Goal: Task Accomplishment & Management: Use online tool/utility

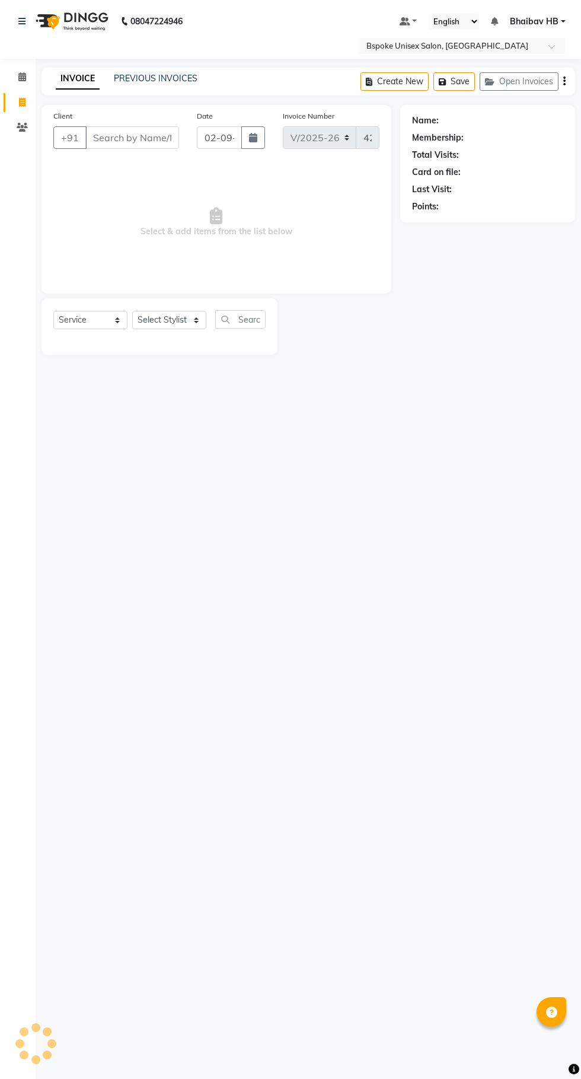
select select "3513"
select select "service"
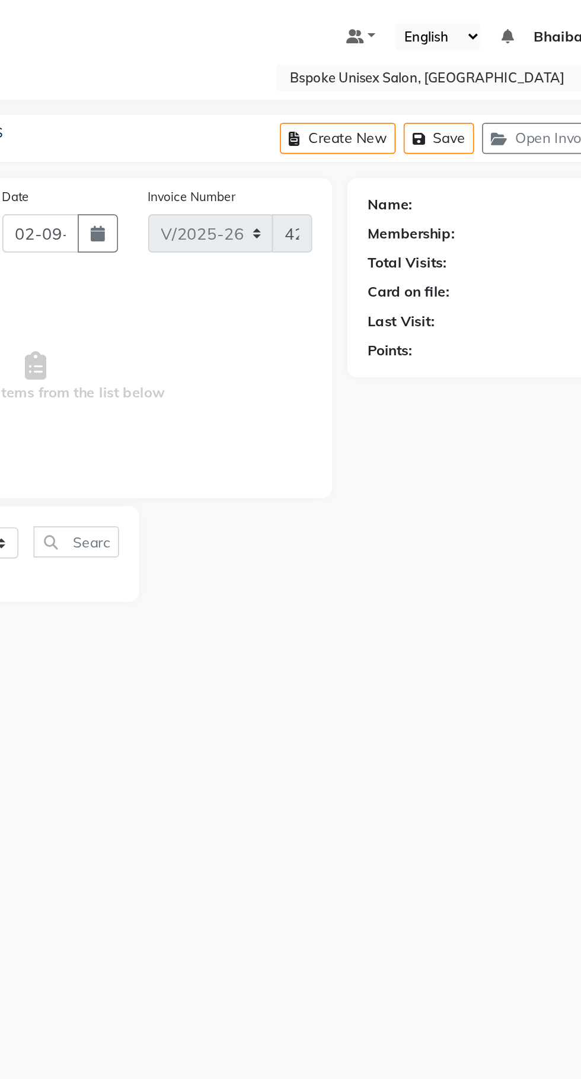
type input "91******14"
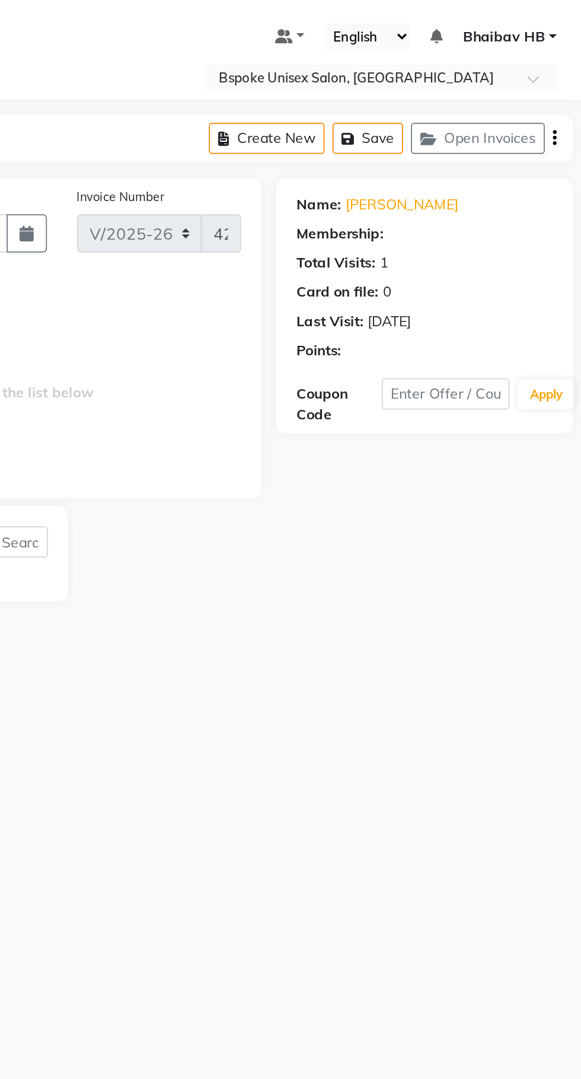
select select "1: Object"
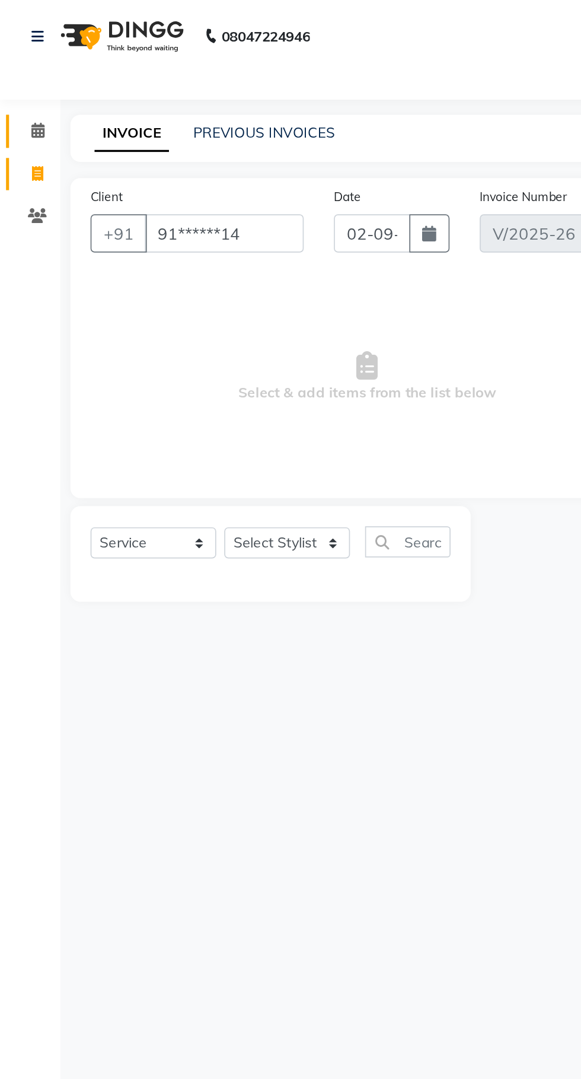
click at [14, 75] on span at bounding box center [22, 78] width 21 height 14
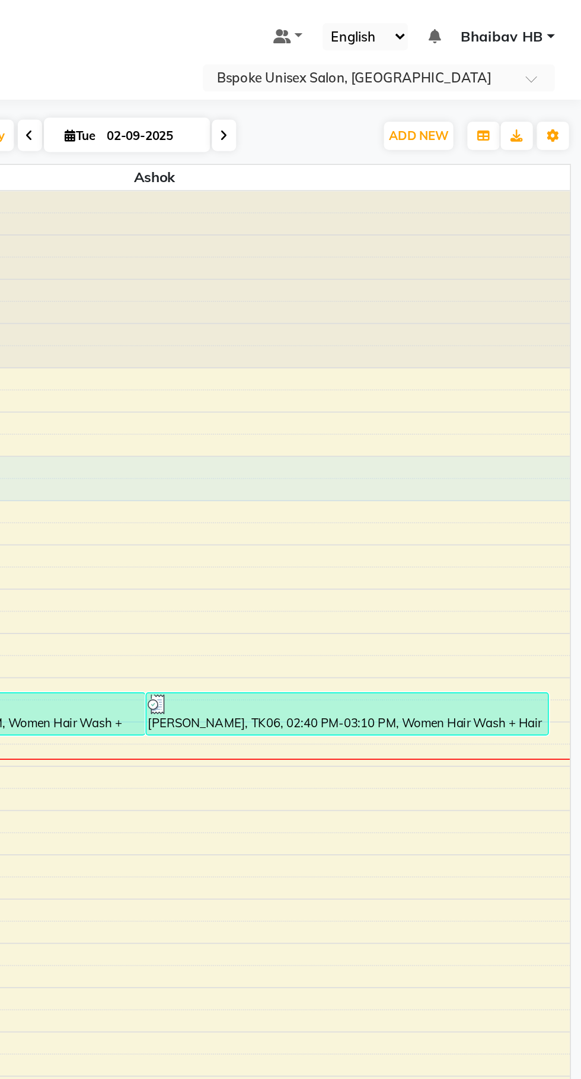
select select "16227"
select select "720"
select select "tentative"
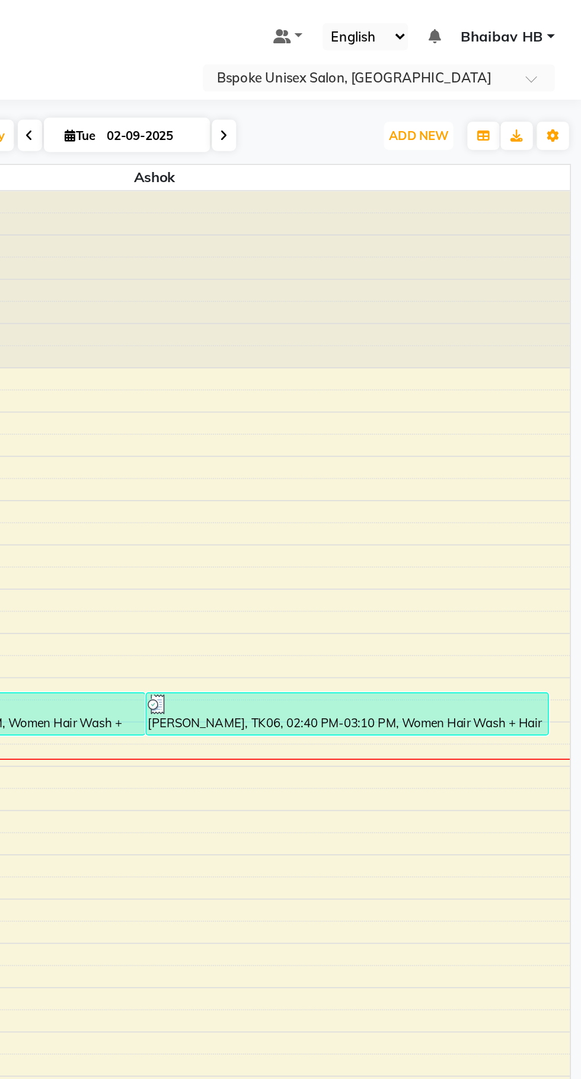
click at [487, 82] on span "ADD NEW" at bounding box center [485, 79] width 35 height 9
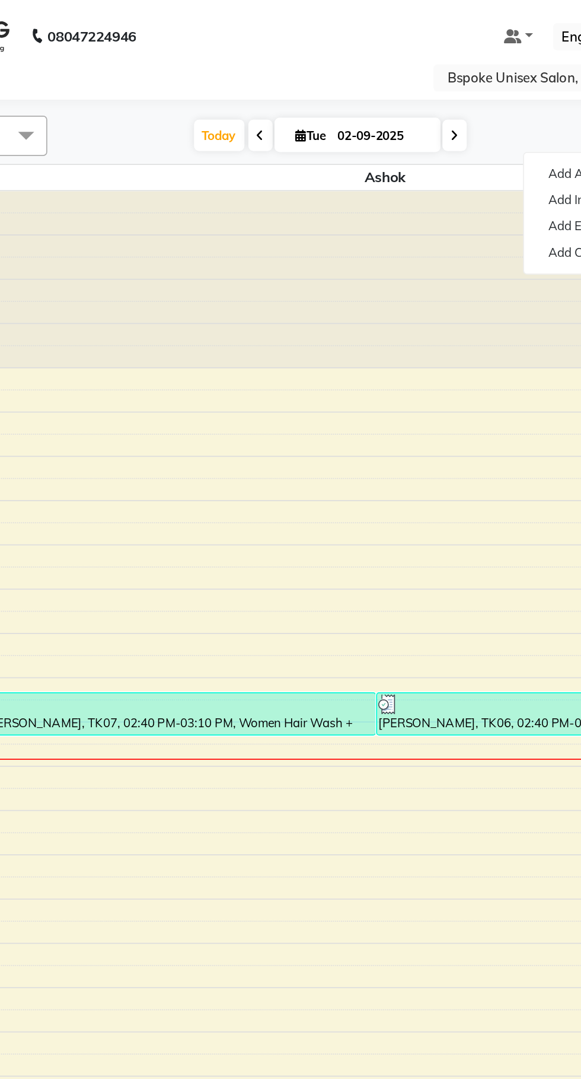
click at [234, 77] on span "Today" at bounding box center [232, 80] width 30 height 18
click at [235, 81] on span "Today" at bounding box center [232, 80] width 30 height 18
click at [255, 80] on icon at bounding box center [256, 80] width 5 height 7
type input "[DATE]"
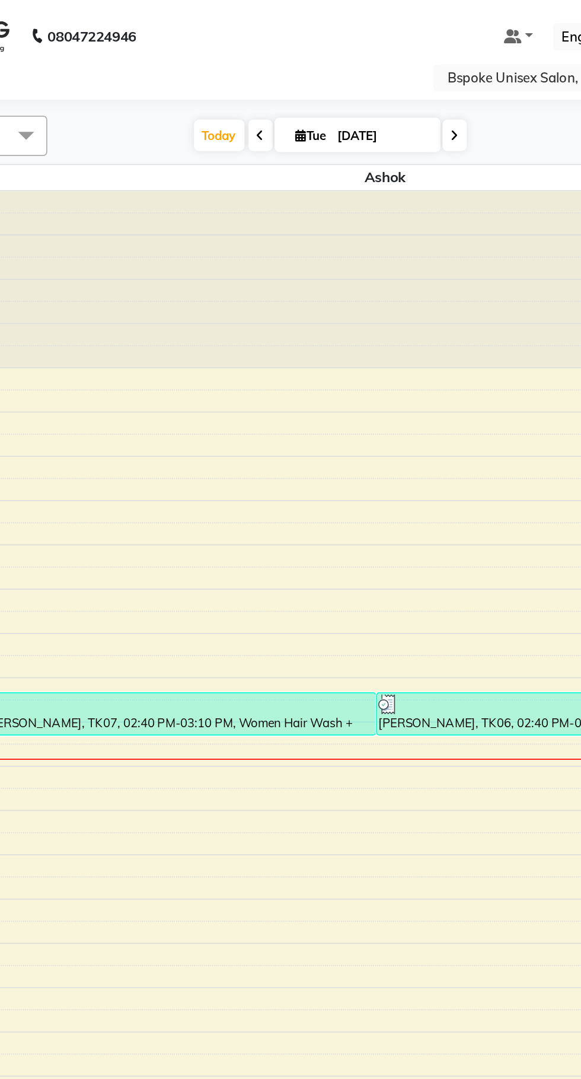
select select "720"
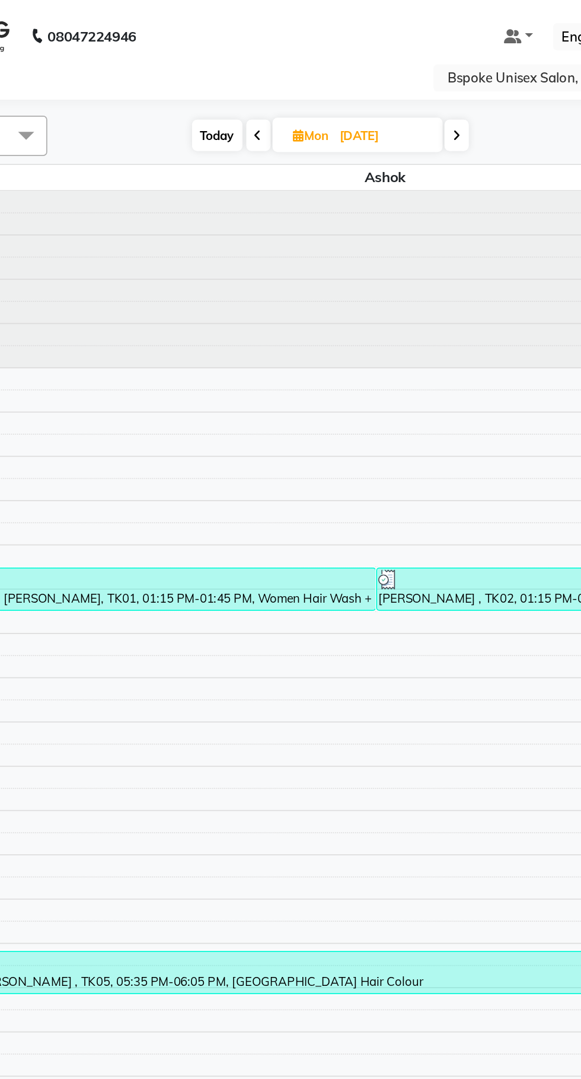
click at [284, 79] on span "Mon" at bounding box center [286, 79] width 27 height 9
select select "9"
select select "2025"
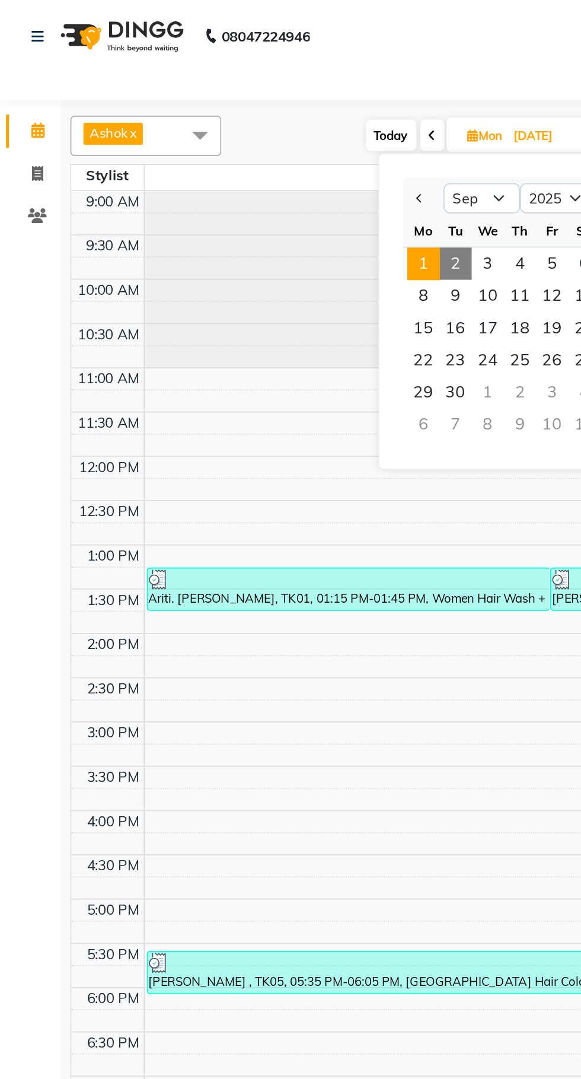
click at [227, 77] on span "Today" at bounding box center [231, 80] width 30 height 18
type input "02-09-2025"
select select "720"
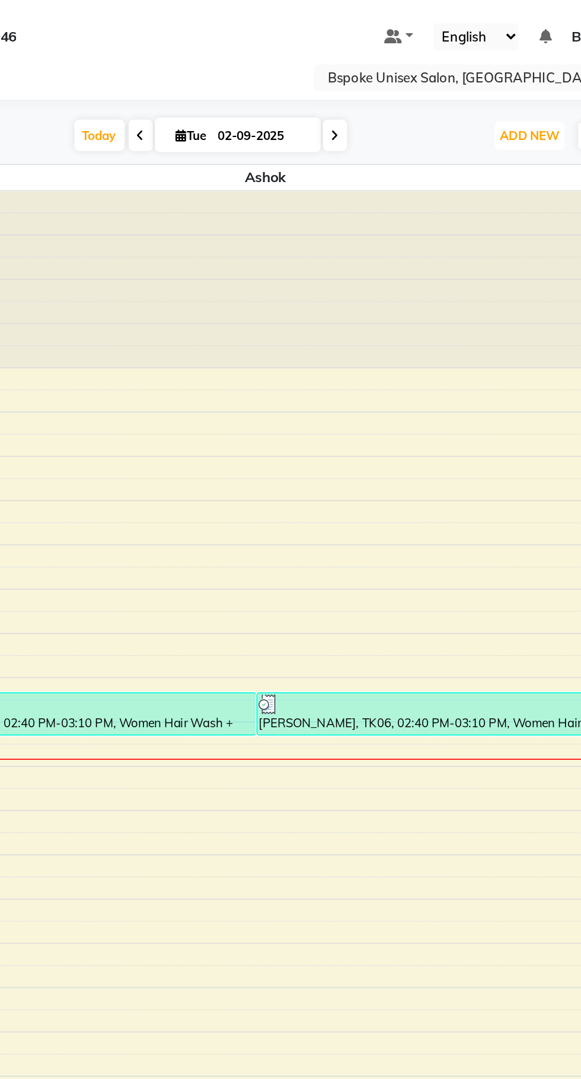
click at [483, 77] on span "ADD NEW" at bounding box center [485, 79] width 35 height 9
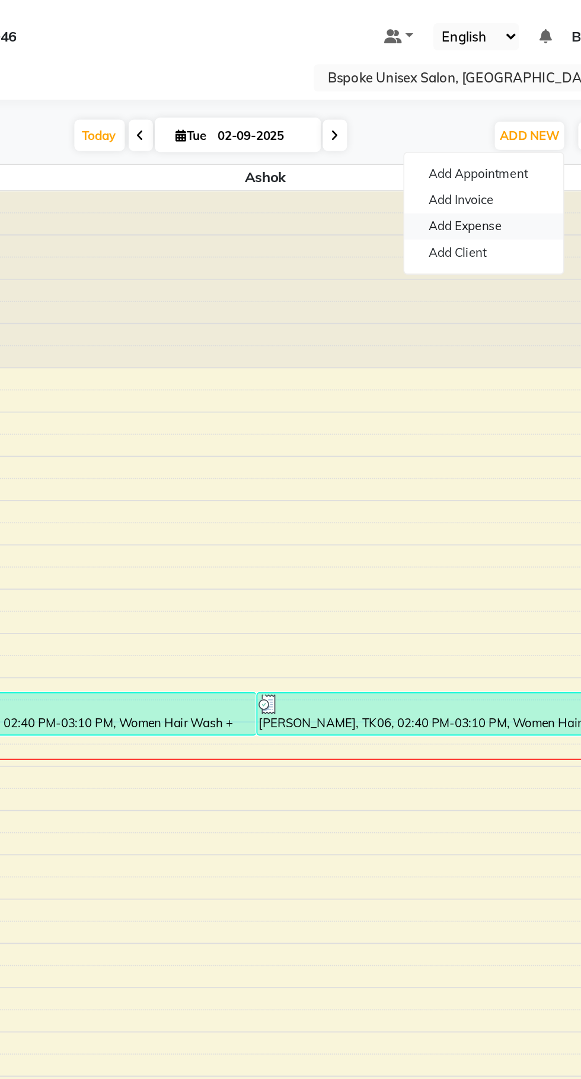
click at [470, 134] on link "Add Expense" at bounding box center [459, 133] width 94 height 15
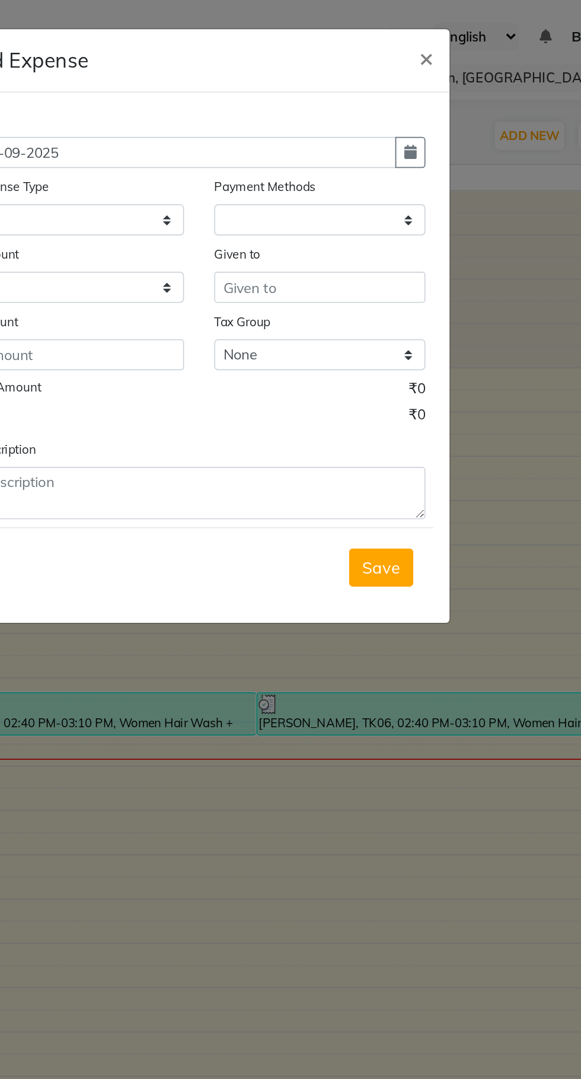
select select
select select "1"
select select "1896"
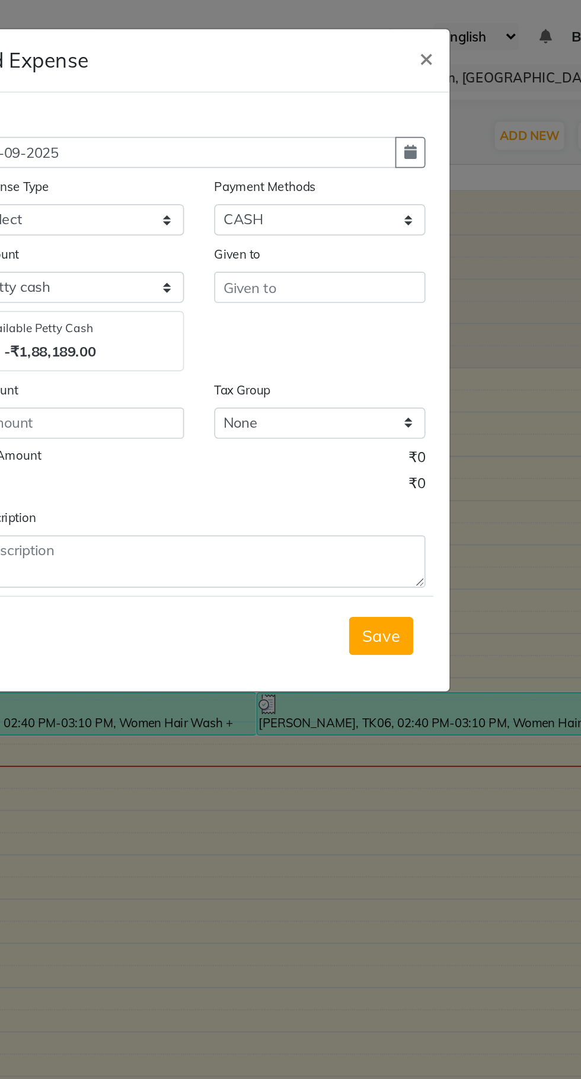
click at [435, 84] on div "Date [DATE] Expense Type Select AC EMI HB AC EMI NT ADVANCE SALARY HB Advance S…" at bounding box center [290, 231] width 295 height 353
click at [416, 91] on icon "button" at bounding box center [415, 89] width 7 height 8
select select "9"
select select "2025"
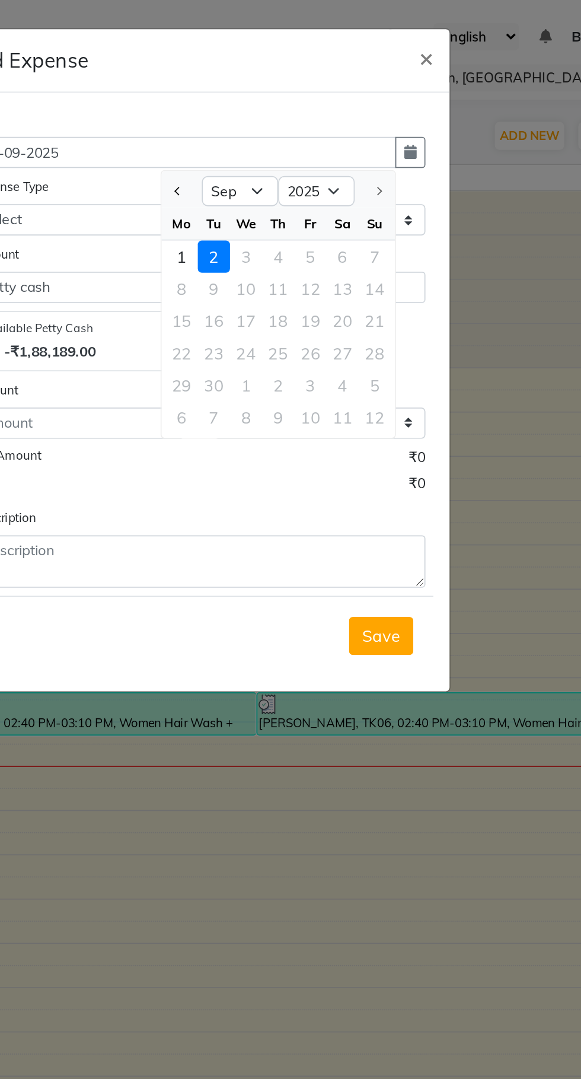
click at [278, 113] on span "Previous month" at bounding box center [278, 112] width 5 height 5
select select "8"
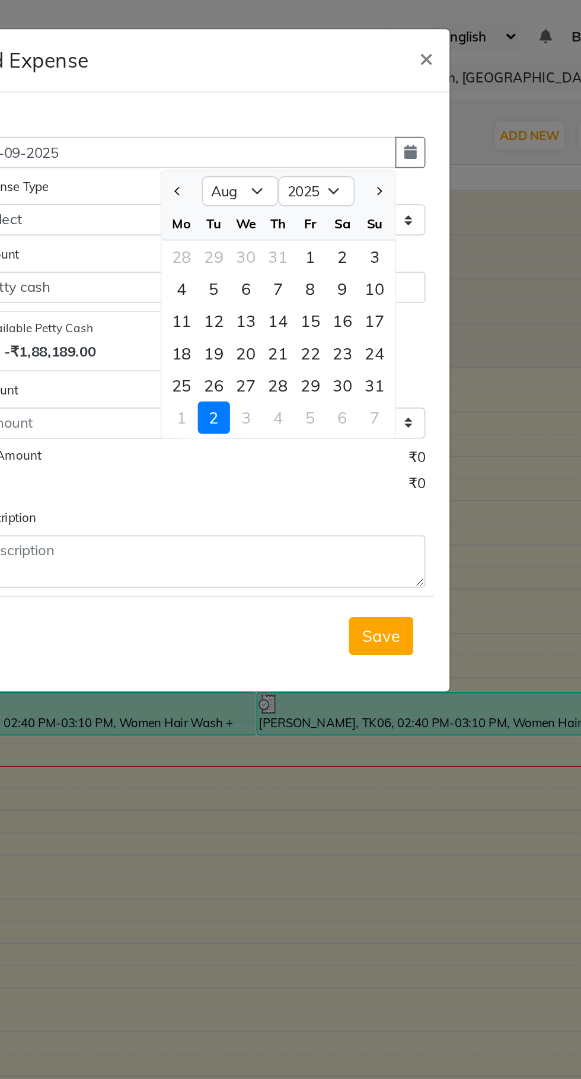
click at [360, 225] on div "29" at bounding box center [356, 227] width 19 height 19
type input "[DATE]"
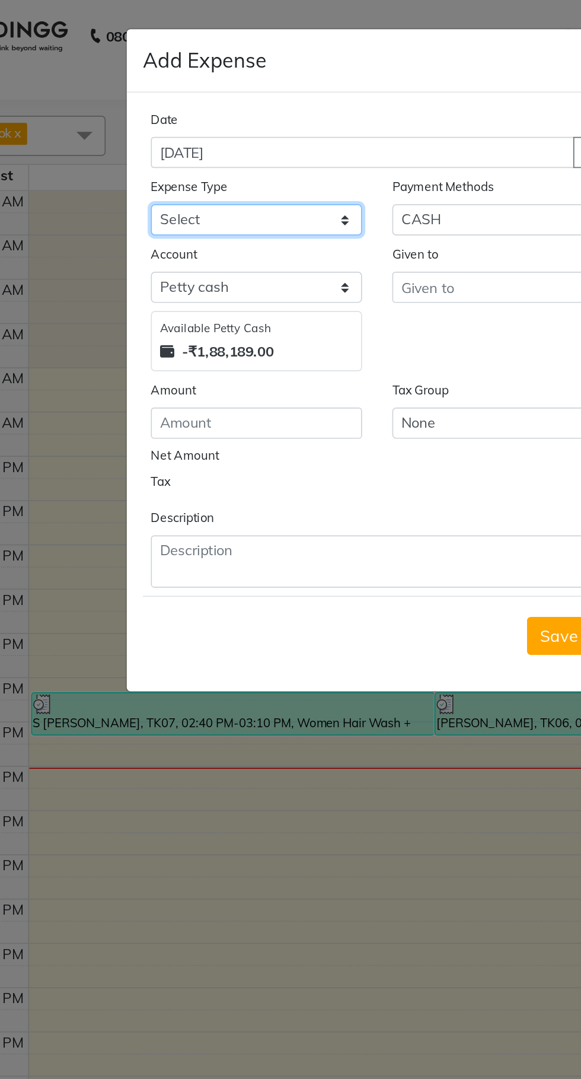
click at [218, 134] on select "Select AC EMI HB AC EMI NT ADVANCE SALARY HB Advance Salary NT Advance Salary T…" at bounding box center [219, 129] width 125 height 18
select select "1947"
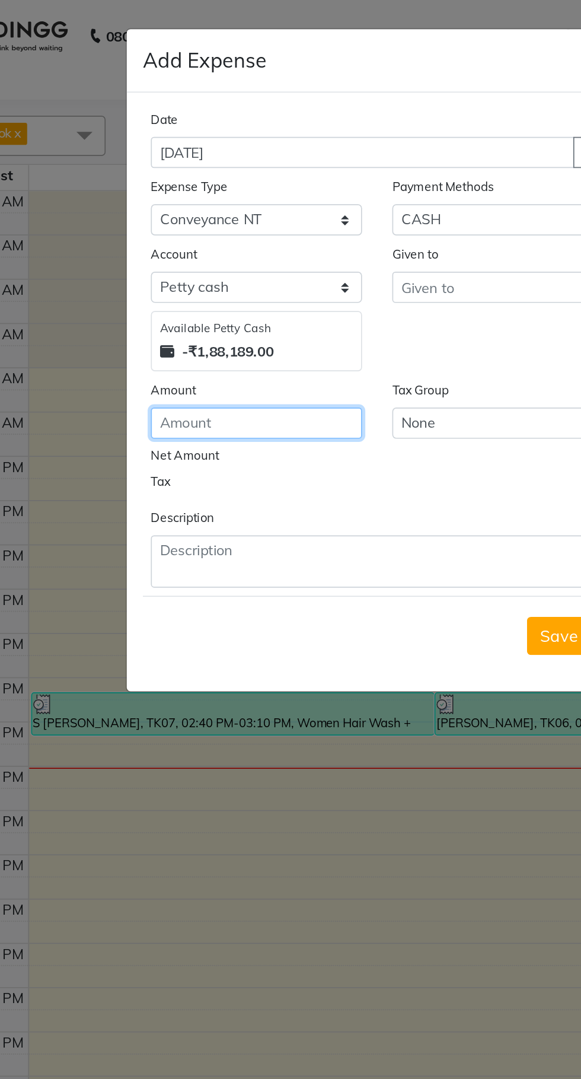
click at [224, 255] on input "number" at bounding box center [219, 249] width 125 height 18
type input "100"
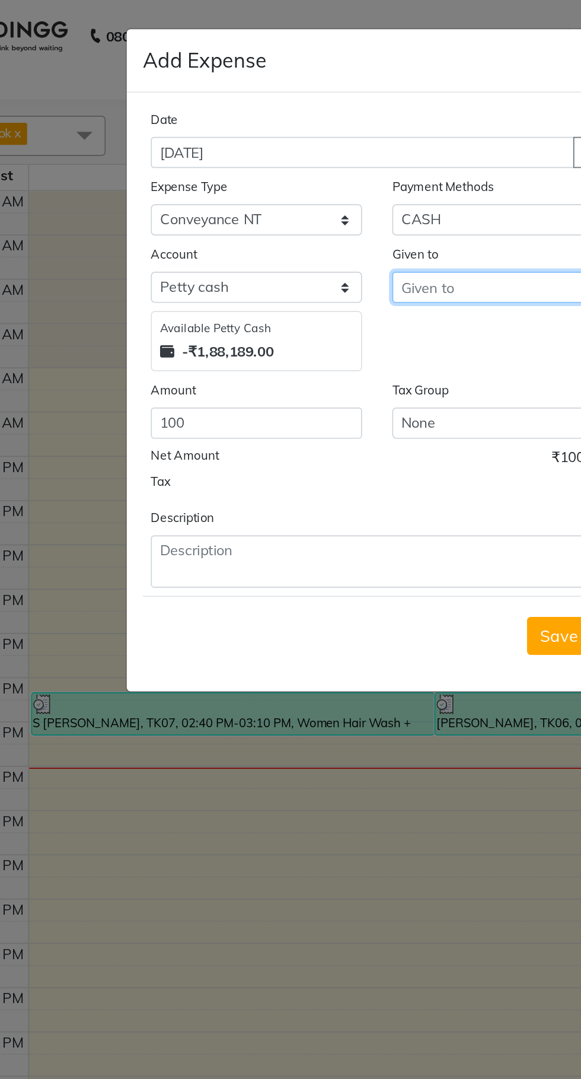
click at [343, 167] on input "text" at bounding box center [361, 169] width 125 height 18
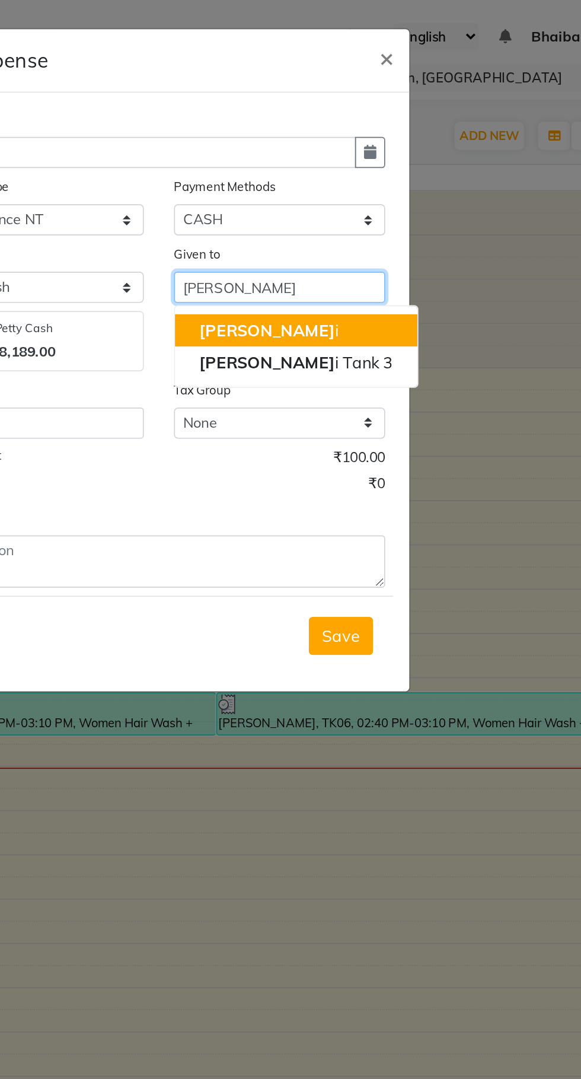
click at [361, 189] on button "[PERSON_NAME]" at bounding box center [371, 194] width 143 height 19
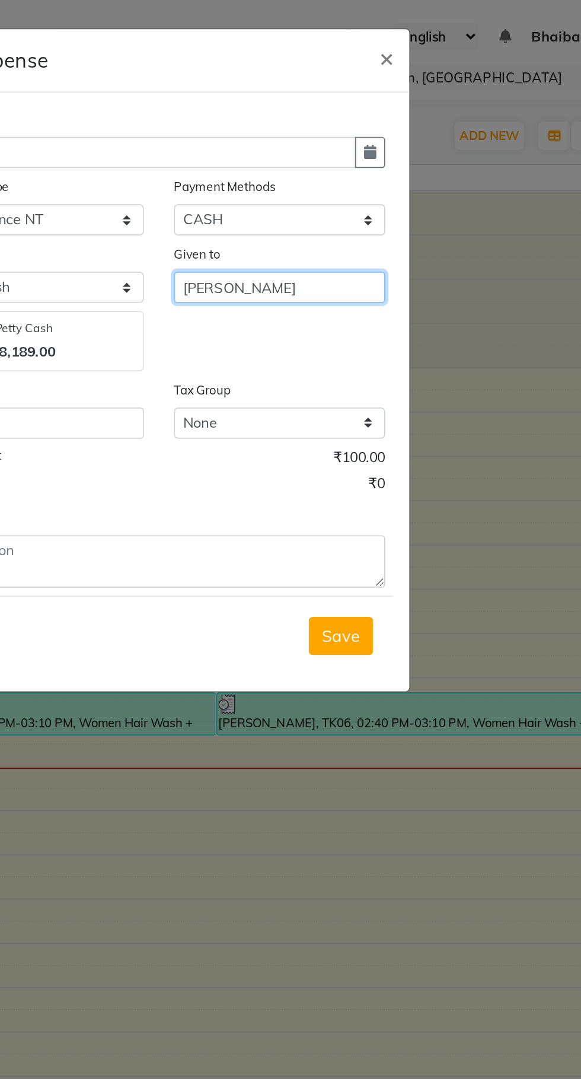
type input "[PERSON_NAME]"
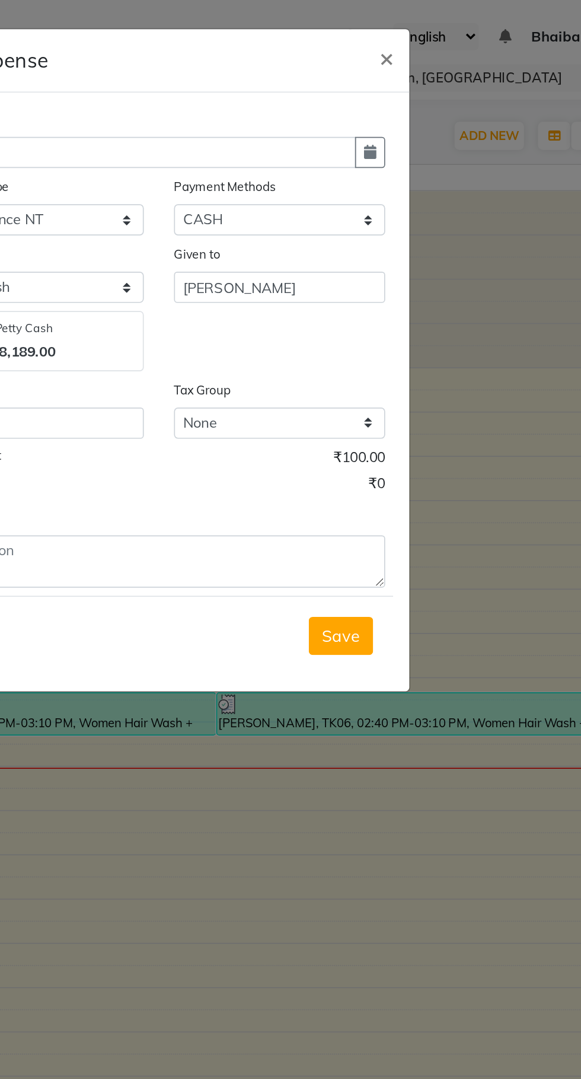
click at [361, 193] on div "Given to [PERSON_NAME]" at bounding box center [362, 181] width 142 height 75
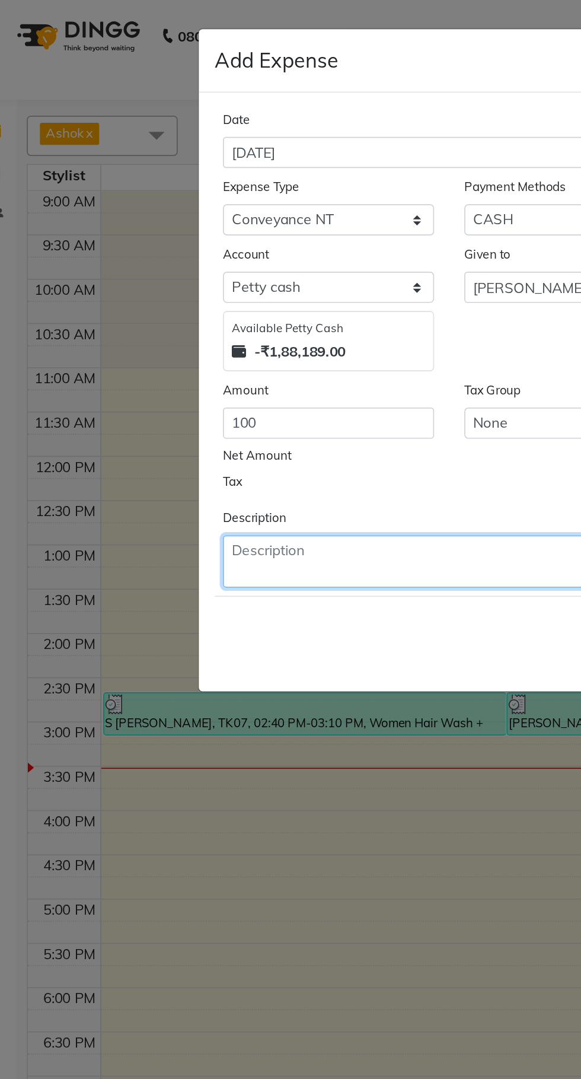
click at [208, 319] on textarea at bounding box center [290, 330] width 267 height 31
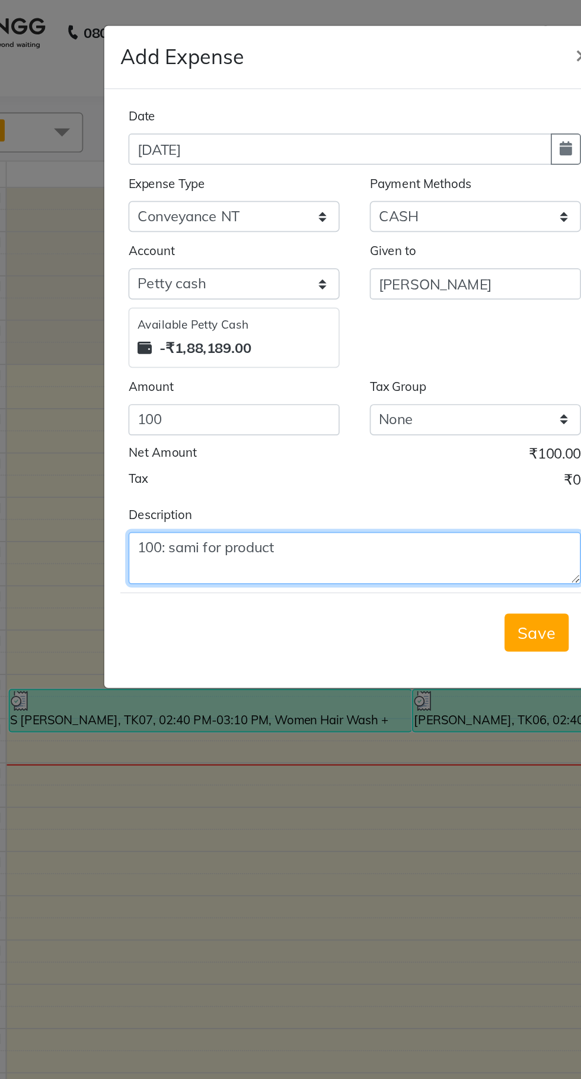
type textarea "100: sami for product"
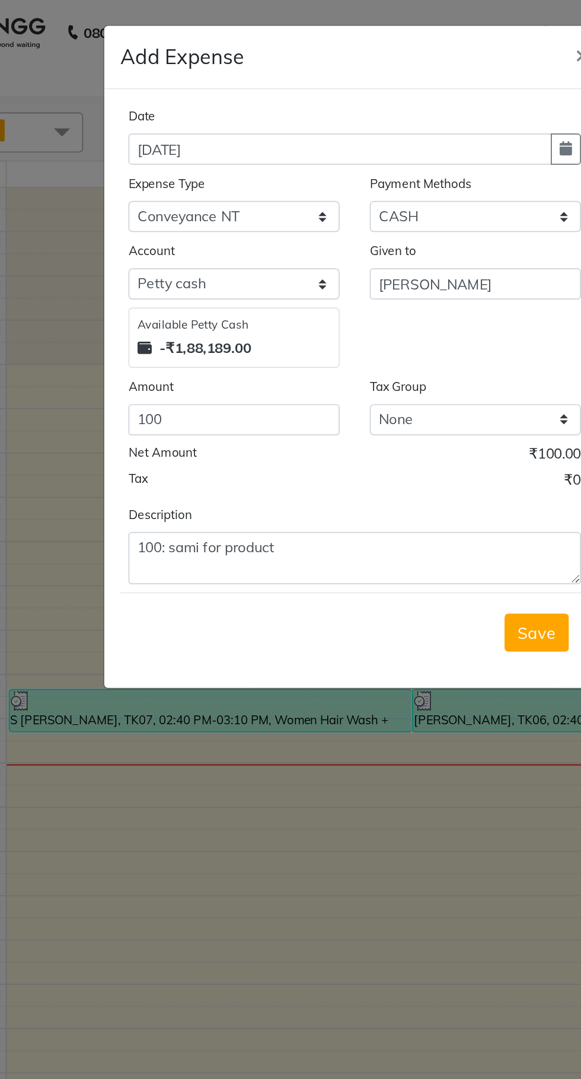
click at [406, 378] on span "Save" at bounding box center [398, 375] width 23 height 12
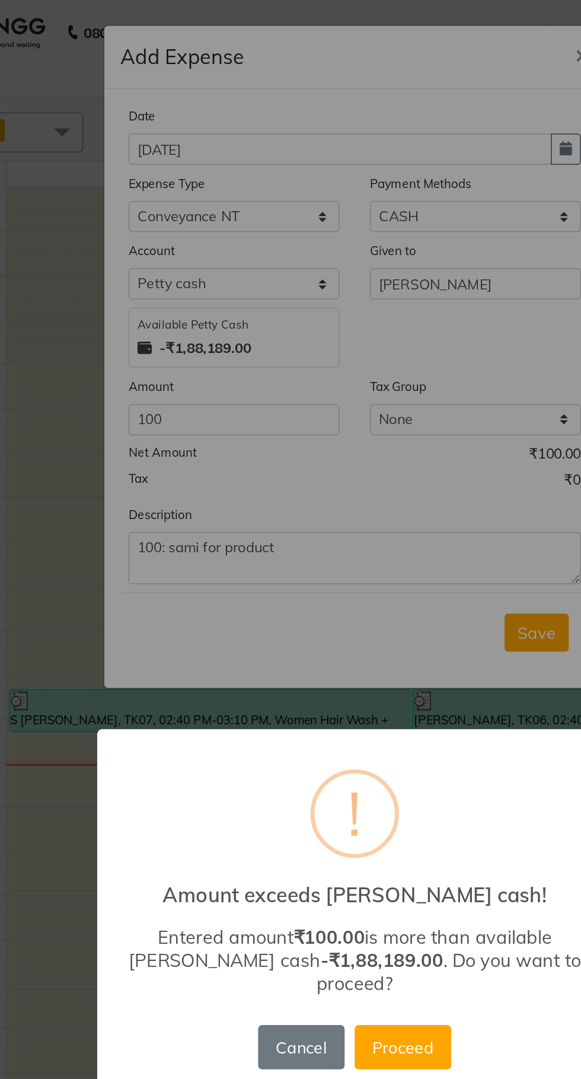
click at [323, 611] on button "Proceed" at bounding box center [319, 619] width 57 height 26
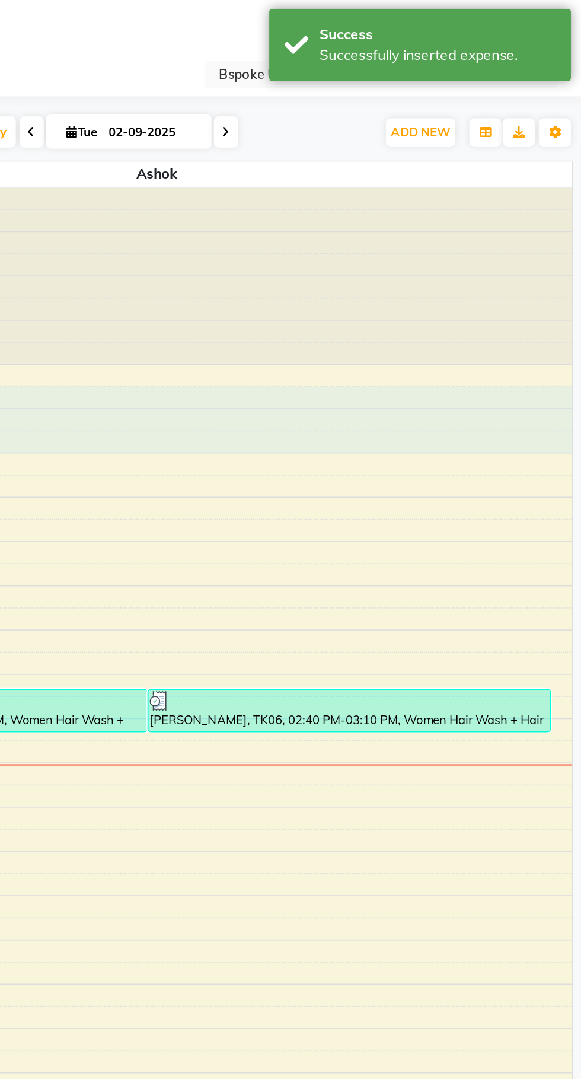
select select "16227"
select select "tentative"
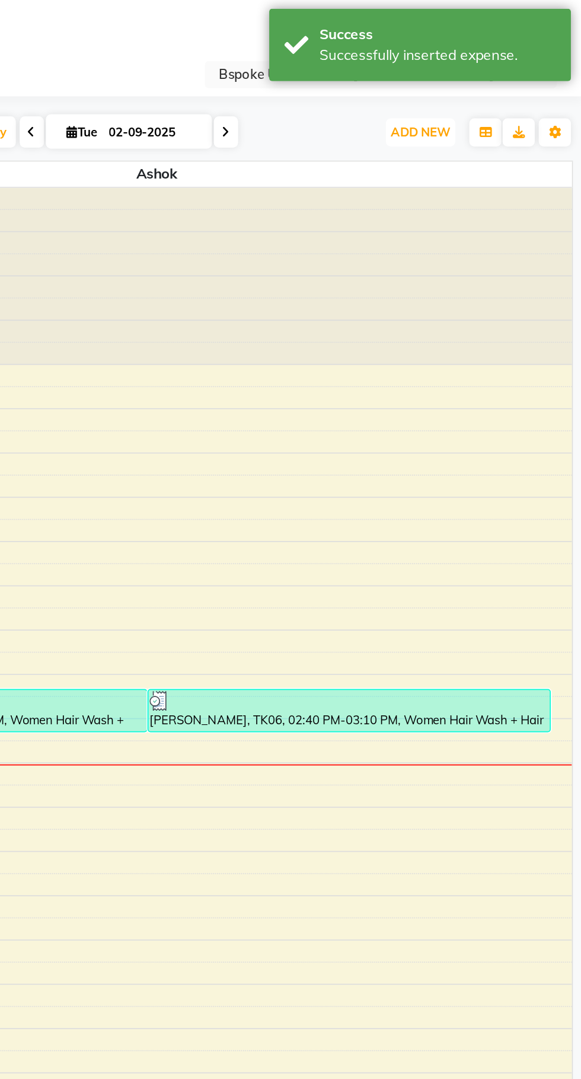
click at [490, 80] on span "ADD NEW" at bounding box center [485, 79] width 35 height 9
select select "675"
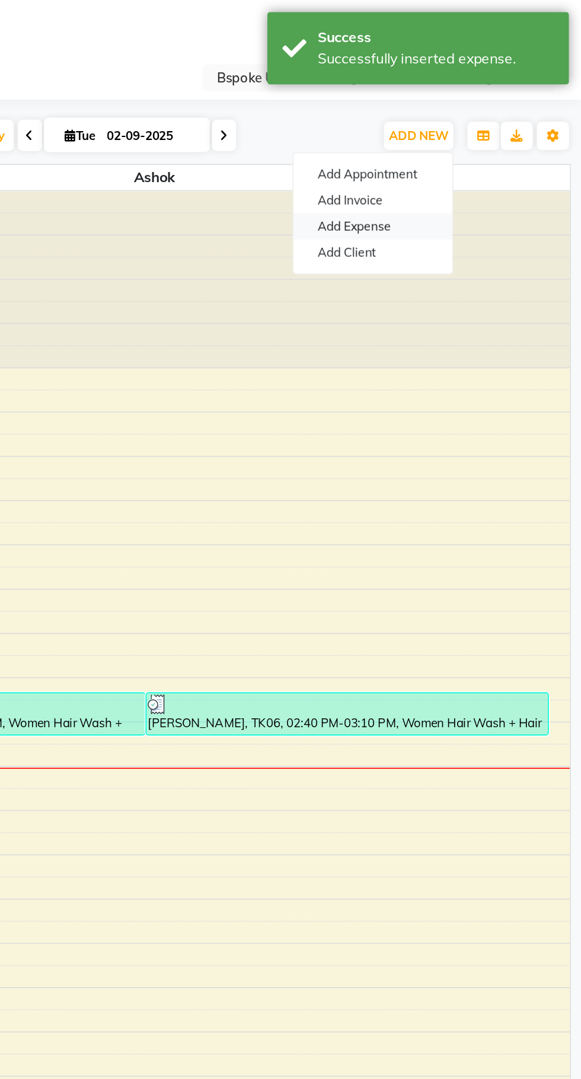
click at [478, 132] on link "Add Expense" at bounding box center [459, 133] width 94 height 15
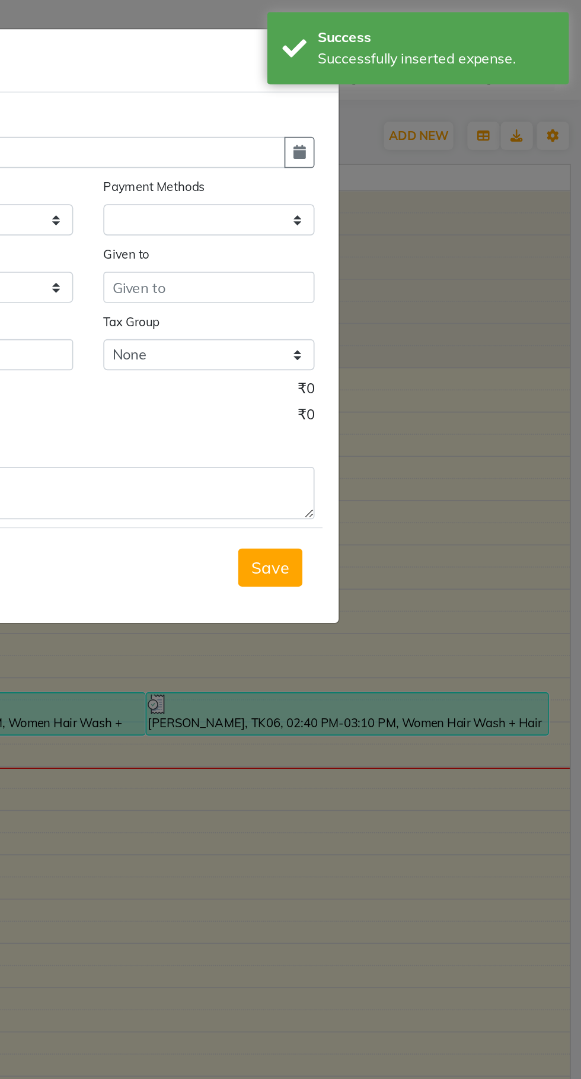
select select
select select "1"
select select "1896"
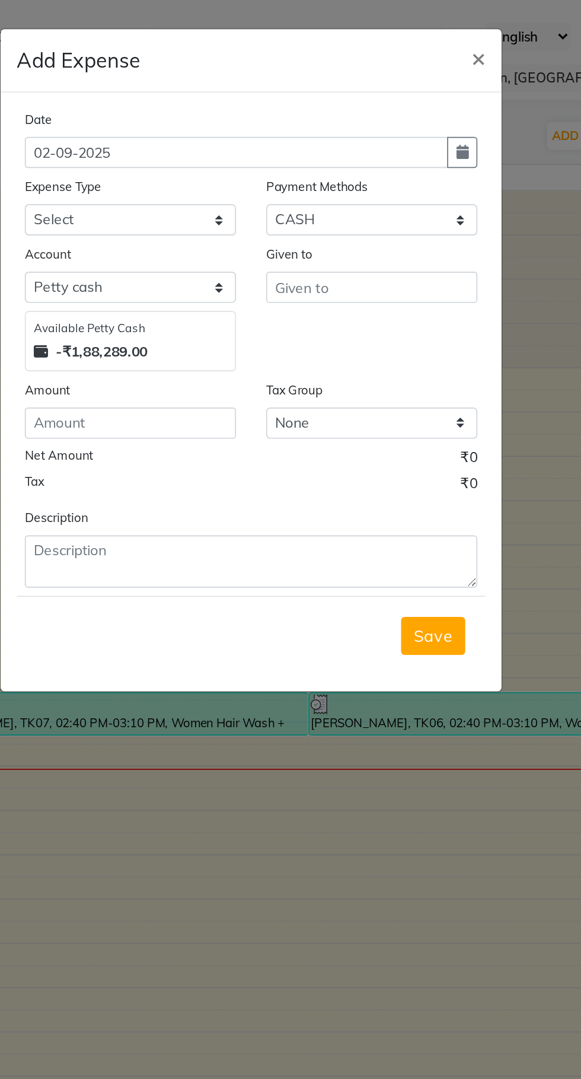
click at [421, 90] on button "button" at bounding box center [415, 90] width 18 height 18
select select "9"
select select "2025"
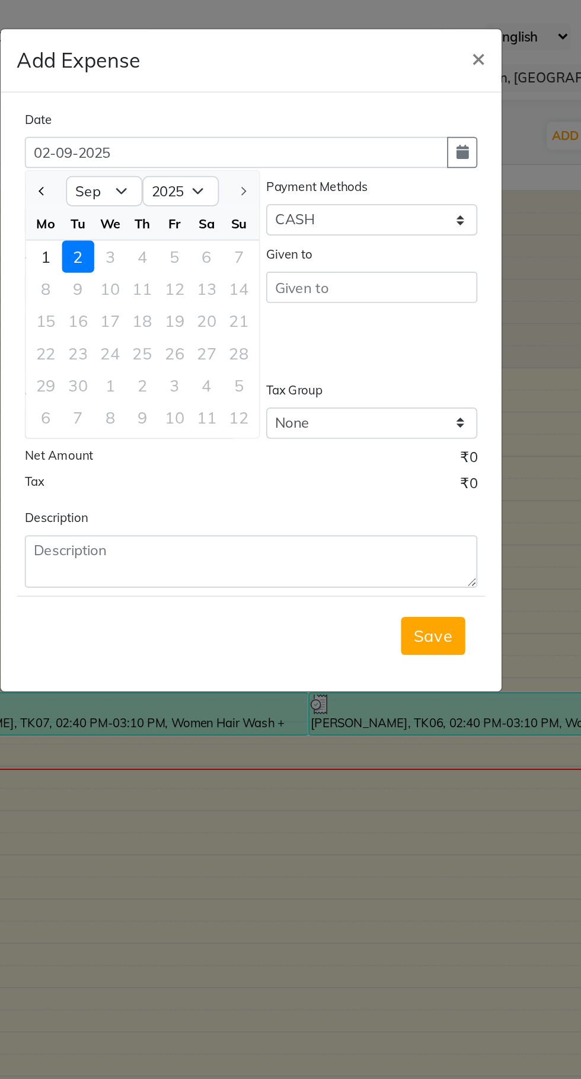
click at [168, 113] on span "Previous month" at bounding box center [167, 112] width 5 height 5
select select "8"
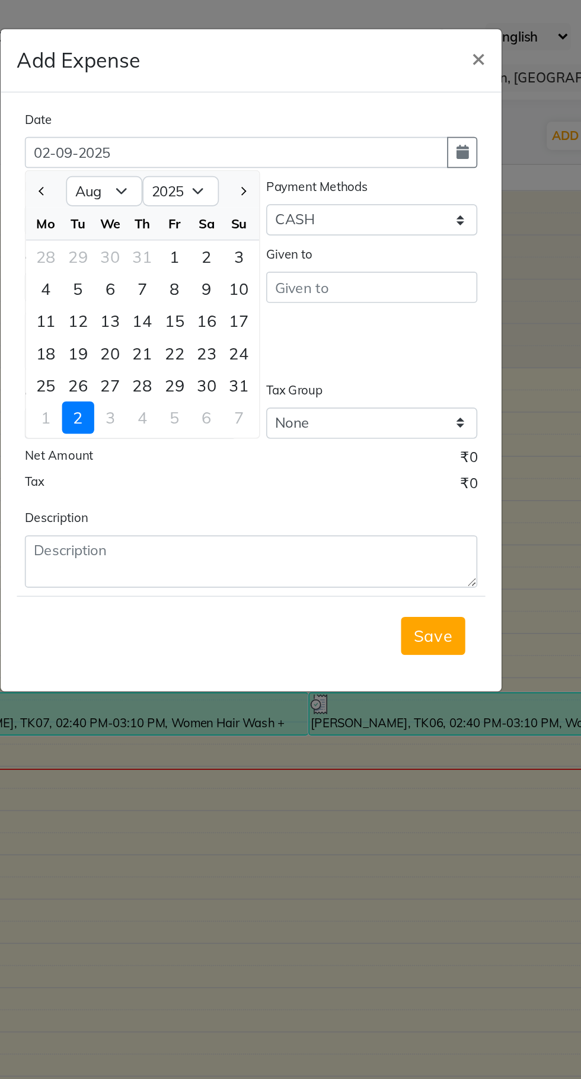
click at [206, 222] on div "27" at bounding box center [207, 227] width 19 height 19
type input "[DATE]"
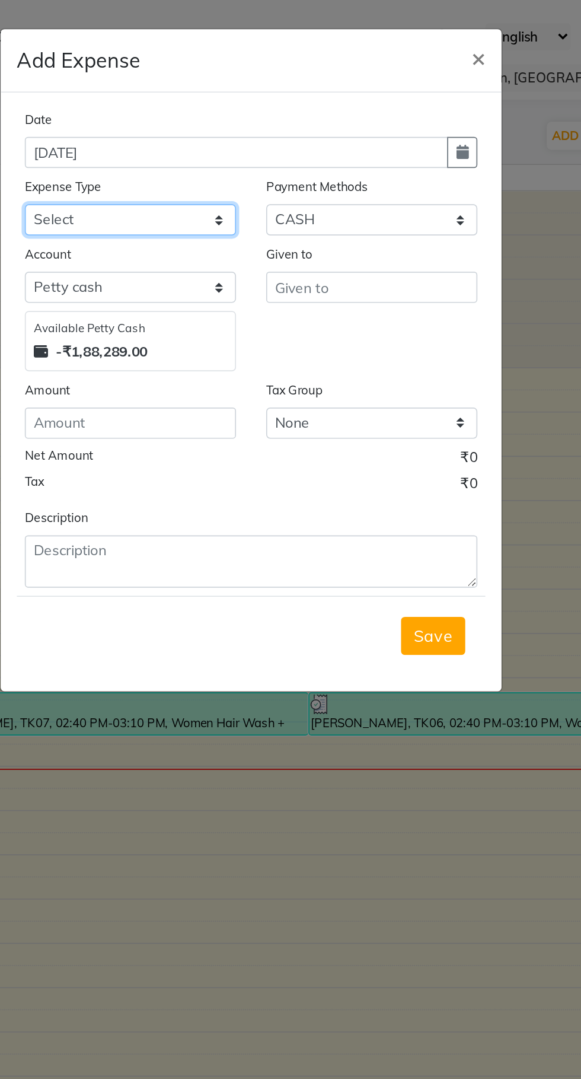
click at [226, 128] on select "Select AC EMI HB AC EMI NT ADVANCE SALARY HB Advance Salary NT Advance Salary T…" at bounding box center [219, 129] width 125 height 18
select select "15649"
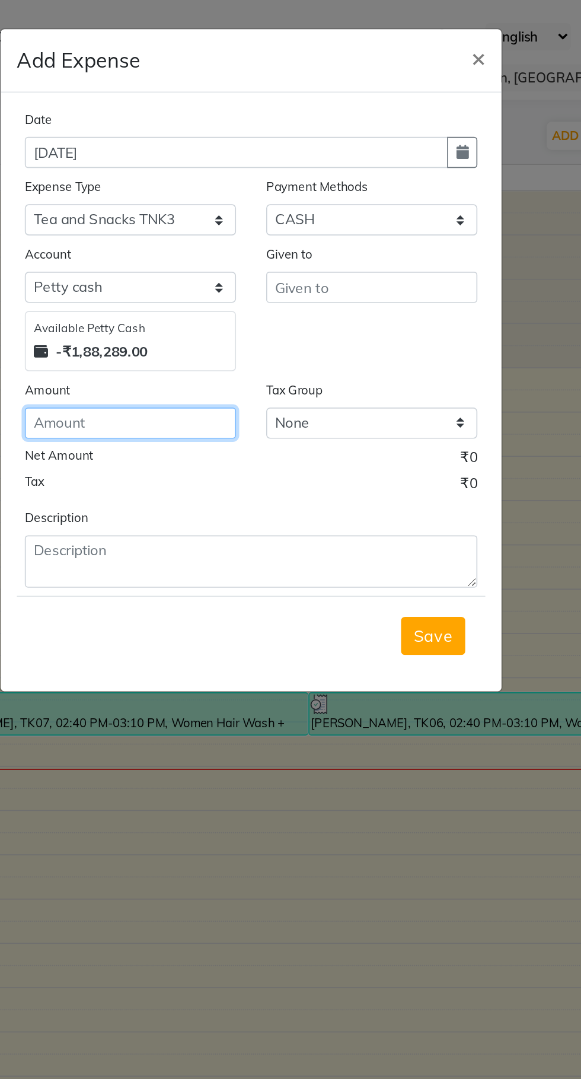
click at [232, 250] on input "number" at bounding box center [219, 249] width 125 height 18
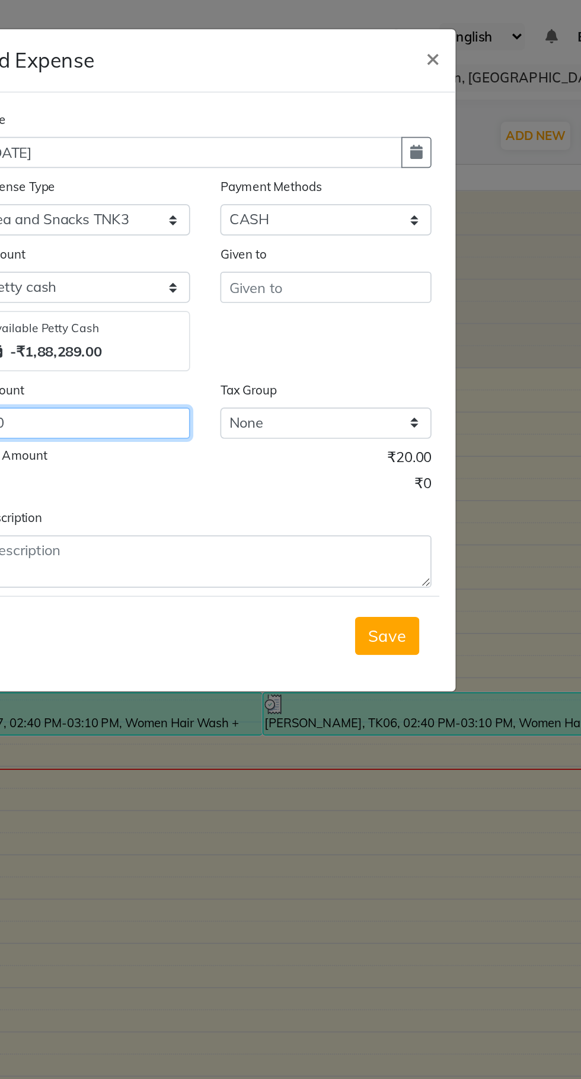
type input "20"
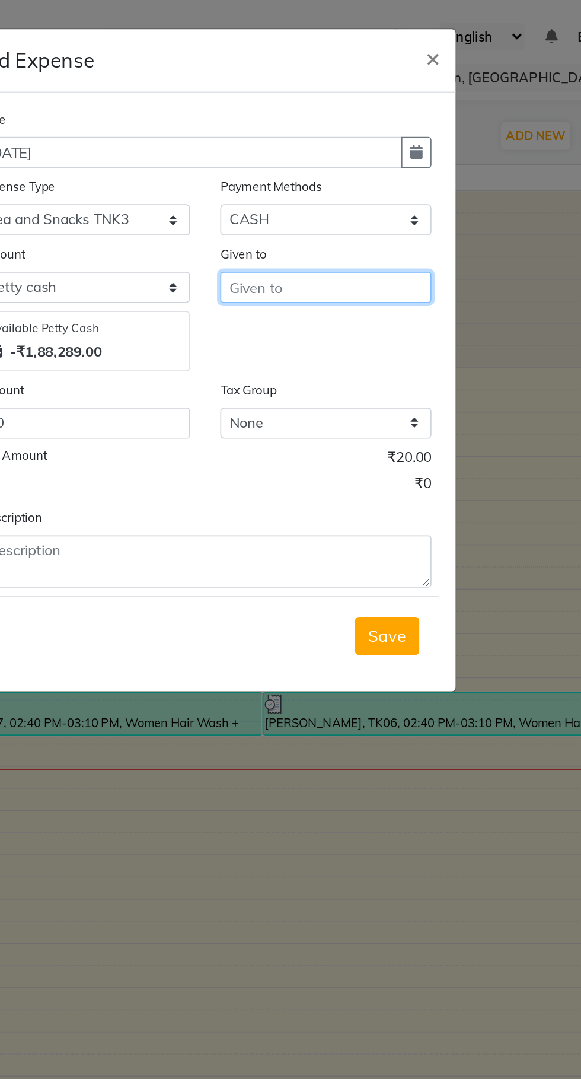
click at [369, 168] on input "text" at bounding box center [361, 169] width 125 height 18
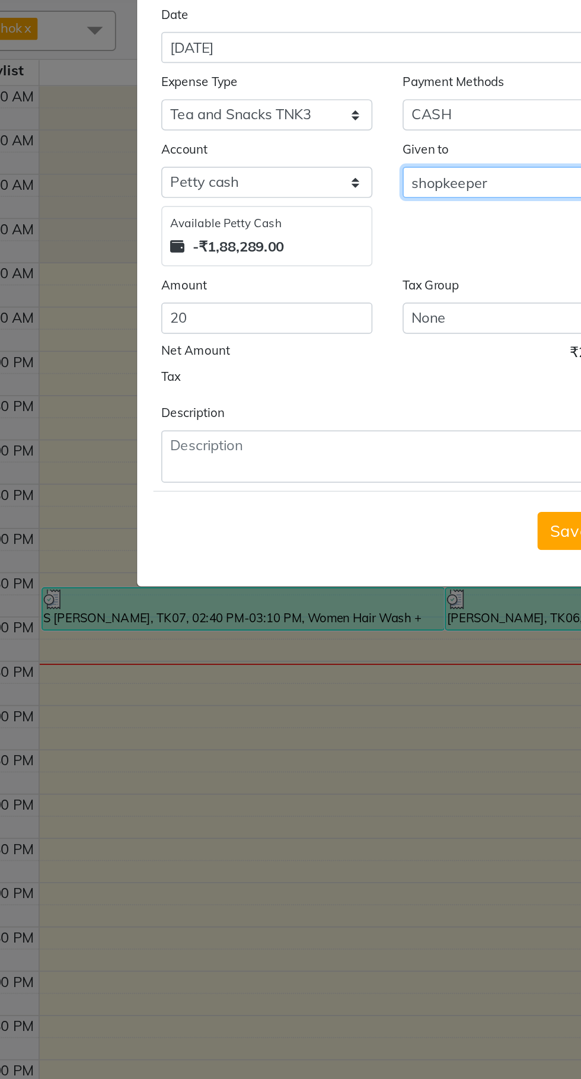
type input "shopkeeper"
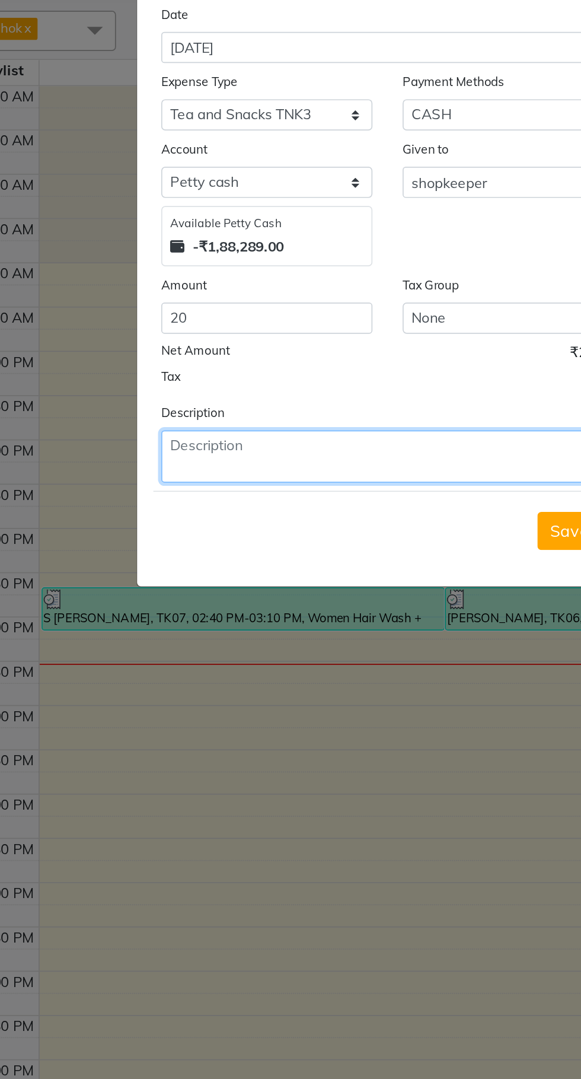
click at [224, 330] on textarea at bounding box center [290, 330] width 267 height 31
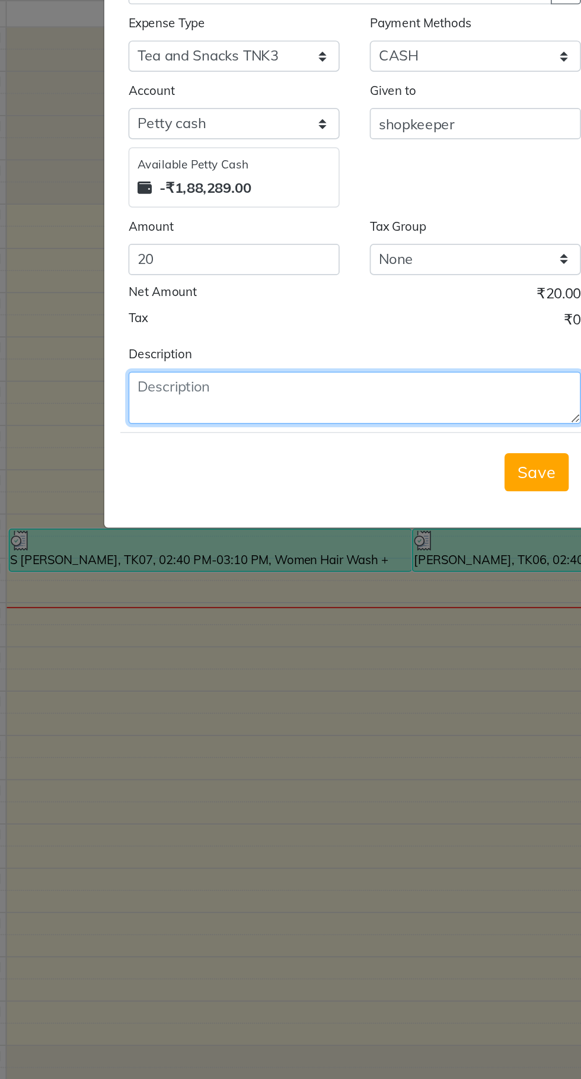
click at [257, 329] on textarea at bounding box center [290, 330] width 267 height 31
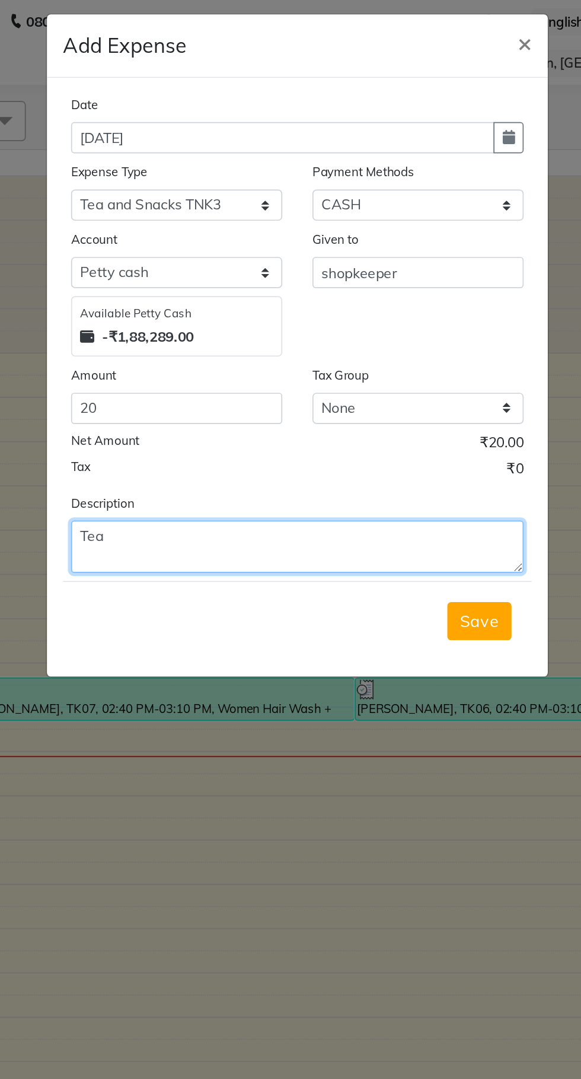
type textarea "Tea"
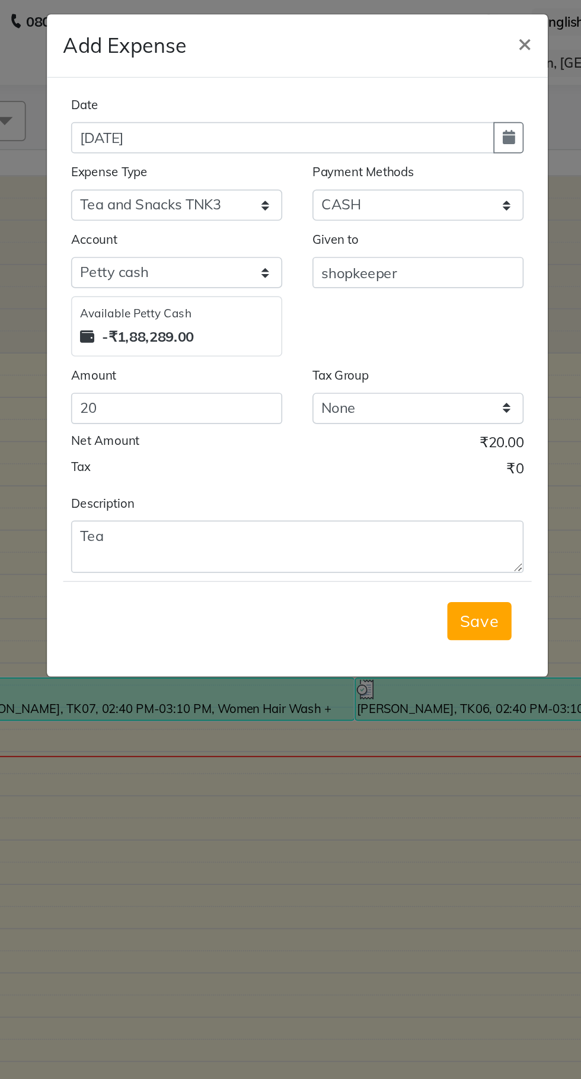
click at [410, 372] on button "Save" at bounding box center [398, 375] width 38 height 23
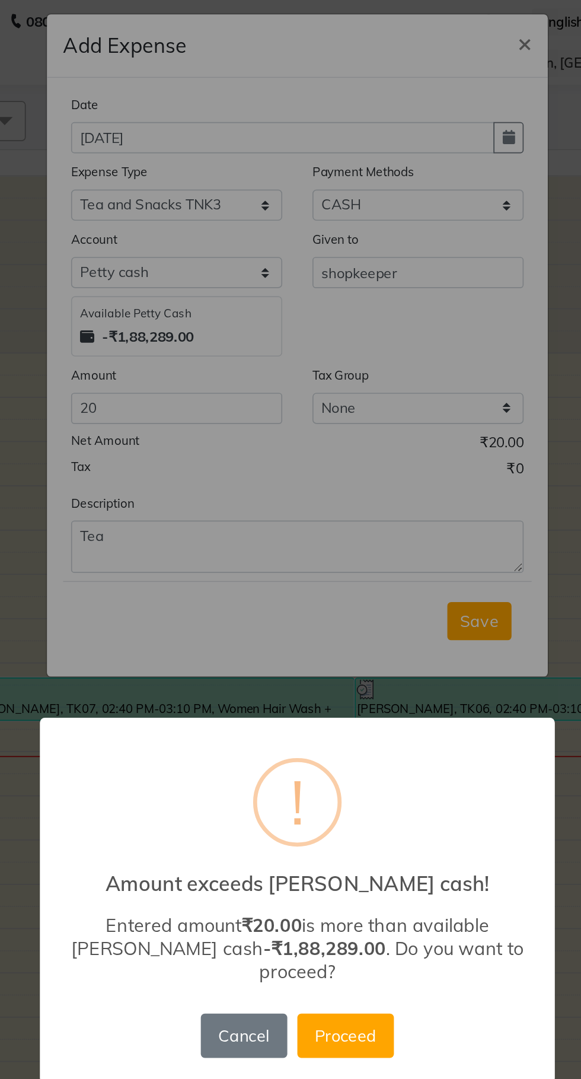
click at [333, 619] on button "Proceed" at bounding box center [319, 619] width 57 height 26
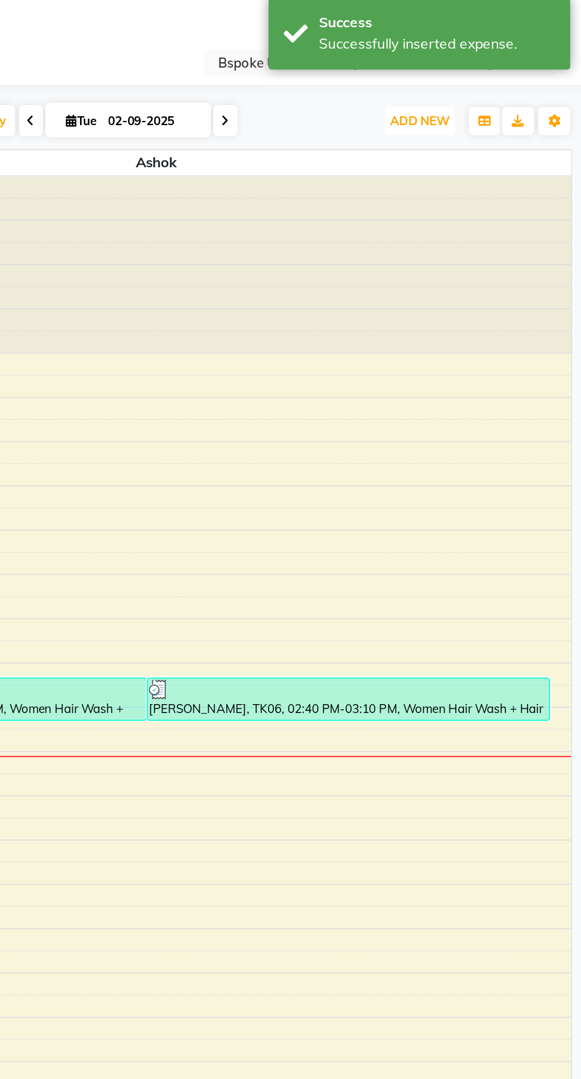
click at [499, 77] on span "ADD NEW" at bounding box center [485, 79] width 35 height 9
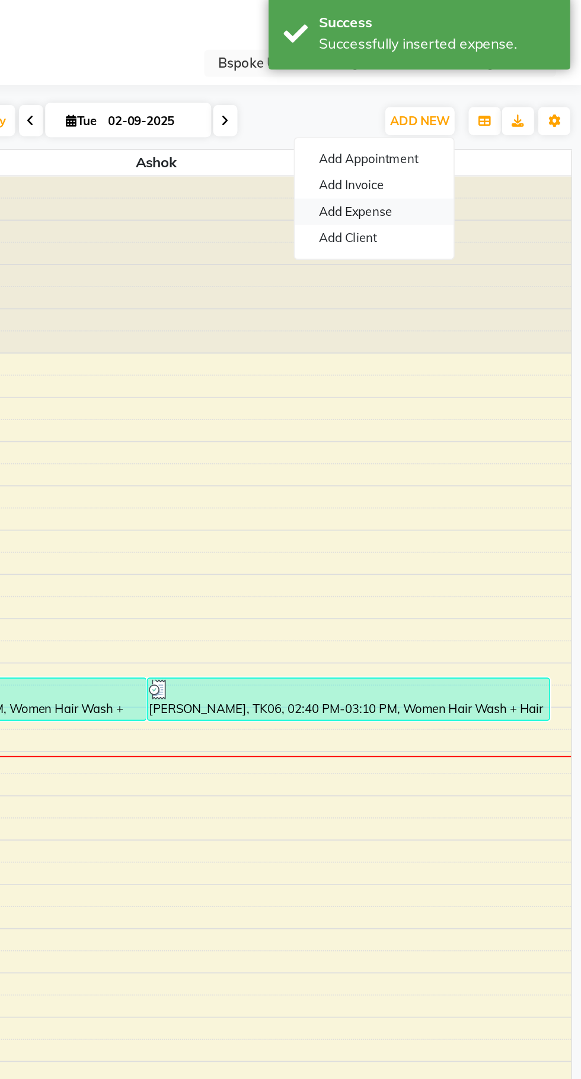
click at [477, 139] on link "Add Expense" at bounding box center [459, 133] width 94 height 15
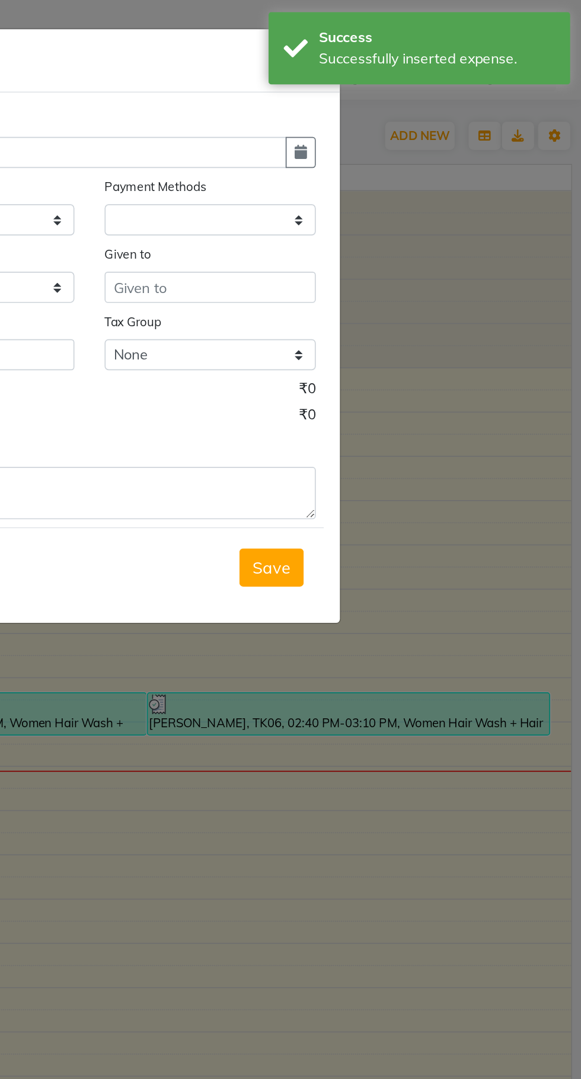
select select "1896"
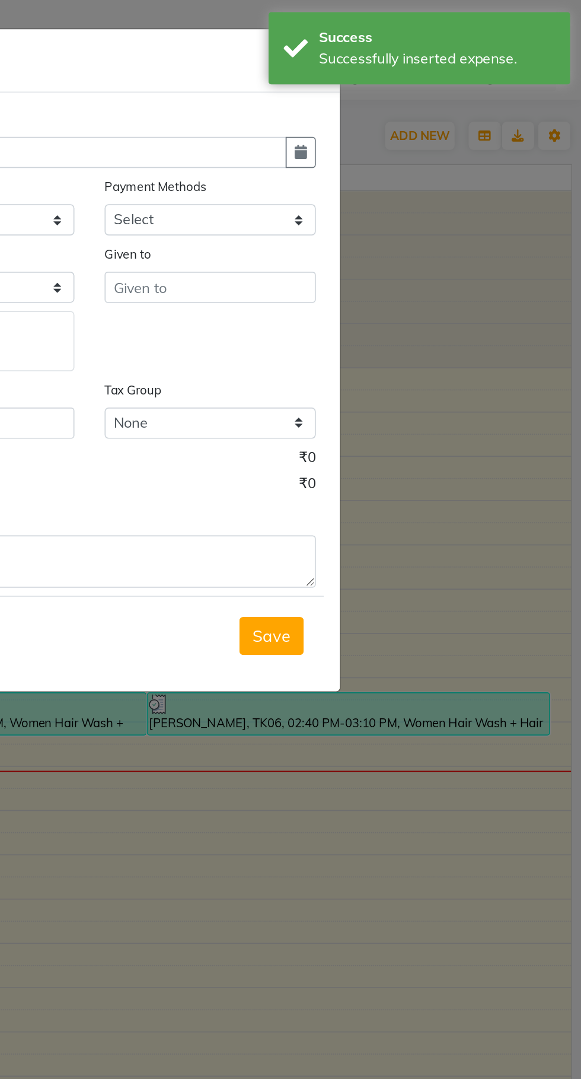
select select "1"
click at [416, 86] on icon "button" at bounding box center [415, 89] width 7 height 8
select select "9"
select select "2025"
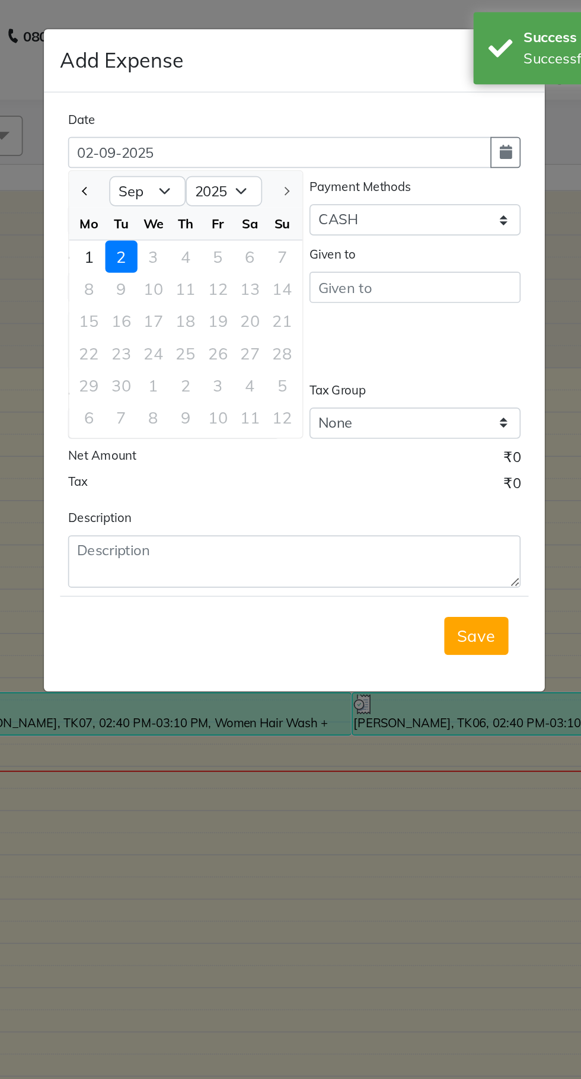
click at [168, 113] on span "Previous month" at bounding box center [167, 112] width 5 height 5
select select "8"
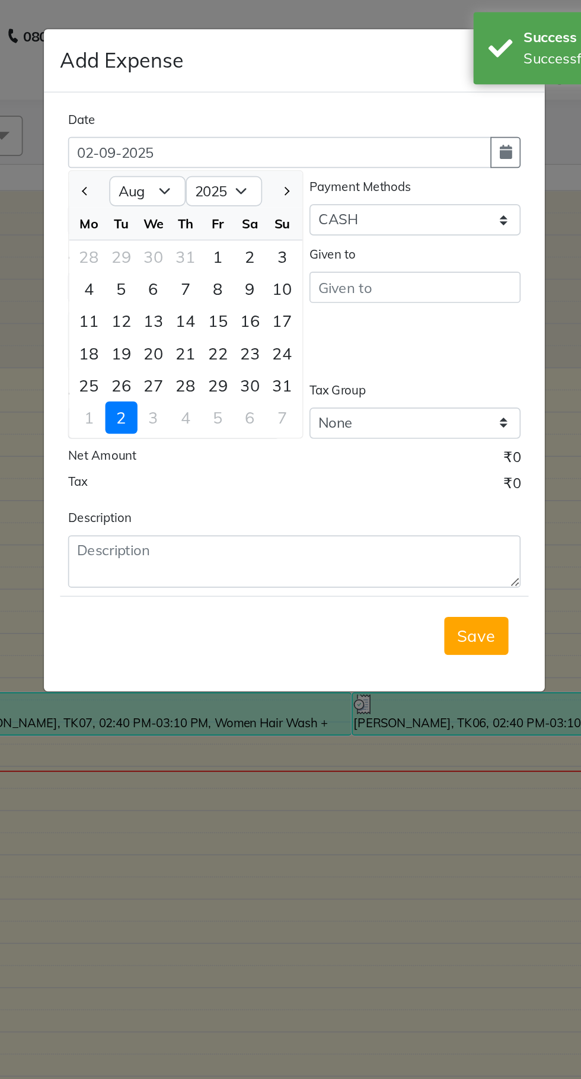
click at [209, 227] on div "27" at bounding box center [207, 227] width 19 height 19
type input "[DATE]"
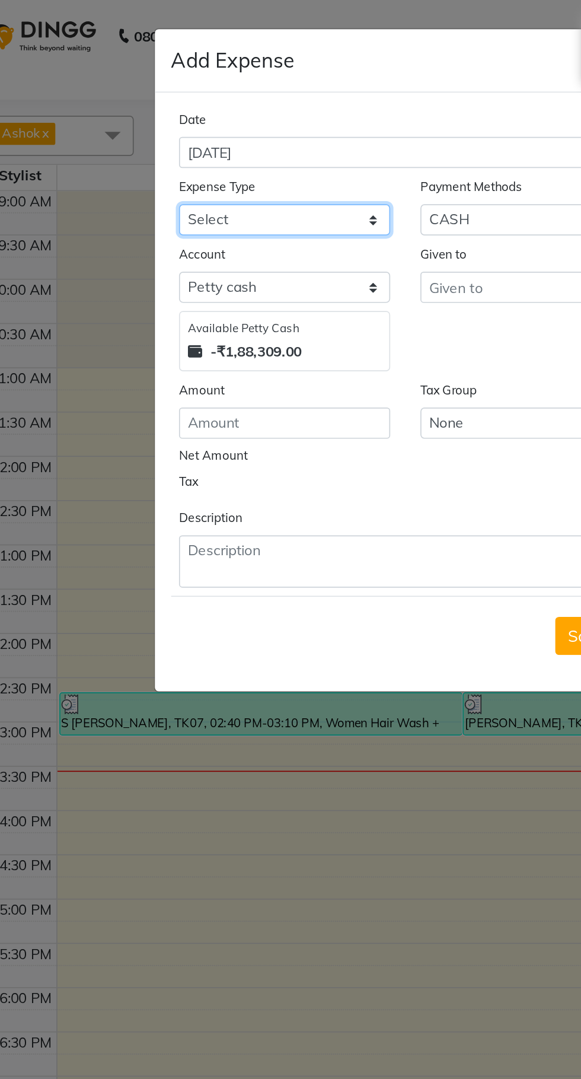
click at [200, 130] on select "Select AC EMI HB AC EMI NT ADVANCE SALARY HB Advance Salary NT Advance Salary T…" at bounding box center [219, 129] width 125 height 18
select select "15826"
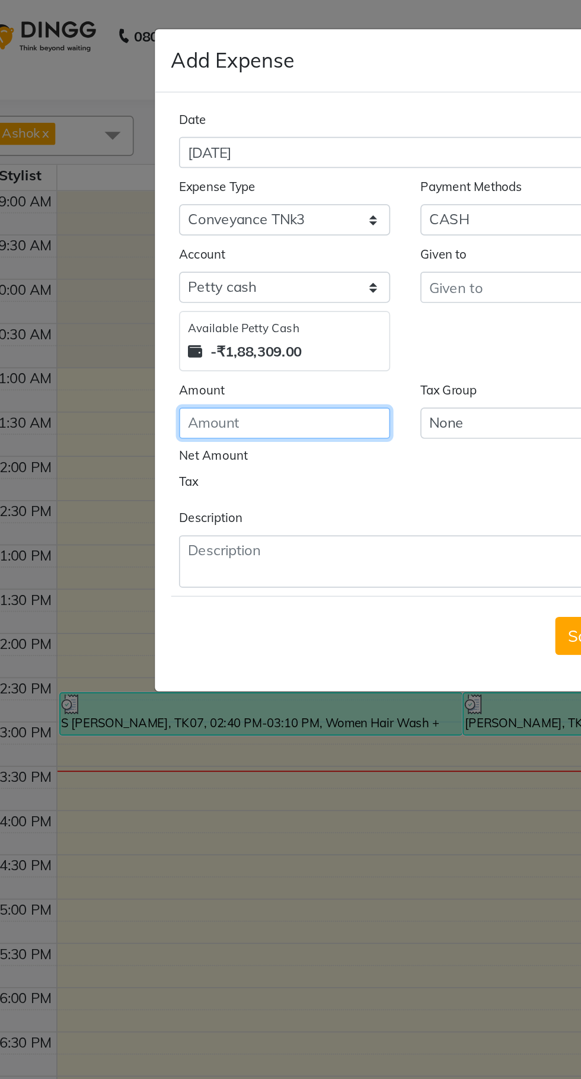
click at [211, 253] on input "number" at bounding box center [219, 249] width 125 height 18
click at [211, 254] on input "130" at bounding box center [219, 249] width 125 height 18
type input "150"
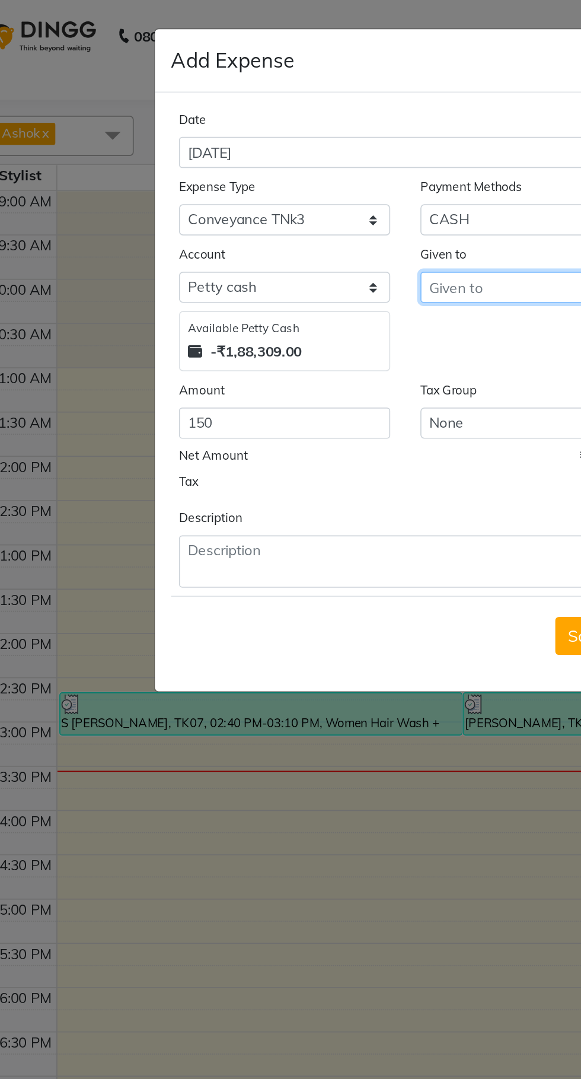
click at [343, 171] on input "text" at bounding box center [361, 169] width 125 height 18
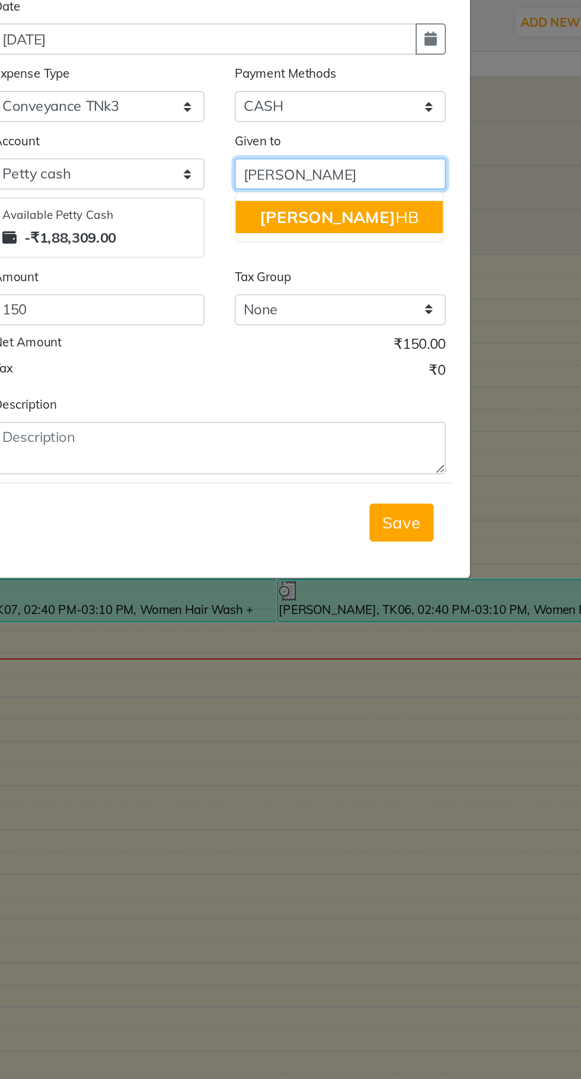
type input "[PERSON_NAME]"
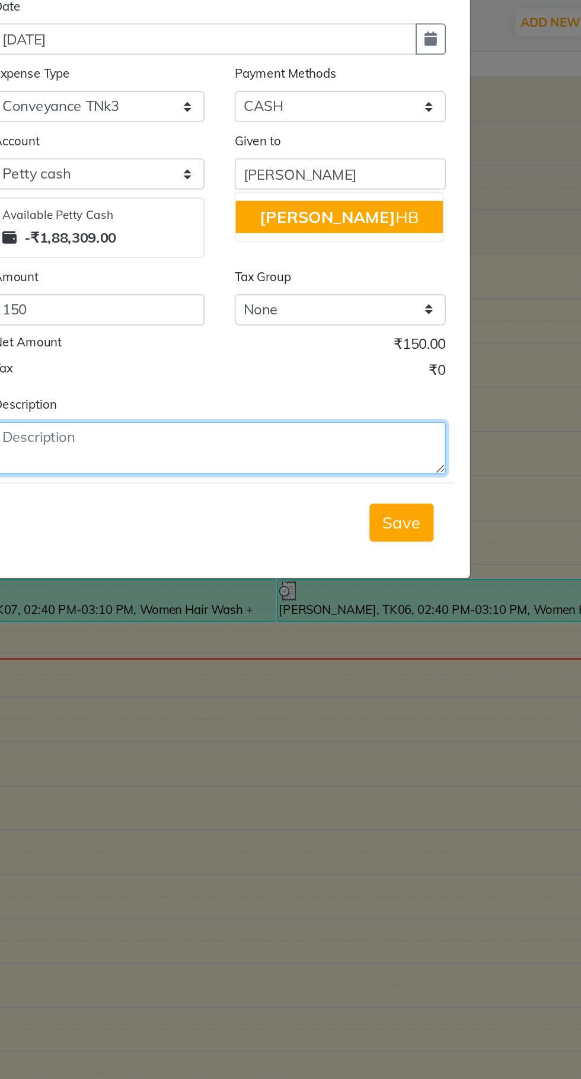
click at [300, 327] on textarea at bounding box center [290, 330] width 267 height 31
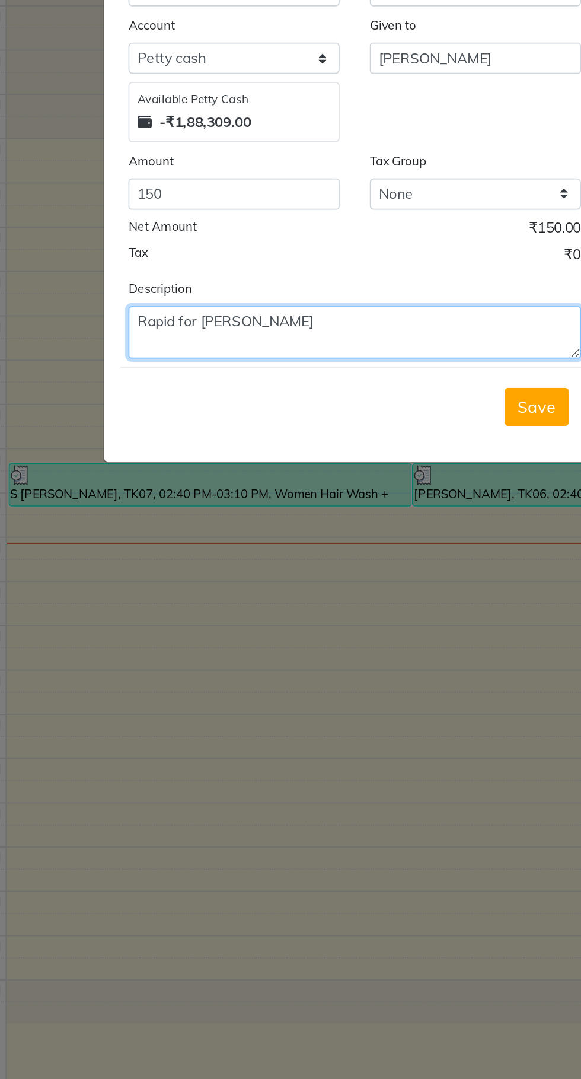
click at [194, 325] on textarea "Rapid for [PERSON_NAME]" at bounding box center [290, 330] width 267 height 31
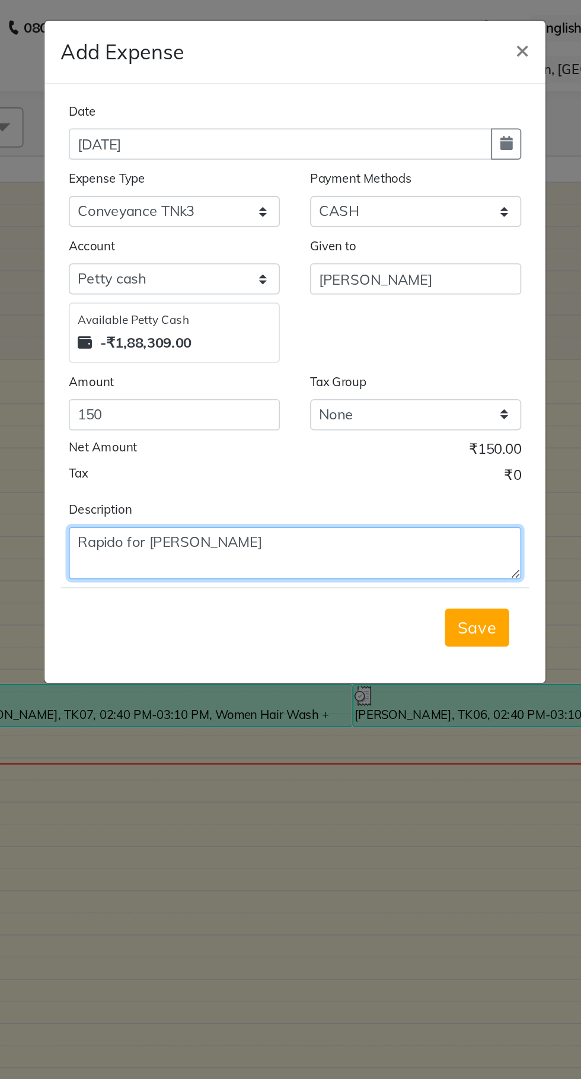
type textarea "Rapido for [PERSON_NAME]"
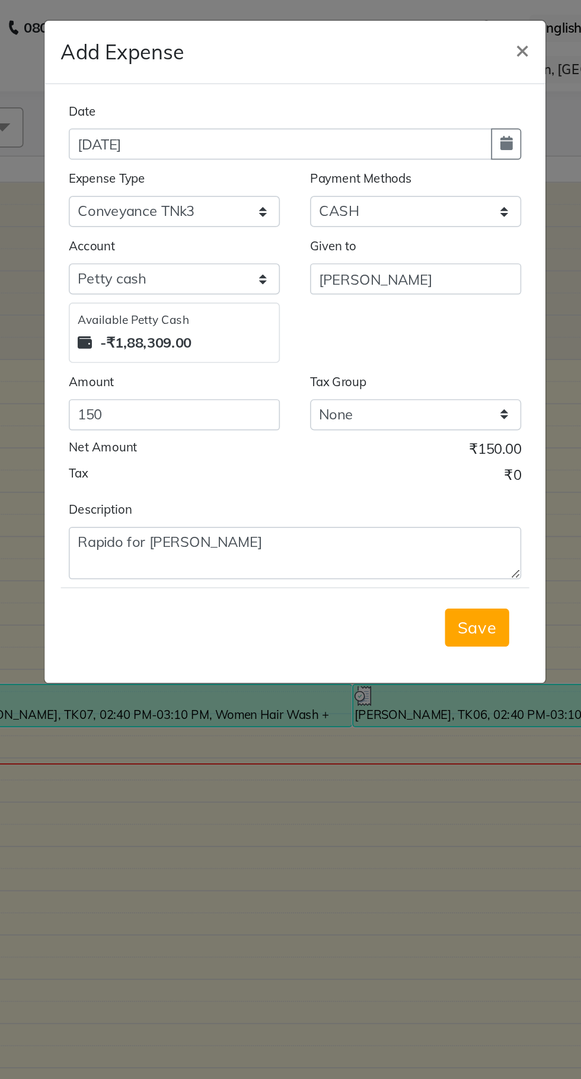
click at [409, 372] on button "Save" at bounding box center [398, 375] width 38 height 23
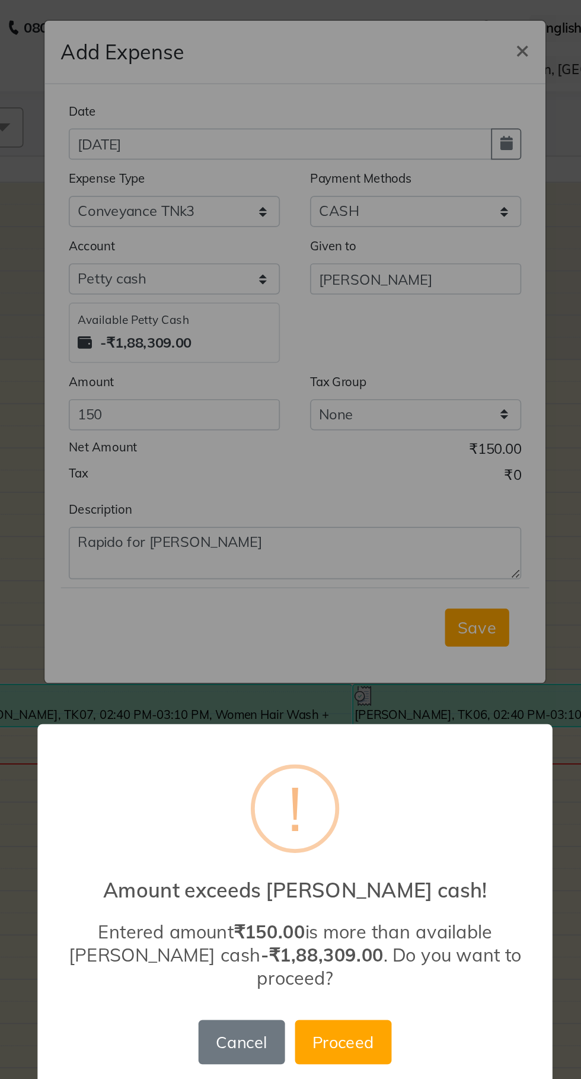
click at [330, 613] on button "Proceed" at bounding box center [319, 619] width 57 height 26
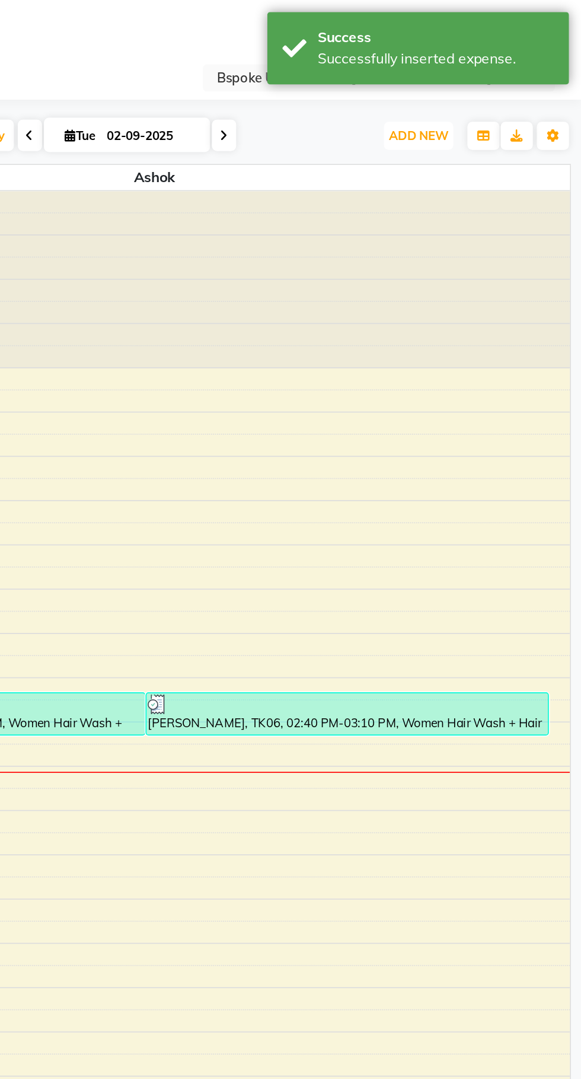
click at [484, 79] on span "ADD NEW" at bounding box center [485, 79] width 35 height 9
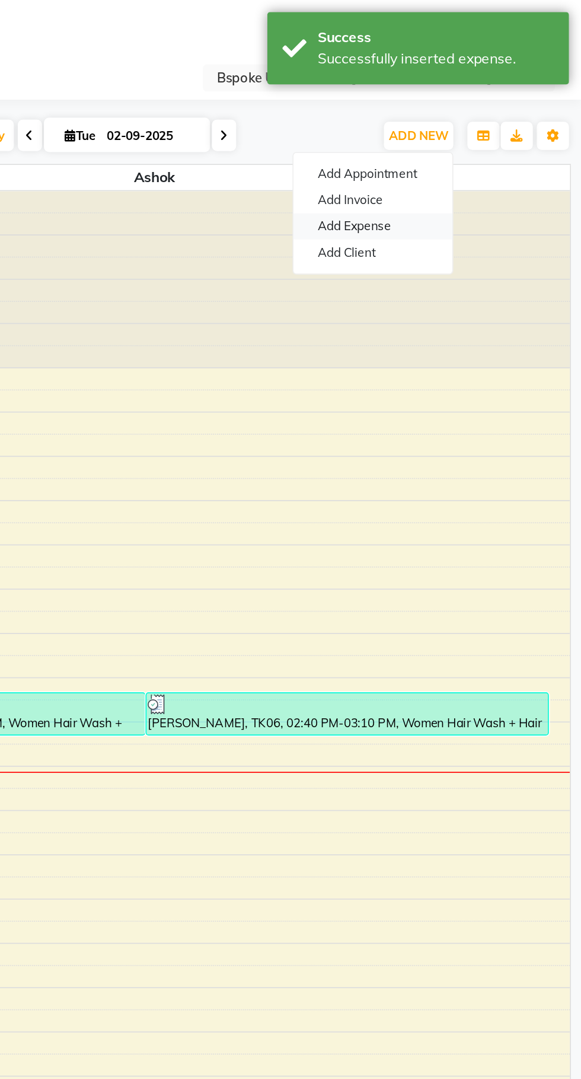
click at [482, 135] on link "Add Expense" at bounding box center [459, 133] width 94 height 15
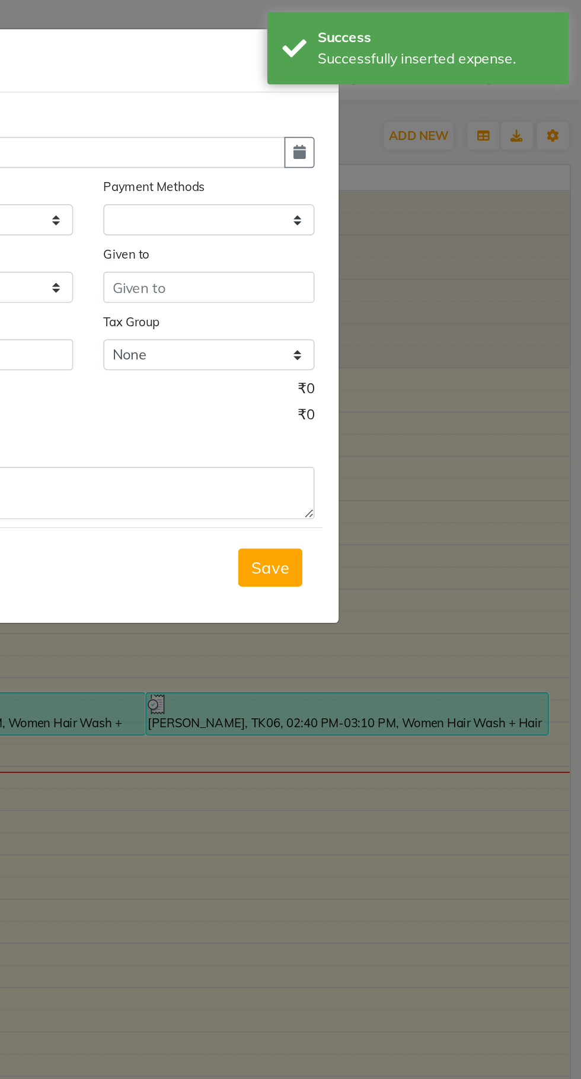
select select "1"
select select "1896"
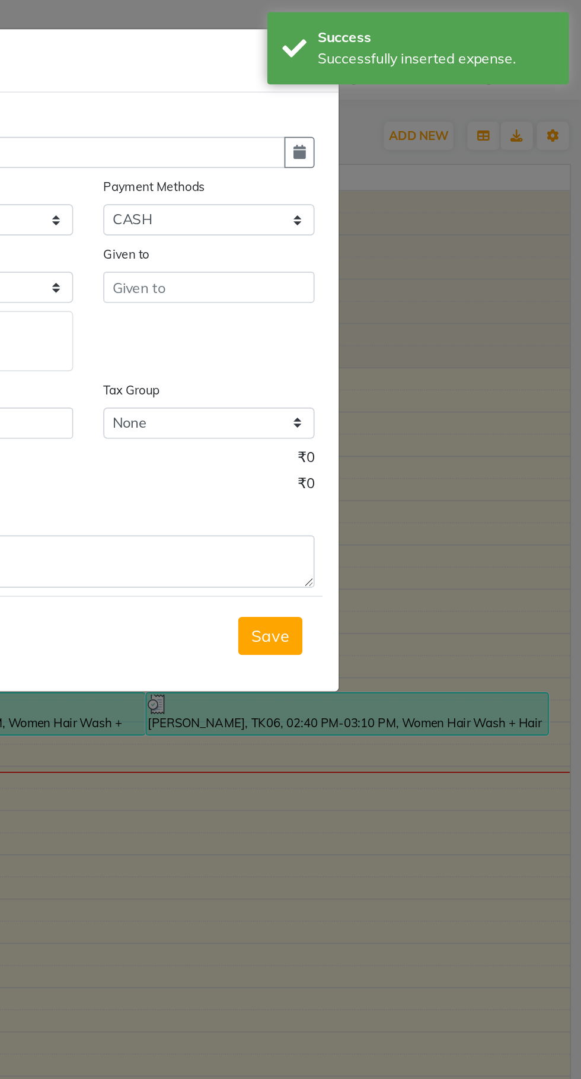
click at [422, 90] on button "button" at bounding box center [415, 90] width 18 height 18
select select "9"
select select "2025"
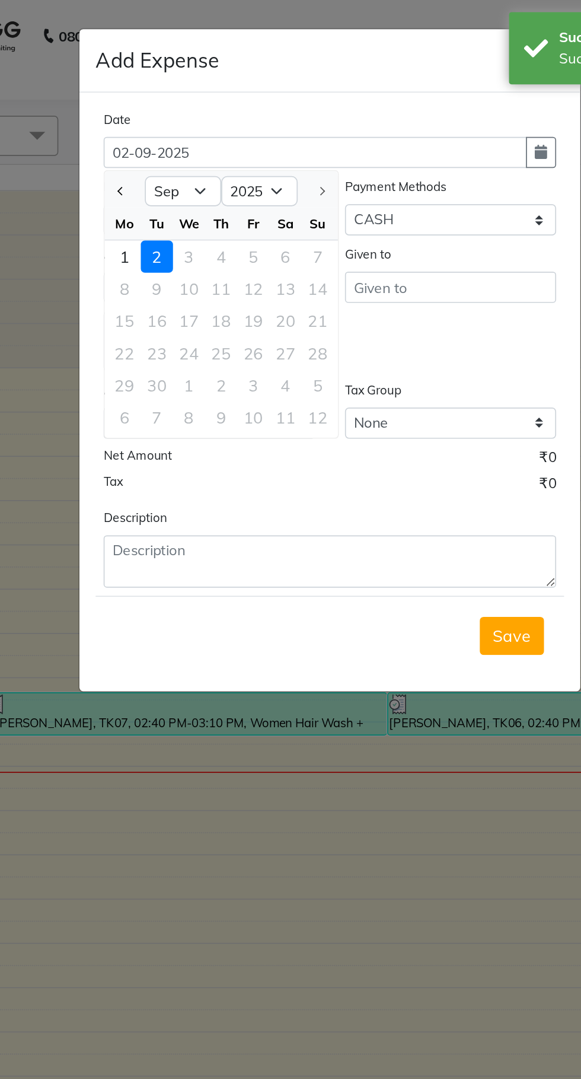
click at [202, 636] on ngb-modal-window "Add Expense × Date [DATE] Jan Feb Mar Apr May Jun [DATE] Aug [DATE] 2016 2017 2…" at bounding box center [290, 539] width 581 height 1079
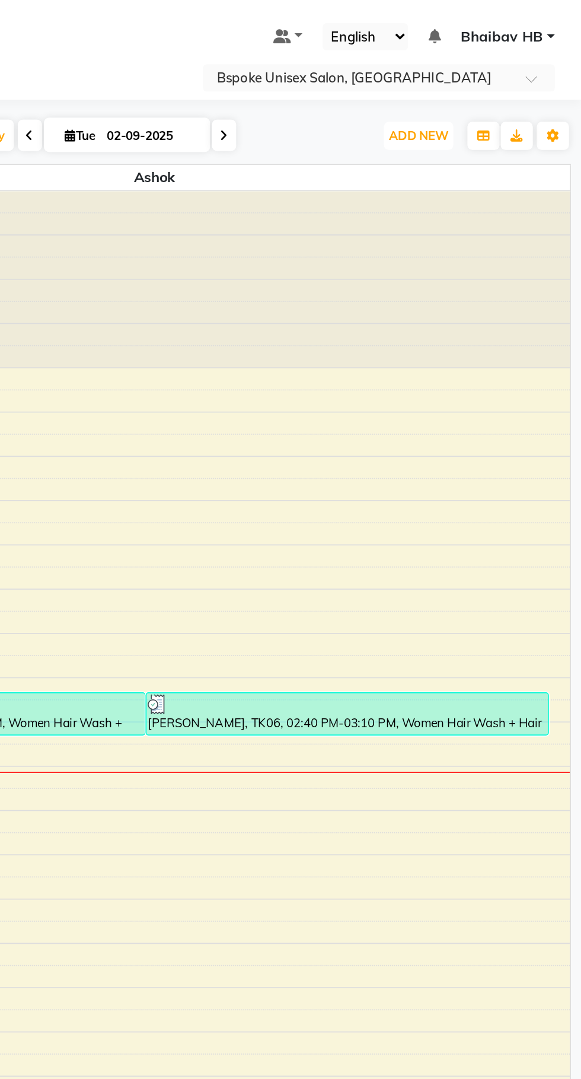
click at [492, 77] on span "ADD NEW" at bounding box center [485, 79] width 35 height 9
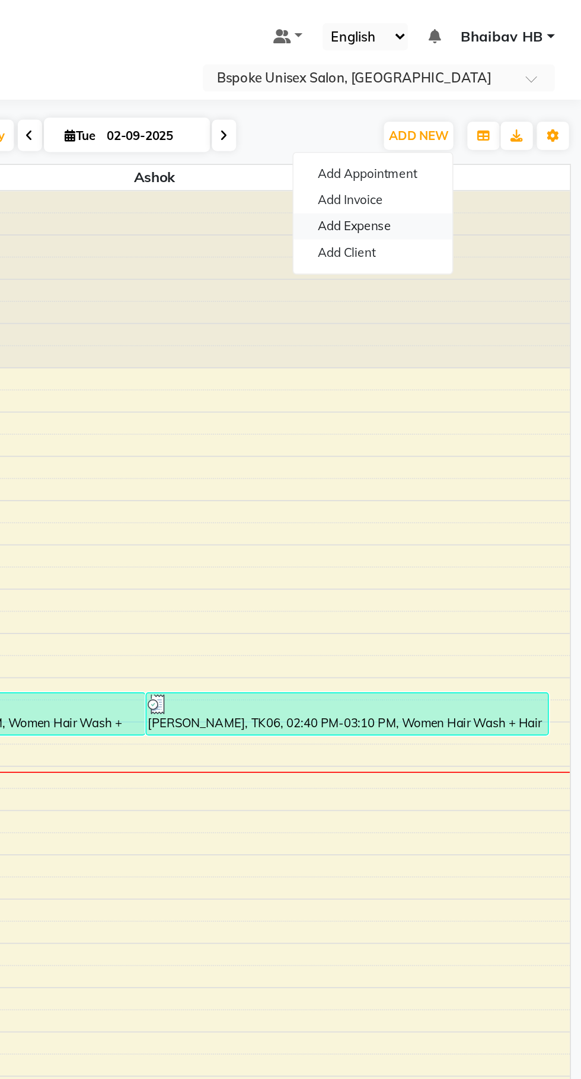
click at [478, 138] on link "Add Expense" at bounding box center [459, 133] width 94 height 15
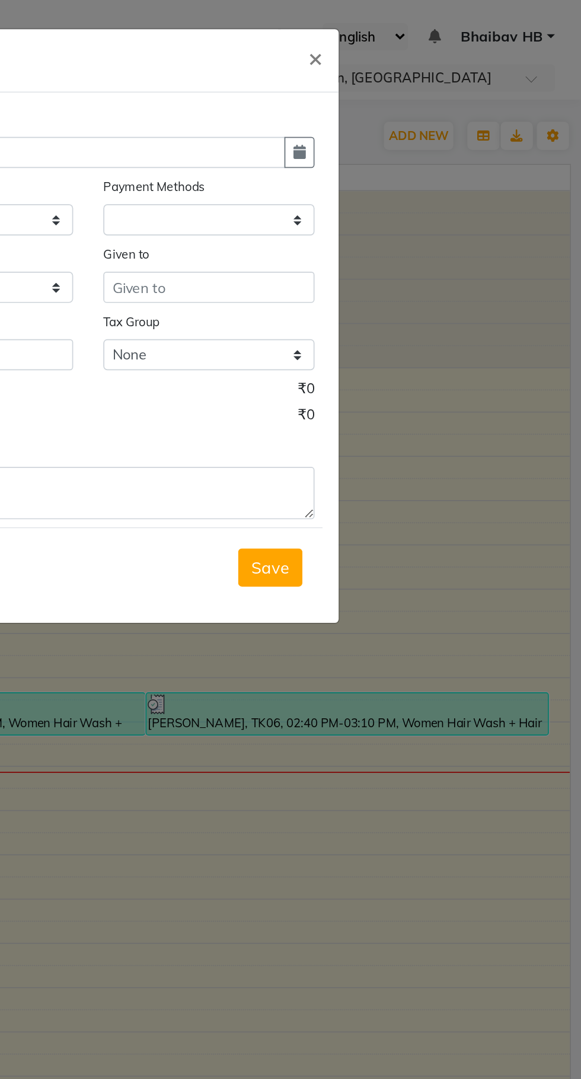
select select "1"
select select "1896"
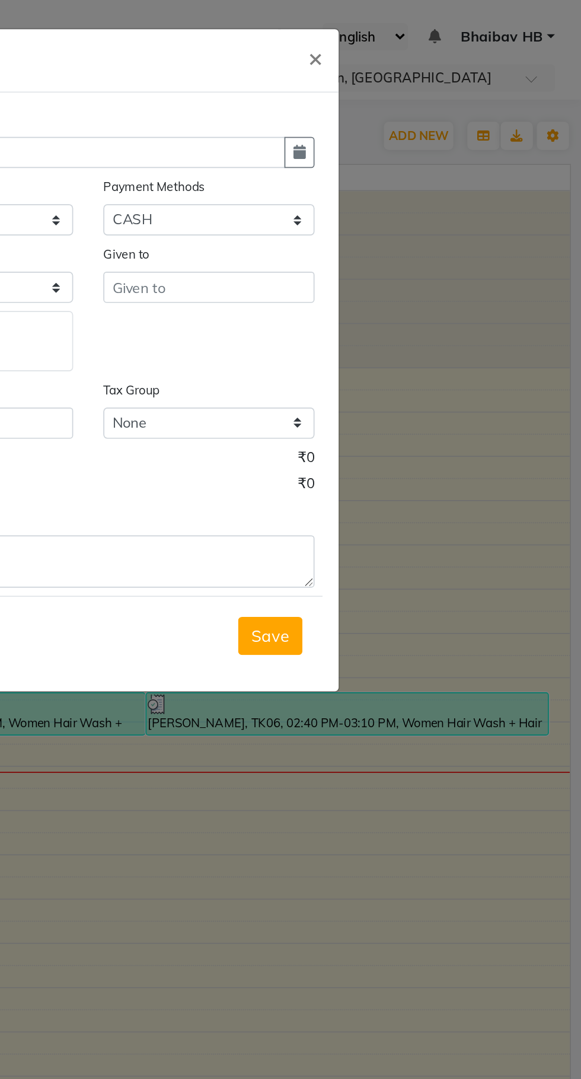
click at [415, 90] on icon "button" at bounding box center [415, 89] width 7 height 8
select select "9"
select select "2025"
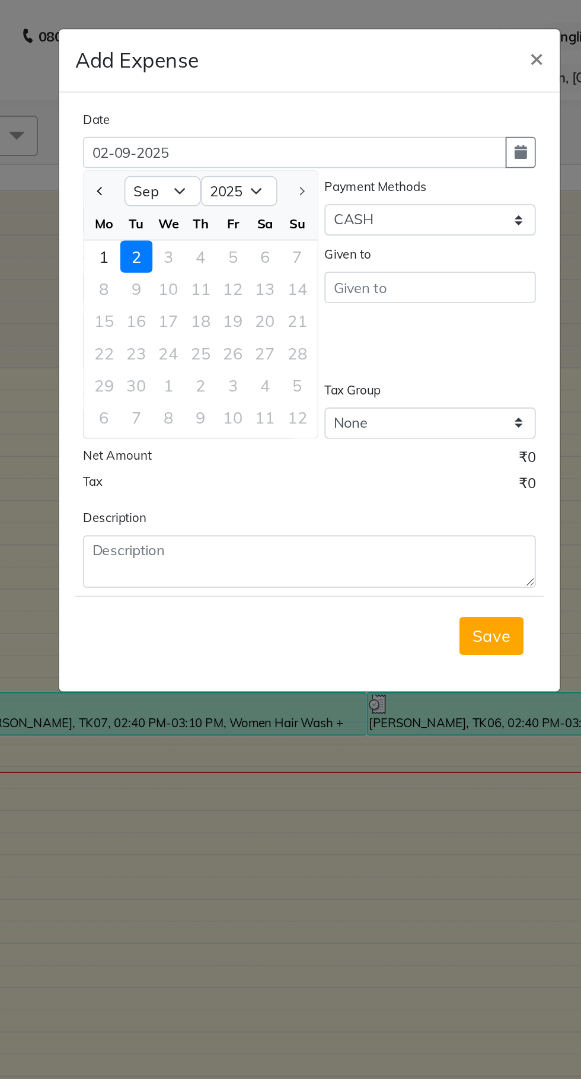
click at [168, 113] on span "Previous month" at bounding box center [167, 112] width 5 height 5
select select "8"
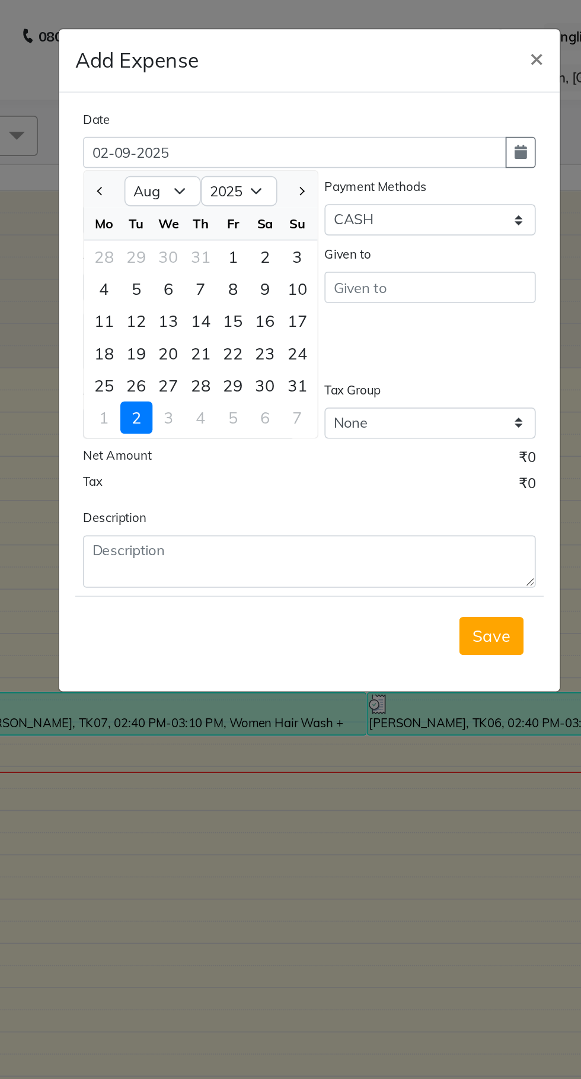
click at [228, 227] on div "28" at bounding box center [226, 227] width 19 height 19
type input "[DATE]"
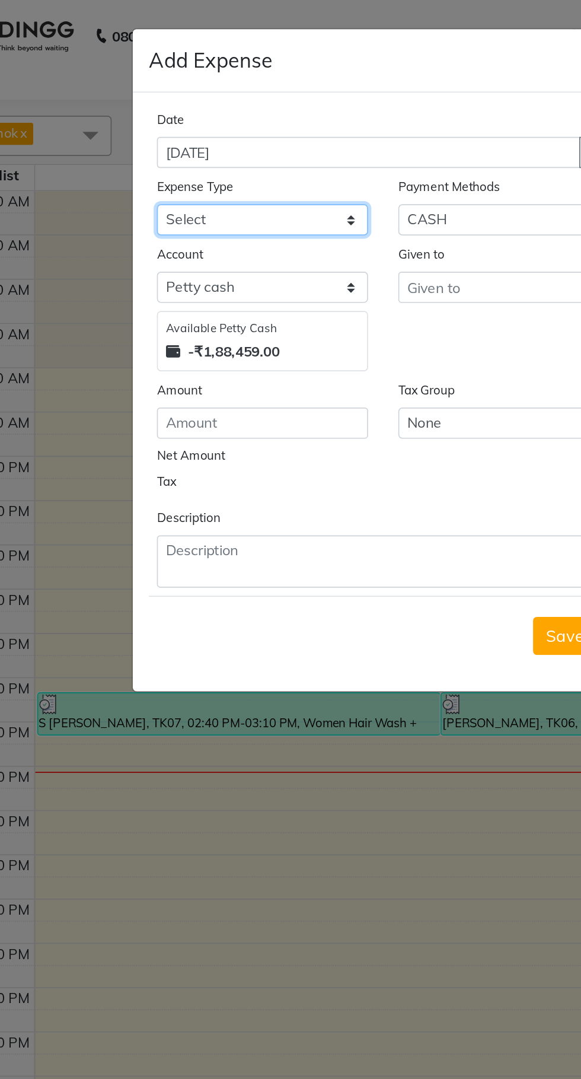
click at [209, 124] on select "Select AC EMI HB AC EMI NT ADVANCE SALARY HB Advance Salary NT Advance Salary T…" at bounding box center [219, 129] width 125 height 18
select select "15914"
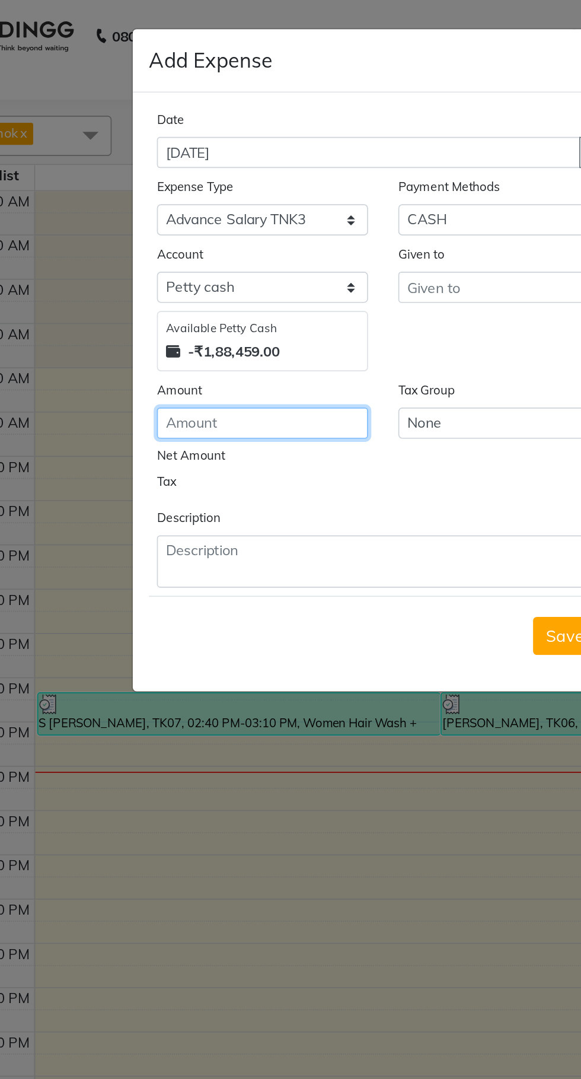
click at [225, 254] on input "number" at bounding box center [219, 249] width 125 height 18
type input "200"
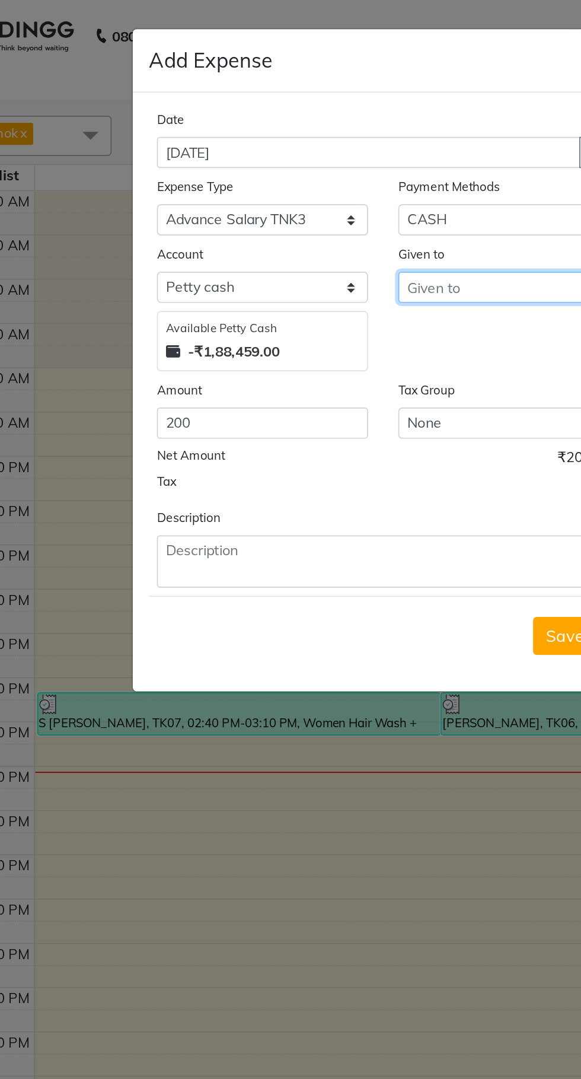
click at [355, 166] on input "text" at bounding box center [361, 169] width 125 height 18
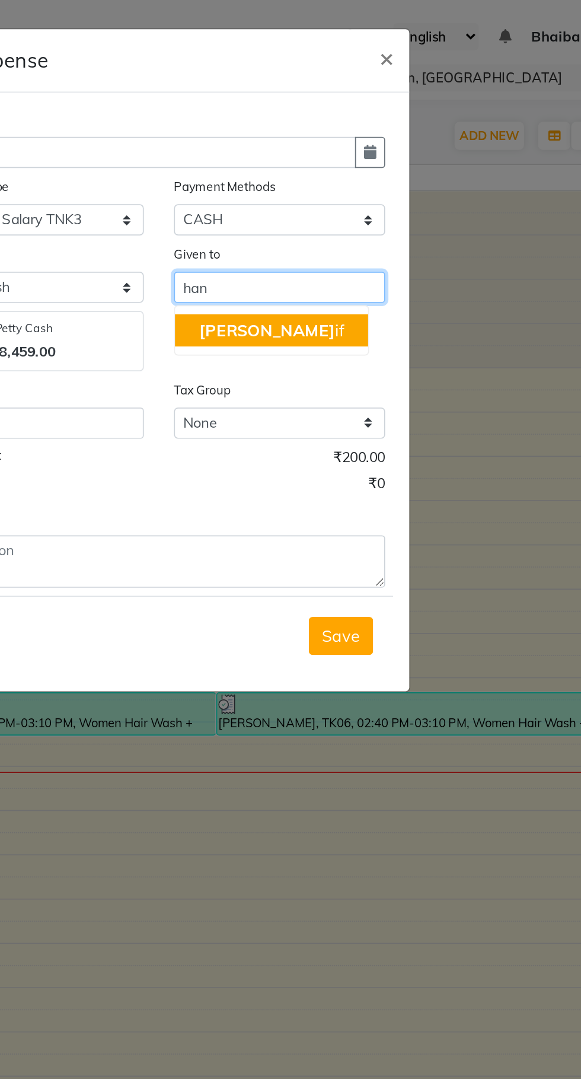
click at [361, 197] on button "Han if" at bounding box center [357, 194] width 114 height 19
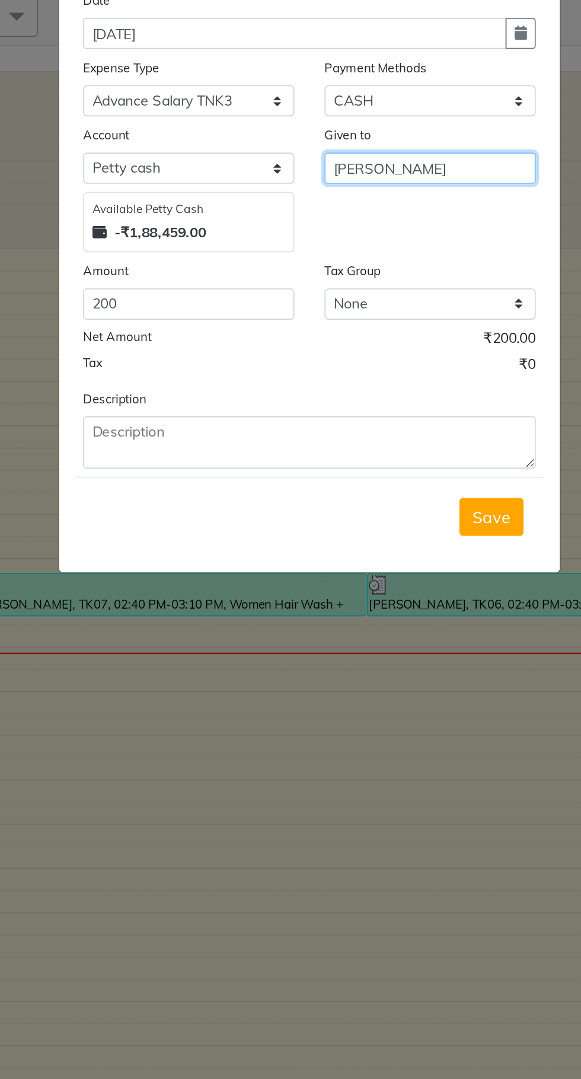
type input "[PERSON_NAME]"
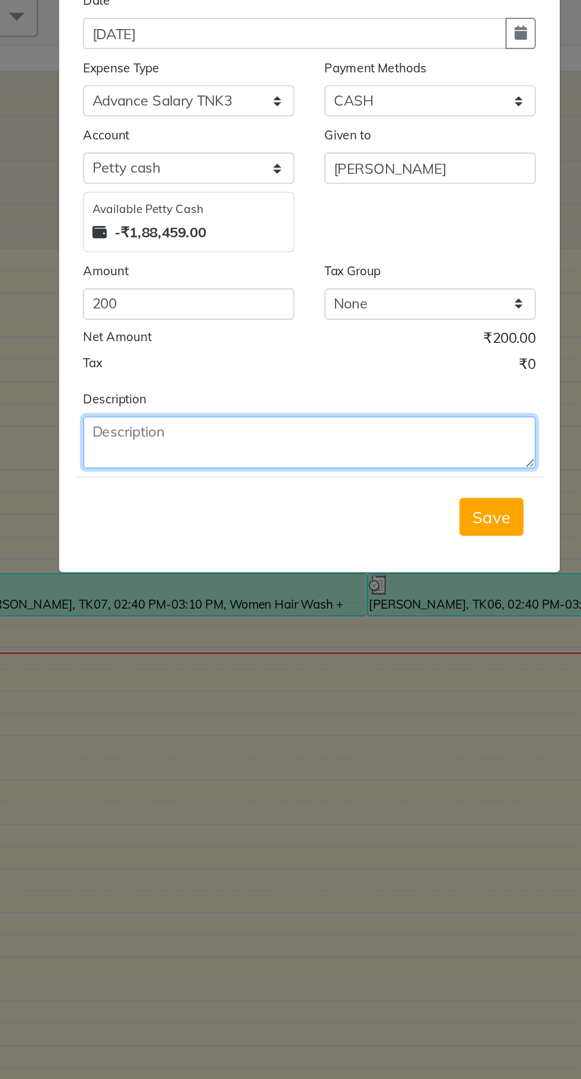
click at [240, 327] on textarea at bounding box center [290, 330] width 267 height 31
type textarea "200 Hanif da advance salary"
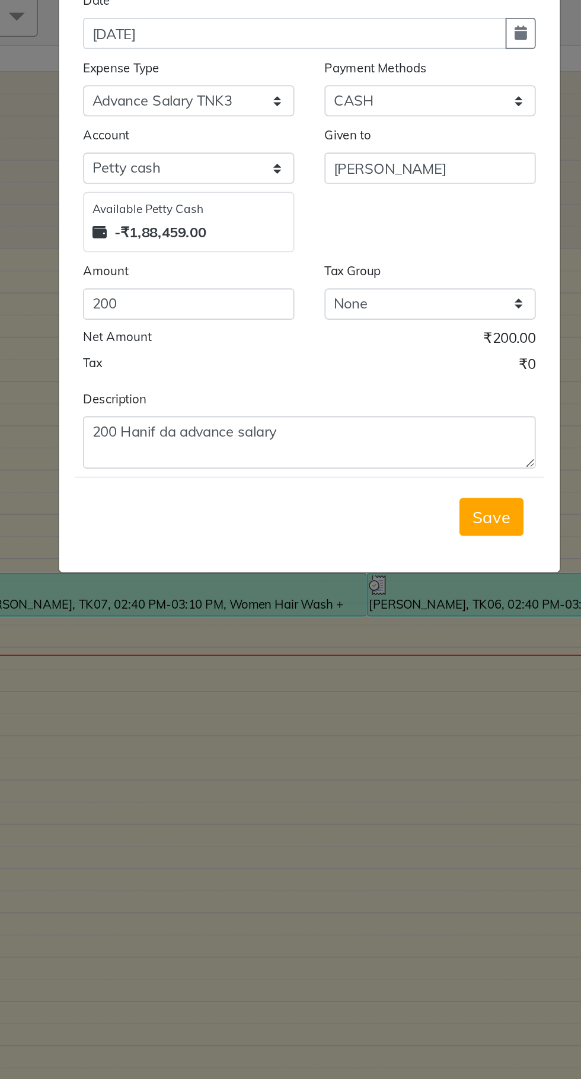
click at [414, 375] on button "Save" at bounding box center [398, 375] width 38 height 23
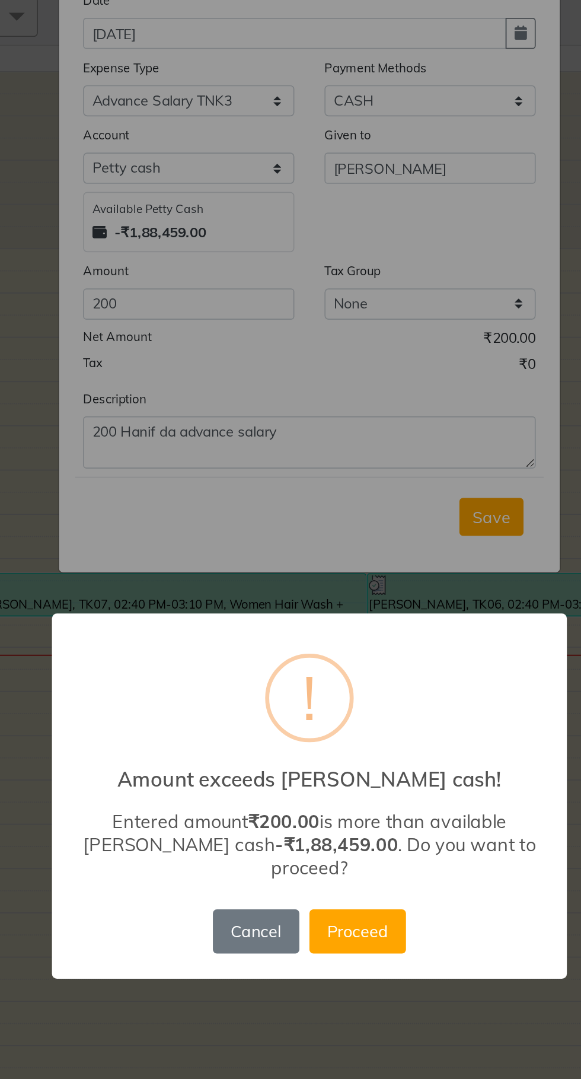
click at [332, 611] on button "Proceed" at bounding box center [319, 619] width 57 height 26
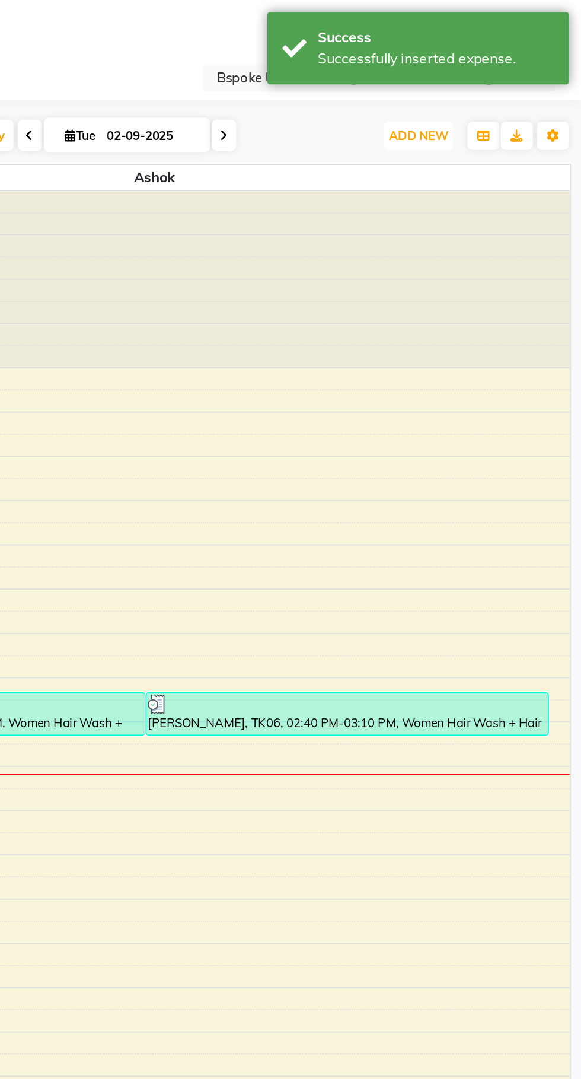
click at [496, 78] on span "ADD NEW" at bounding box center [485, 79] width 35 height 9
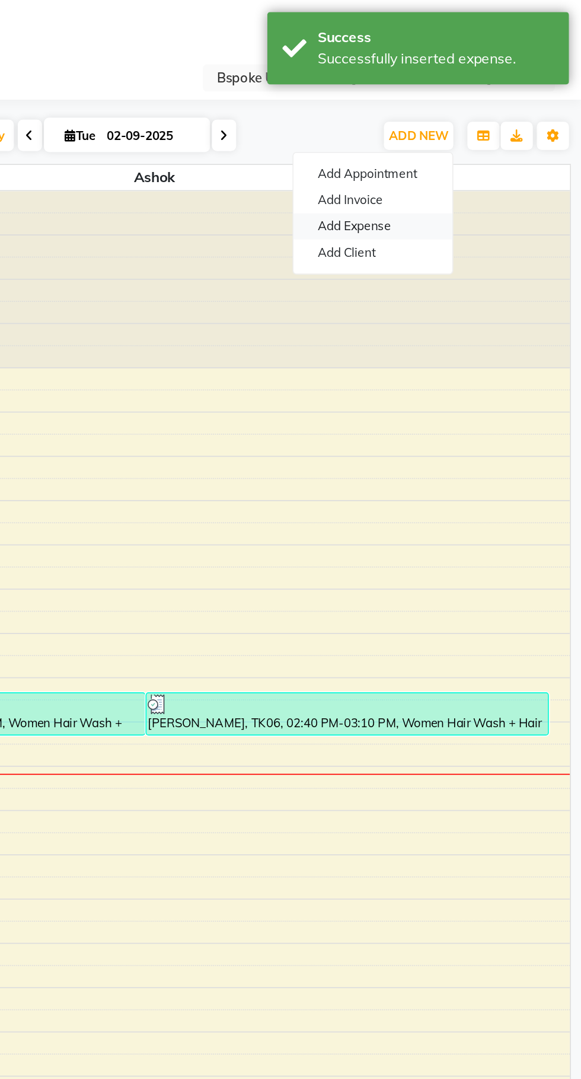
click at [476, 131] on link "Add Expense" at bounding box center [459, 133] width 94 height 15
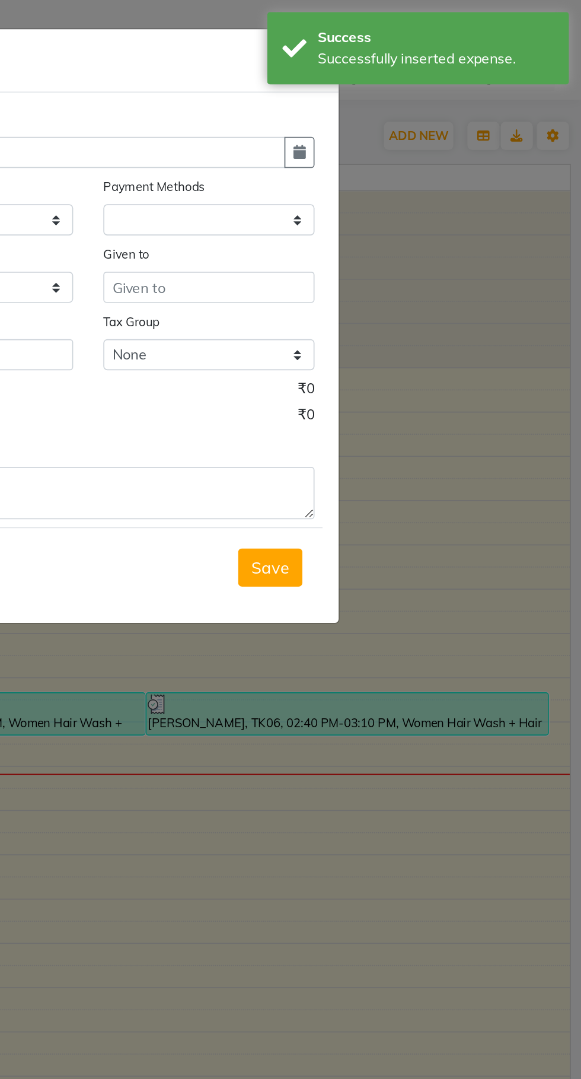
select select
click at [415, 90] on icon "button" at bounding box center [415, 89] width 7 height 8
select select "1"
select select "1896"
select select "9"
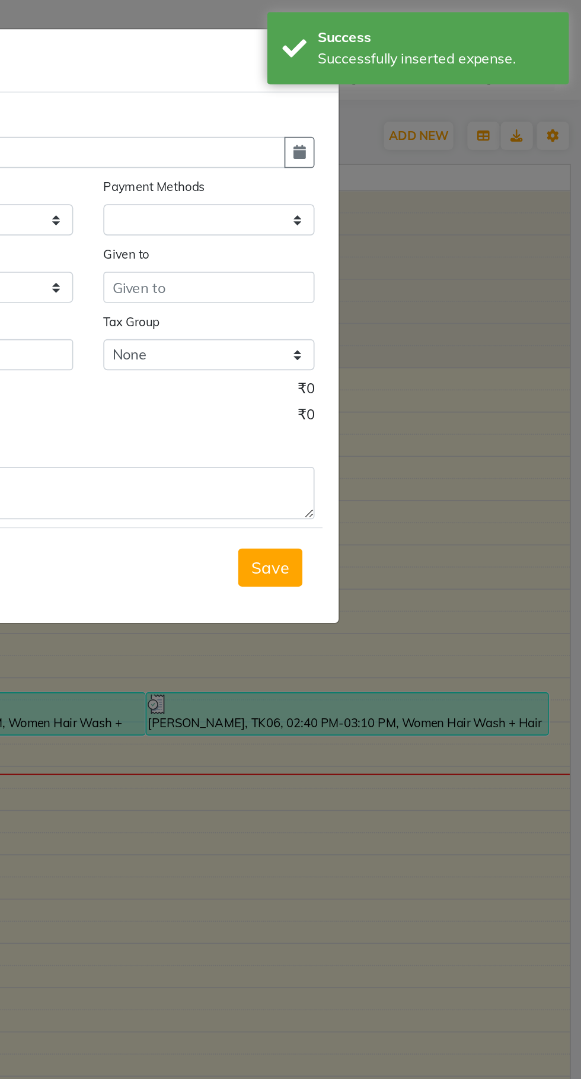
select select "2025"
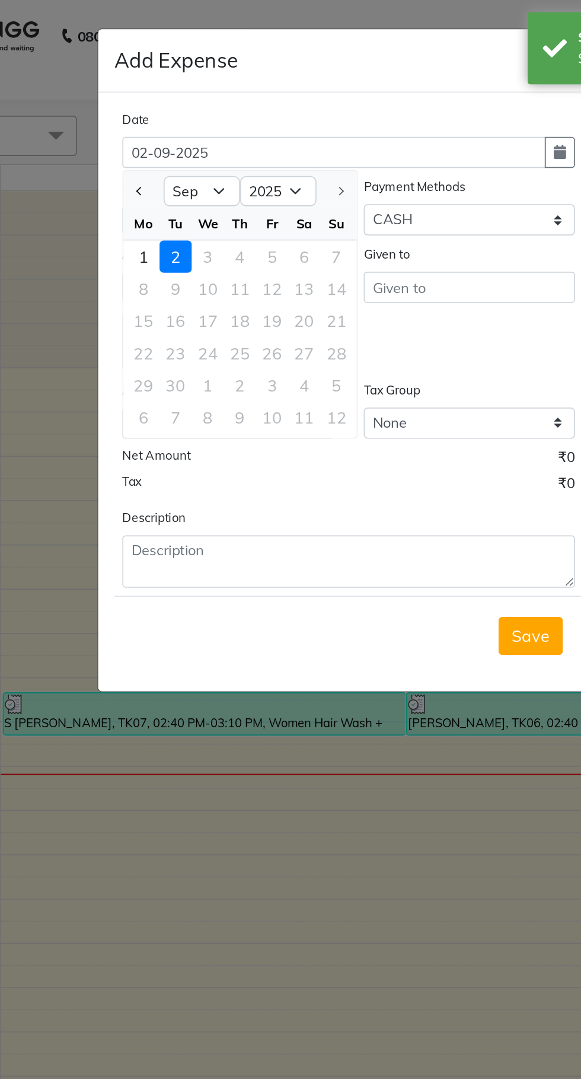
click at [170, 113] on button "Previous month" at bounding box center [167, 112] width 10 height 19
select select "8"
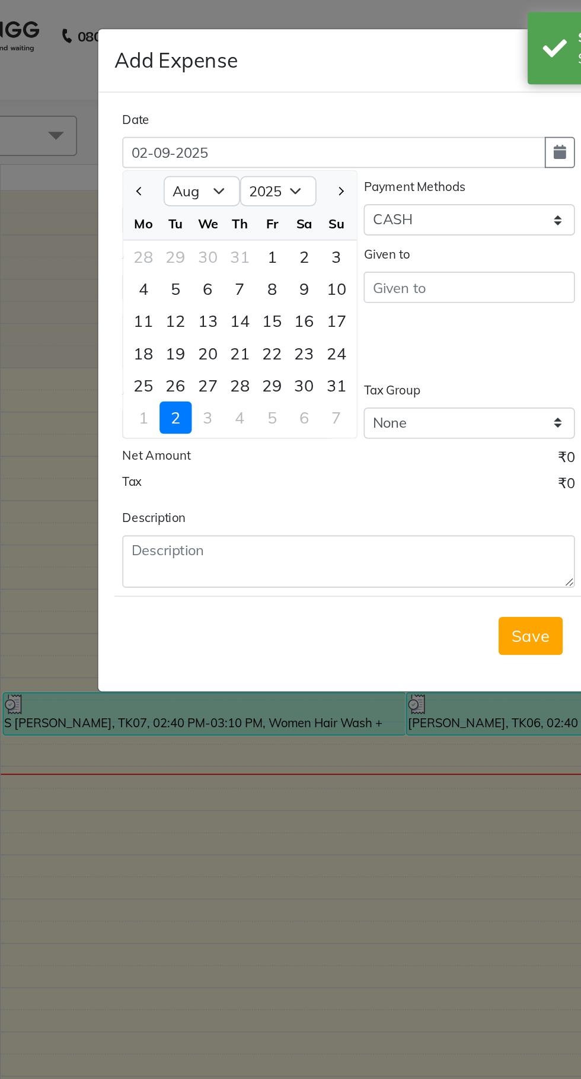
click at [230, 230] on div "28" at bounding box center [226, 227] width 19 height 19
type input "[DATE]"
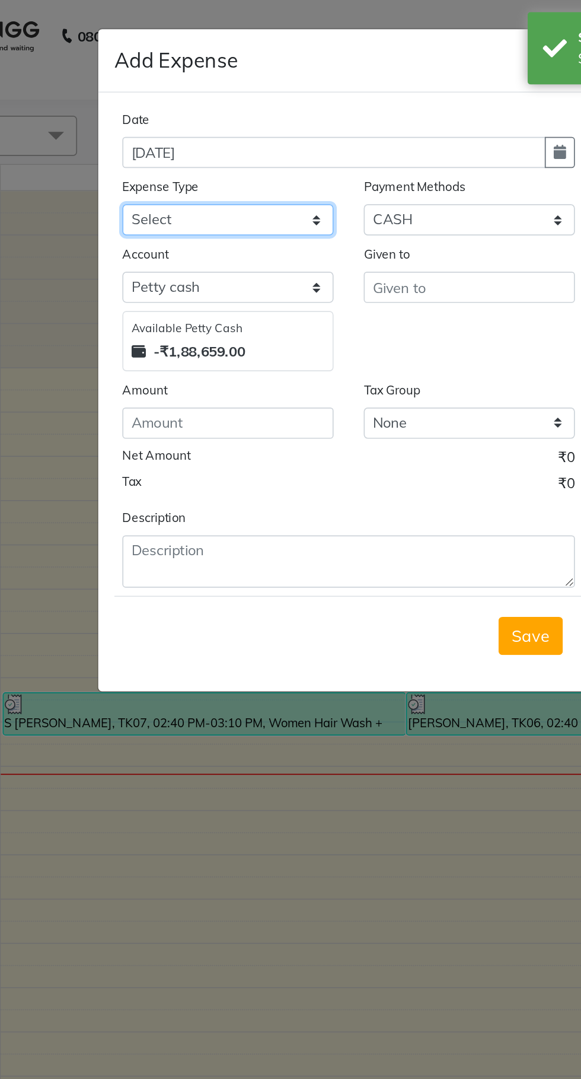
click at [219, 129] on select "Select AC EMI HB AC EMI NT ADVANCE SALARY HB Advance Salary NT Advance Salary T…" at bounding box center [219, 129] width 125 height 18
select select "15914"
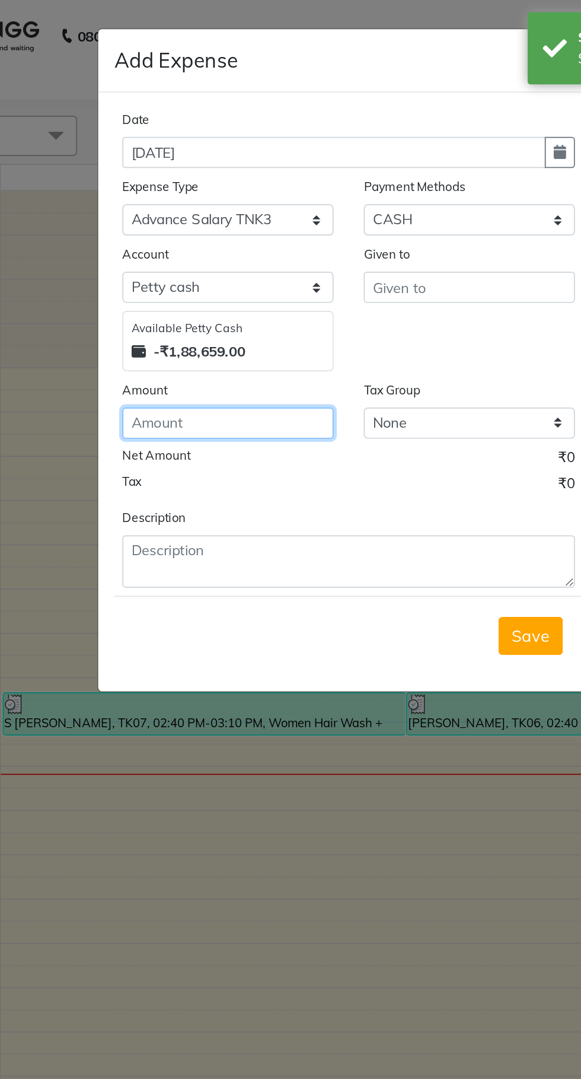
click at [222, 250] on input "number" at bounding box center [219, 249] width 125 height 18
type input "150"
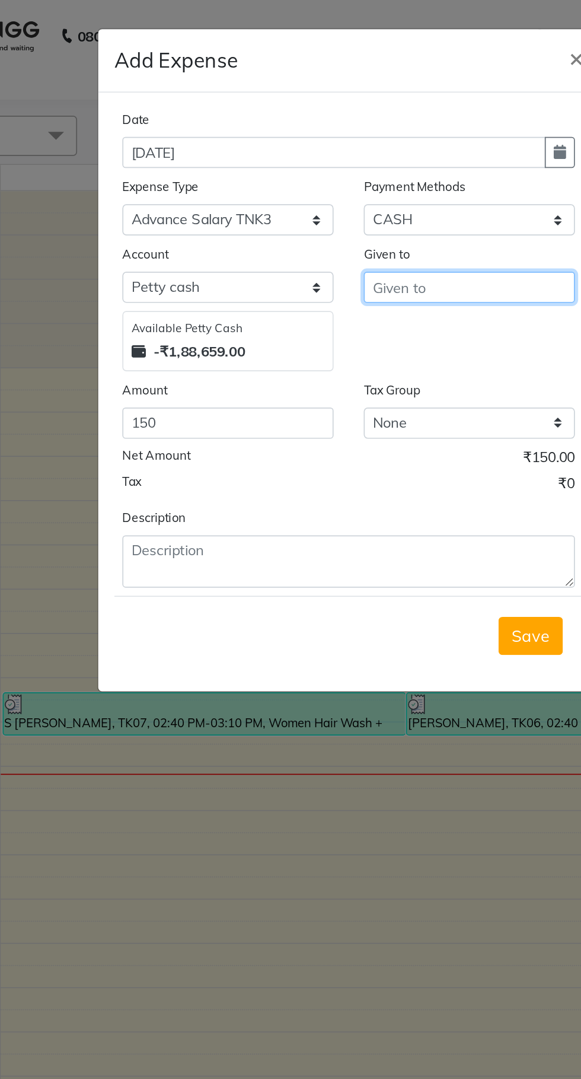
click at [349, 170] on input "text" at bounding box center [361, 169] width 125 height 18
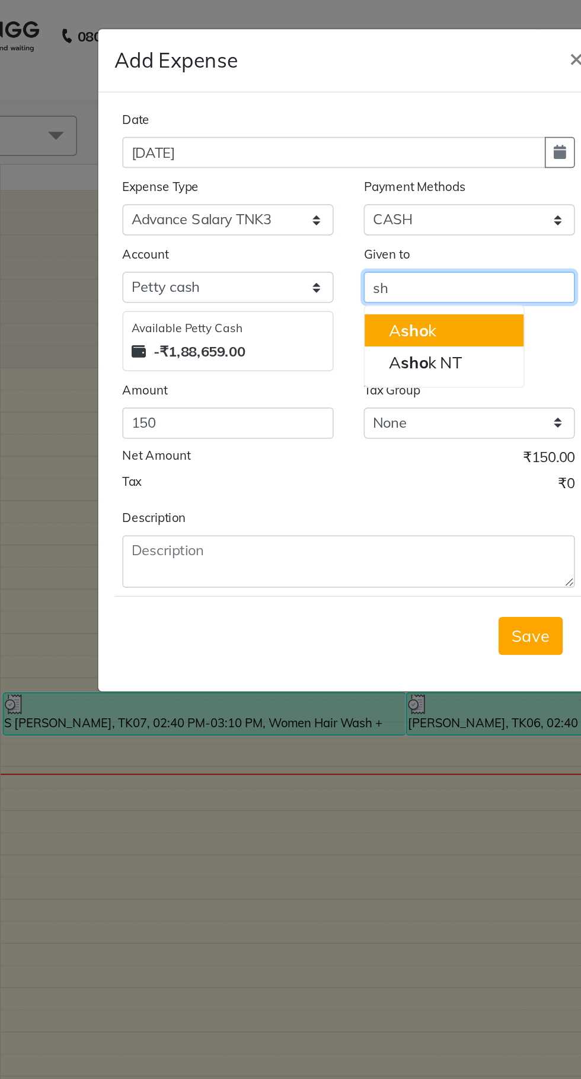
type input "s"
click at [350, 214] on ngb-highlight "A sh ok NT" at bounding box center [335, 214] width 43 height 12
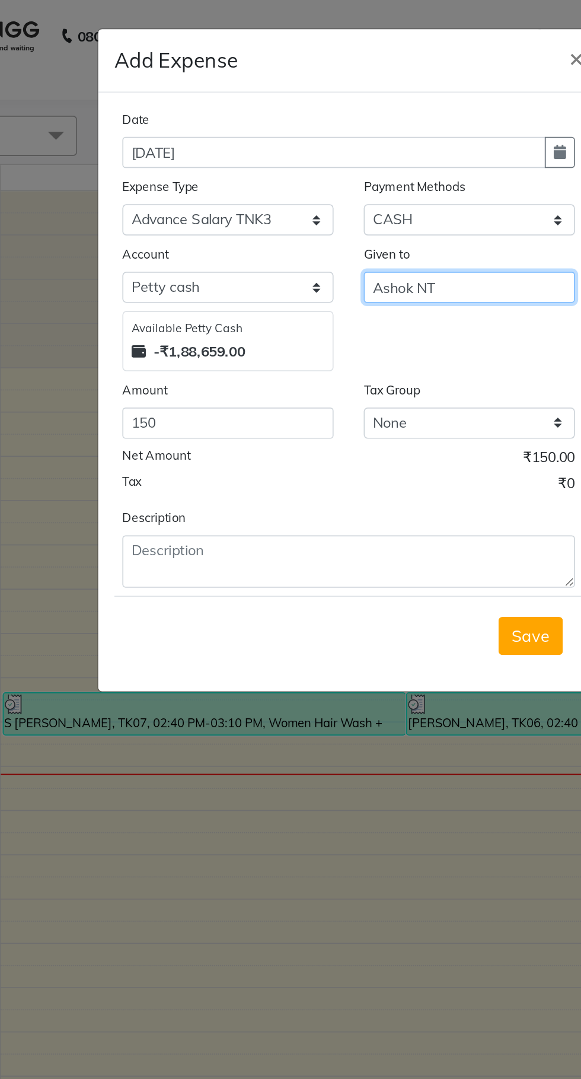
click at [377, 171] on input "Ashok NT" at bounding box center [361, 169] width 125 height 18
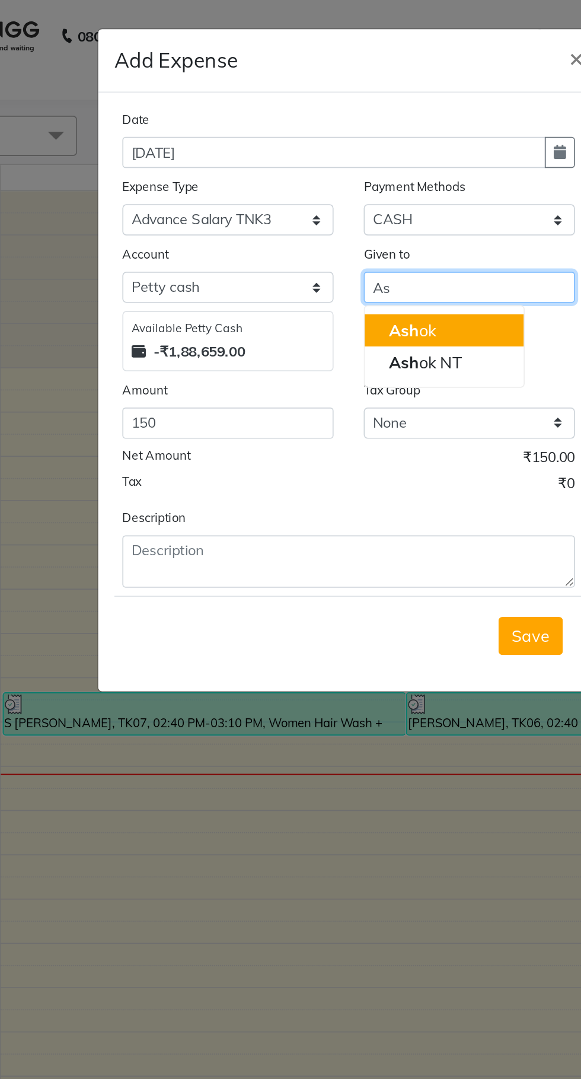
type input "A"
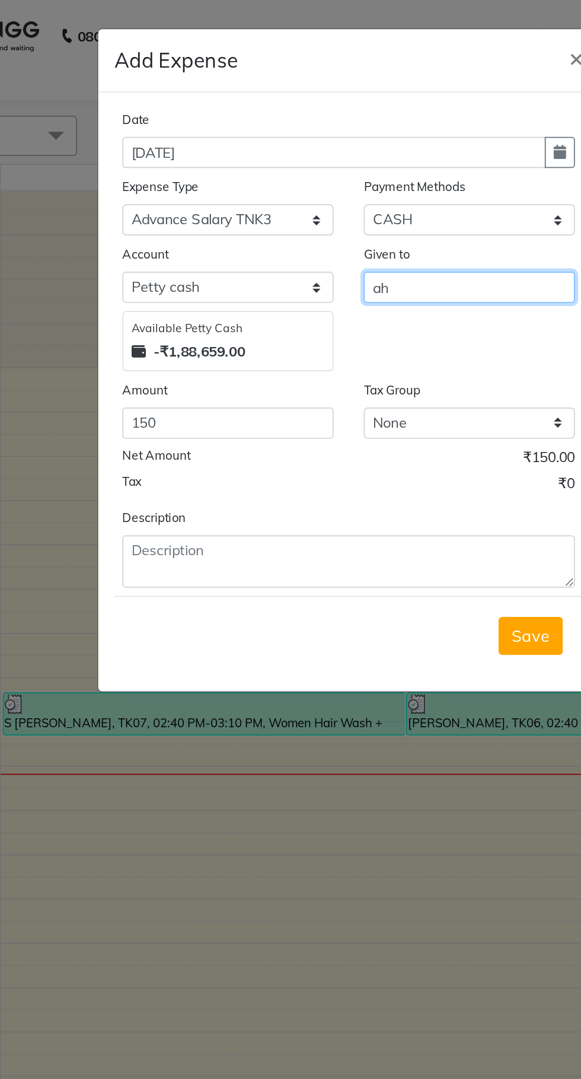
type input "a"
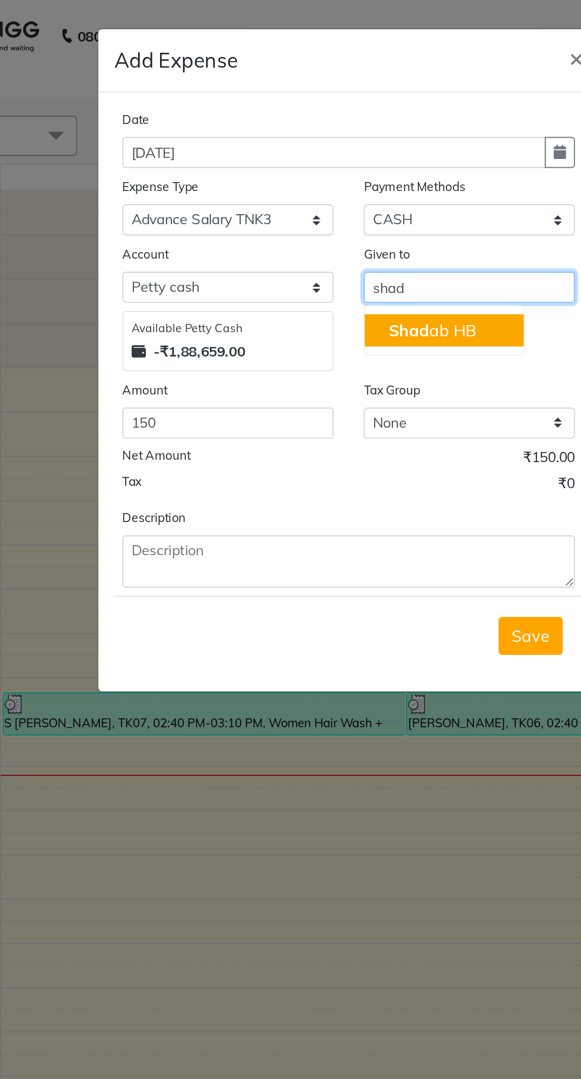
click at [338, 198] on ngb-highlight "Shad ab HB" at bounding box center [340, 195] width 52 height 12
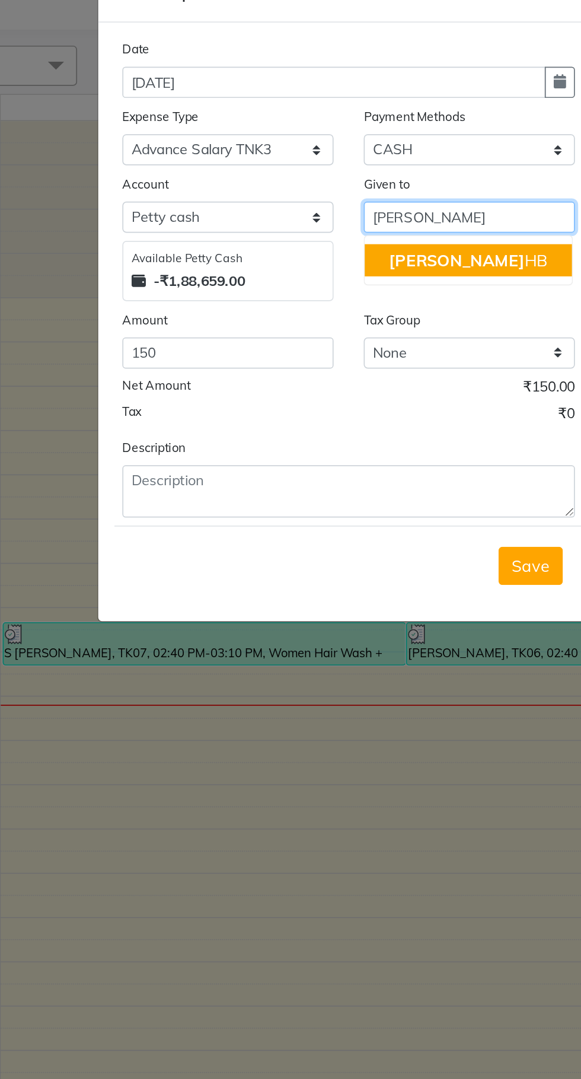
type input "[PERSON_NAME]"
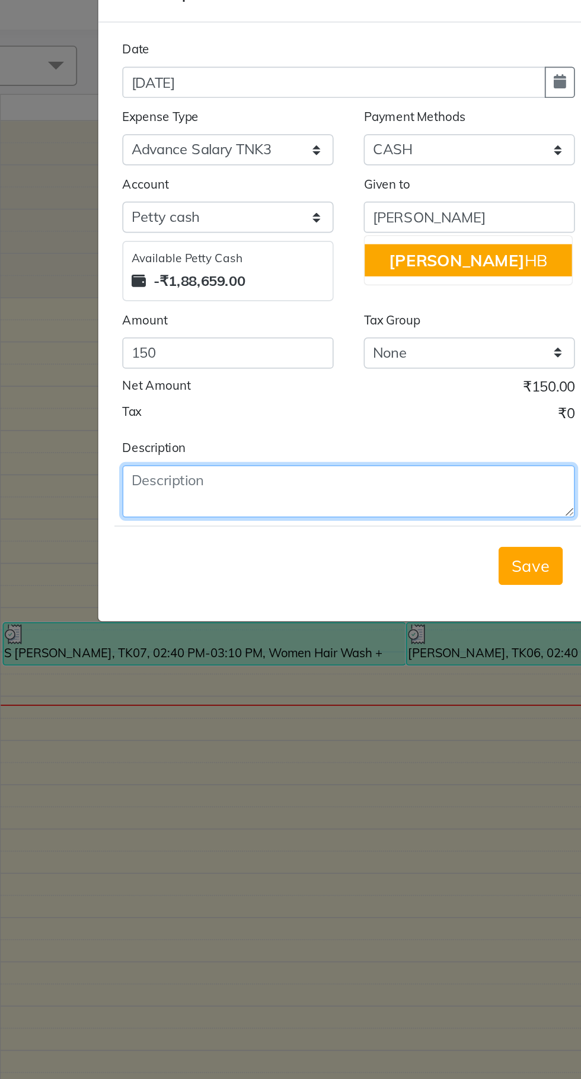
click at [246, 327] on textarea at bounding box center [290, 330] width 267 height 31
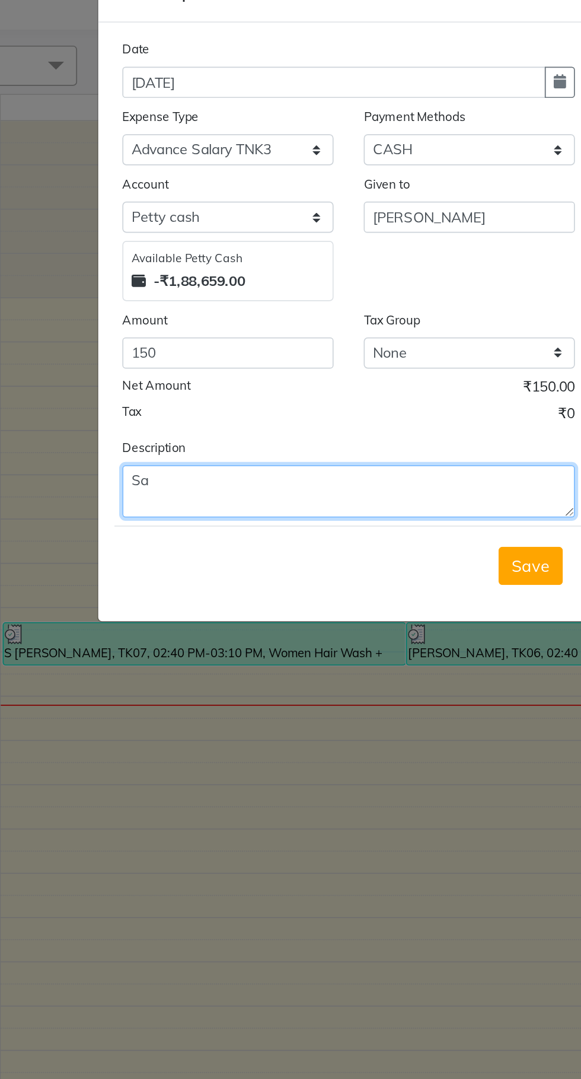
type textarea "S"
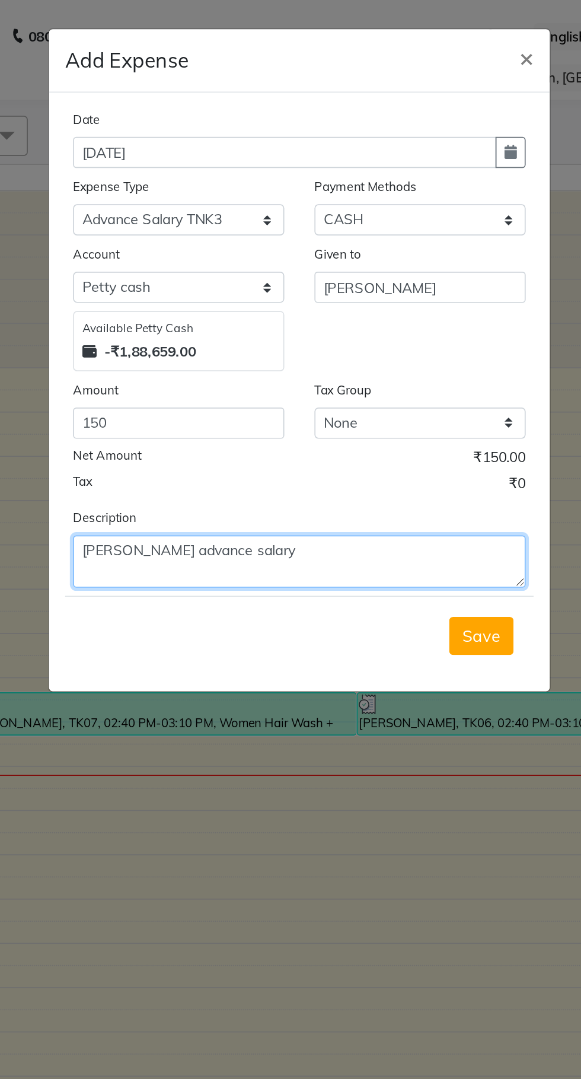
type textarea "[PERSON_NAME] advance salary"
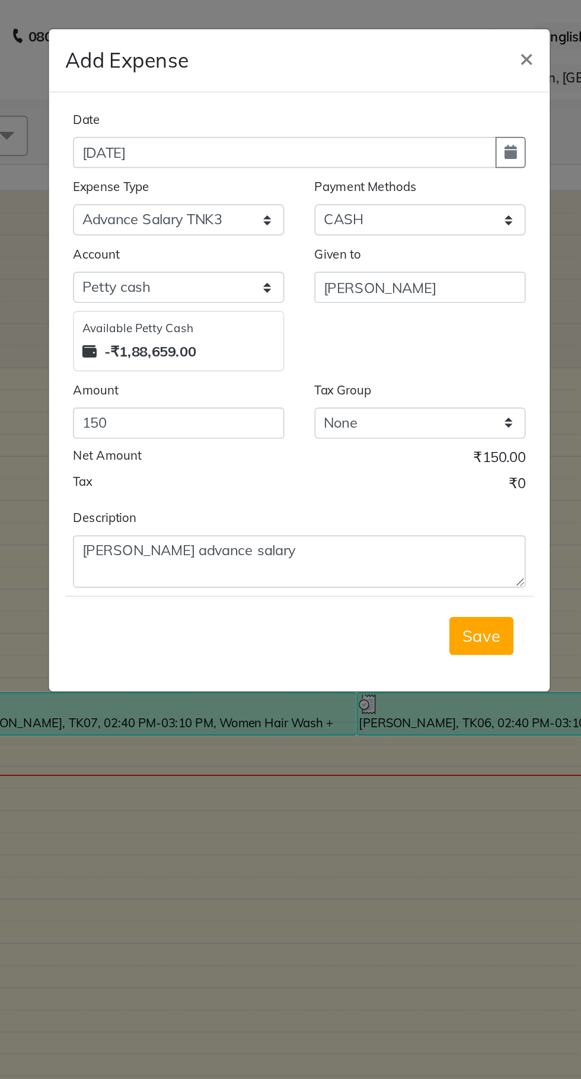
click at [409, 377] on button "Save" at bounding box center [398, 375] width 38 height 23
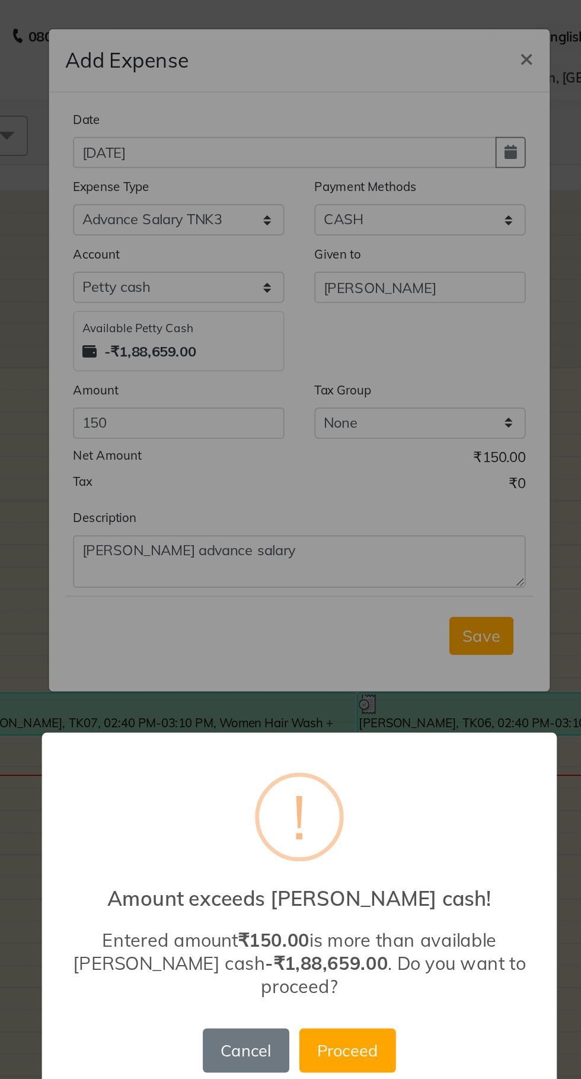
click at [325, 607] on button "Proceed" at bounding box center [319, 619] width 57 height 26
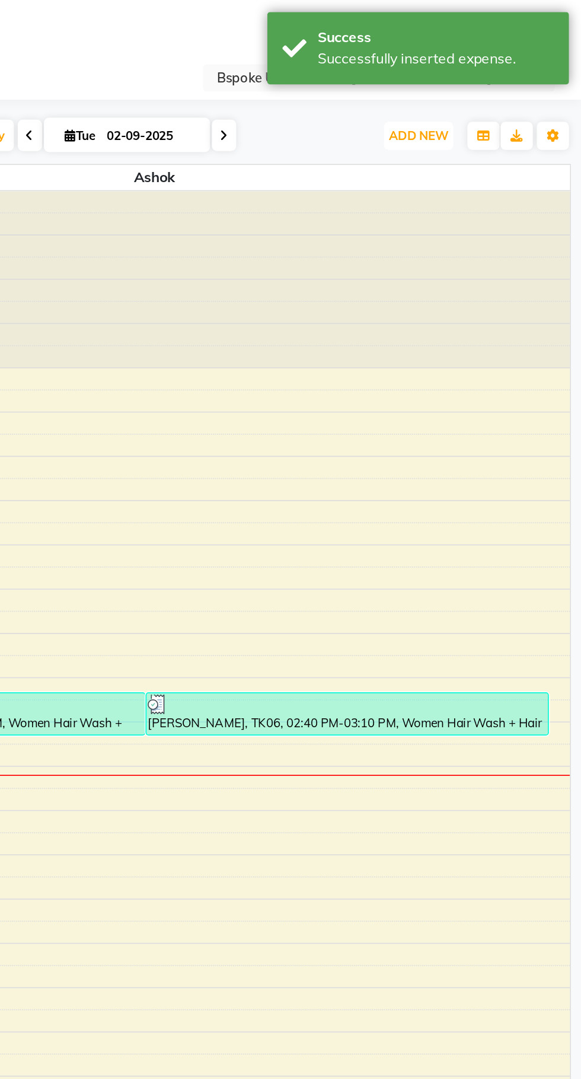
click at [487, 80] on span "ADD NEW" at bounding box center [485, 79] width 35 height 9
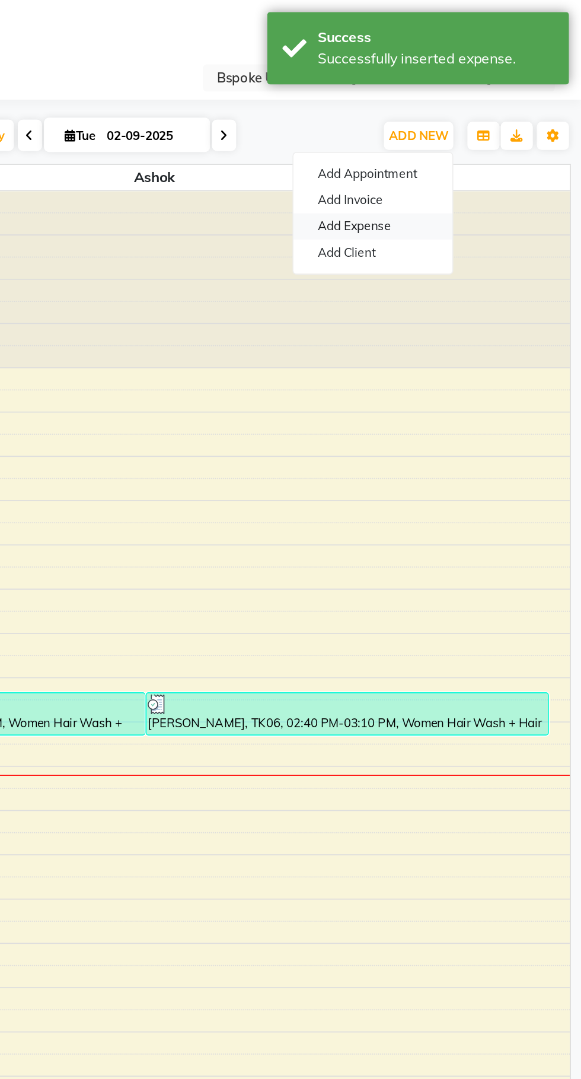
click at [476, 135] on link "Add Expense" at bounding box center [459, 133] width 94 height 15
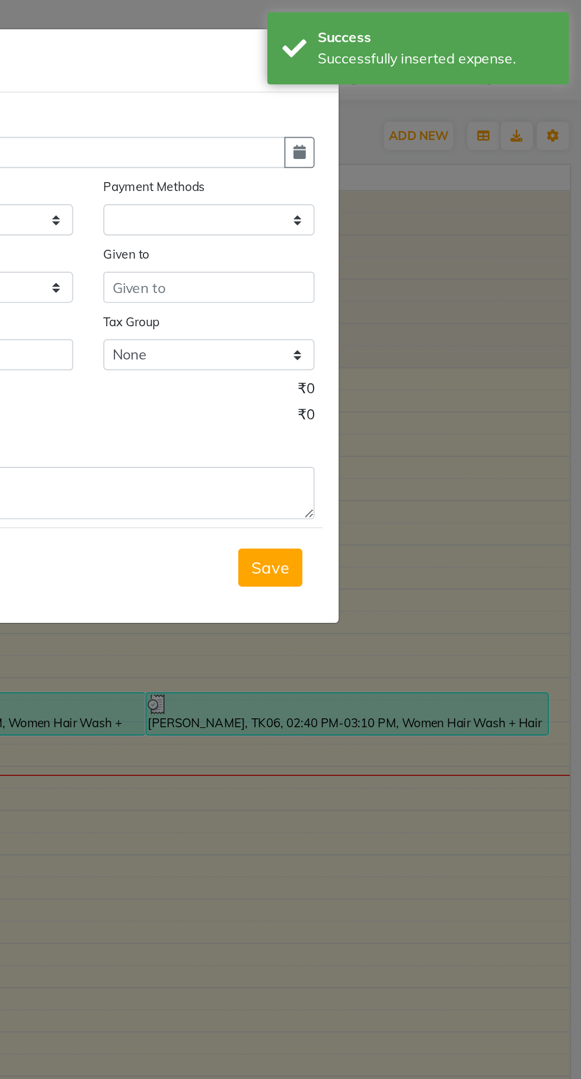
select select "1"
select select "1896"
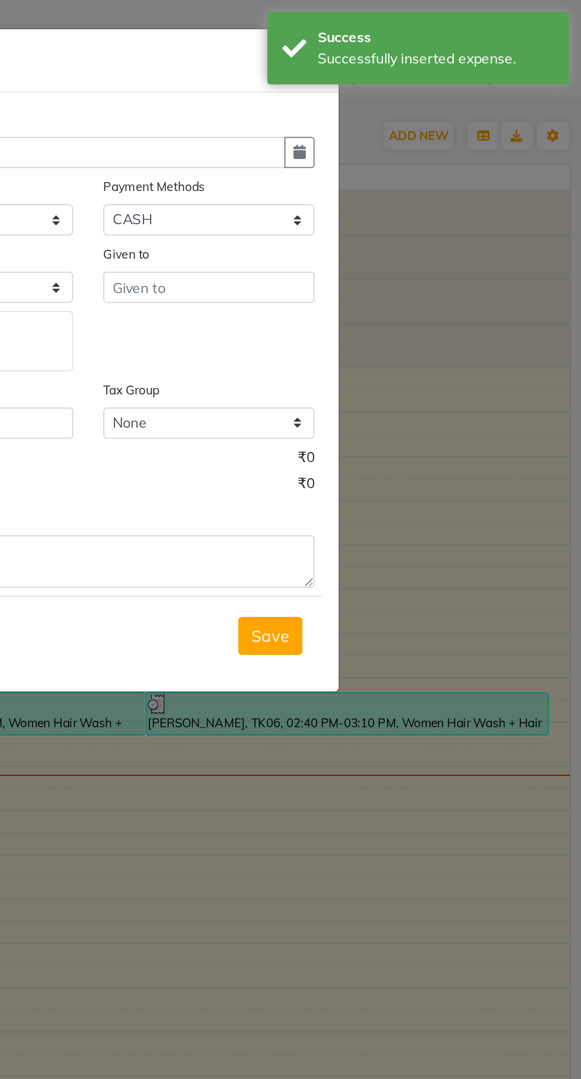
click at [418, 91] on icon "button" at bounding box center [415, 89] width 7 height 8
select select "9"
select select "2025"
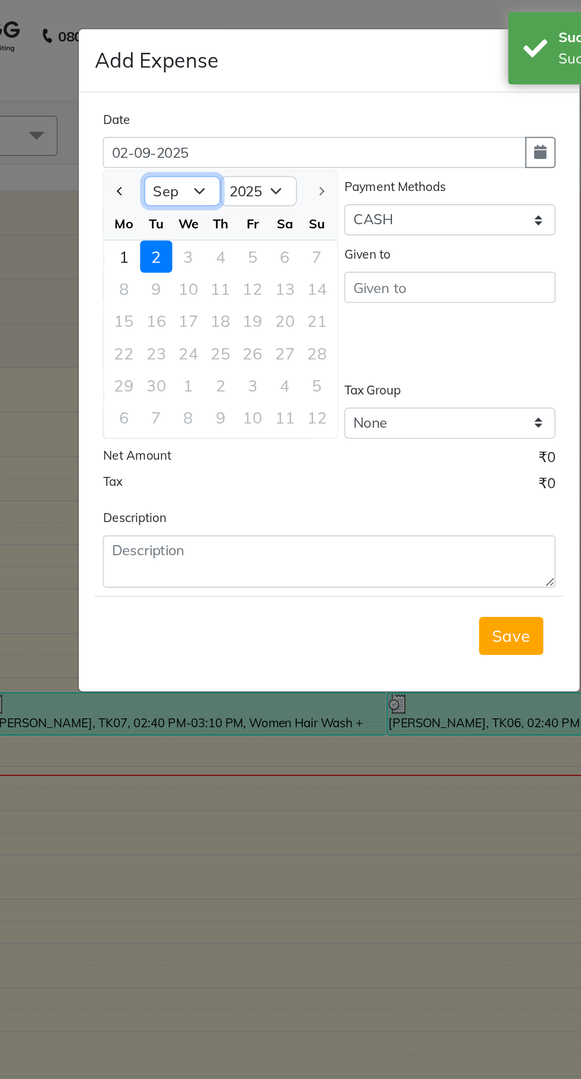
click at [181, 119] on select "Jan Feb Mar Apr May Jun [DATE] Aug Sep" at bounding box center [203, 113] width 45 height 18
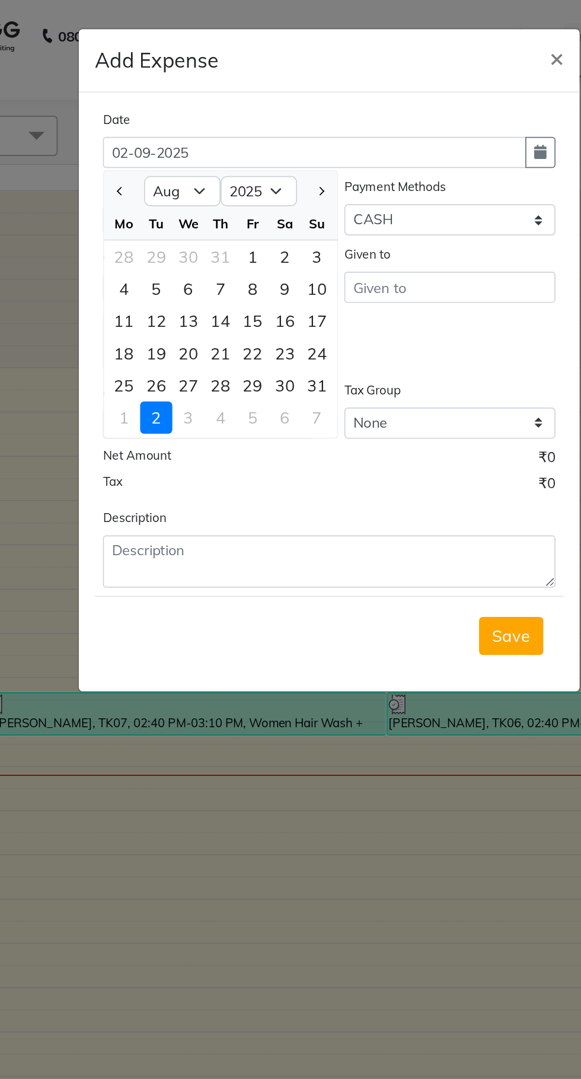
click at [168, 113] on span "Previous month" at bounding box center [167, 112] width 5 height 5
click at [285, 113] on span "Next month" at bounding box center [285, 112] width 5 height 5
select select "8"
click at [231, 225] on div "28" at bounding box center [226, 227] width 19 height 19
type input "[DATE]"
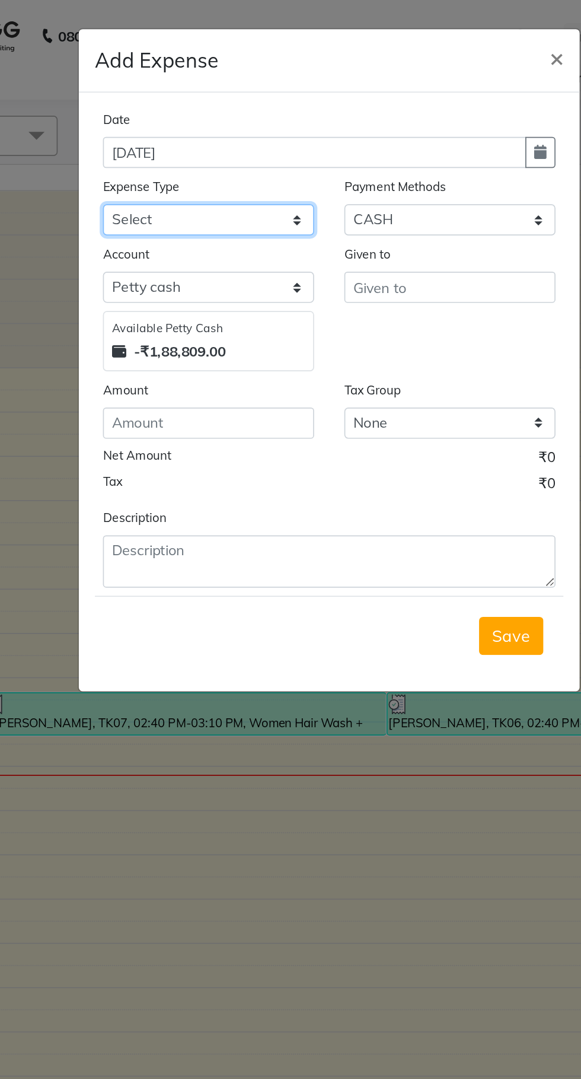
click at [215, 126] on select "Select AC EMI HB AC EMI NT ADVANCE SALARY HB Advance Salary NT Advance Salary T…" at bounding box center [219, 129] width 125 height 18
select select "15757"
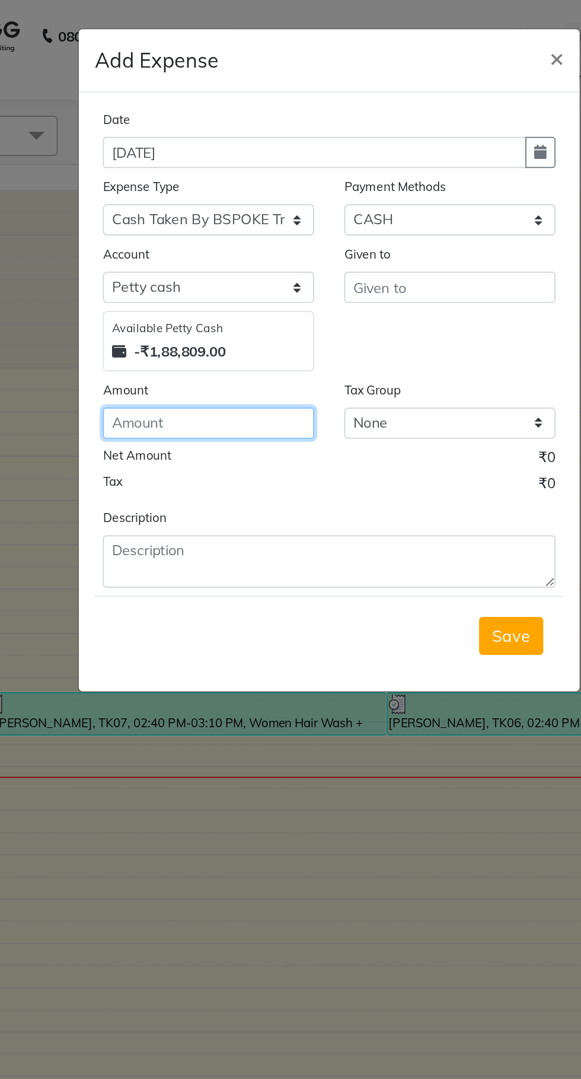
click at [208, 254] on input "number" at bounding box center [219, 249] width 125 height 18
type input "4000"
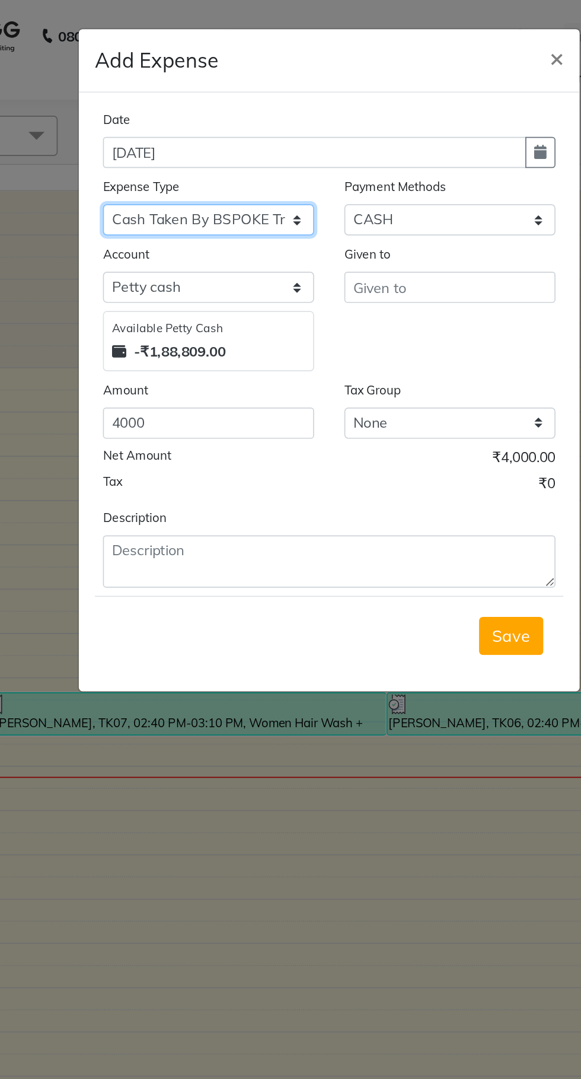
click at [257, 126] on select "Select AC EMI HB AC EMI NT ADVANCE SALARY HB Advance Salary NT Advance Salary T…" at bounding box center [219, 129] width 125 height 18
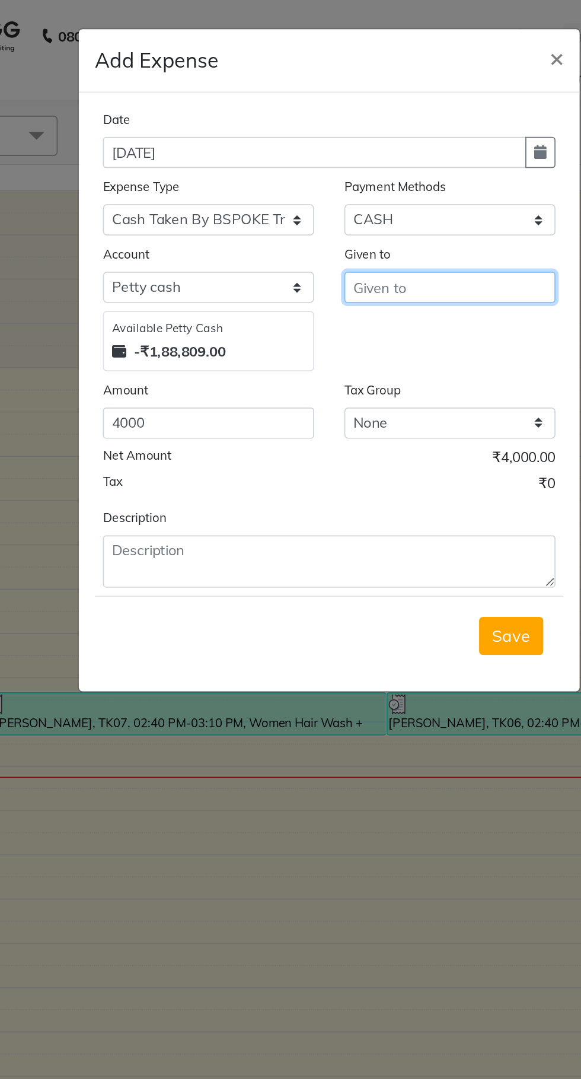
click at [356, 170] on input "text" at bounding box center [361, 169] width 125 height 18
click at [365, 170] on input "[PERSON_NAME] sur" at bounding box center [361, 169] width 125 height 18
type input "[PERSON_NAME] sir"
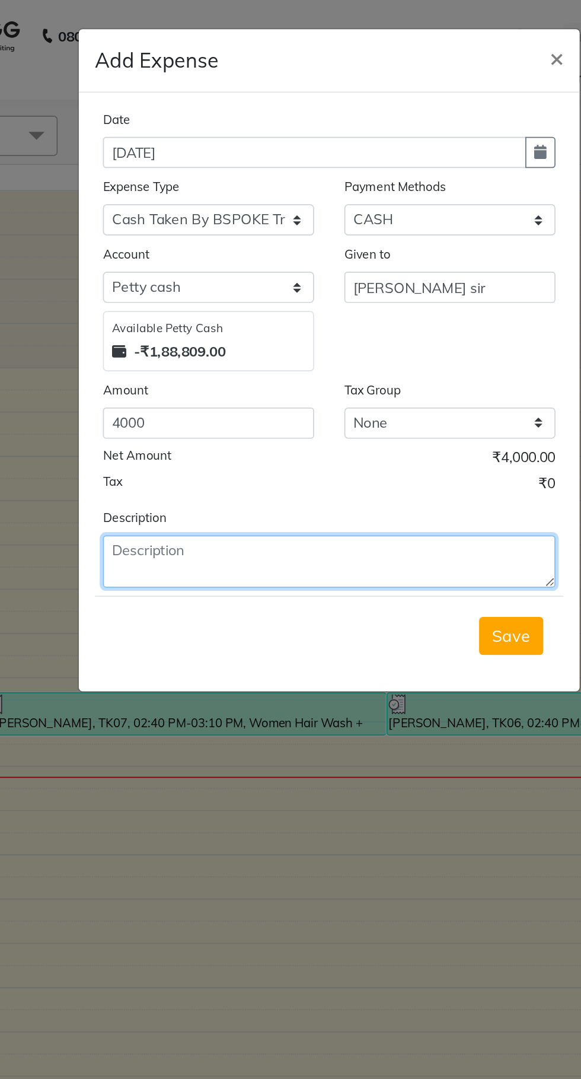
click at [249, 331] on textarea at bounding box center [290, 330] width 267 height 31
type textarea "[PERSON_NAME] handover to tn3"
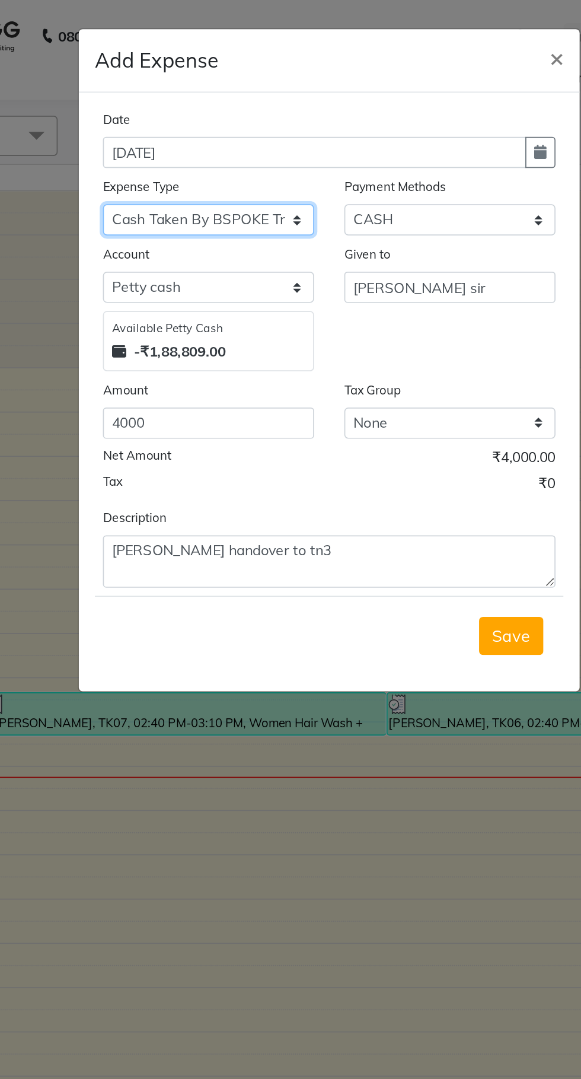
click at [226, 130] on select "Select AC EMI HB AC EMI NT ADVANCE SALARY HB Advance Salary NT Advance Salary T…" at bounding box center [219, 129] width 125 height 18
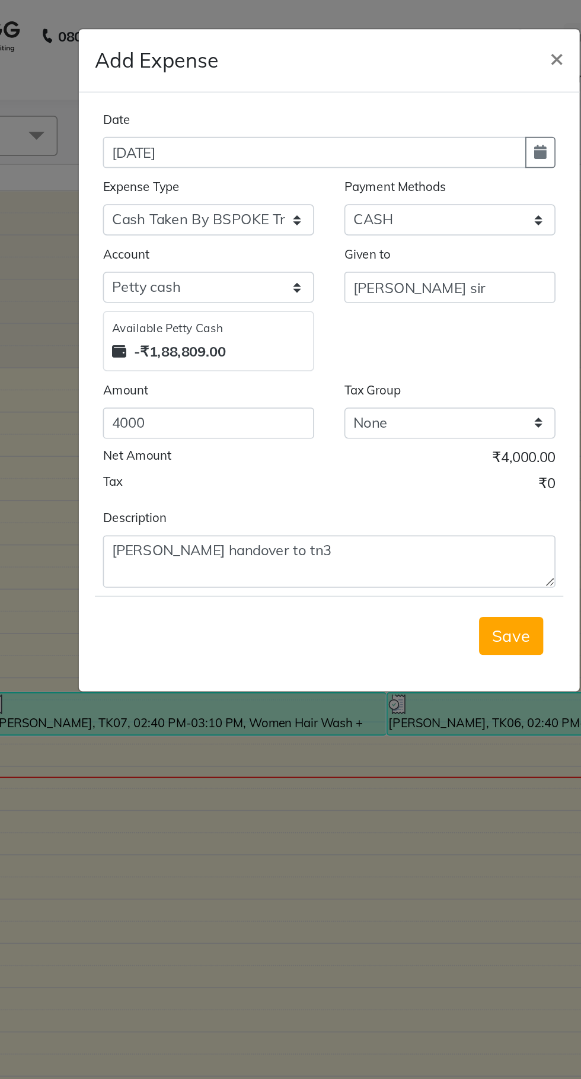
click at [400, 372] on span "Save" at bounding box center [398, 375] width 23 height 12
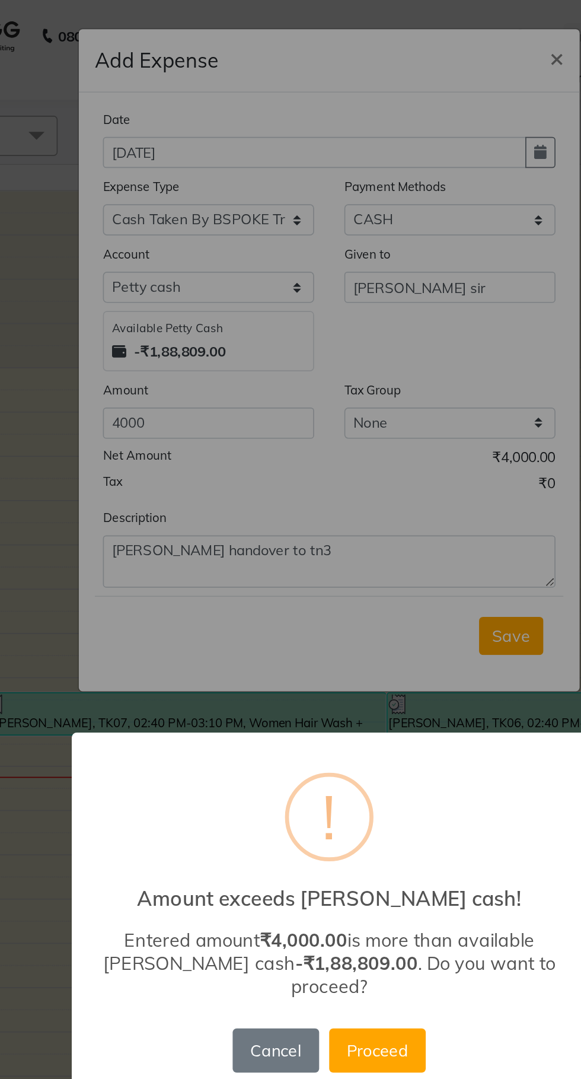
click at [324, 611] on button "Proceed" at bounding box center [319, 619] width 57 height 26
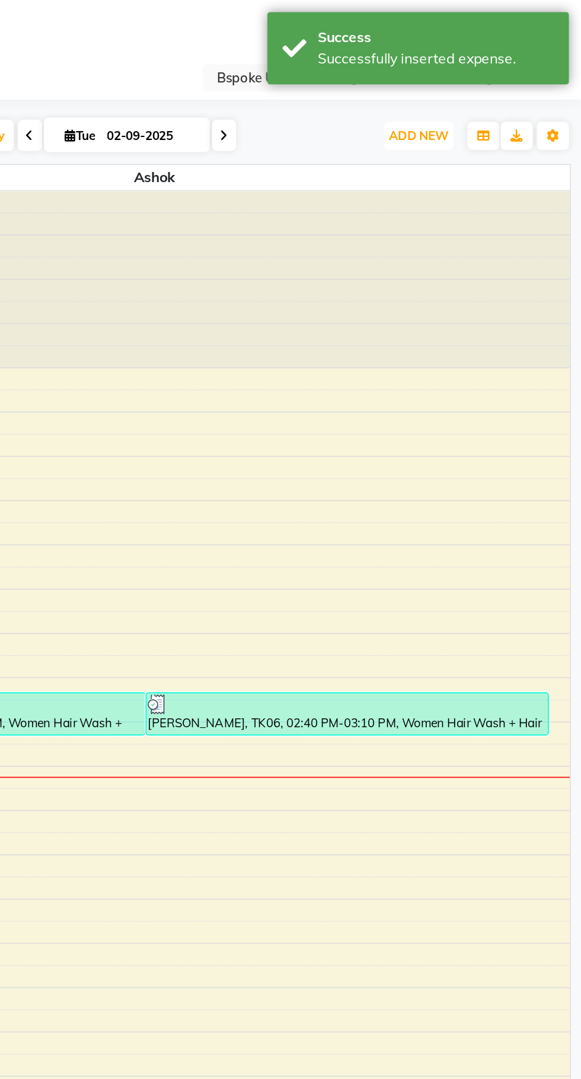
click at [499, 75] on span "ADD NEW" at bounding box center [485, 79] width 35 height 9
select select "16227"
select select "tentative"
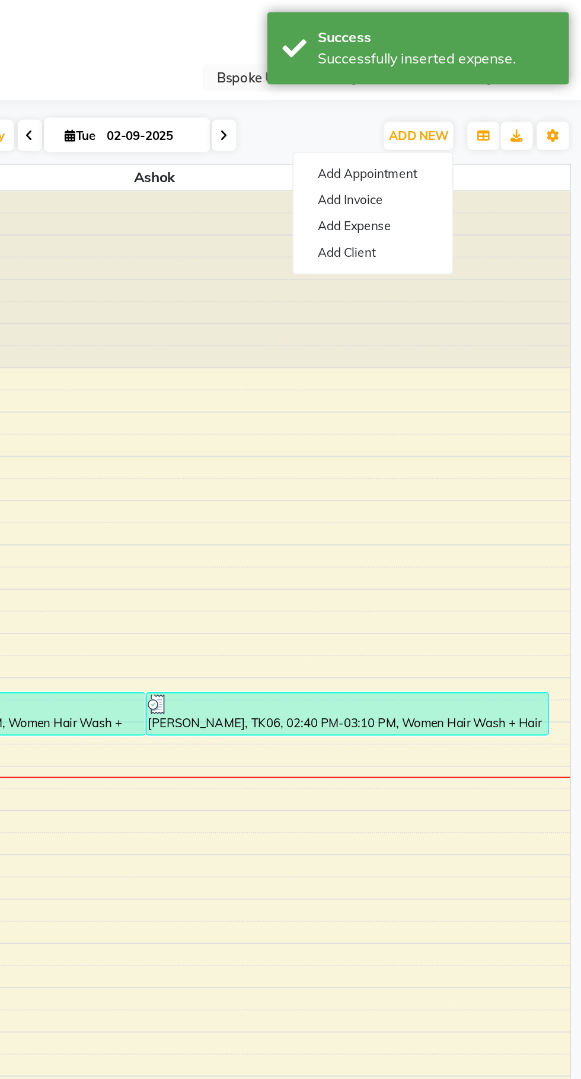
select select "945"
click at [476, 136] on link "Add Expense" at bounding box center [459, 133] width 94 height 15
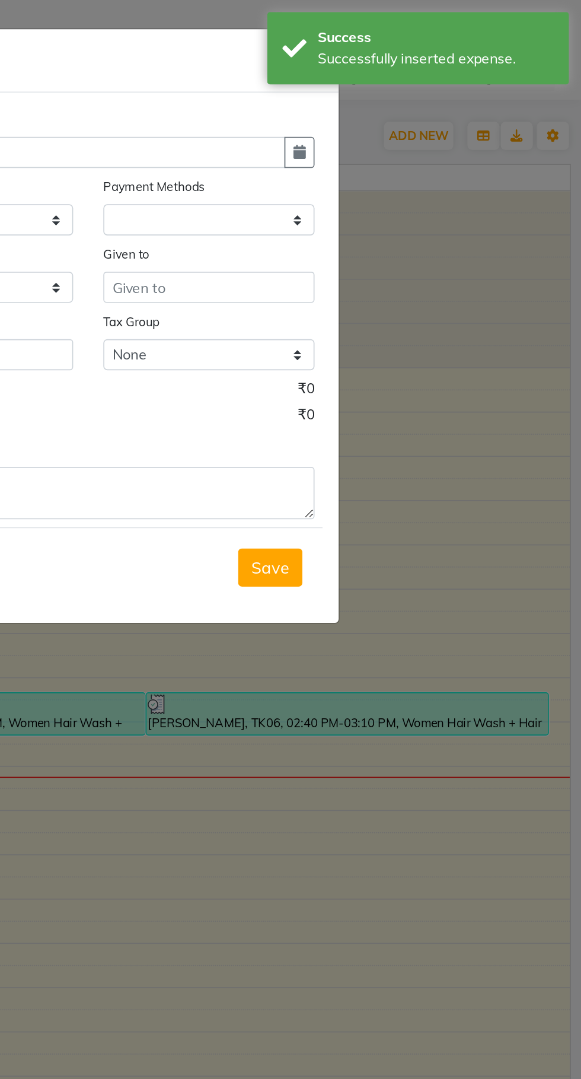
select select "1"
select select "1896"
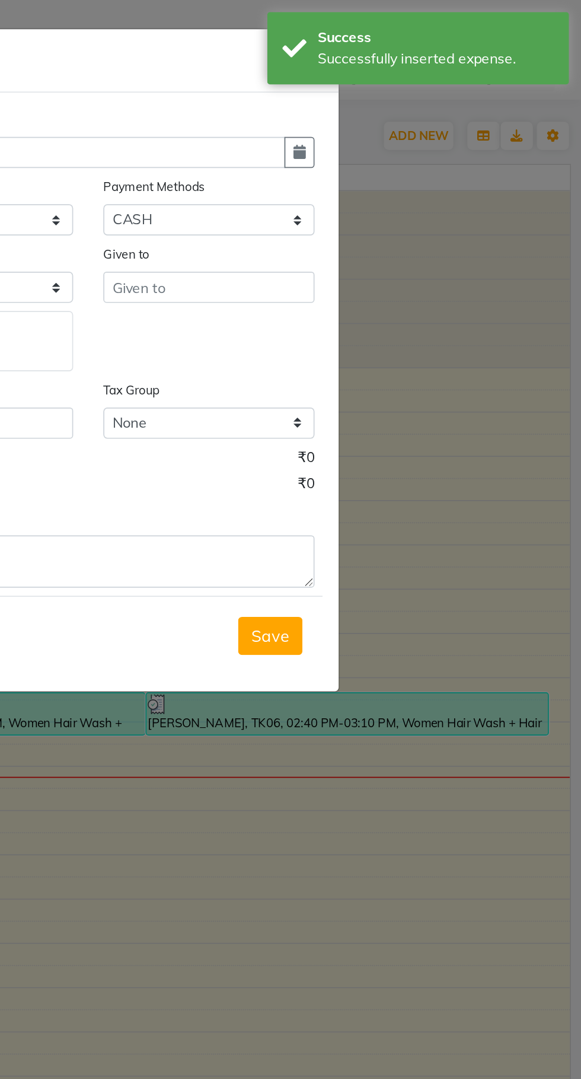
click at [416, 86] on icon "button" at bounding box center [415, 89] width 7 height 8
select select "9"
select select "2025"
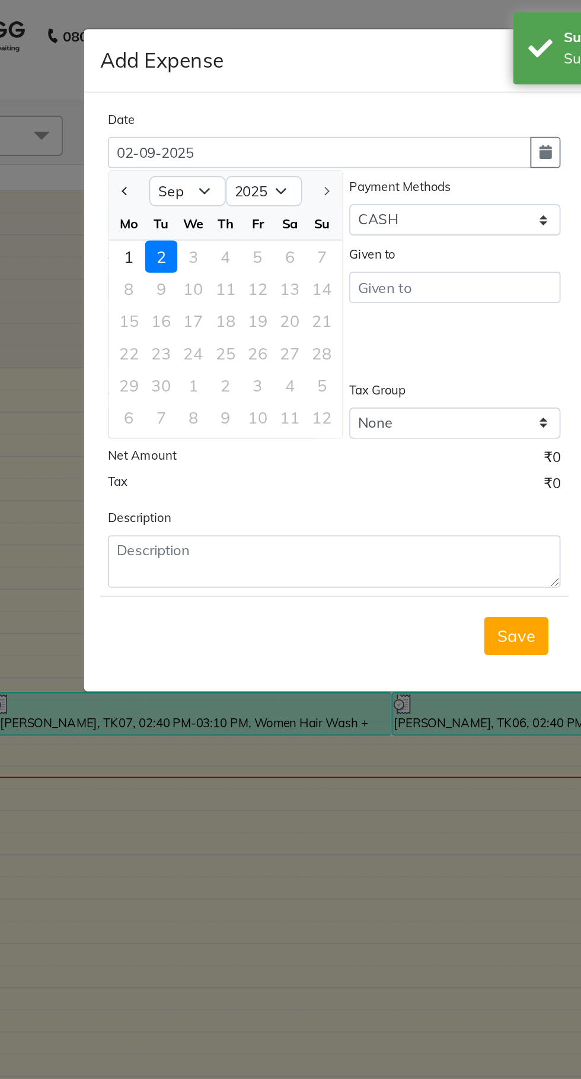
click at [168, 113] on span "Previous month" at bounding box center [167, 112] width 5 height 5
select select "8"
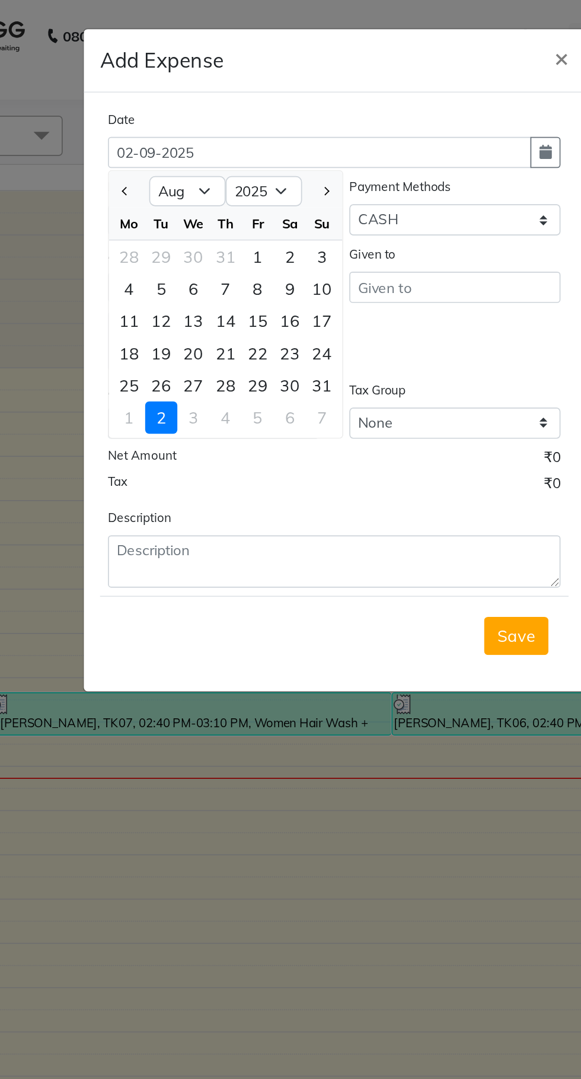
click at [241, 232] on div "29" at bounding box center [245, 227] width 19 height 19
type input "[DATE]"
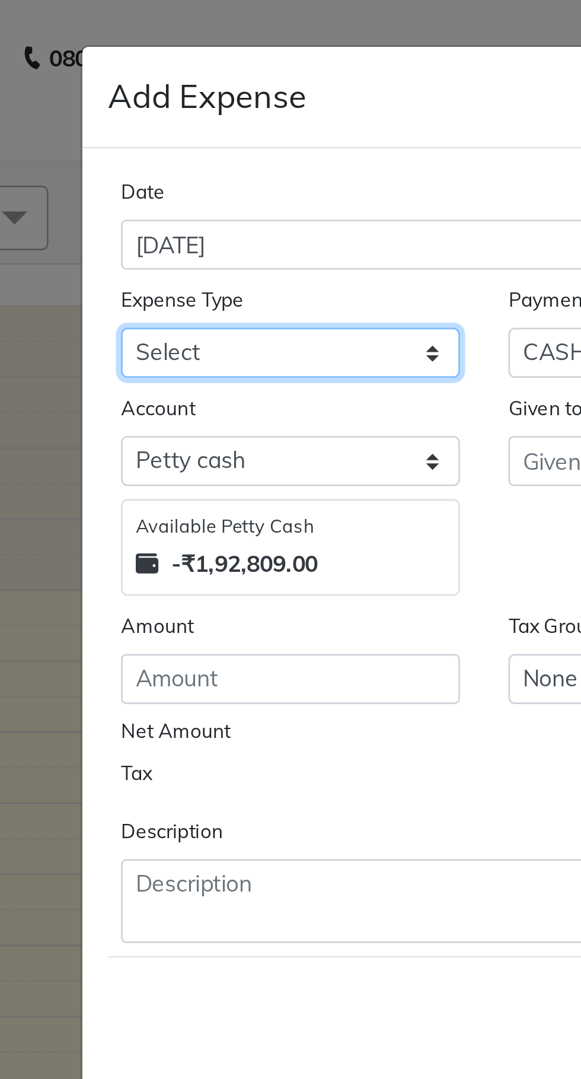
click at [183, 128] on select "Select AC EMI HB AC EMI NT ADVANCE SALARY HB Advance Salary NT Advance Salary T…" at bounding box center [219, 129] width 125 height 18
select select "15649"
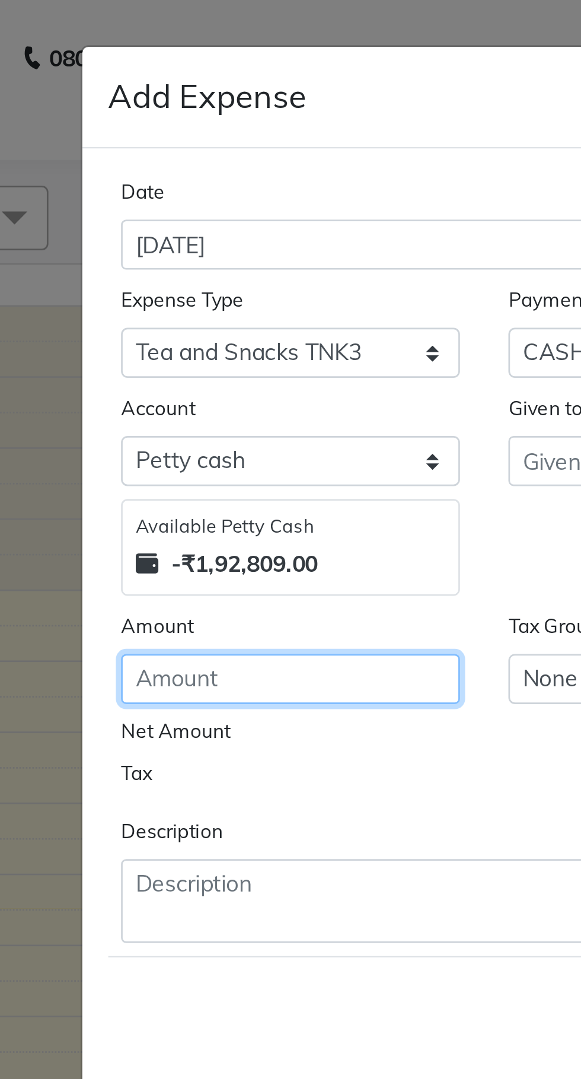
click at [177, 250] on input "number" at bounding box center [219, 249] width 125 height 18
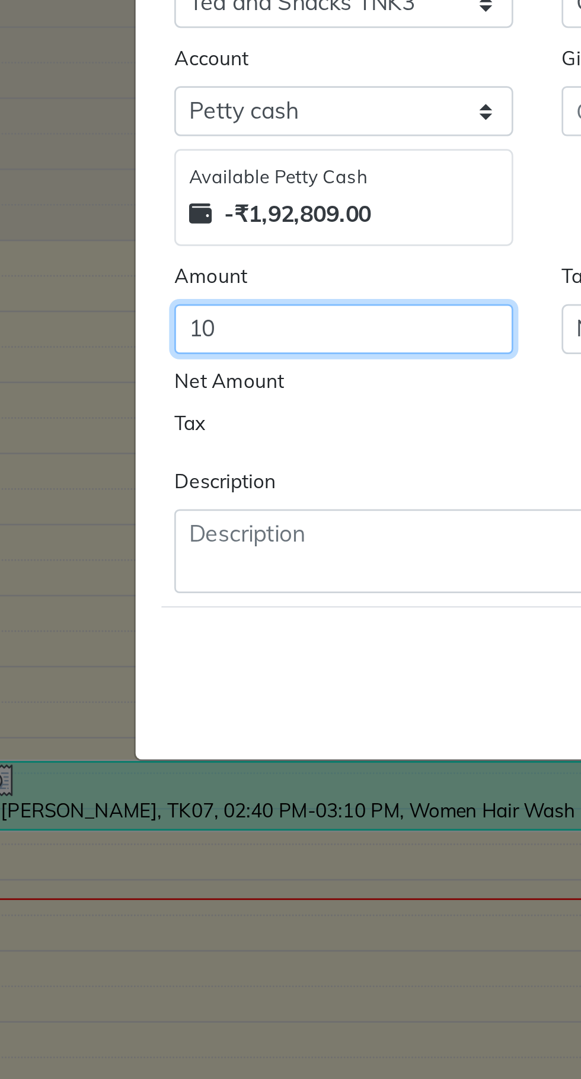
type input "10"
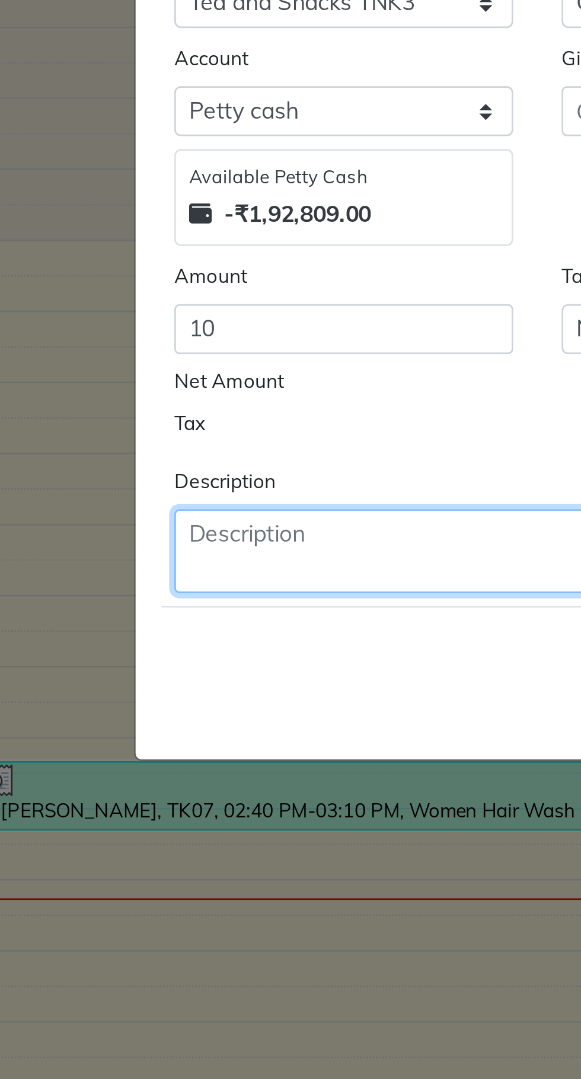
click at [201, 330] on textarea at bounding box center [290, 330] width 267 height 31
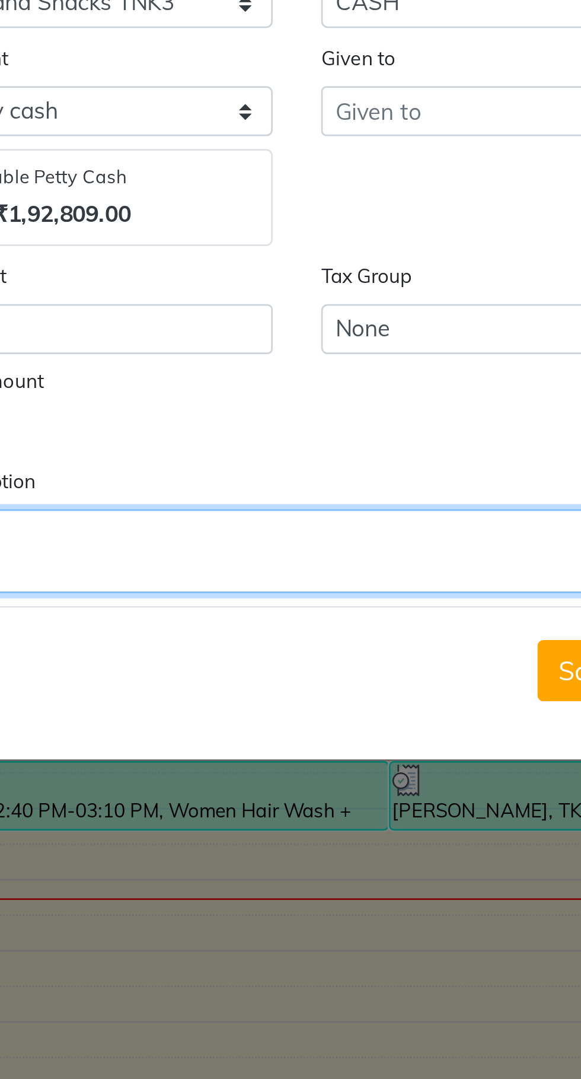
type textarea "Tea"
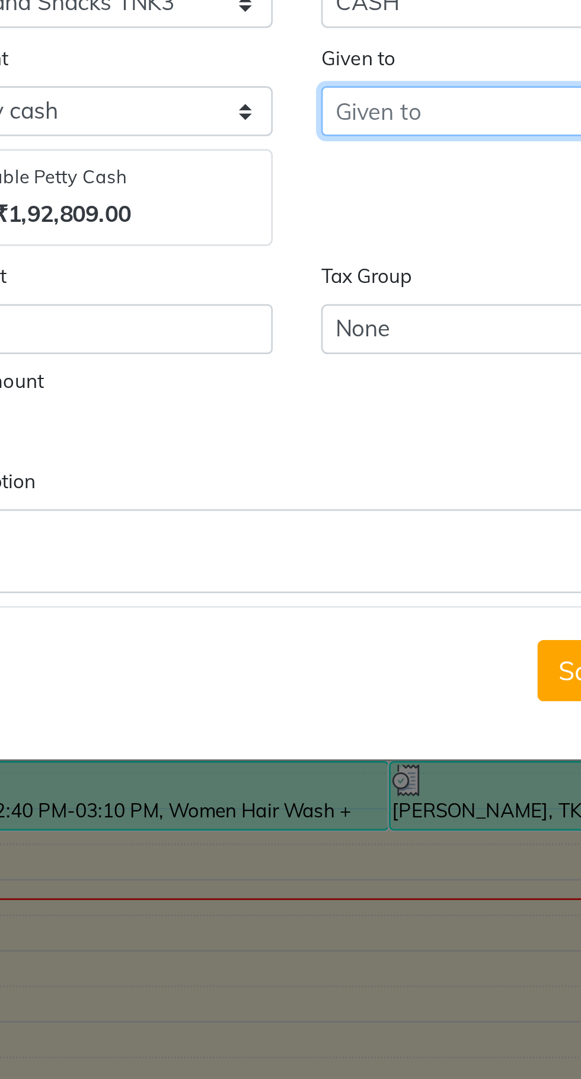
click at [337, 171] on input "text" at bounding box center [361, 169] width 125 height 18
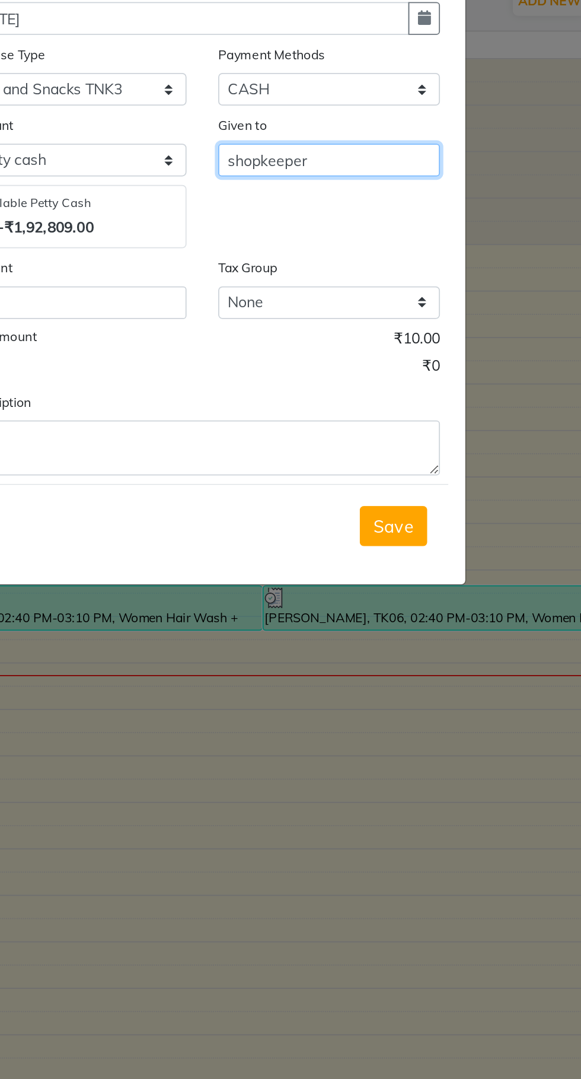
type input "shopkeeper"
click at [403, 379] on span "Save" at bounding box center [398, 375] width 23 height 12
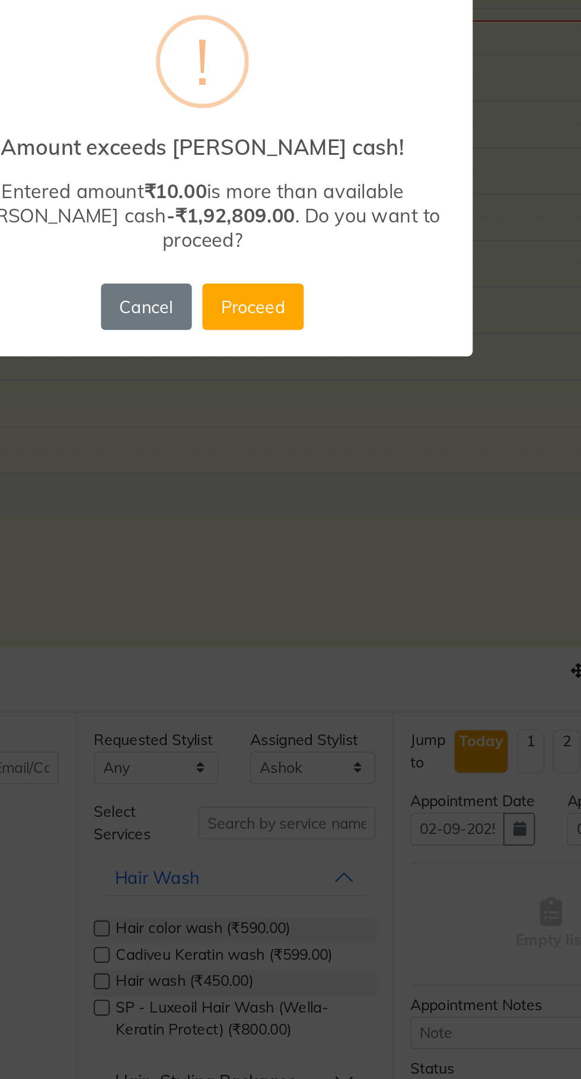
click at [324, 606] on button "Proceed" at bounding box center [319, 619] width 57 height 26
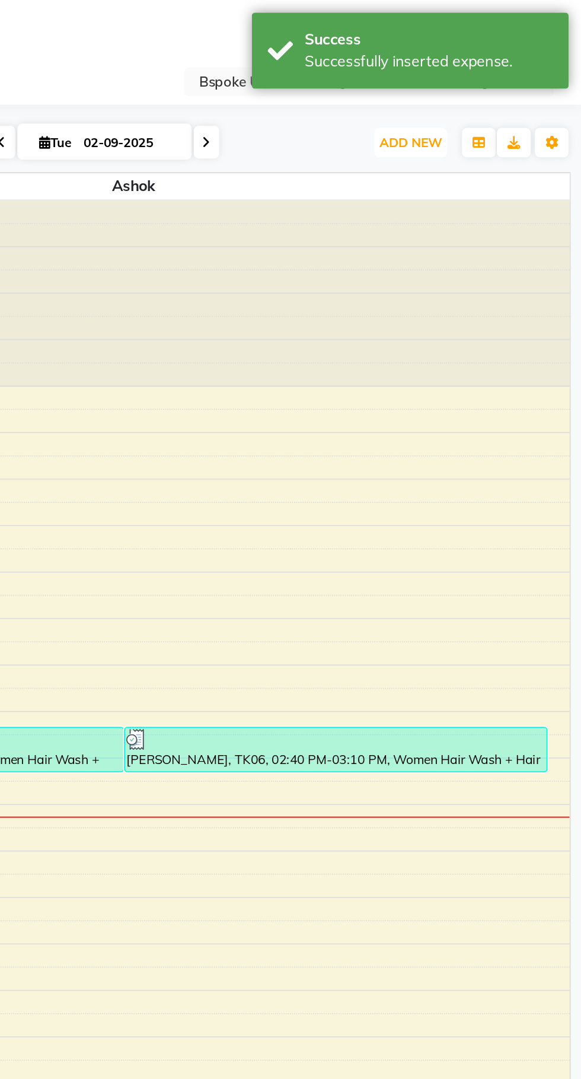
click at [488, 79] on span "ADD NEW" at bounding box center [485, 79] width 35 height 9
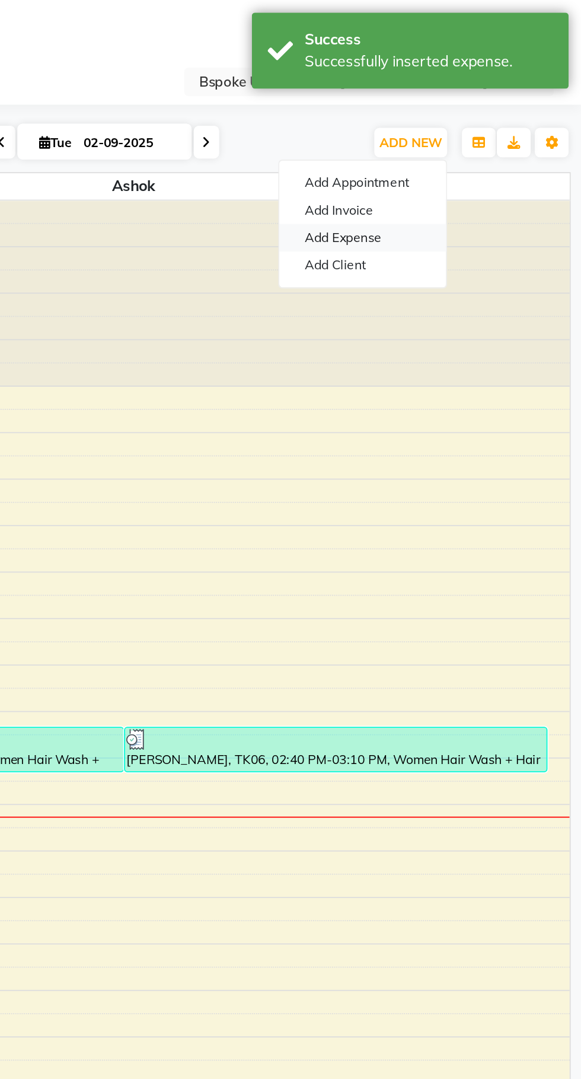
click at [473, 132] on link "Add Expense" at bounding box center [459, 133] width 94 height 15
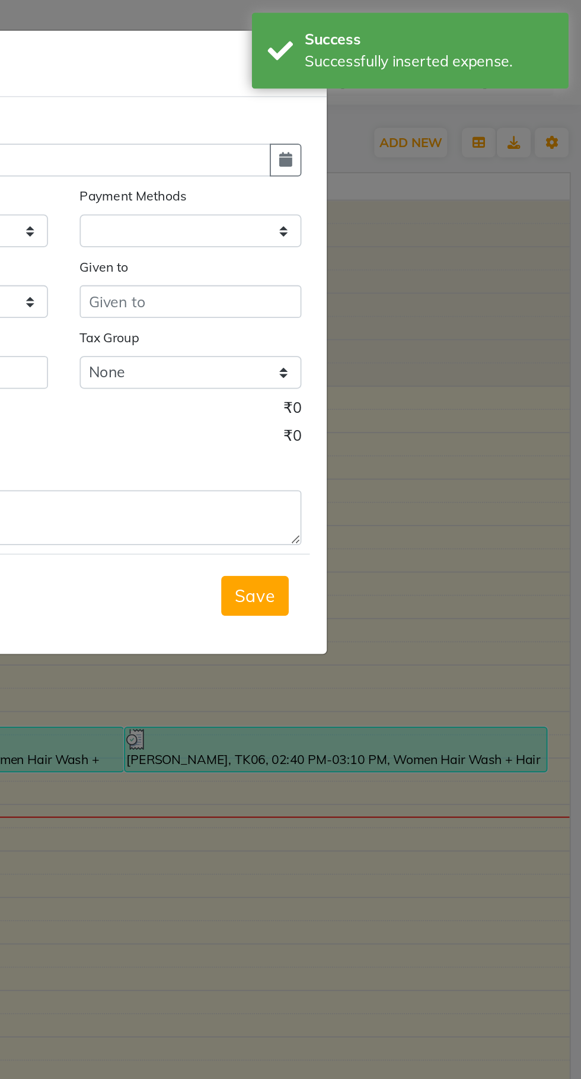
select select
select select "1"
select select "1896"
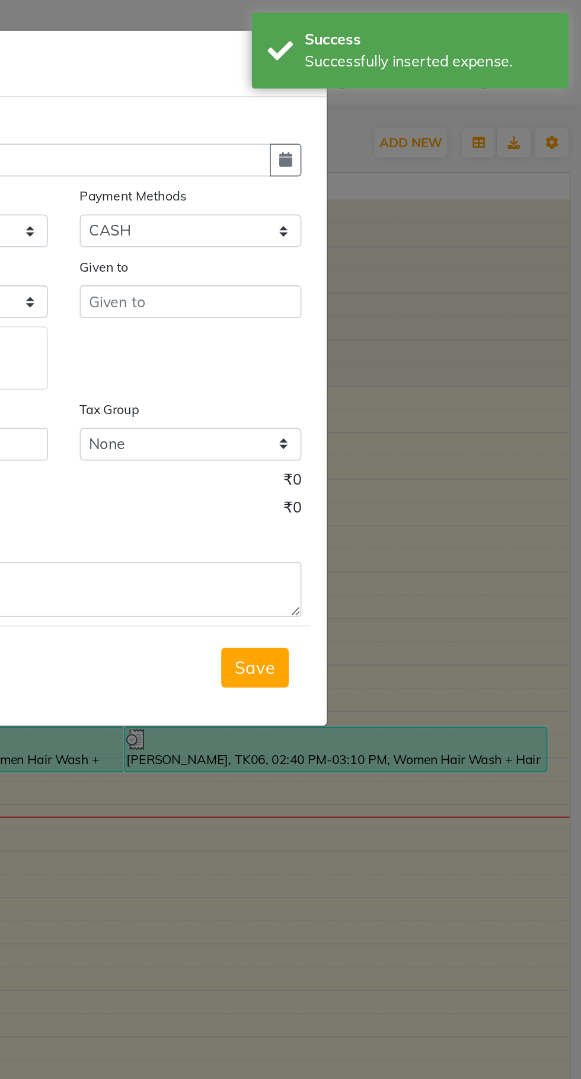
click at [419, 85] on button "button" at bounding box center [415, 90] width 18 height 18
select select "9"
select select "2025"
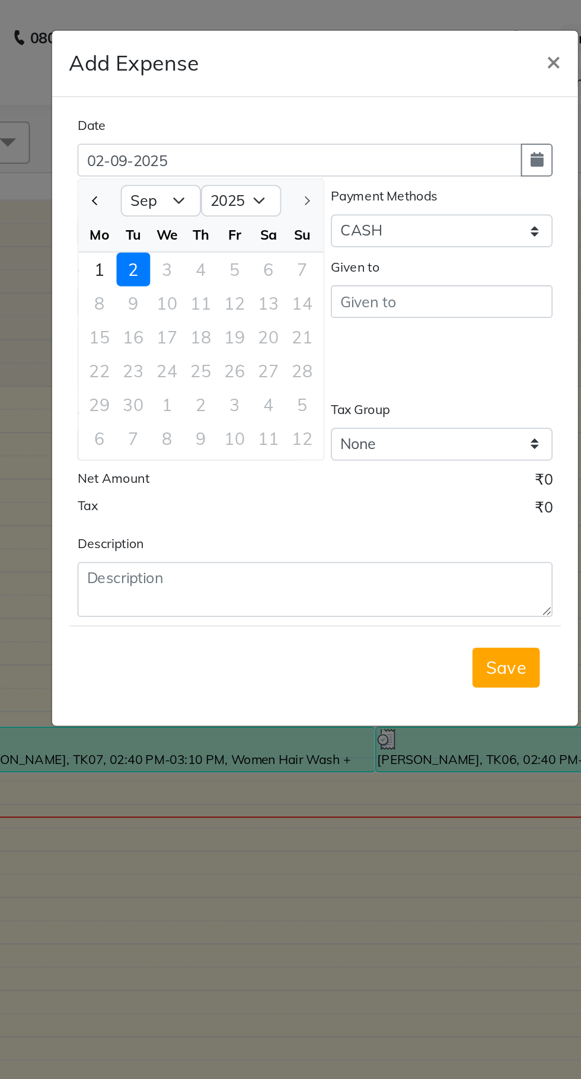
click at [168, 113] on span "Previous month" at bounding box center [167, 112] width 5 height 5
select select "8"
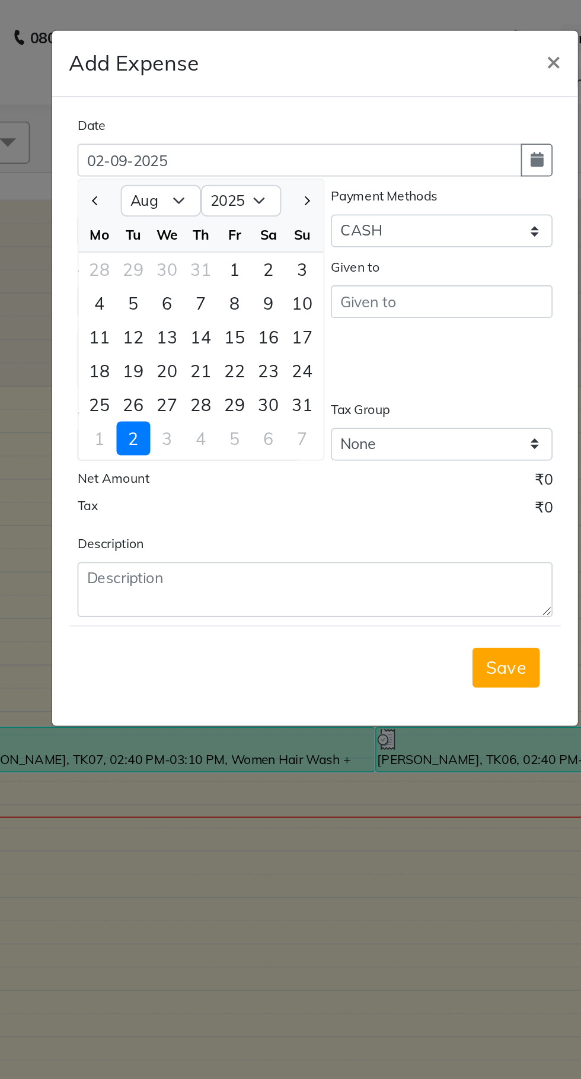
click at [266, 225] on div "30" at bounding box center [264, 227] width 19 height 19
type input "[DATE]"
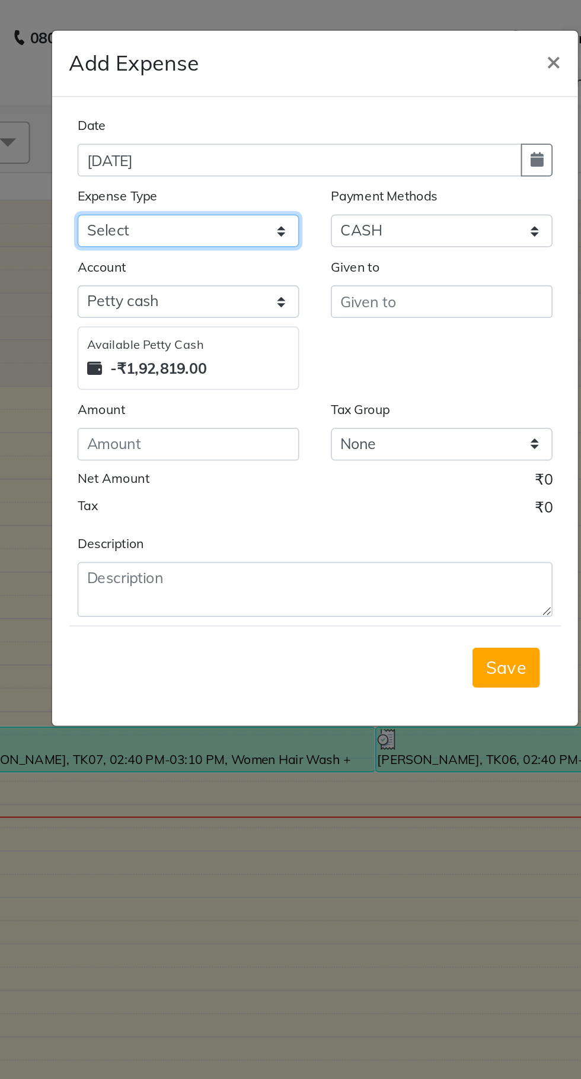
click at [215, 130] on select "Select AC EMI HB AC EMI NT ADVANCE SALARY HB Advance Salary NT Advance Salary T…" at bounding box center [219, 129] width 125 height 18
select select "15650"
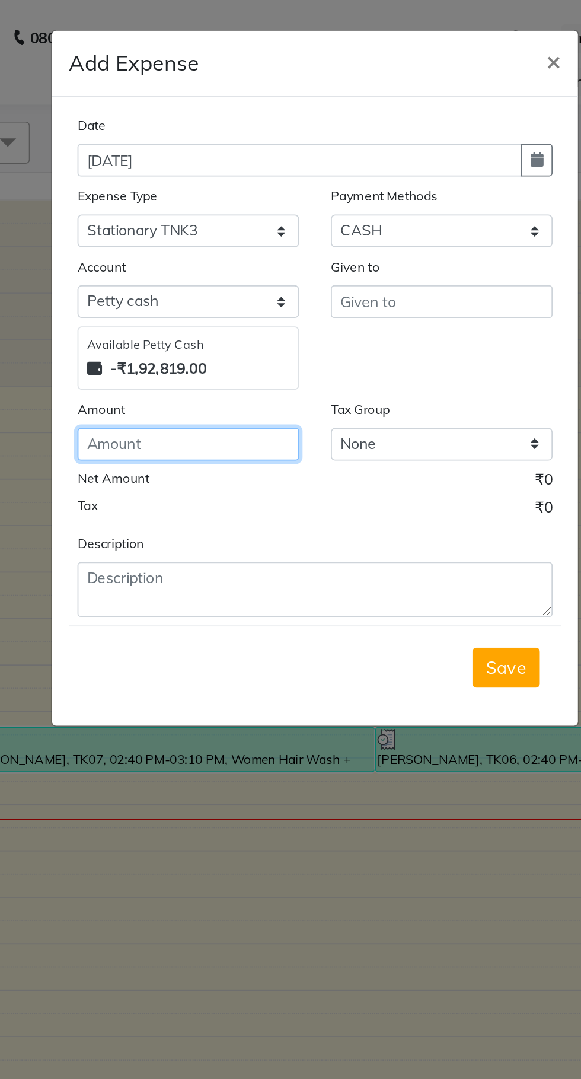
click at [219, 251] on input "number" at bounding box center [219, 249] width 125 height 18
type input "438"
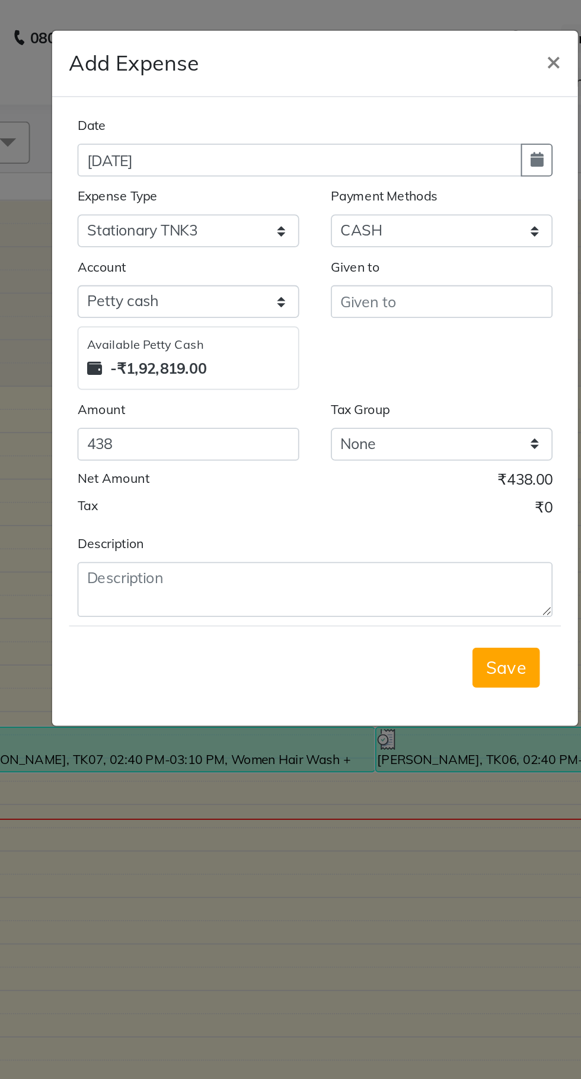
click at [400, 537] on ngb-modal-window "Add Expense × Date [DATE] Expense Type Select AC EMI HB AC EMI NT ADVANCE SALAR…" at bounding box center [290, 539] width 581 height 1079
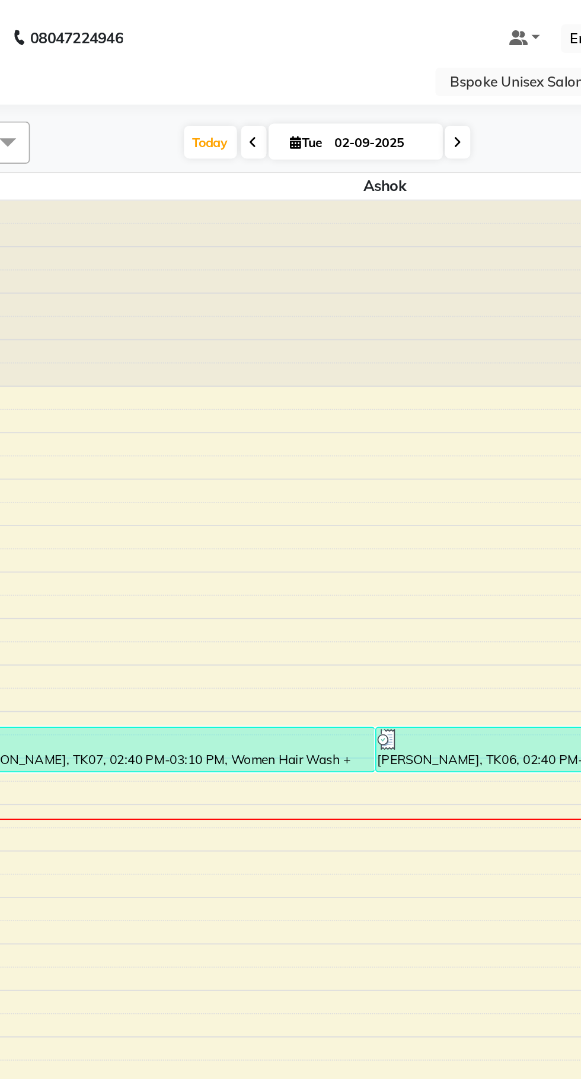
click at [208, 225] on td at bounding box center [330, 222] width 490 height 13
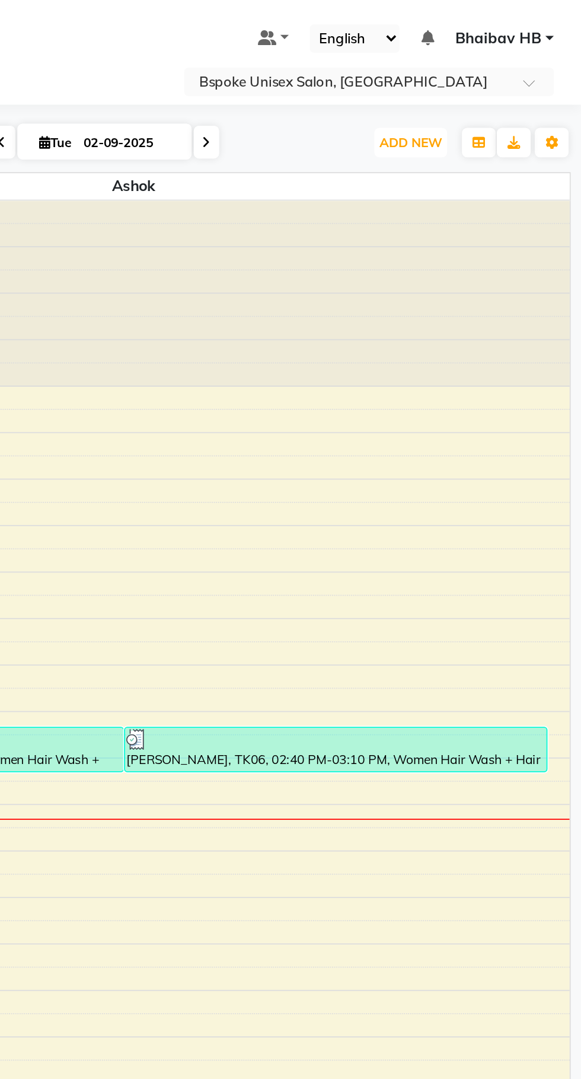
click at [485, 84] on span "ADD NEW" at bounding box center [485, 79] width 35 height 9
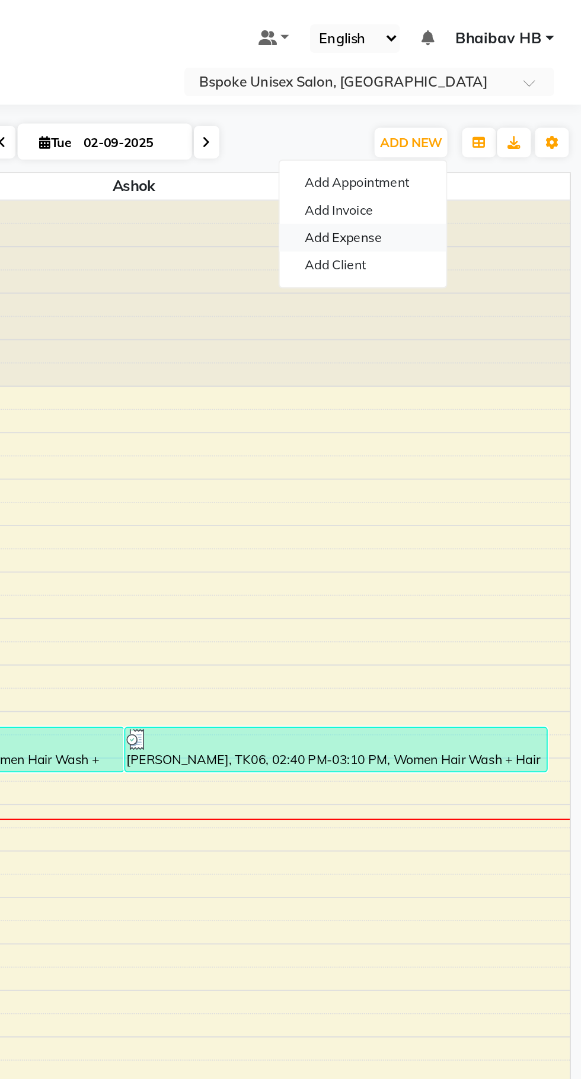
click at [478, 133] on link "Add Expense" at bounding box center [459, 133] width 94 height 15
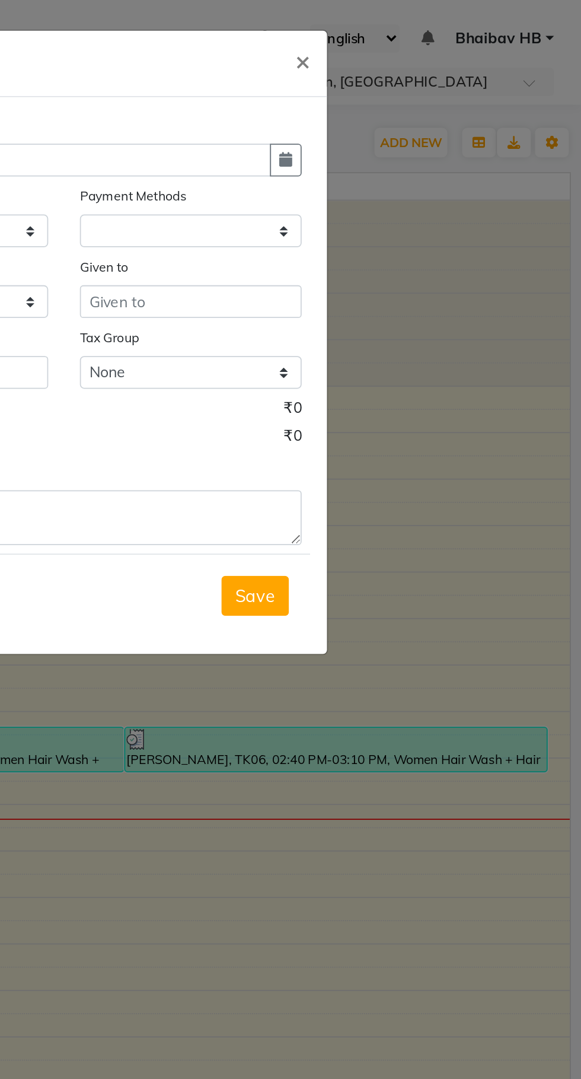
select select
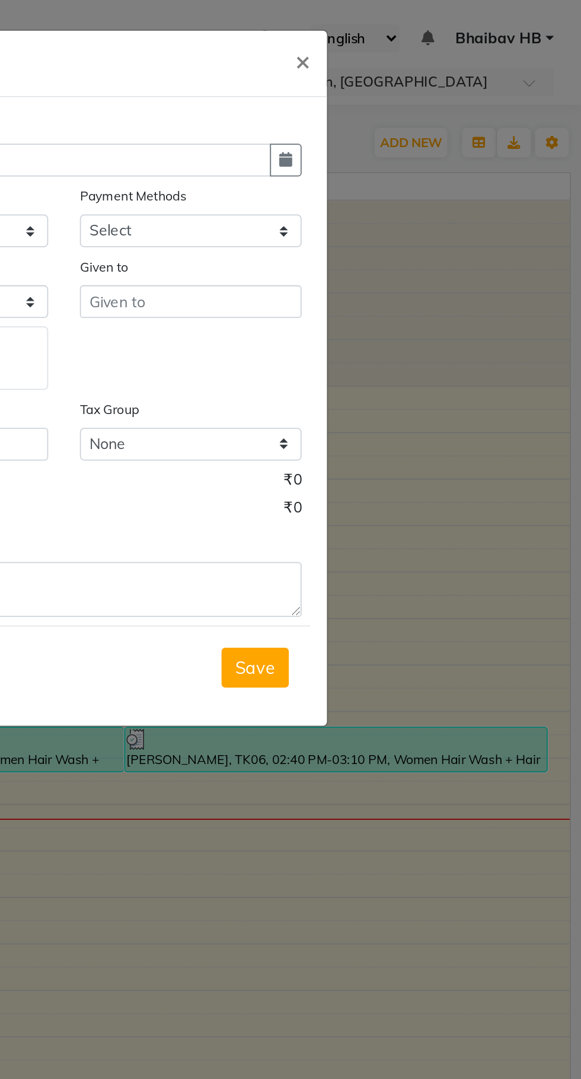
select select "1"
select select "1896"
click at [420, 85] on button "button" at bounding box center [415, 90] width 18 height 18
select select "9"
select select "2025"
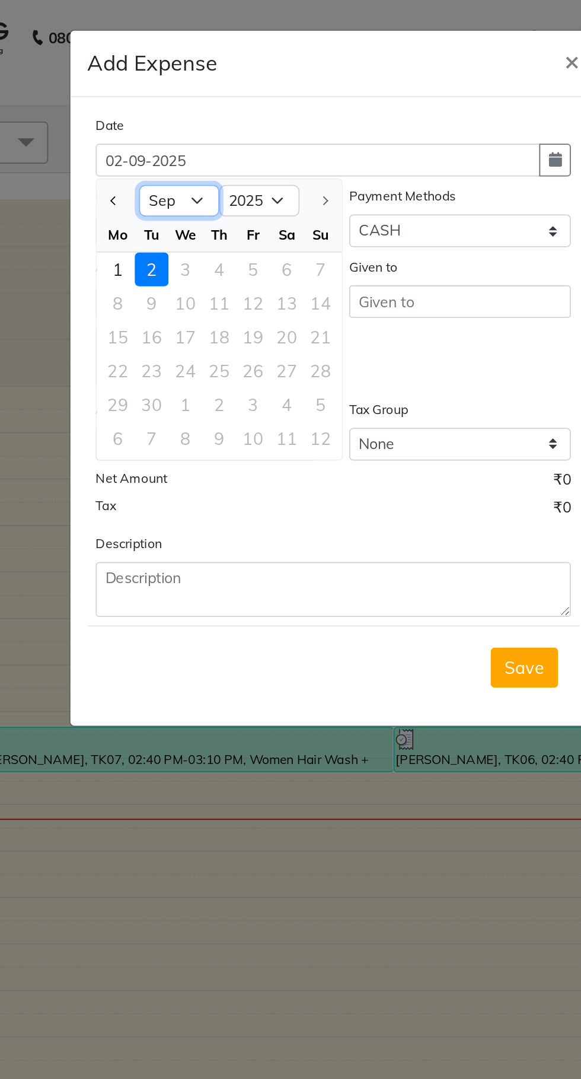
click at [184, 111] on select "Jan Feb Mar Apr May Jun [DATE] Aug Sep" at bounding box center [203, 113] width 45 height 18
select select "8"
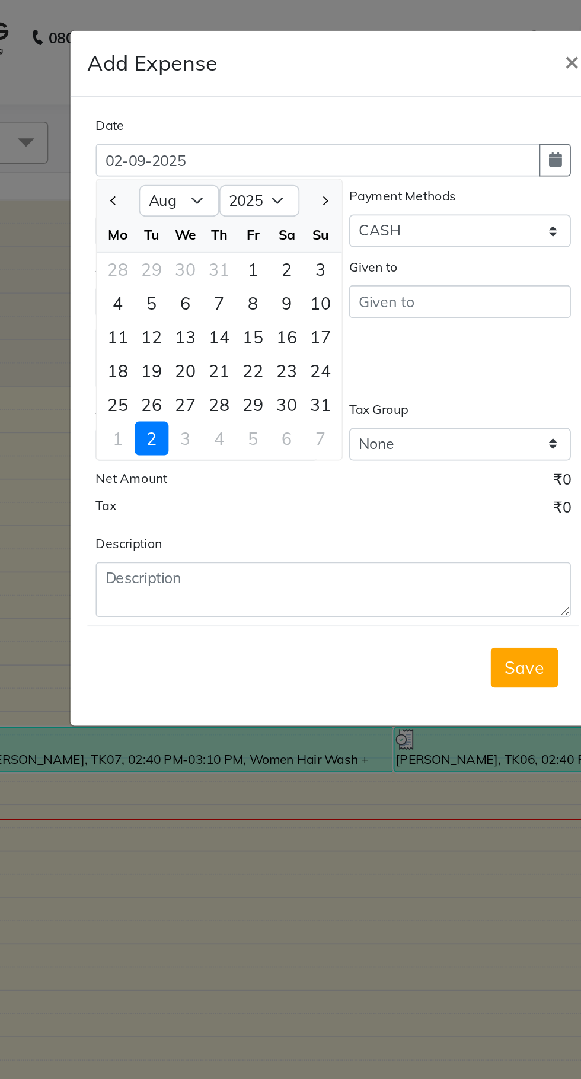
click at [248, 227] on div "29" at bounding box center [245, 227] width 19 height 19
type input "[DATE]"
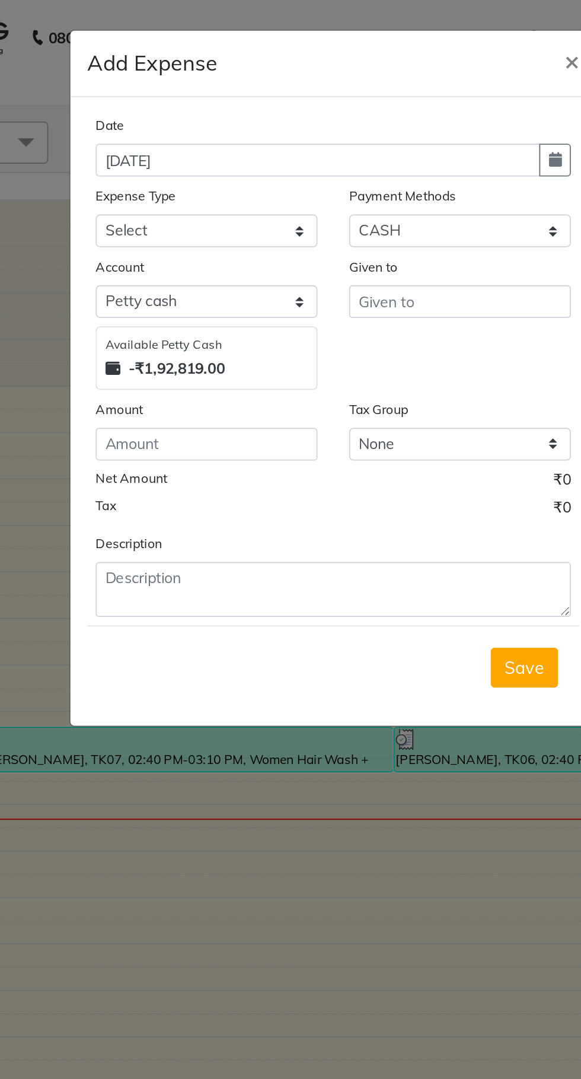
click at [416, 90] on icon "button" at bounding box center [415, 89] width 7 height 8
select select "8"
select select "2025"
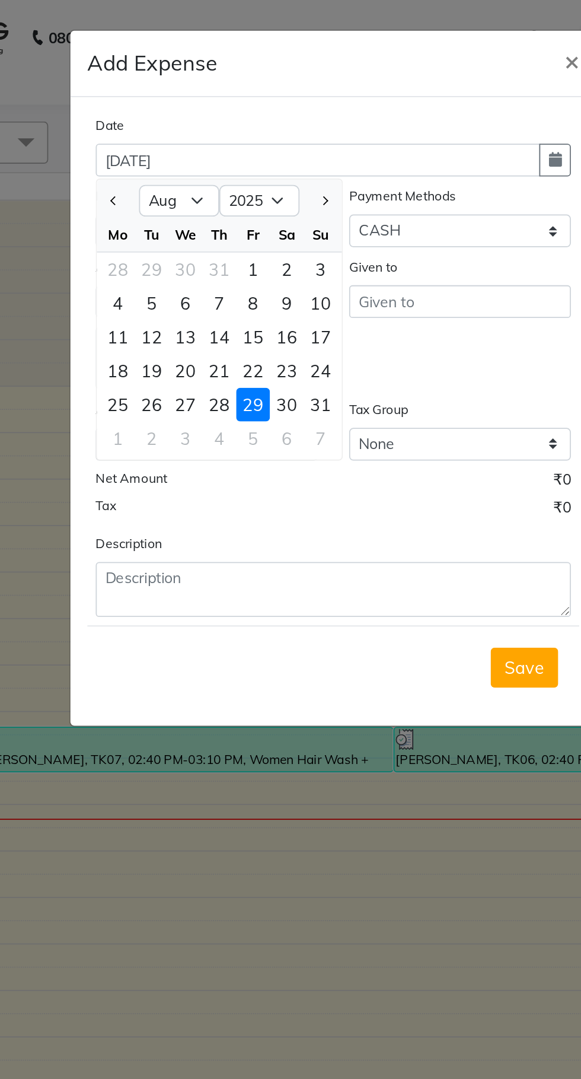
click at [266, 228] on div "30" at bounding box center [264, 227] width 19 height 19
type input "[DATE]"
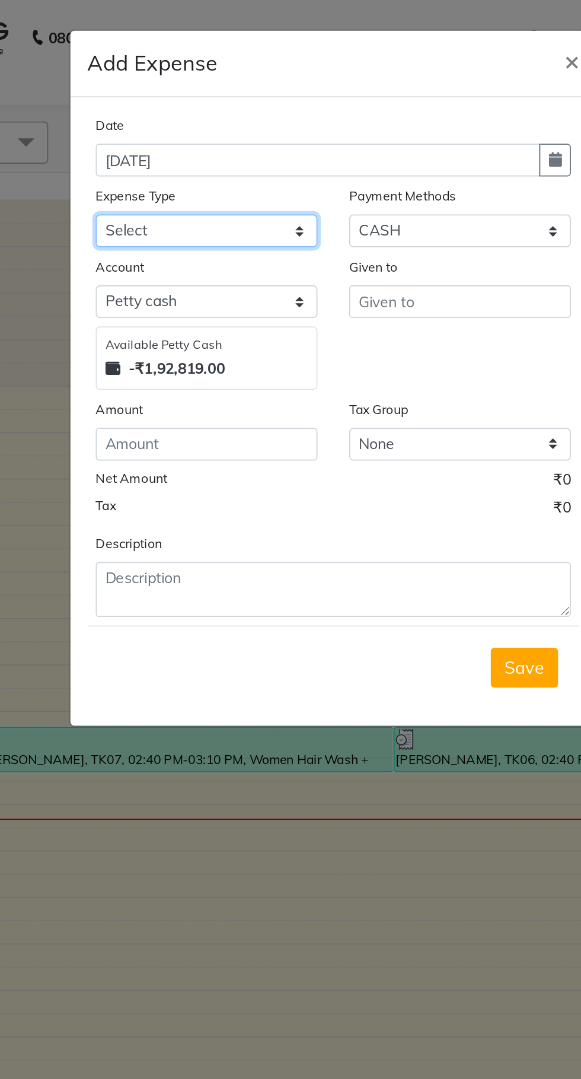
click at [230, 126] on select "Select AC EMI HB AC EMI NT ADVANCE SALARY HB Advance Salary NT Advance Salary T…" at bounding box center [219, 129] width 125 height 18
select select "15650"
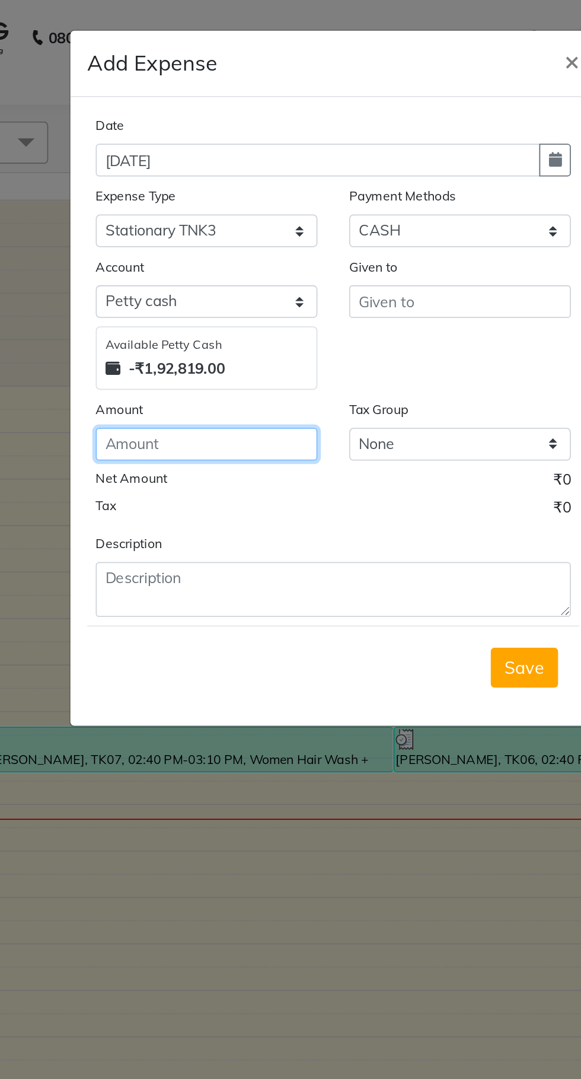
click at [219, 250] on input "number" at bounding box center [219, 249] width 125 height 18
type input "3"
type input "460"
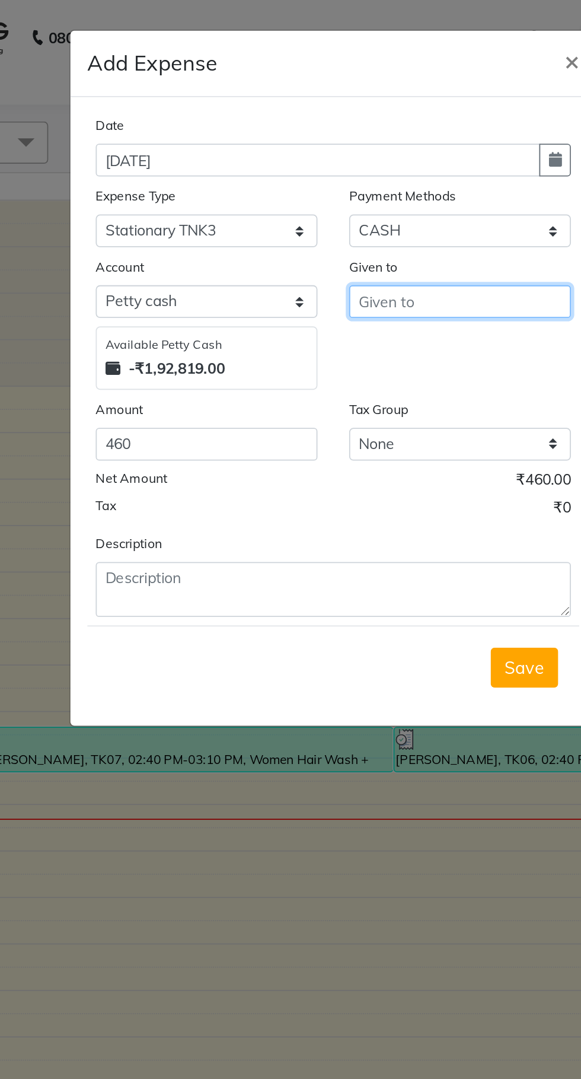
click at [362, 170] on input "text" at bounding box center [361, 169] width 125 height 18
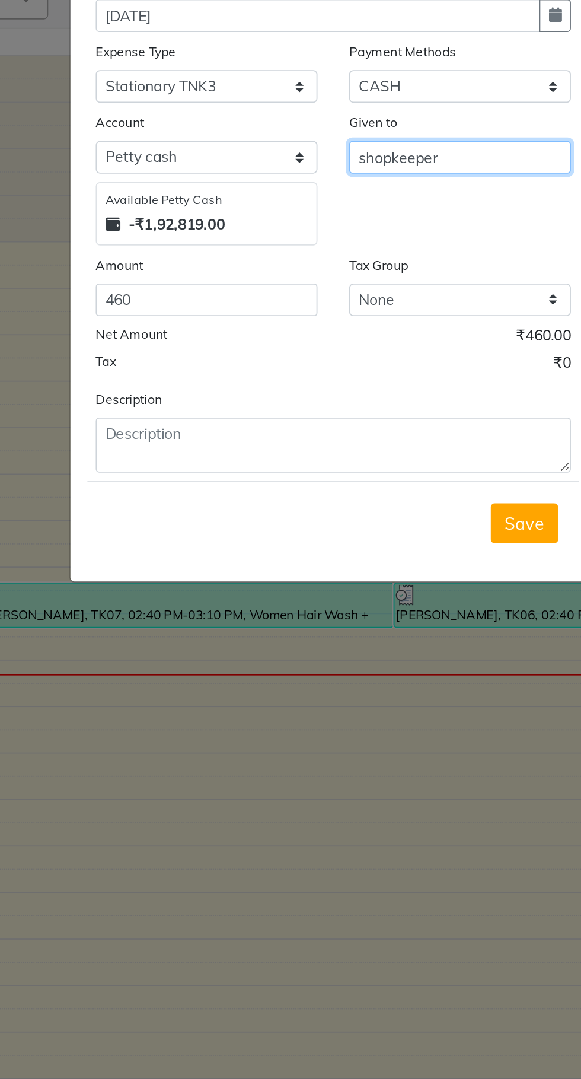
type input "shopkeeper"
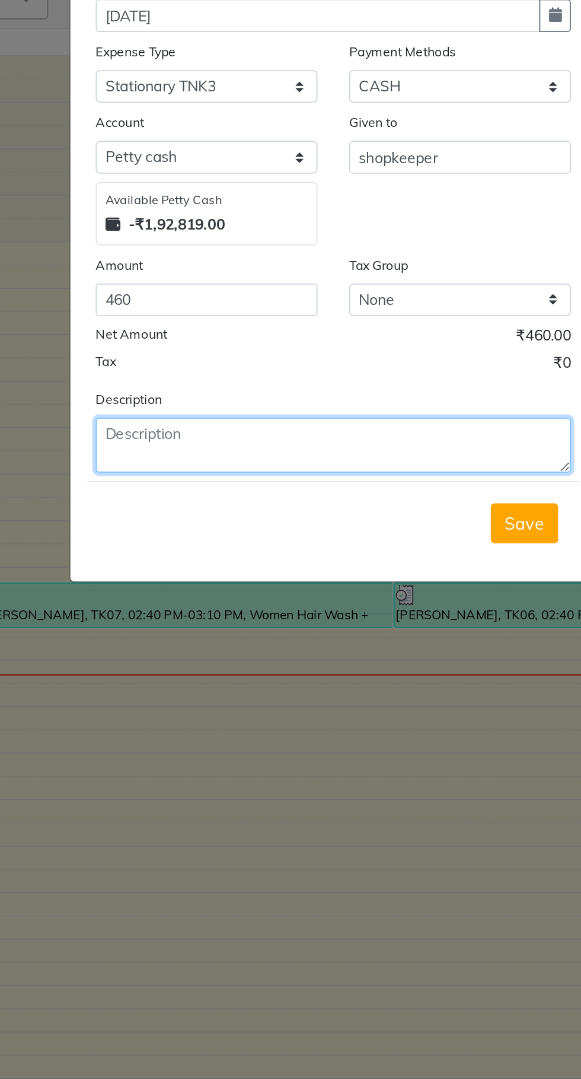
click at [230, 329] on textarea at bounding box center [290, 330] width 267 height 31
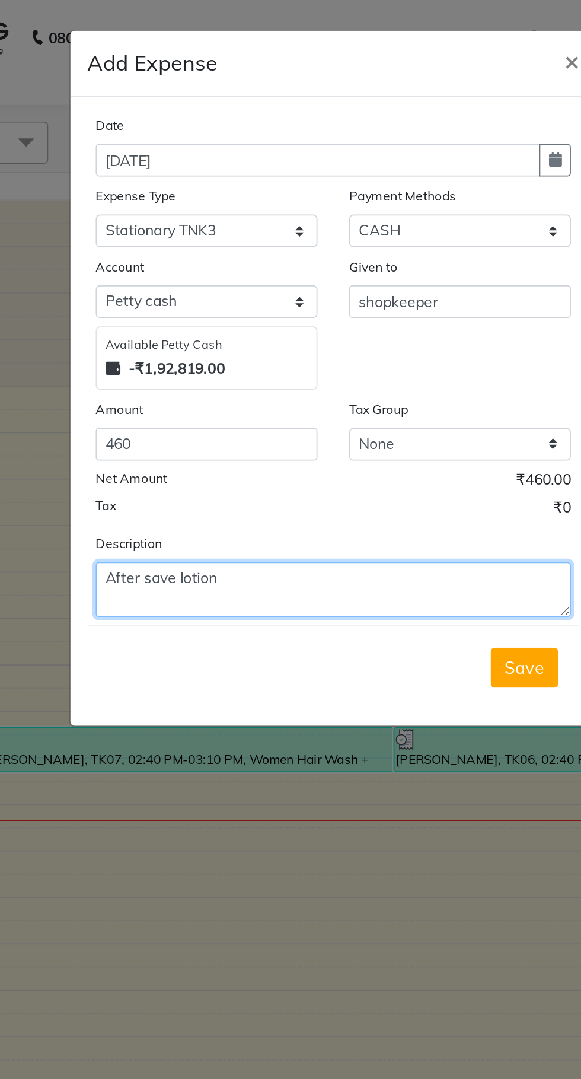
type textarea "After save lotion"
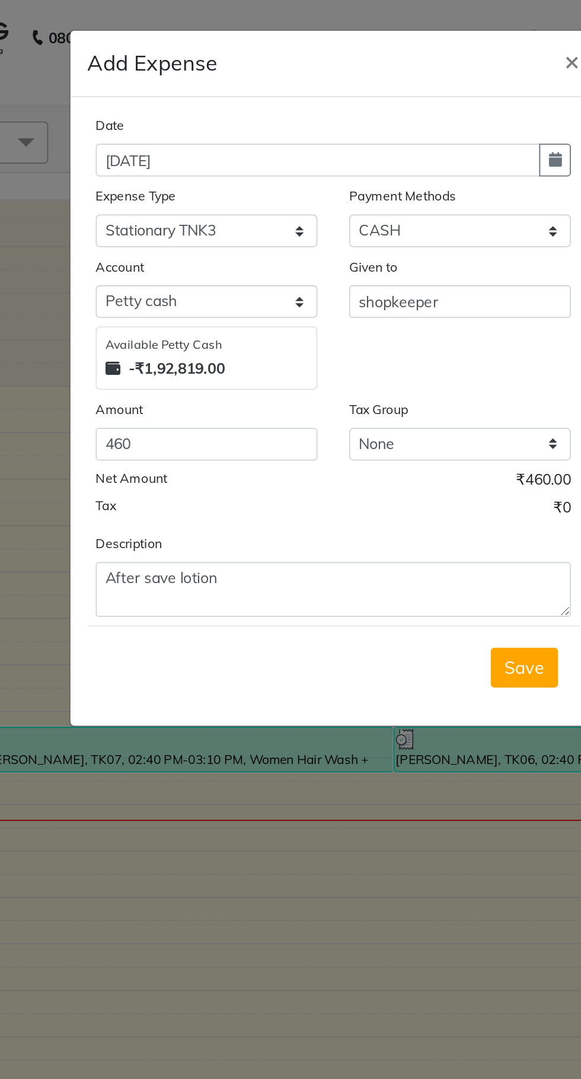
click at [410, 374] on button "Save" at bounding box center [398, 375] width 38 height 23
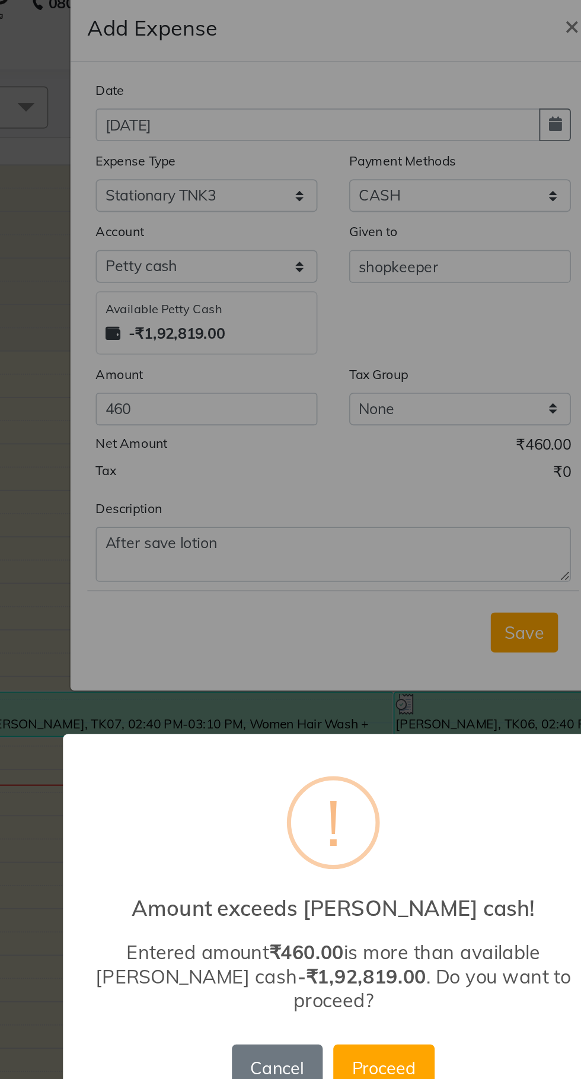
click at [318, 606] on button "Proceed" at bounding box center [319, 619] width 57 height 26
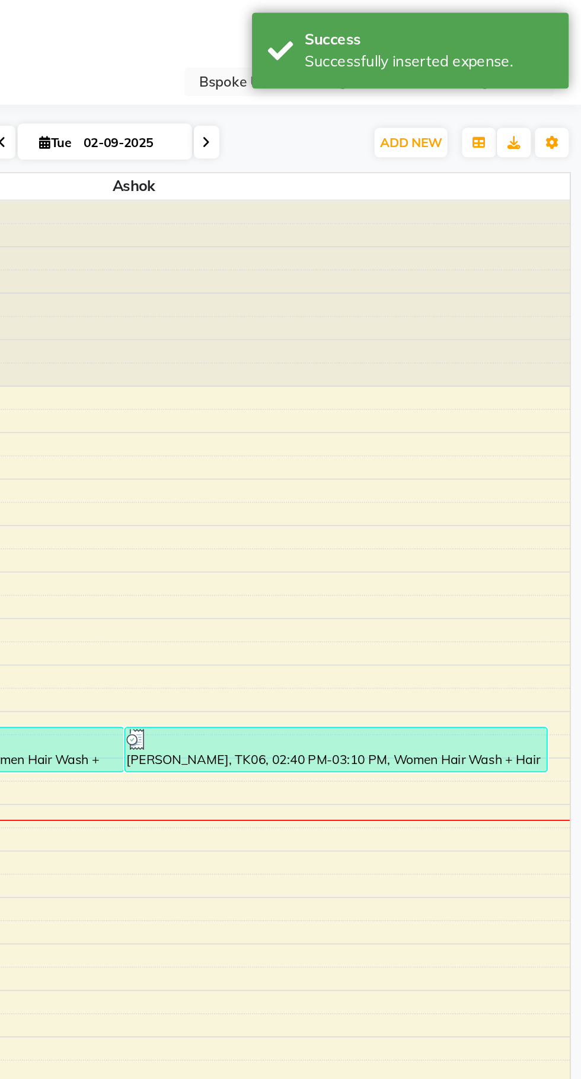
click at [476, 99] on span "Ashok" at bounding box center [330, 104] width 490 height 15
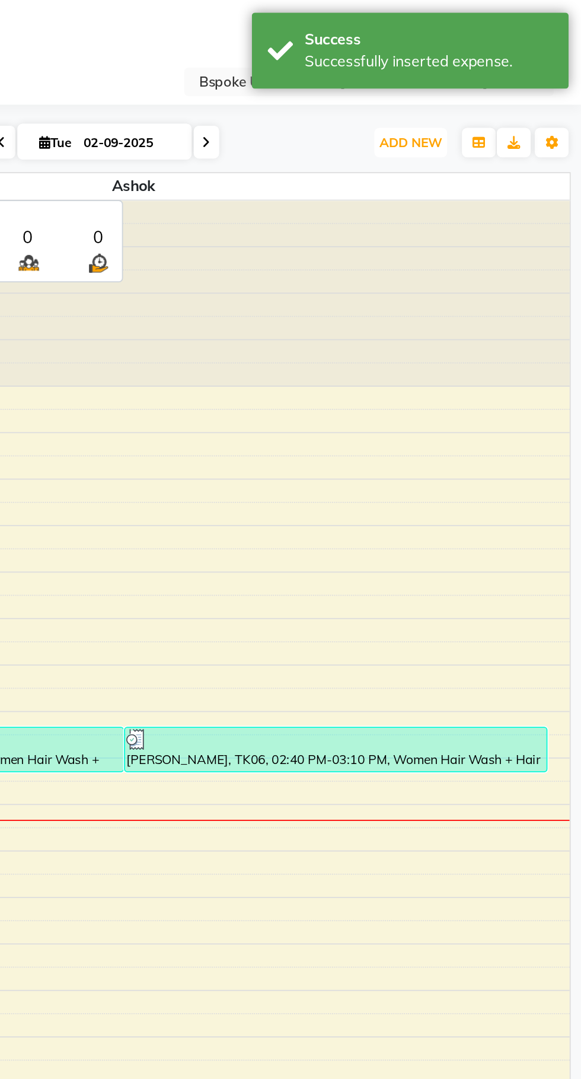
click at [490, 78] on span "ADD NEW" at bounding box center [485, 79] width 35 height 9
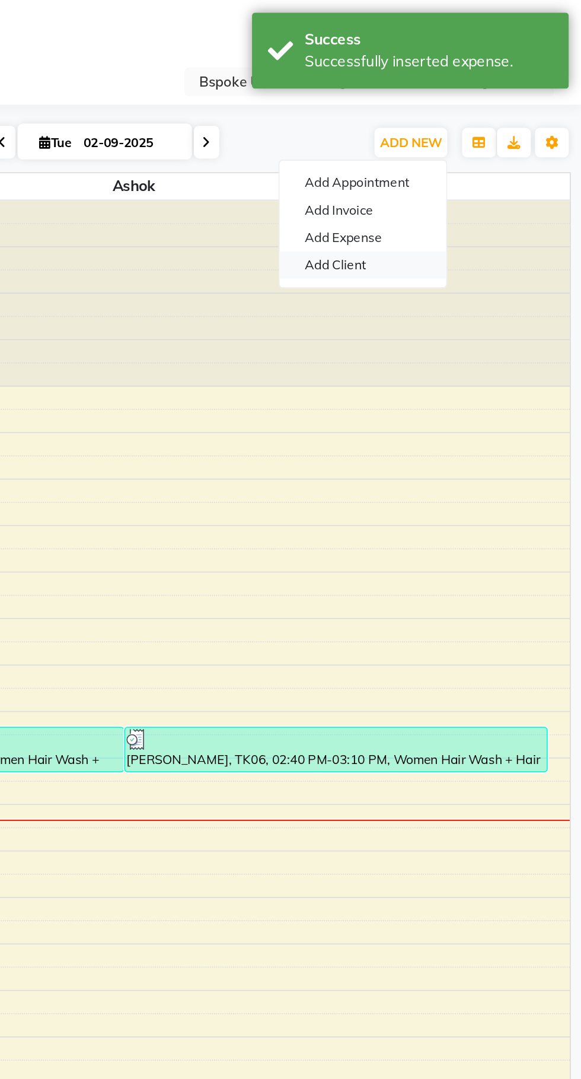
click at [471, 142] on link "Add Client" at bounding box center [459, 148] width 94 height 15
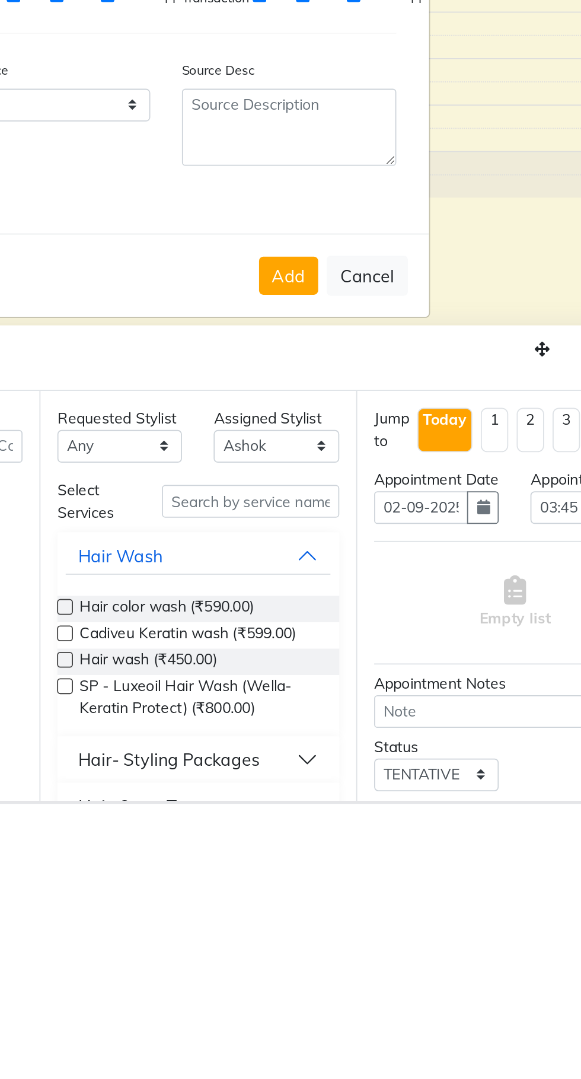
click at [416, 771] on button "Cancel" at bounding box center [404, 782] width 46 height 23
select select
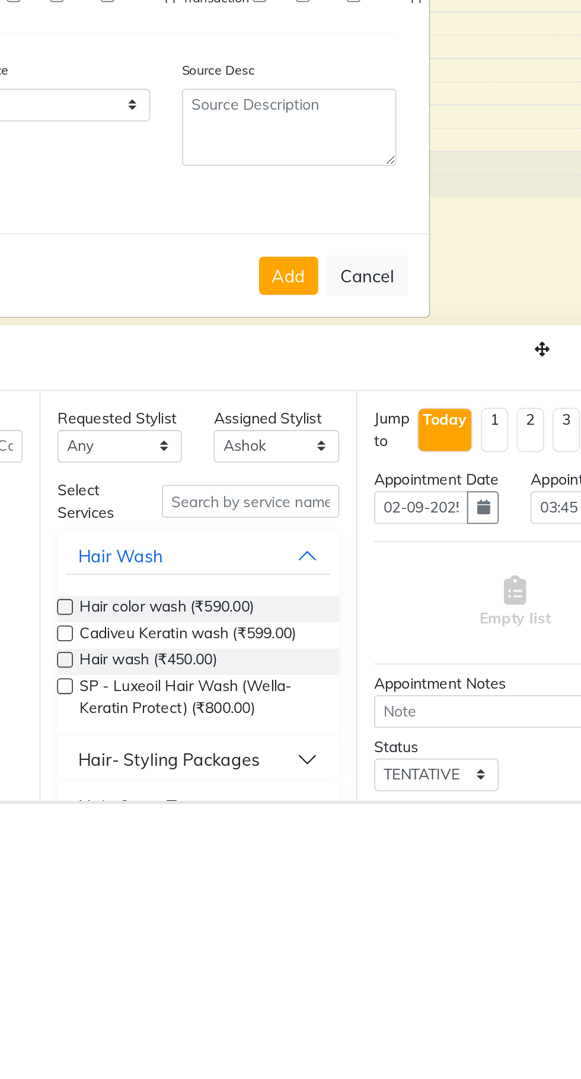
select select
checkbox input "false"
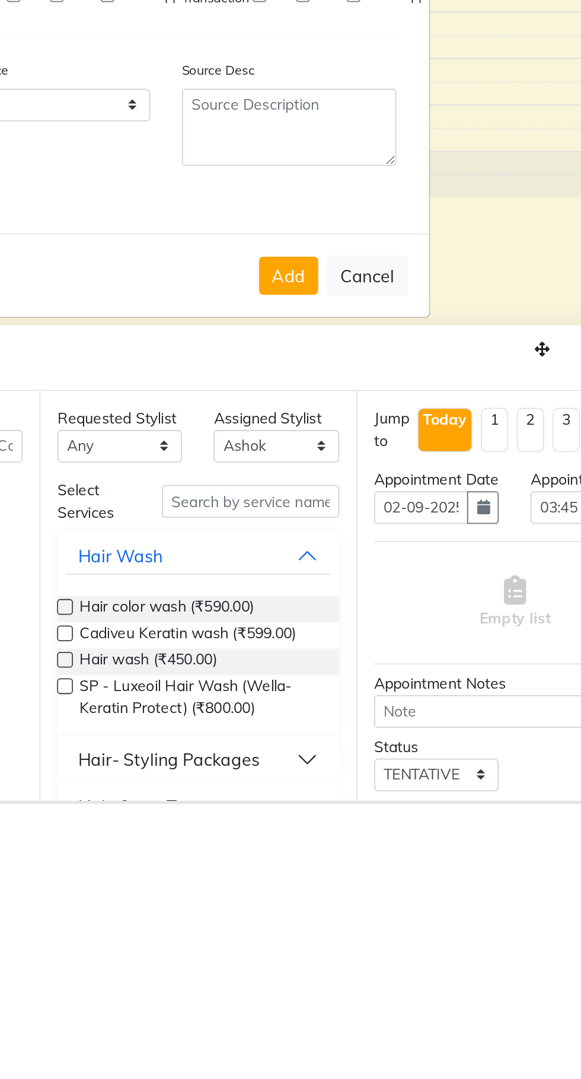
checkbox input "false"
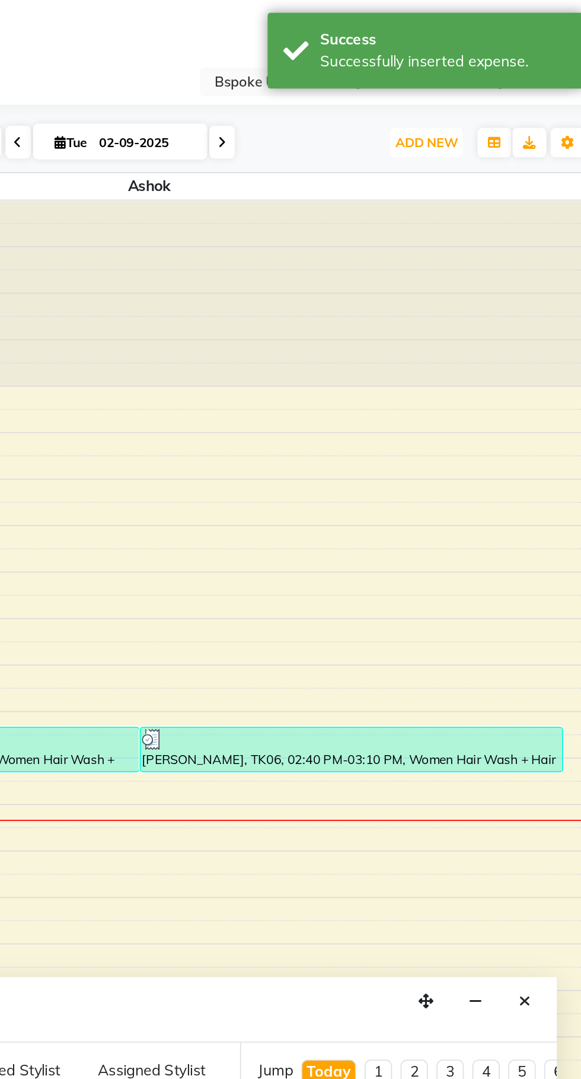
click at [495, 75] on span "ADD NEW" at bounding box center [485, 79] width 35 height 9
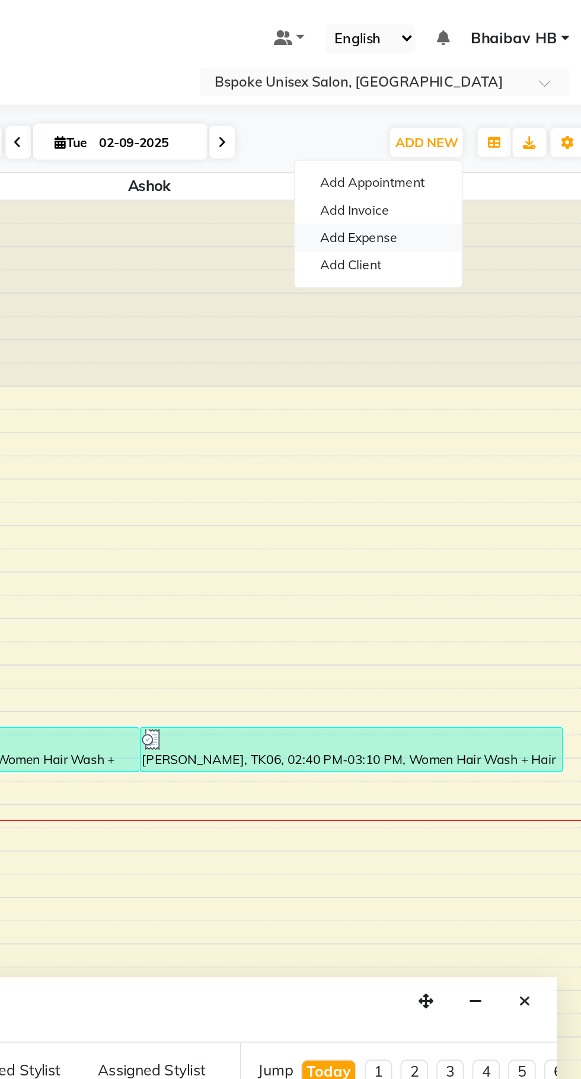
click at [474, 135] on link "Add Expense" at bounding box center [459, 133] width 94 height 15
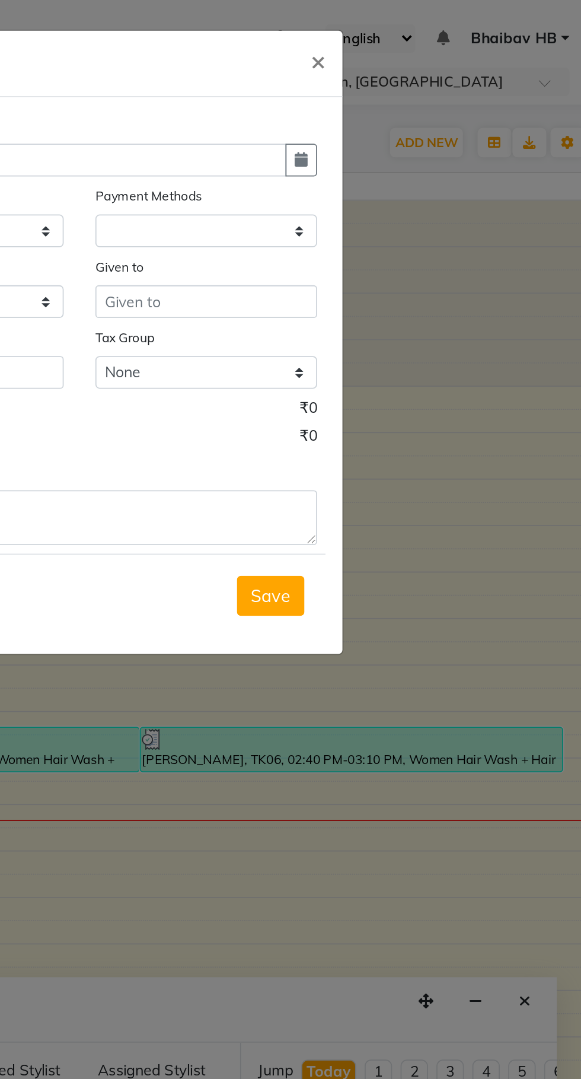
select select "1"
select select "1896"
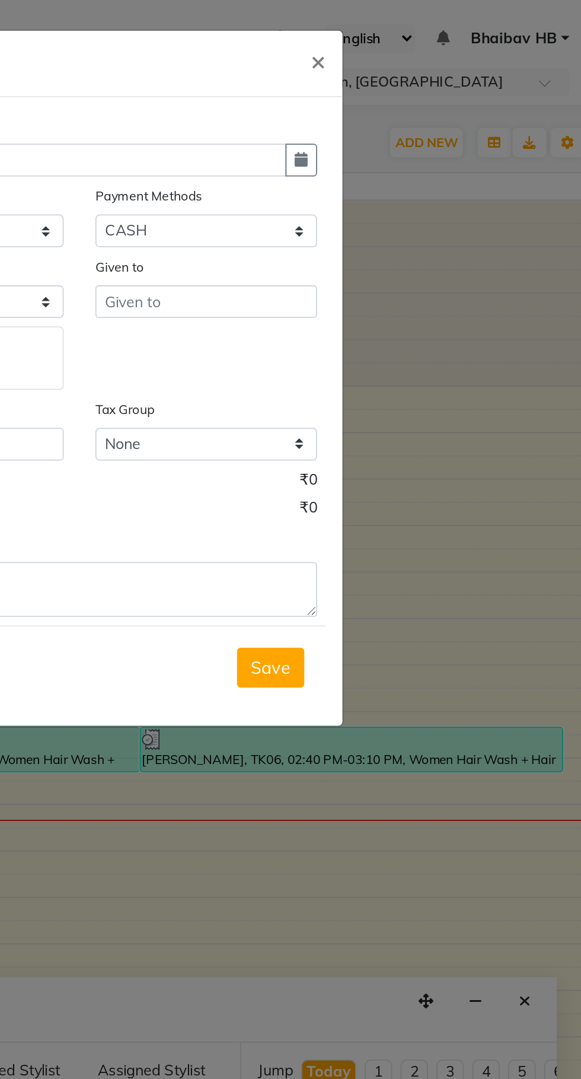
click at [416, 90] on icon "button" at bounding box center [415, 89] width 7 height 8
select select "9"
select select "2025"
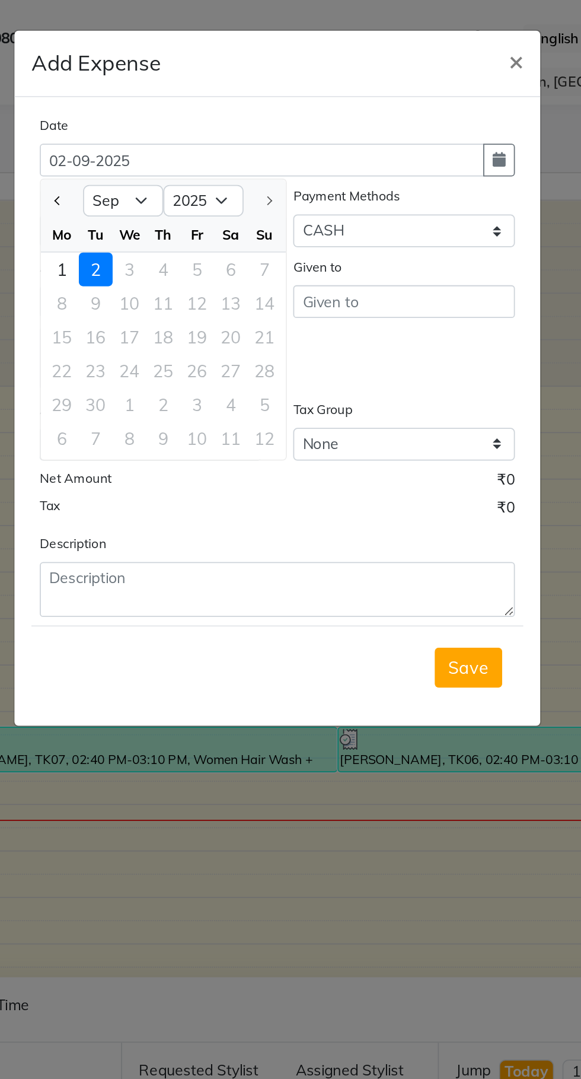
click at [168, 113] on span "Previous month" at bounding box center [167, 112] width 5 height 5
select select "8"
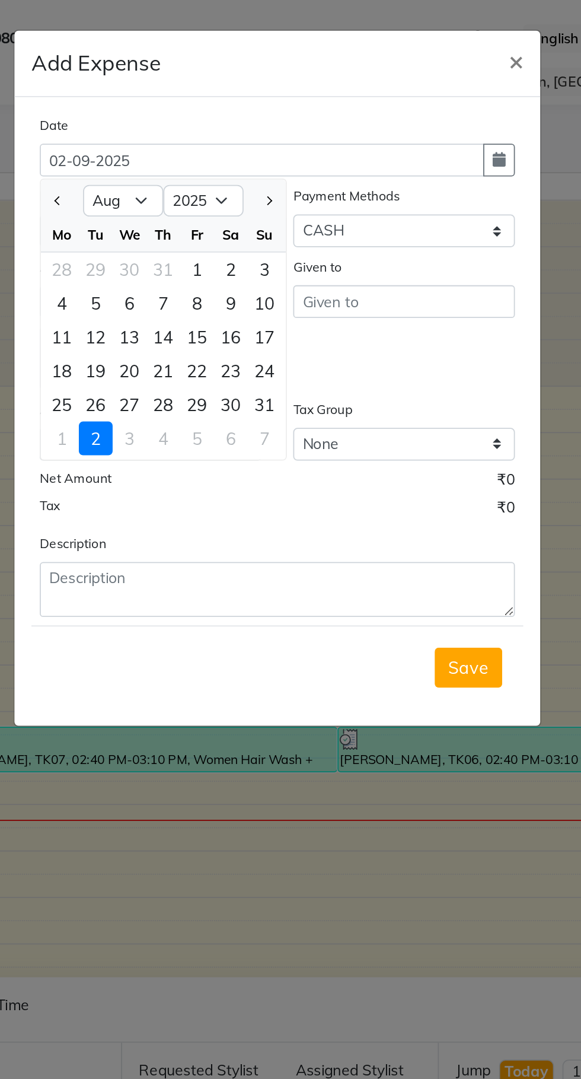
click at [269, 229] on div "30" at bounding box center [264, 227] width 19 height 19
type input "[DATE]"
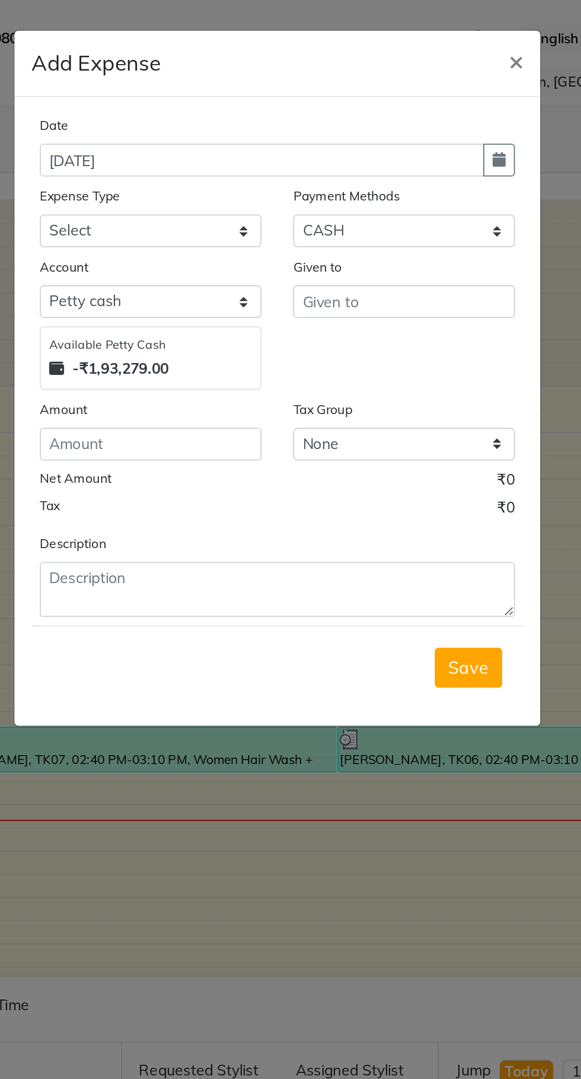
click at [422, 87] on button "button" at bounding box center [415, 90] width 18 height 18
select select "8"
select select "2025"
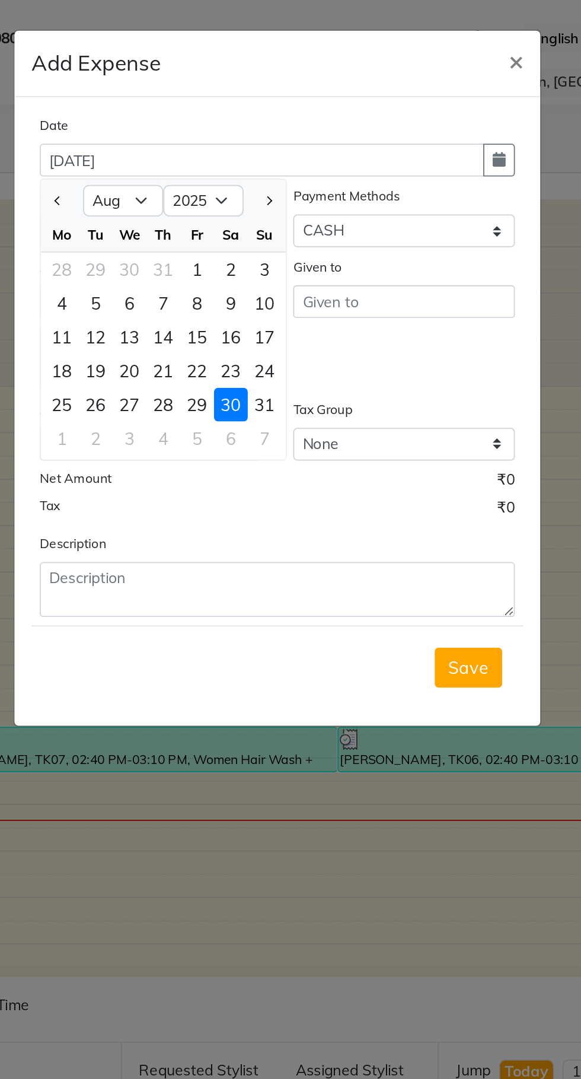
click at [283, 228] on div "31" at bounding box center [283, 227] width 19 height 19
type input "[DATE]"
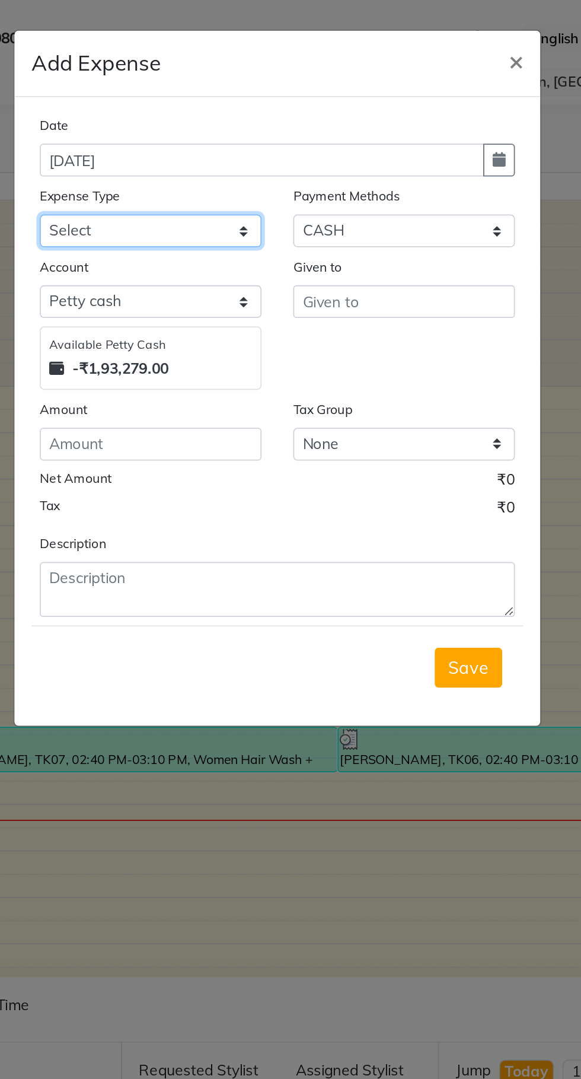
click at [225, 125] on select "Select AC EMI HB AC EMI NT ADVANCE SALARY HB Advance Salary NT Advance Salary T…" at bounding box center [219, 129] width 125 height 18
select select "15757"
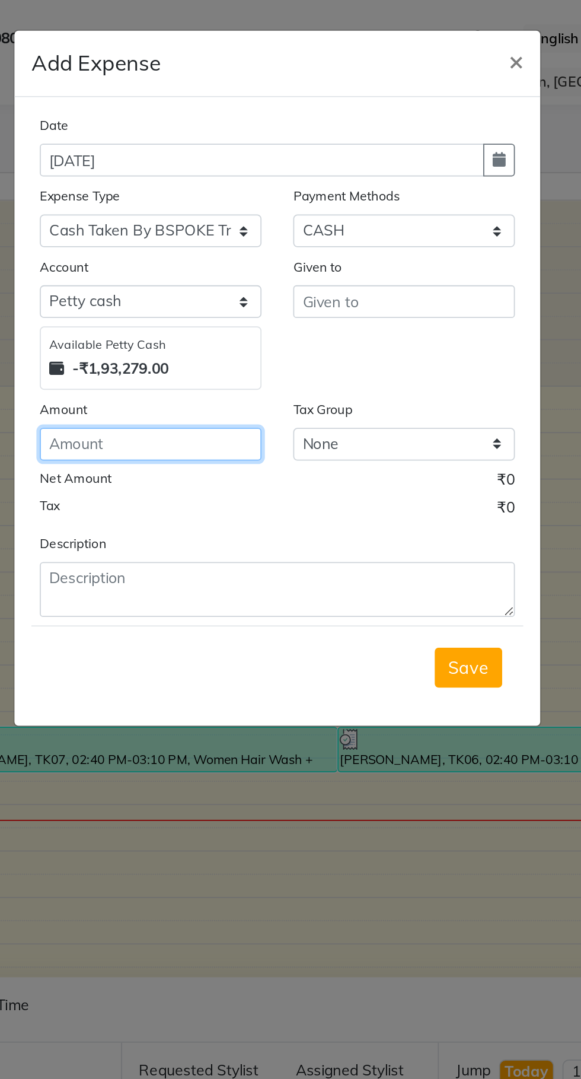
click at [215, 253] on input "number" at bounding box center [219, 249] width 125 height 18
click at [224, 251] on input "number" at bounding box center [219, 249] width 125 height 18
type input "2000"
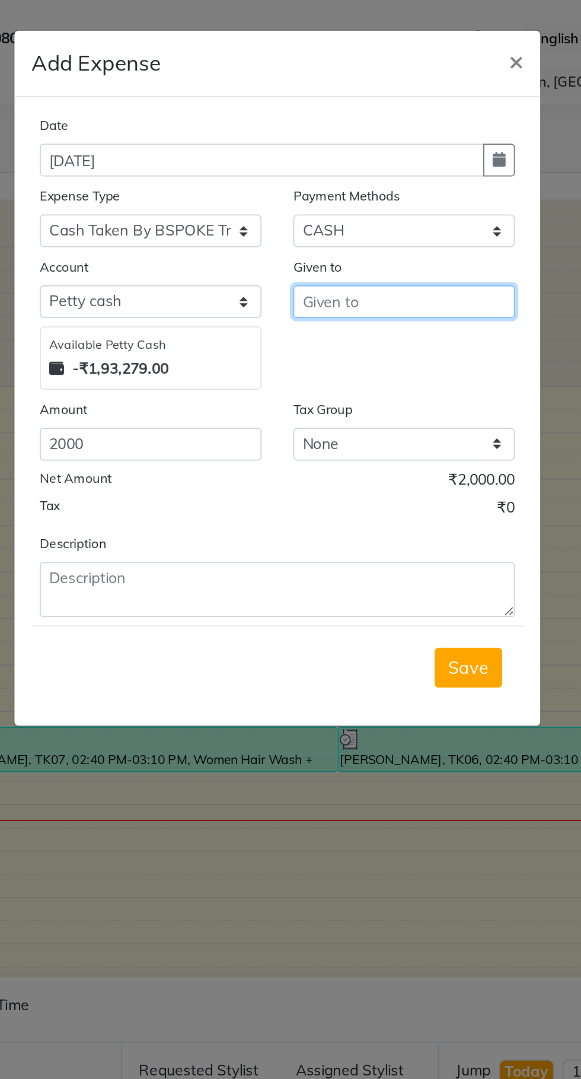
click at [353, 171] on input "text" at bounding box center [361, 169] width 125 height 18
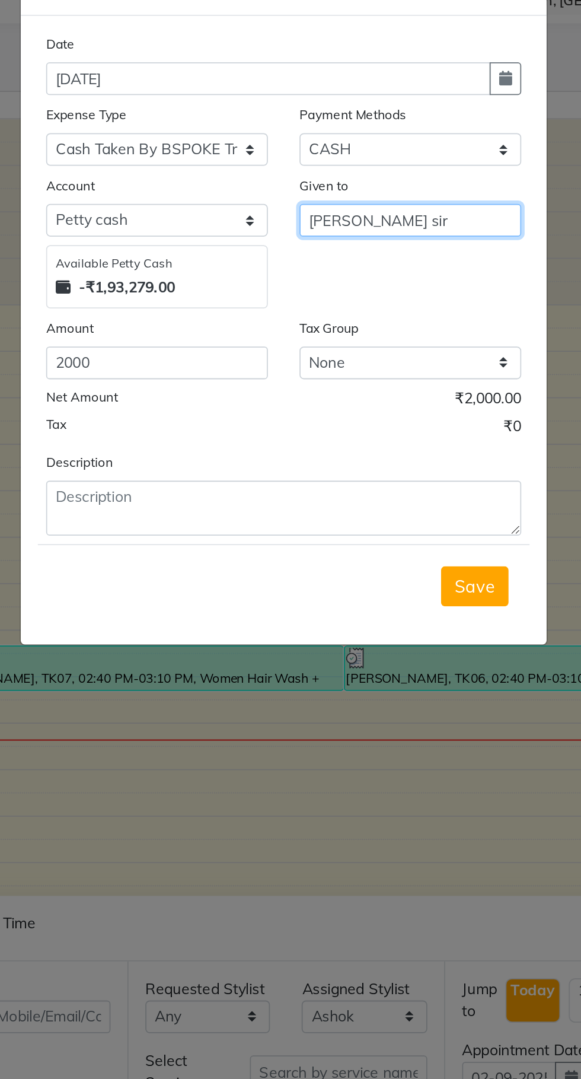
type input "[PERSON_NAME] sir"
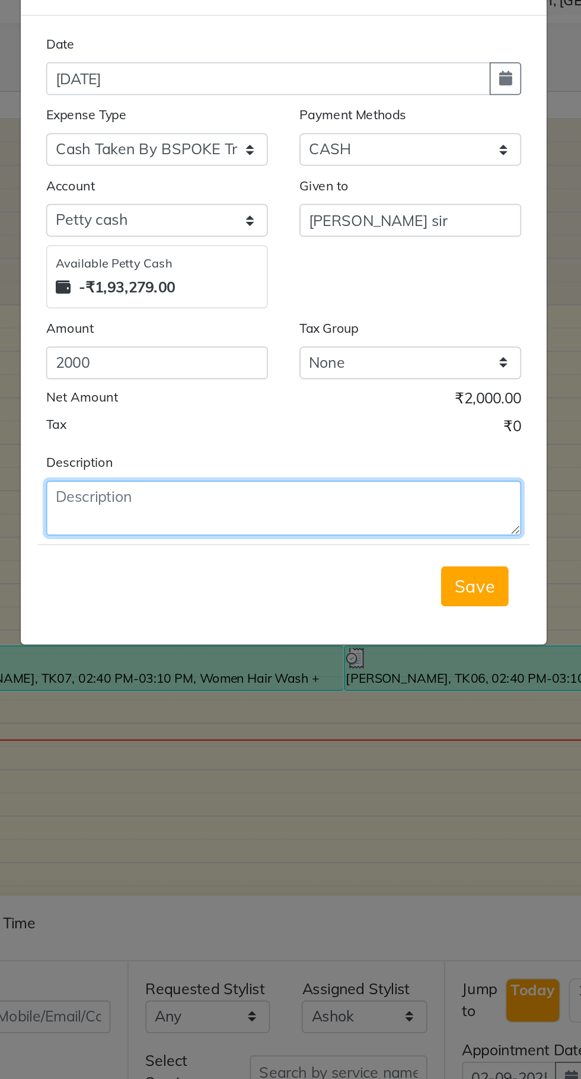
click at [254, 329] on textarea at bounding box center [290, 330] width 267 height 31
click at [202, 331] on textarea at bounding box center [290, 330] width 267 height 31
type textarea "Sor"
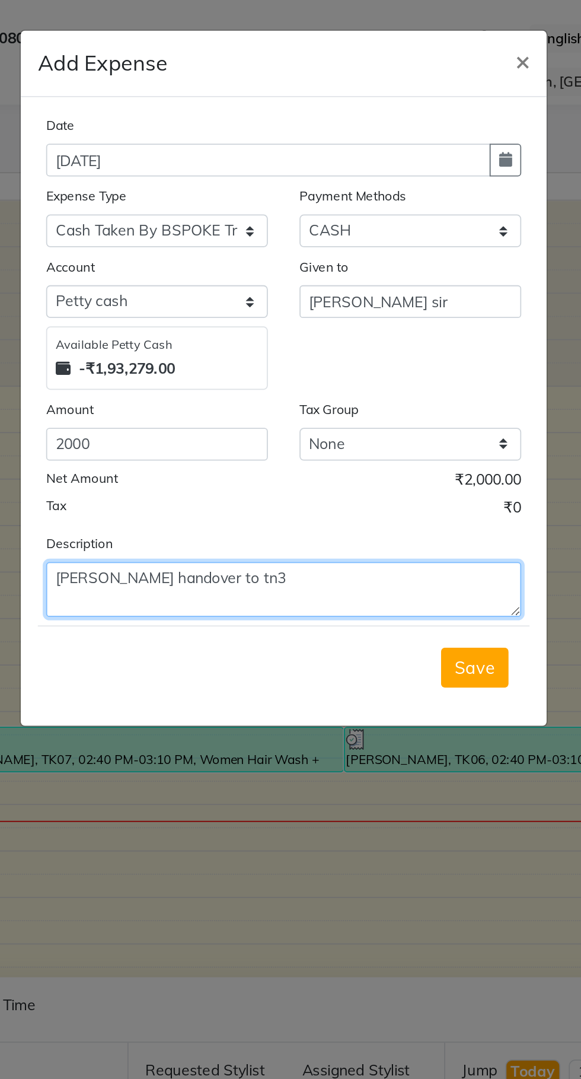
type textarea "[PERSON_NAME] handover to tn3"
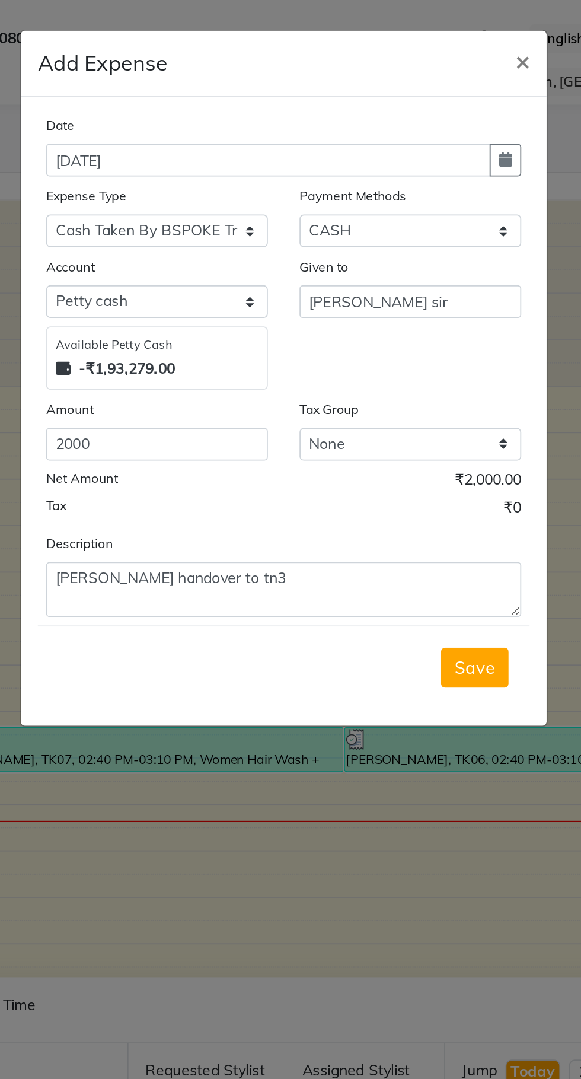
click at [404, 377] on span "Save" at bounding box center [398, 375] width 23 height 12
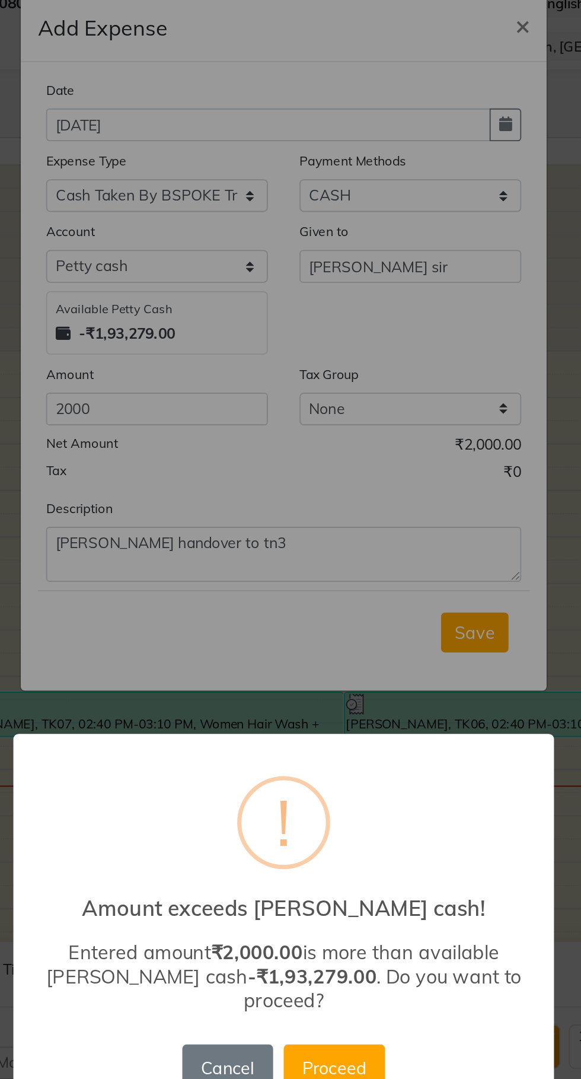
click at [320, 612] on button "Proceed" at bounding box center [319, 619] width 57 height 26
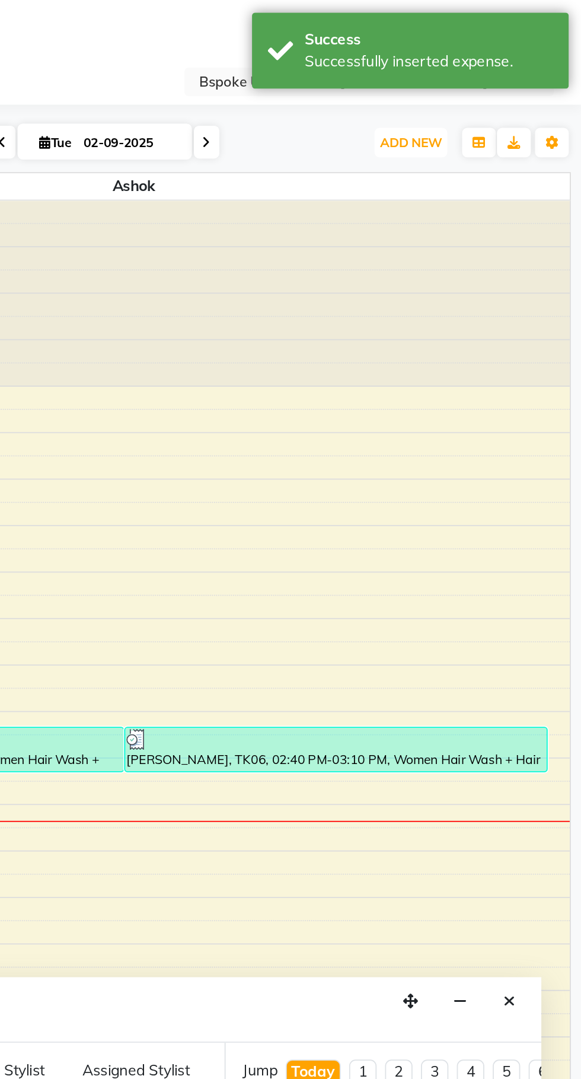
click at [492, 79] on span "ADD NEW" at bounding box center [485, 79] width 35 height 9
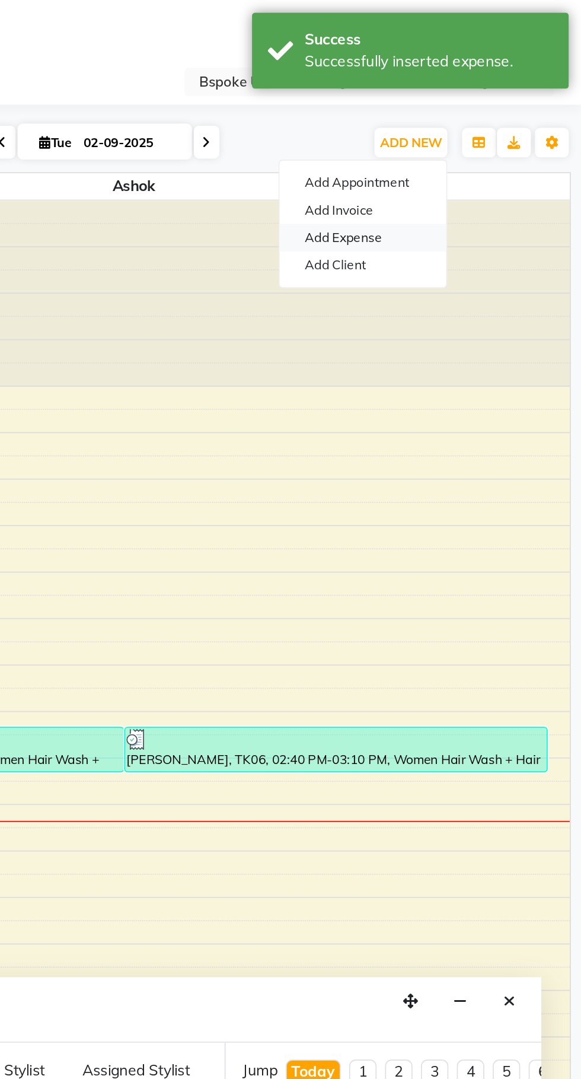
click at [448, 131] on link "Add Expense" at bounding box center [459, 133] width 94 height 15
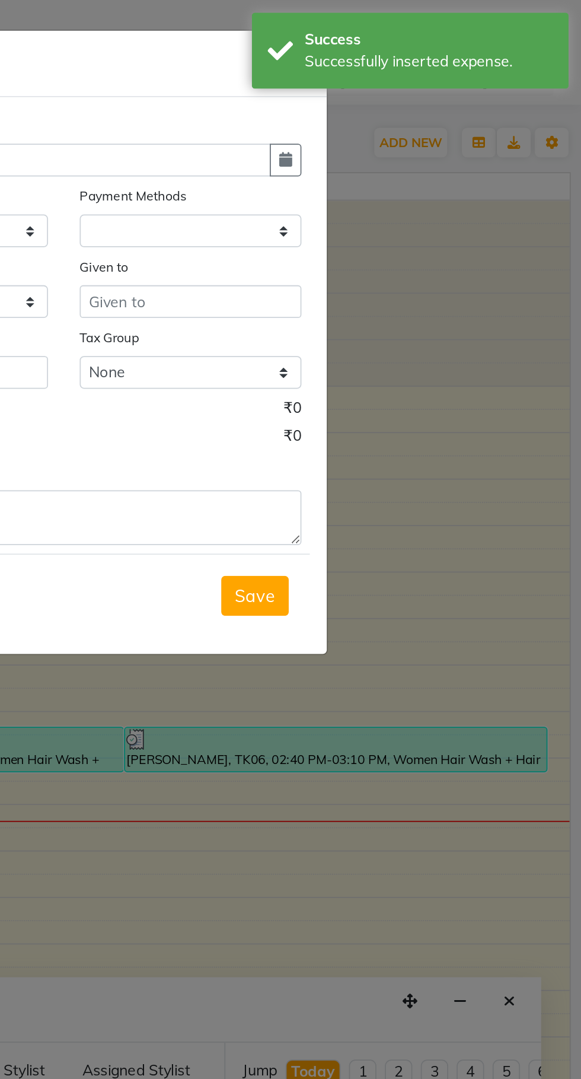
select select "1"
select select "1896"
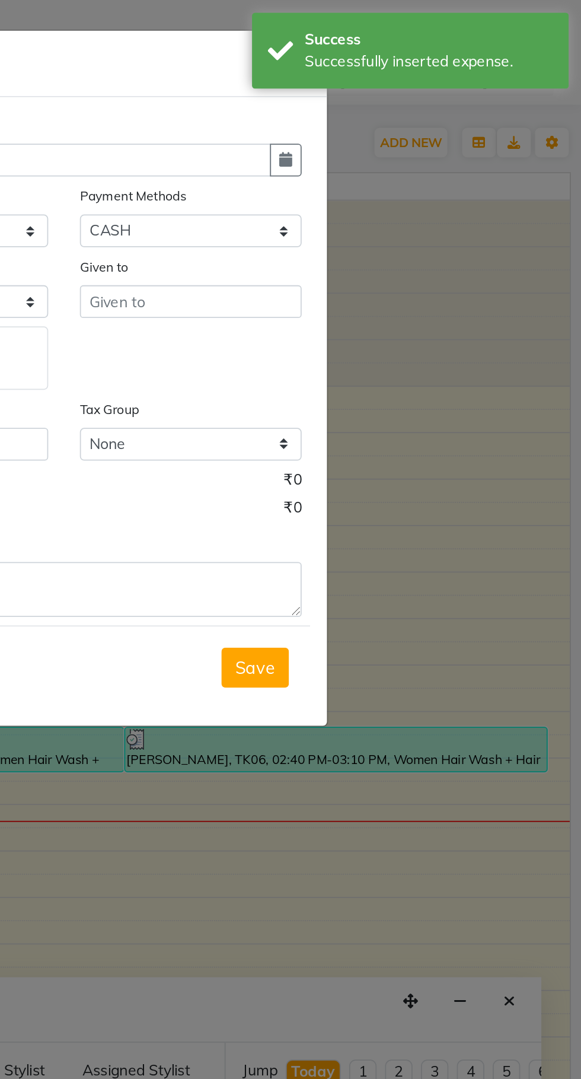
click at [415, 81] on button "button" at bounding box center [415, 90] width 18 height 18
select select "9"
select select "2025"
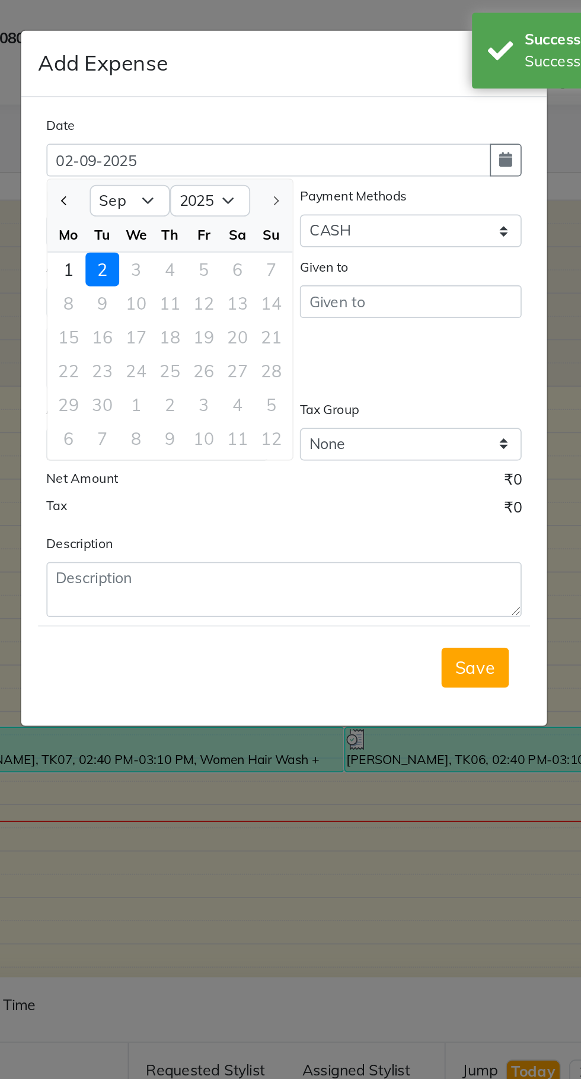
click at [168, 113] on span "Previous month" at bounding box center [167, 112] width 5 height 5
select select "8"
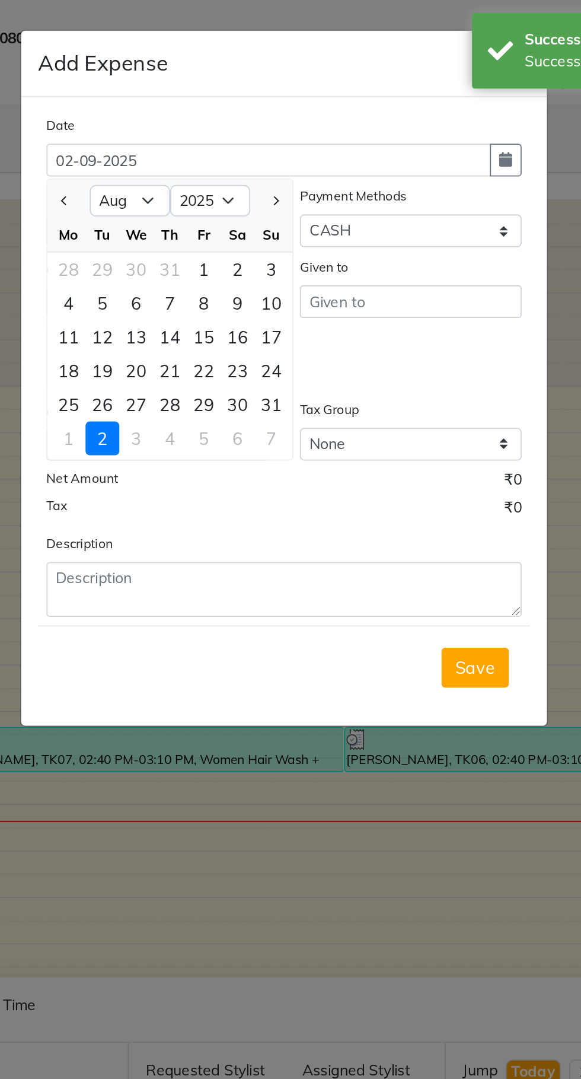
click at [285, 231] on div "31" at bounding box center [283, 227] width 19 height 19
type input "[DATE]"
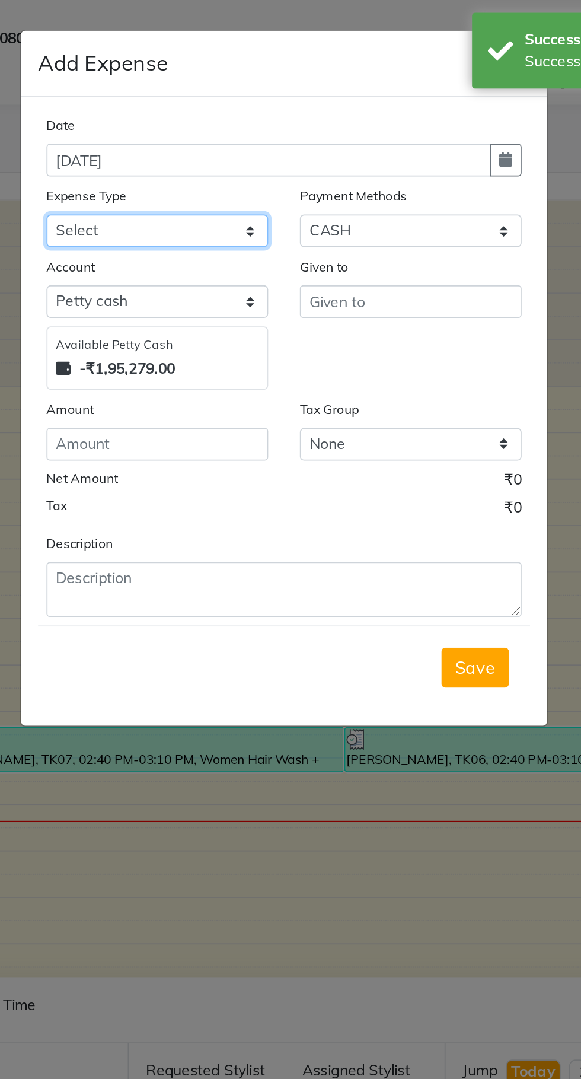
click at [183, 128] on select "Select AC EMI HB AC EMI NT ADVANCE SALARY HB Advance Salary NT Advance Salary T…" at bounding box center [219, 129] width 125 height 18
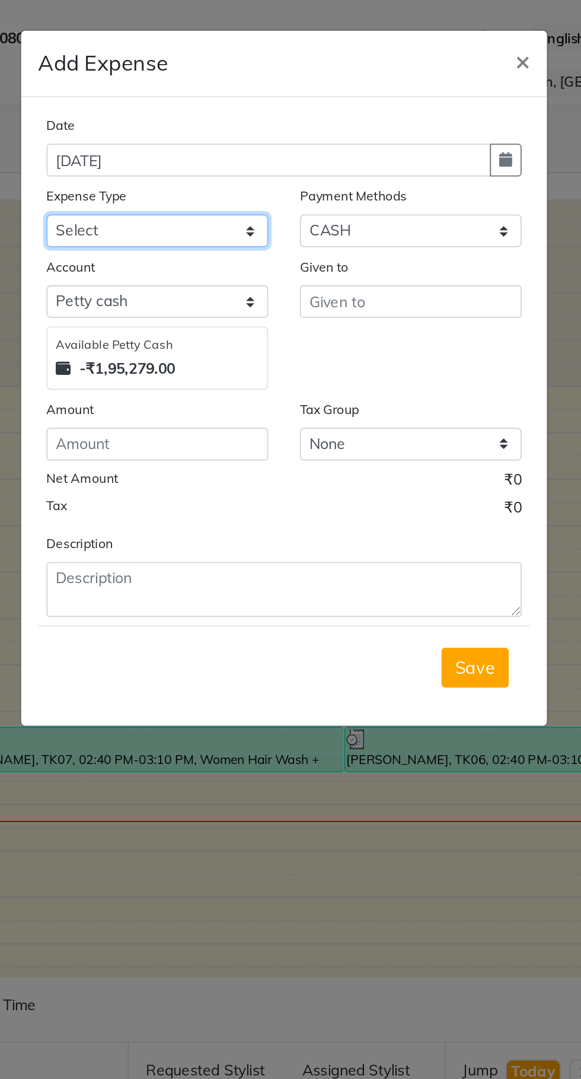
click at [200, 130] on select "Select AC EMI HB AC EMI NT ADVANCE SALARY HB Advance Salary NT Advance Salary T…" at bounding box center [219, 129] width 125 height 18
select select "15649"
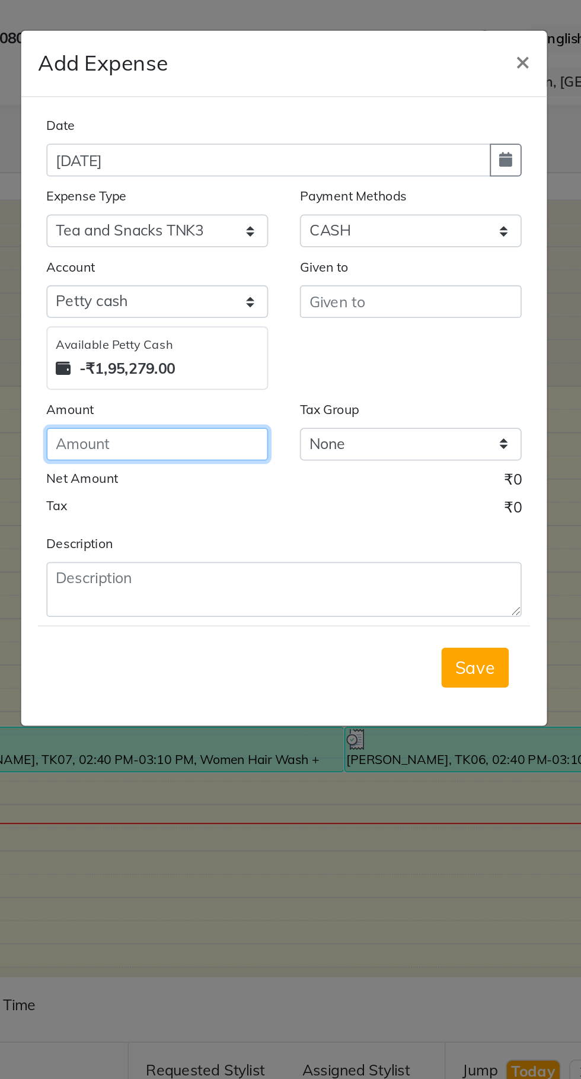
click at [214, 254] on input "number" at bounding box center [219, 249] width 125 height 18
type input "80"
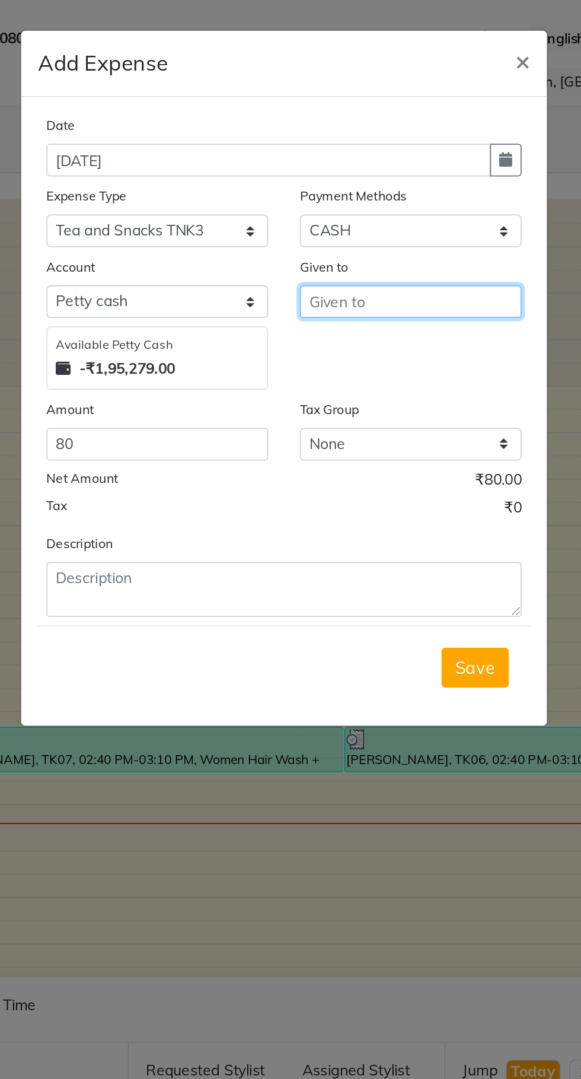
click at [348, 171] on input "text" at bounding box center [361, 169] width 125 height 18
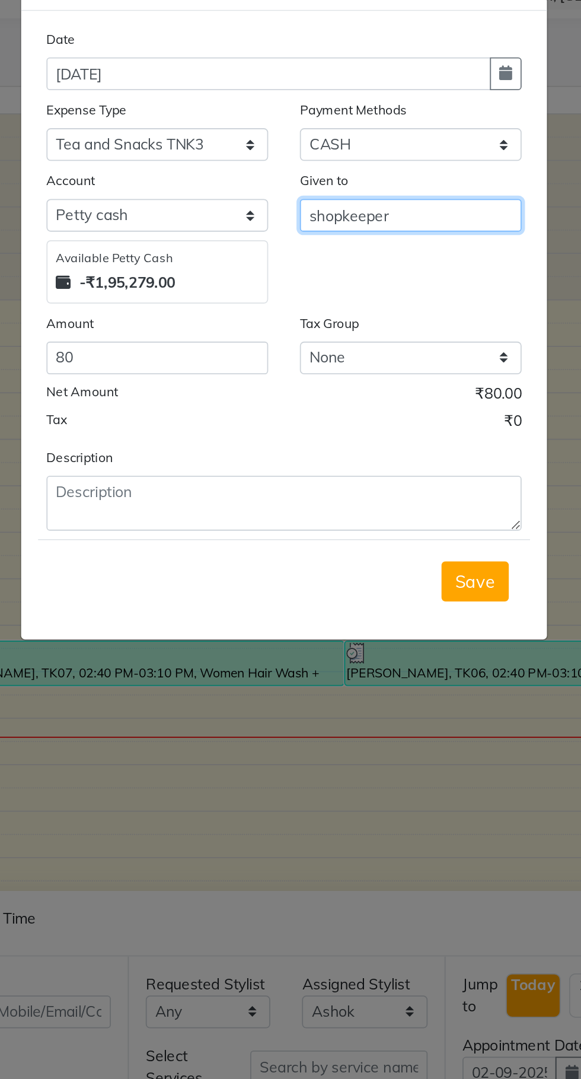
type input "shopkeeper"
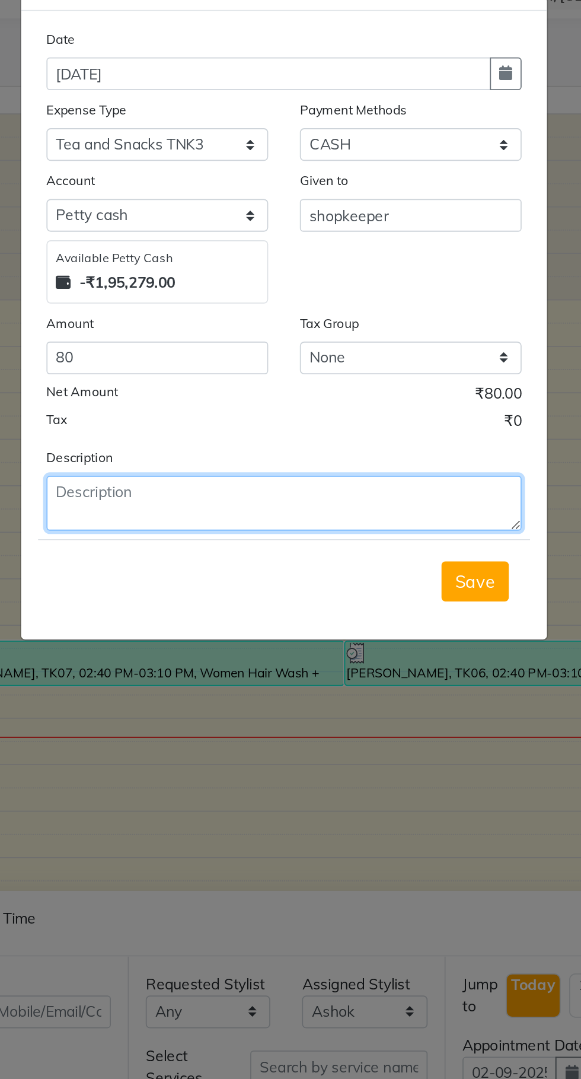
click at [177, 327] on textarea at bounding box center [290, 330] width 267 height 31
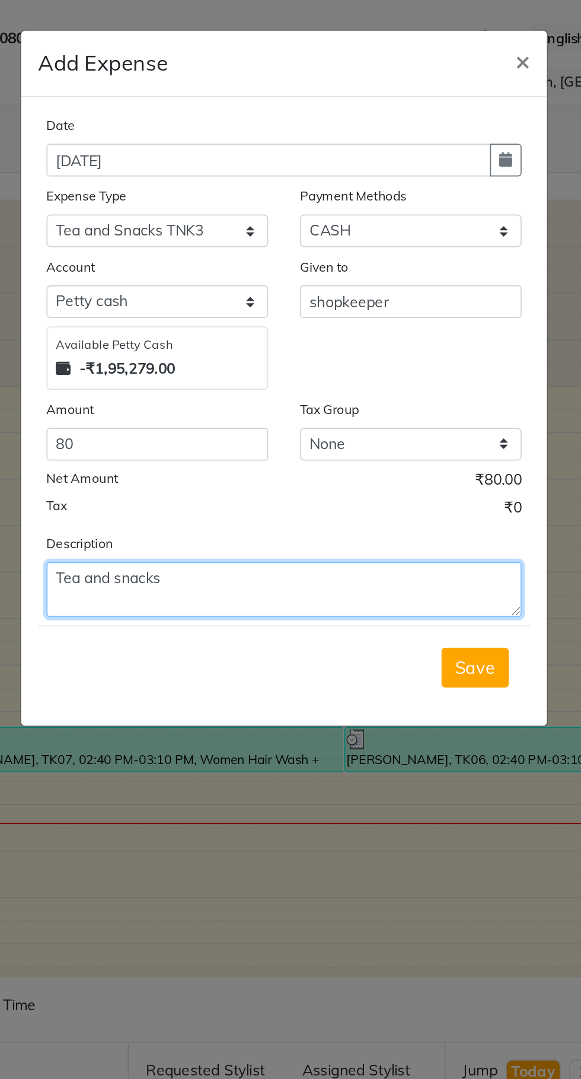
type textarea "Tea and snacks"
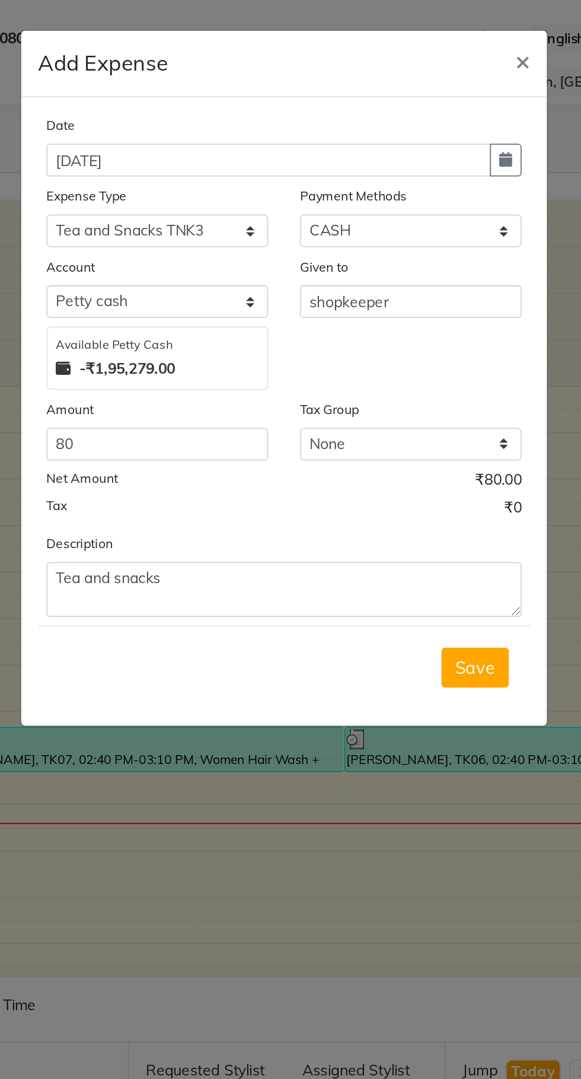
click at [405, 375] on span "Save" at bounding box center [398, 375] width 23 height 12
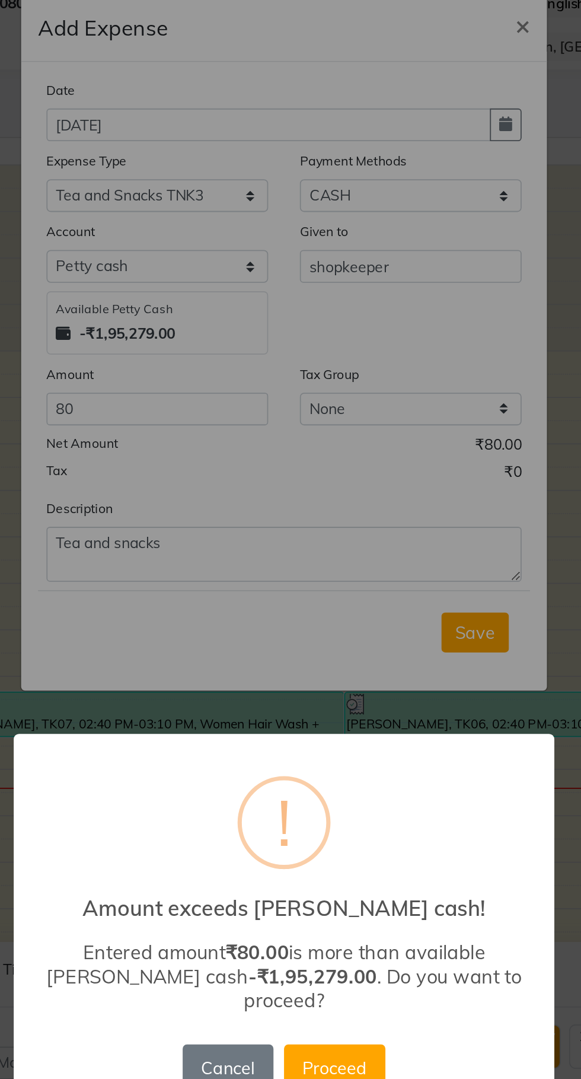
click at [320, 619] on button "Proceed" at bounding box center [319, 619] width 57 height 26
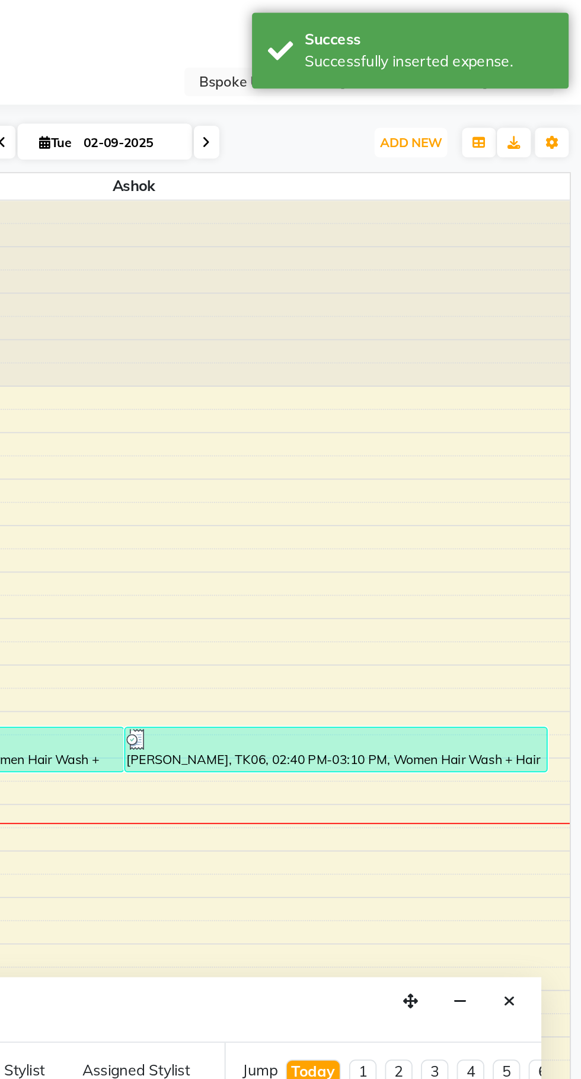
click at [478, 79] on span "ADD NEW" at bounding box center [485, 79] width 35 height 9
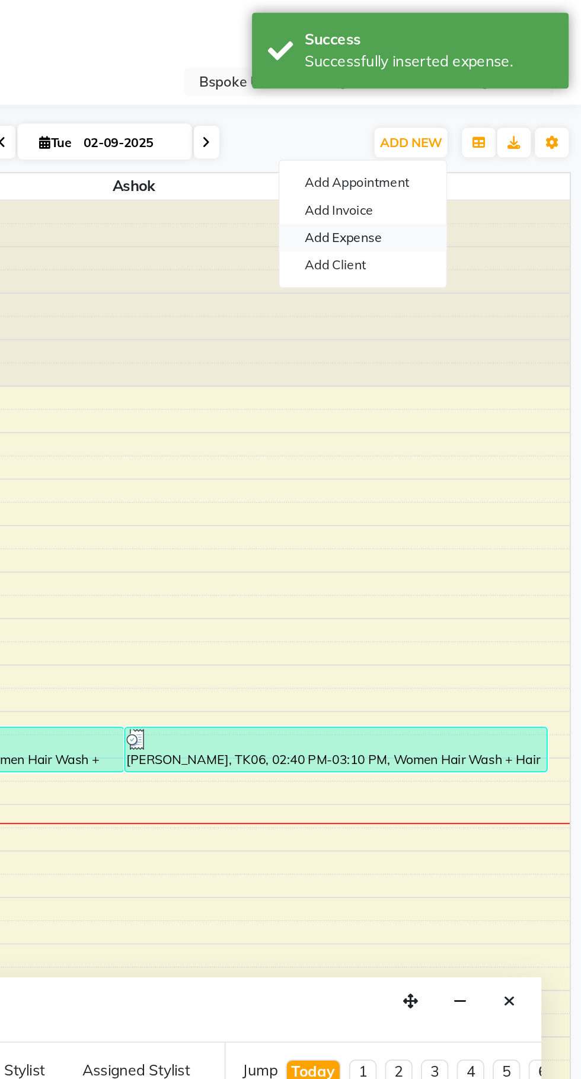
click at [480, 136] on link "Add Expense" at bounding box center [459, 133] width 94 height 15
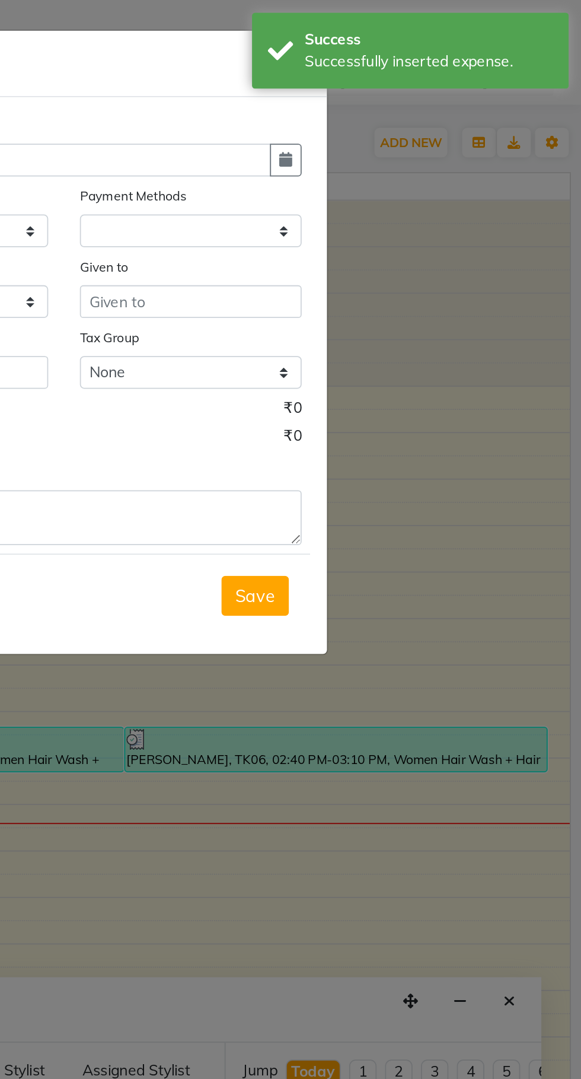
select select "1"
select select "1896"
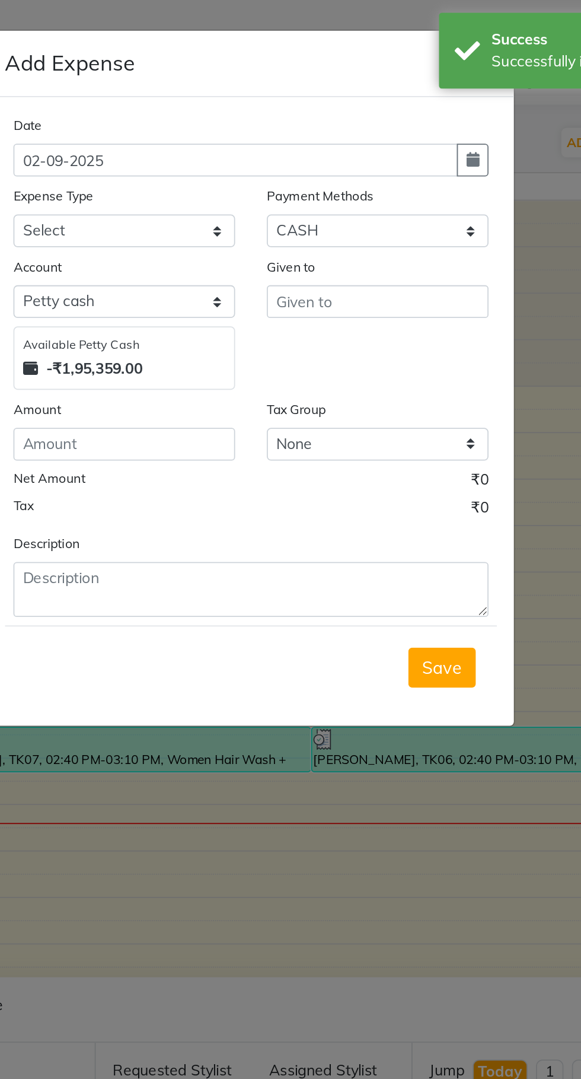
click at [413, 82] on button "button" at bounding box center [415, 90] width 18 height 18
select select "9"
select select "2025"
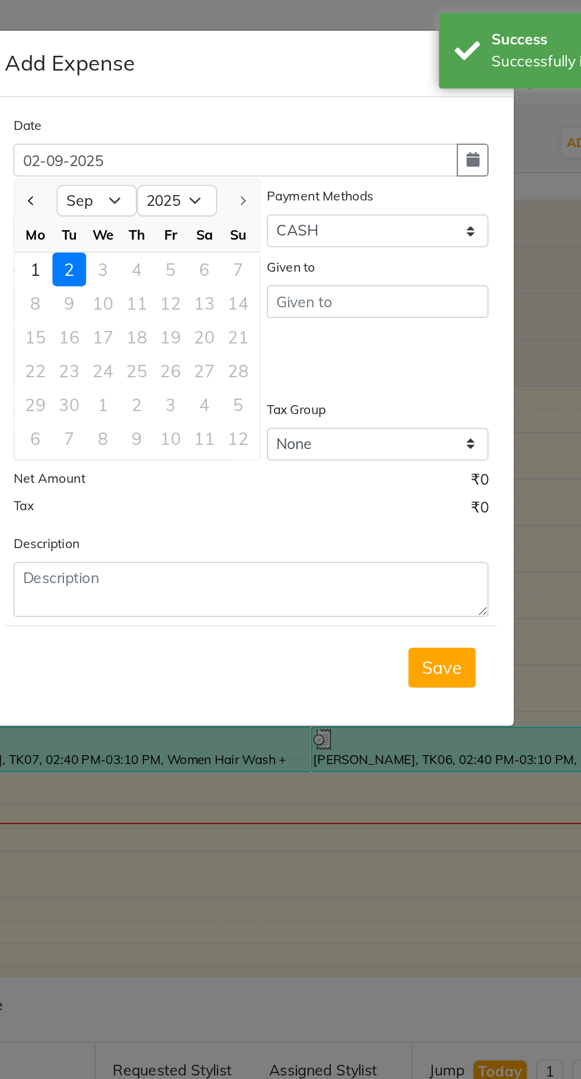
click at [168, 113] on span "Previous month" at bounding box center [167, 112] width 5 height 5
select select "8"
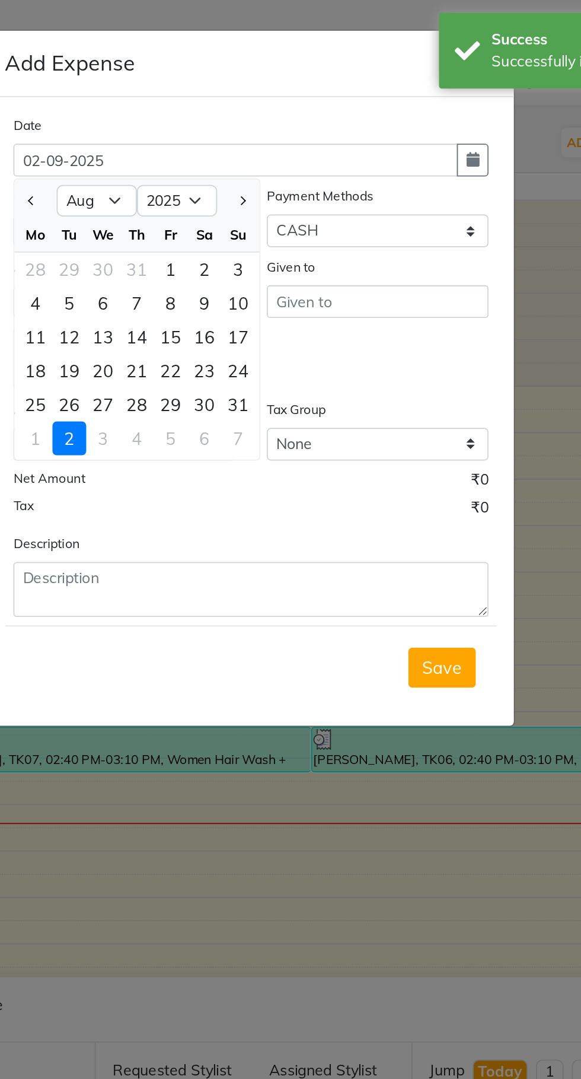
click at [288, 229] on div "31" at bounding box center [283, 227] width 19 height 19
type input "[DATE]"
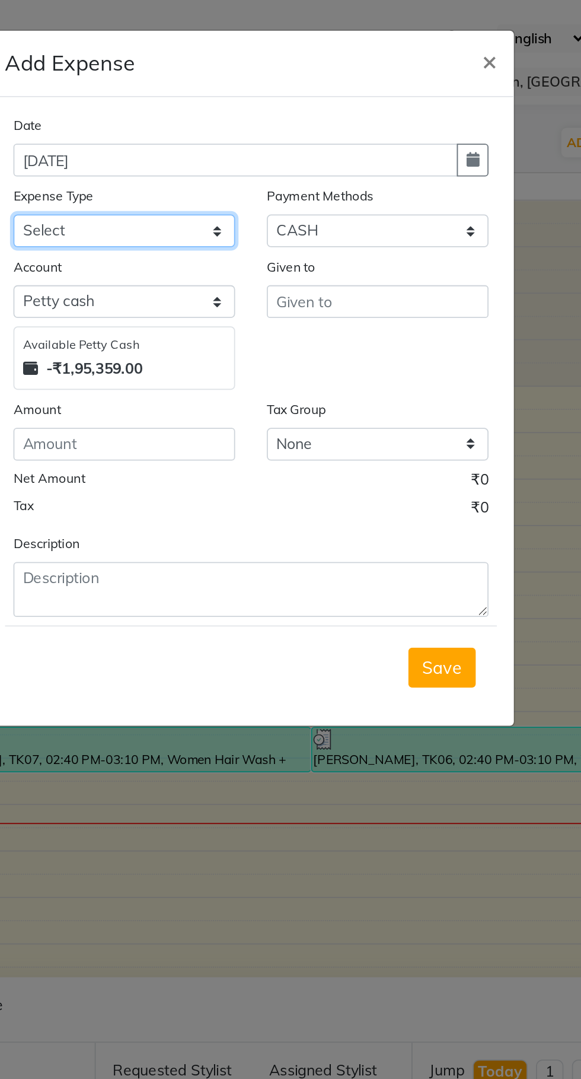
click at [188, 128] on select "Select AC EMI HB AC EMI NT ADVANCE SALARY HB Advance Salary NT Advance Salary T…" at bounding box center [219, 129] width 125 height 18
select select "15914"
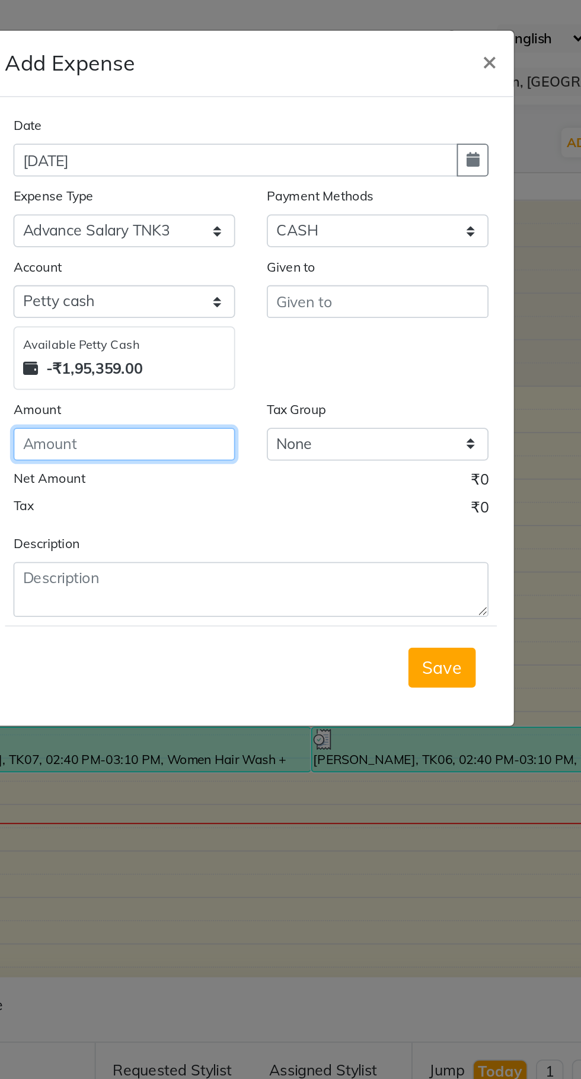
click at [213, 248] on input "number" at bounding box center [219, 249] width 125 height 18
type input "200"
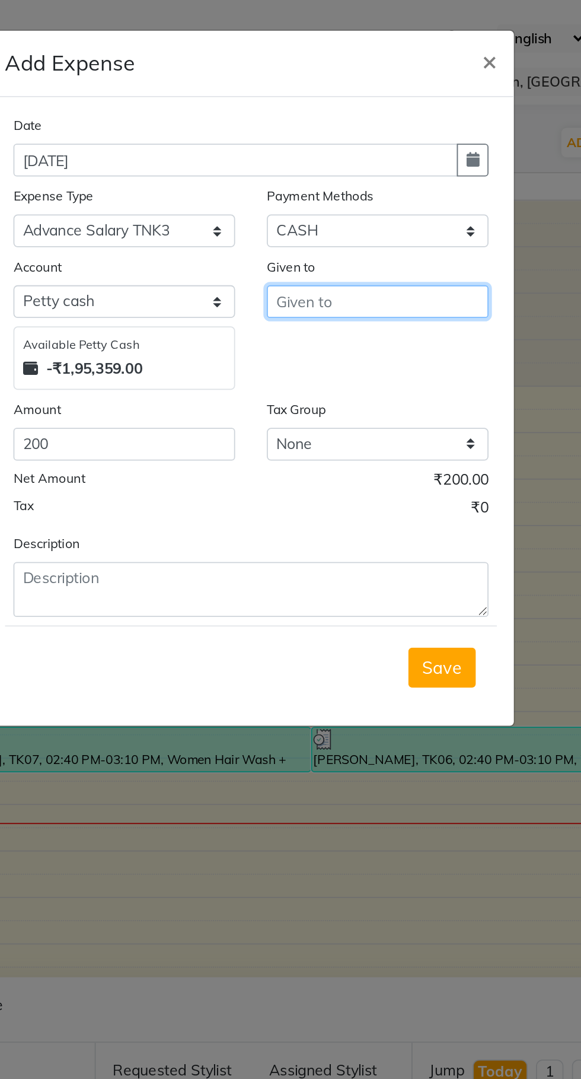
click at [312, 165] on input "text" at bounding box center [361, 169] width 125 height 18
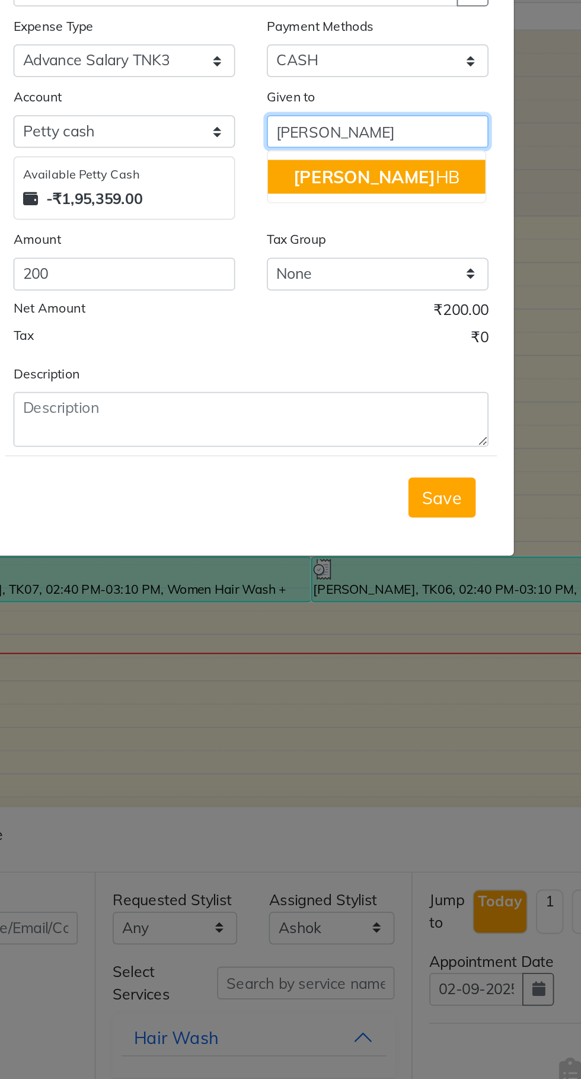
type input "[PERSON_NAME]"
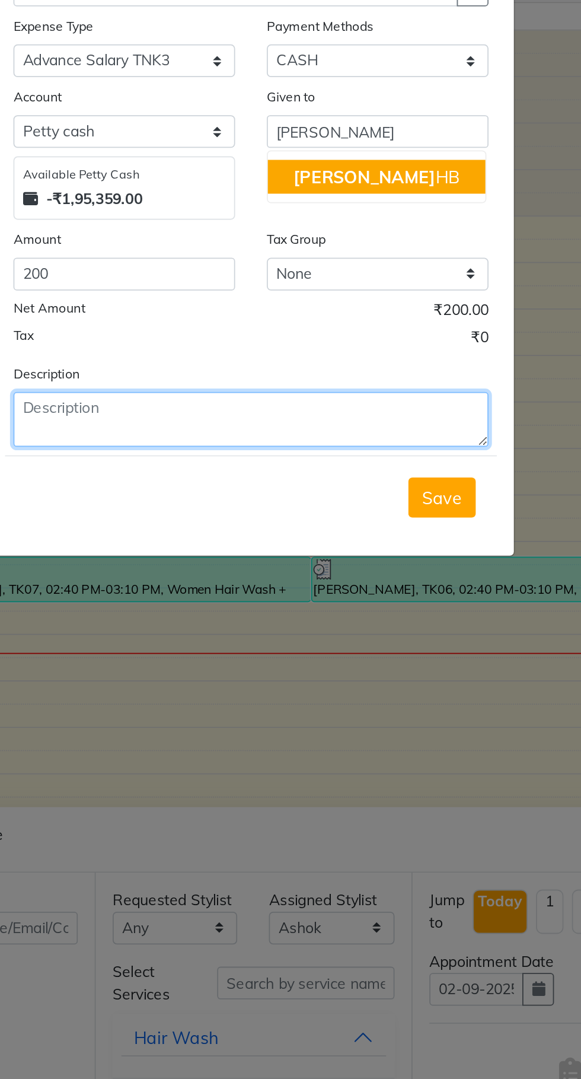
click at [209, 327] on textarea at bounding box center [290, 330] width 267 height 31
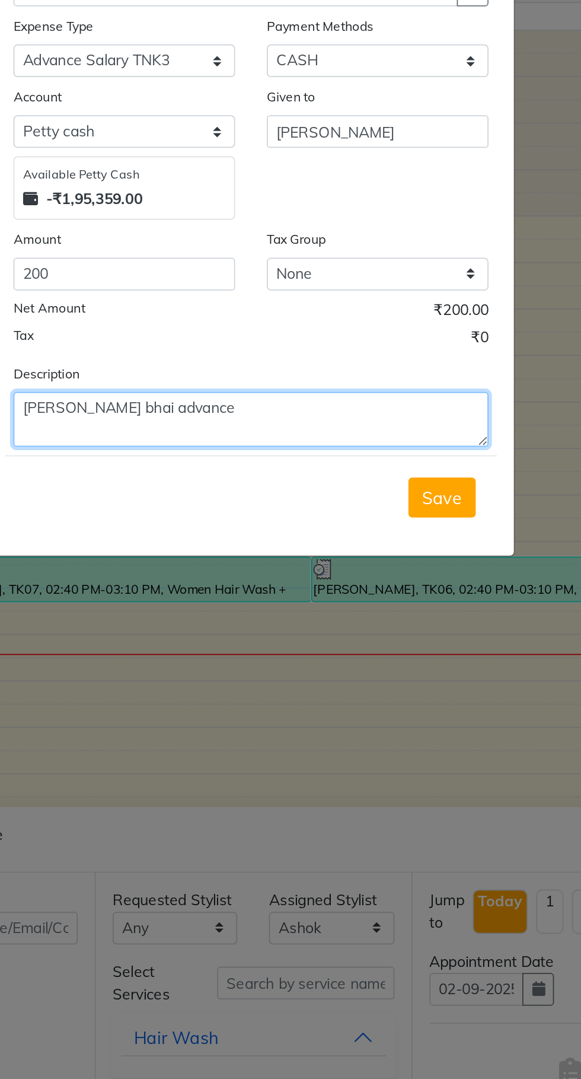
type textarea "[PERSON_NAME] bhai advance"
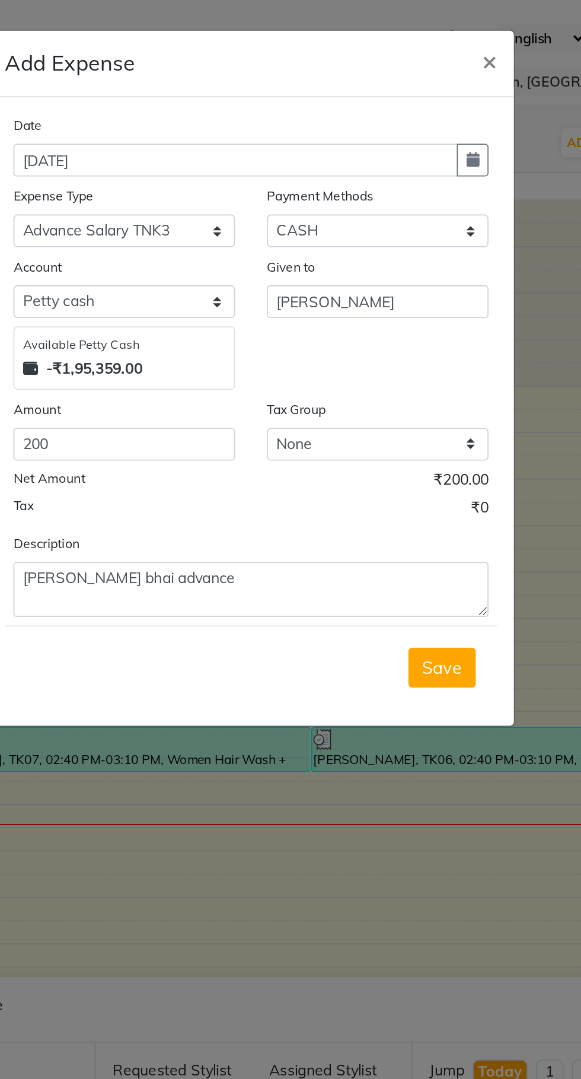
click at [400, 375] on span "Save" at bounding box center [398, 375] width 23 height 12
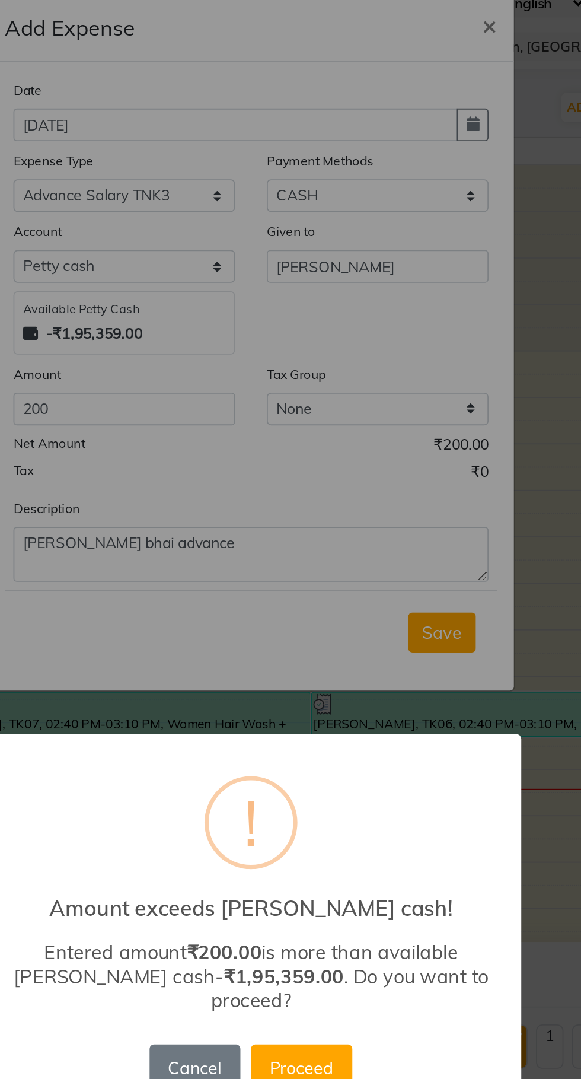
click at [332, 614] on button "Proceed" at bounding box center [319, 619] width 57 height 26
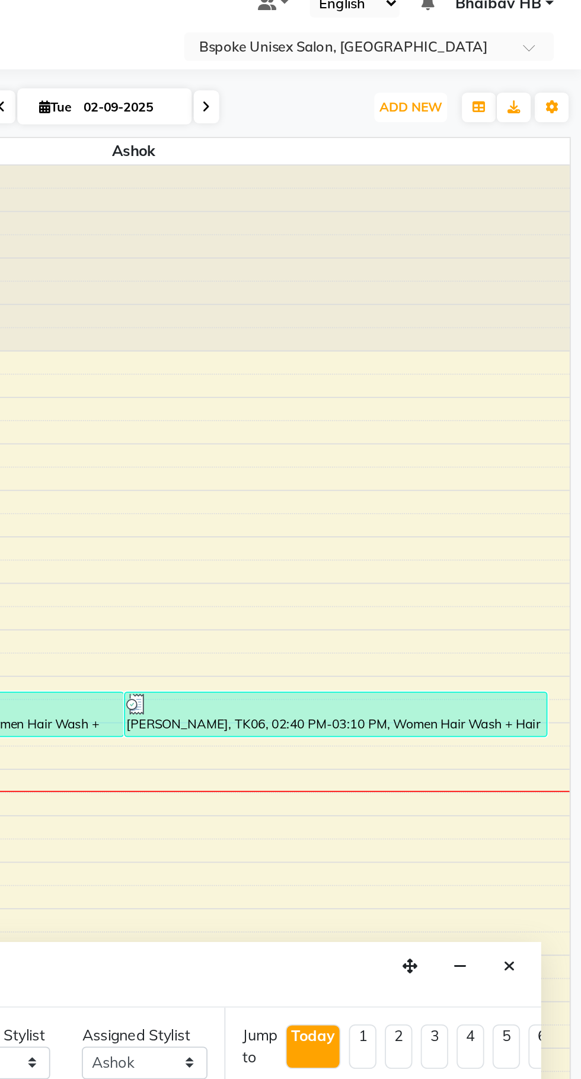
click at [474, 83] on span "ADD NEW" at bounding box center [485, 79] width 35 height 9
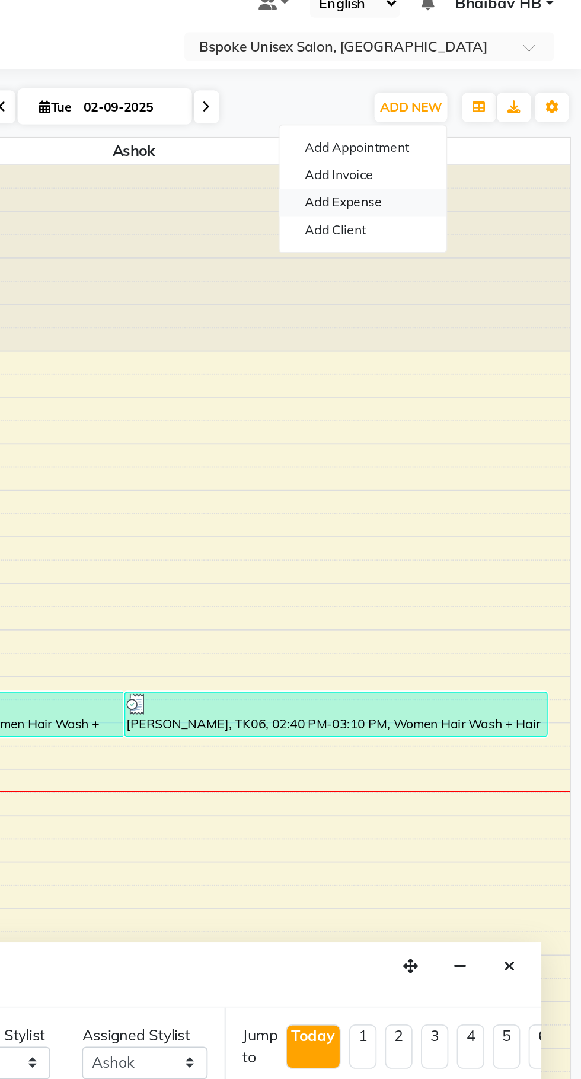
click at [442, 135] on link "Add Expense" at bounding box center [459, 133] width 94 height 15
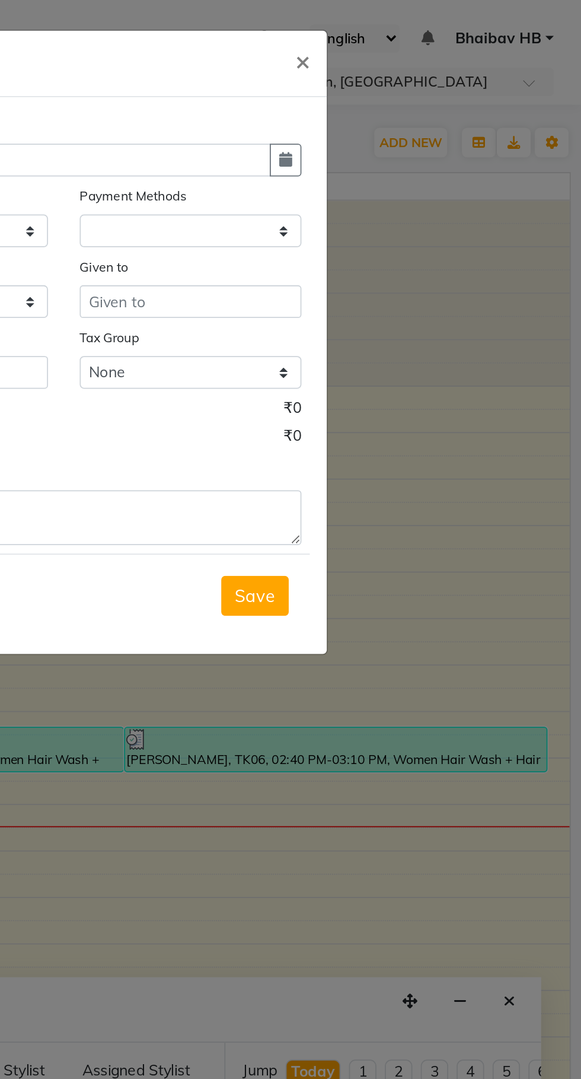
select select
select select "1"
select select "1896"
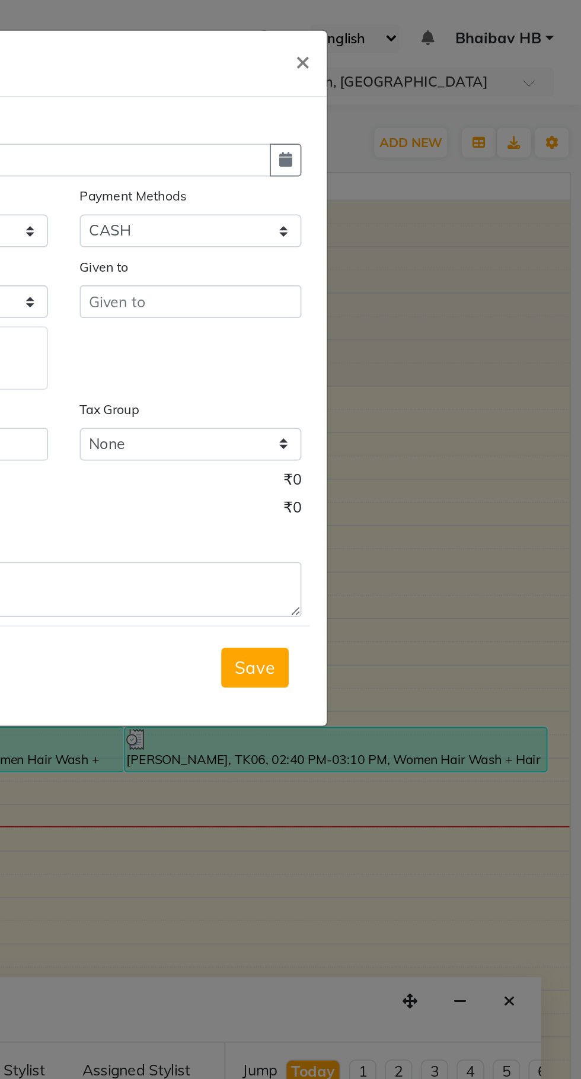
click at [413, 96] on button "button" at bounding box center [415, 90] width 18 height 18
select select "9"
select select "2025"
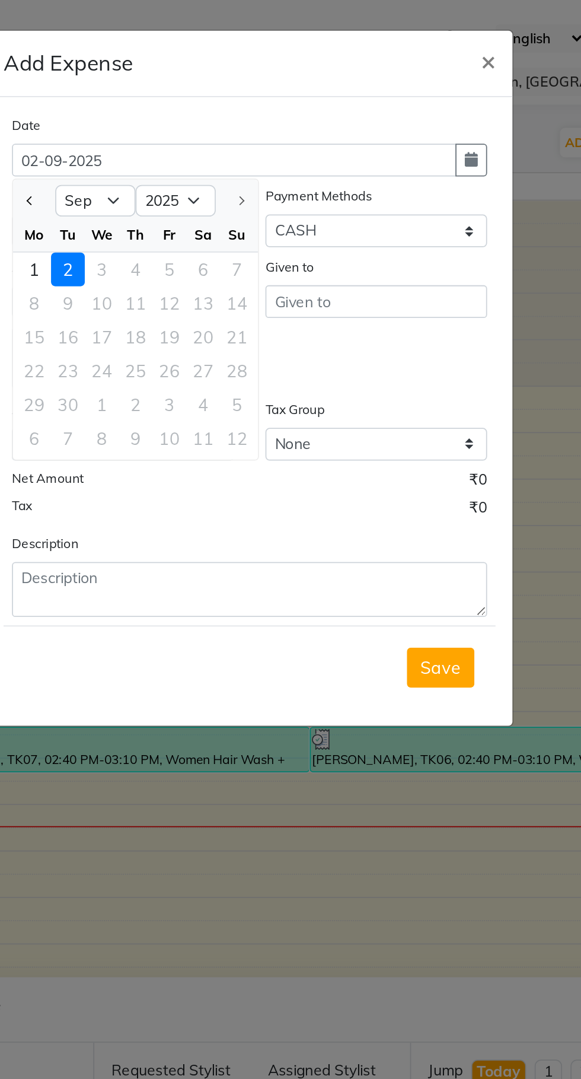
click at [168, 113] on span "Previous month" at bounding box center [167, 112] width 5 height 5
select select "8"
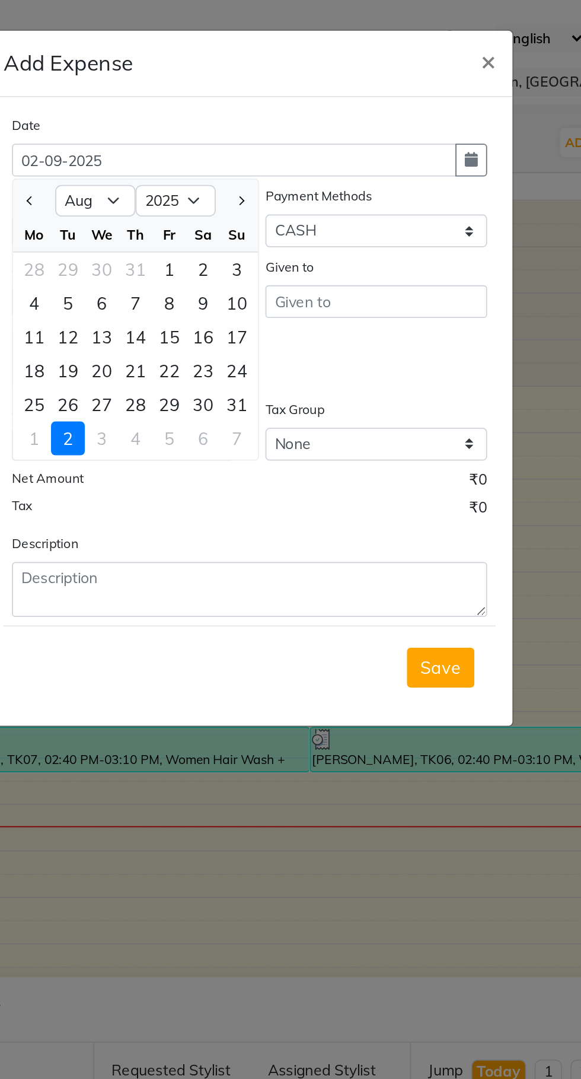
click at [279, 231] on div "31" at bounding box center [283, 227] width 19 height 19
type input "[DATE]"
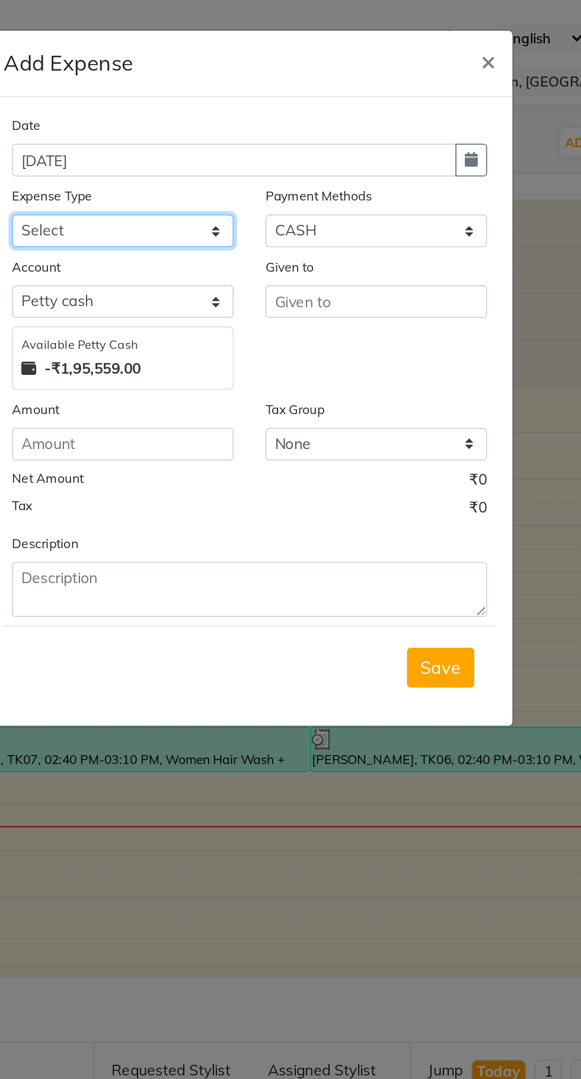
click at [180, 133] on select "Select AC EMI HB AC EMI NT ADVANCE SALARY HB Advance Salary NT Advance Salary T…" at bounding box center [219, 129] width 125 height 18
select select "2332"
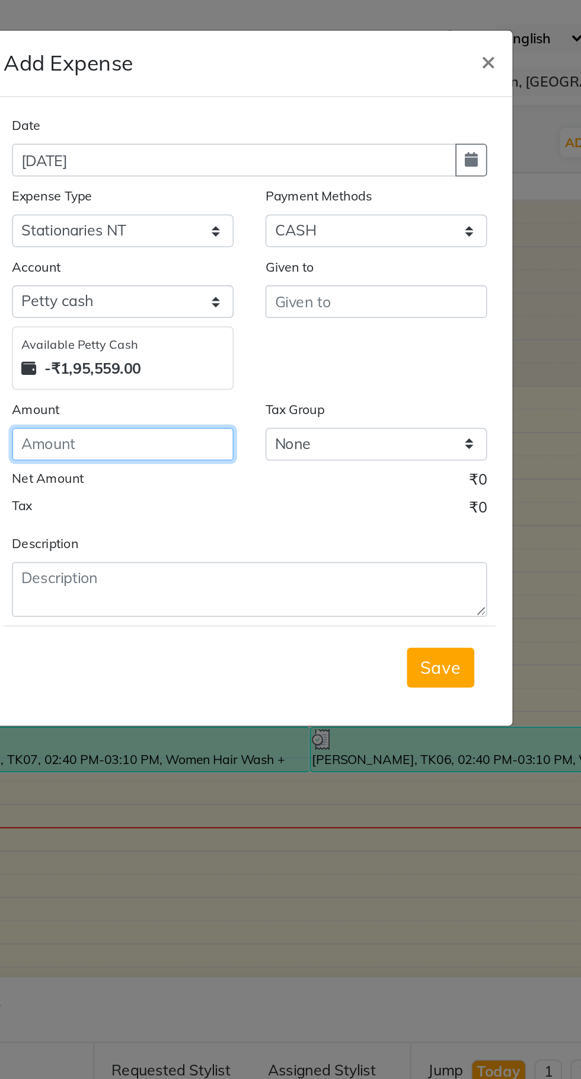
click at [196, 259] on input "number" at bounding box center [219, 249] width 125 height 18
type input "707"
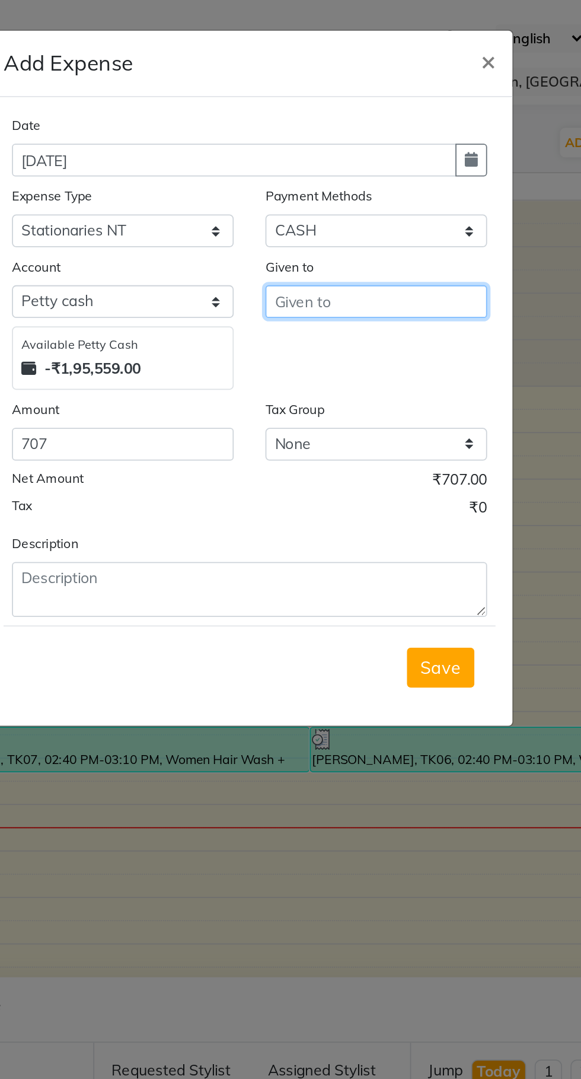
click at [327, 168] on input "text" at bounding box center [361, 169] width 125 height 18
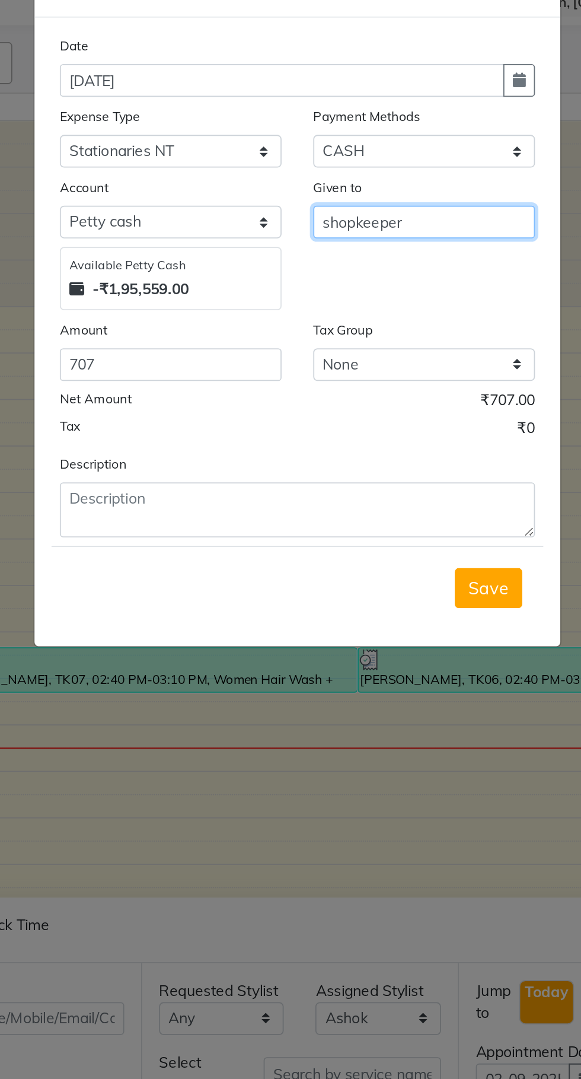
type input "shopkeeper"
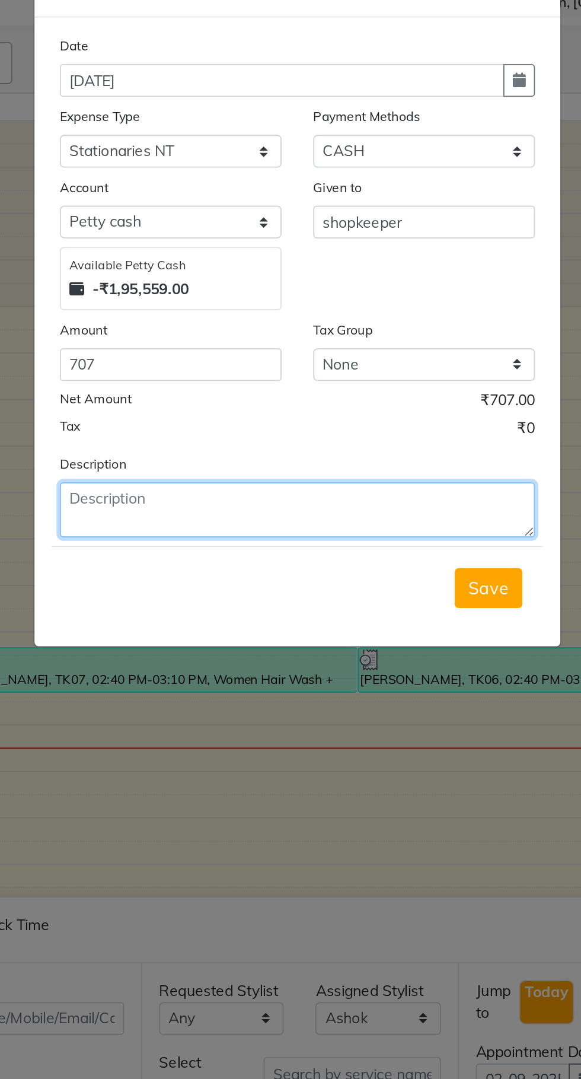
click at [203, 329] on textarea at bounding box center [290, 330] width 267 height 31
type textarea "Room freshener"
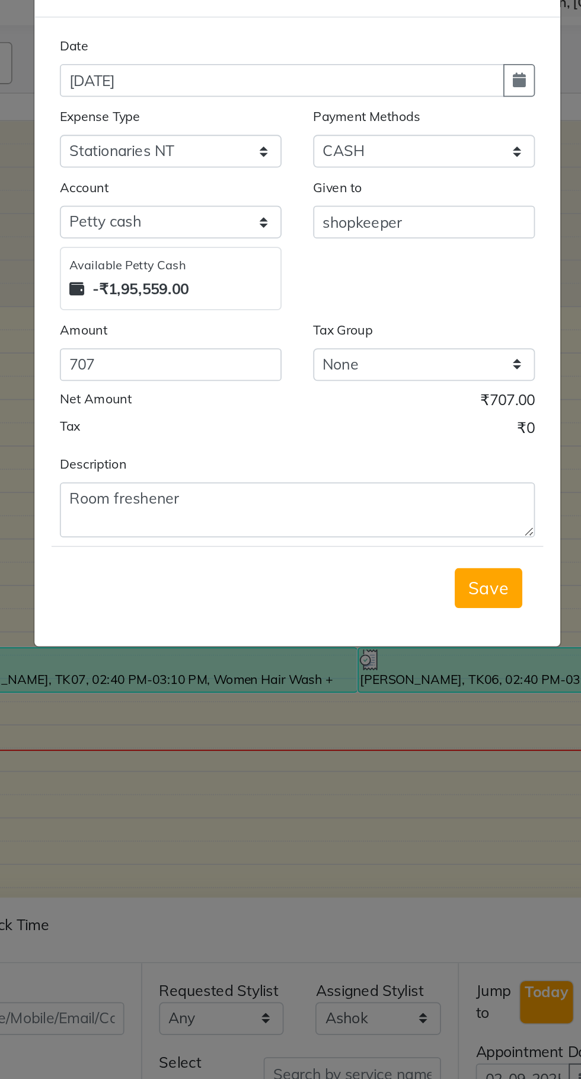
click at [400, 379] on span "Save" at bounding box center [398, 375] width 23 height 12
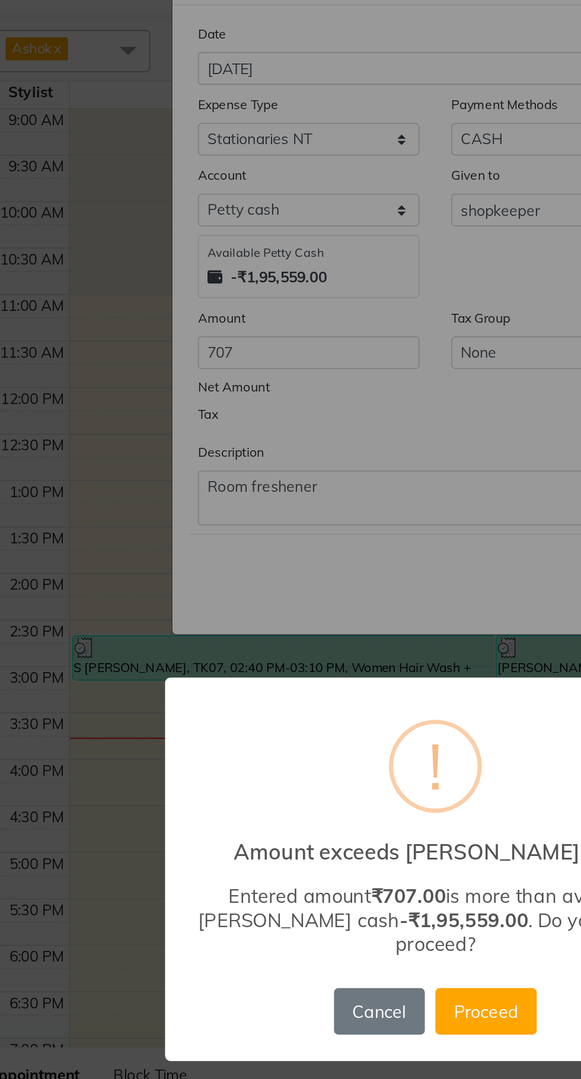
click at [316, 632] on button "Proceed" at bounding box center [319, 619] width 57 height 26
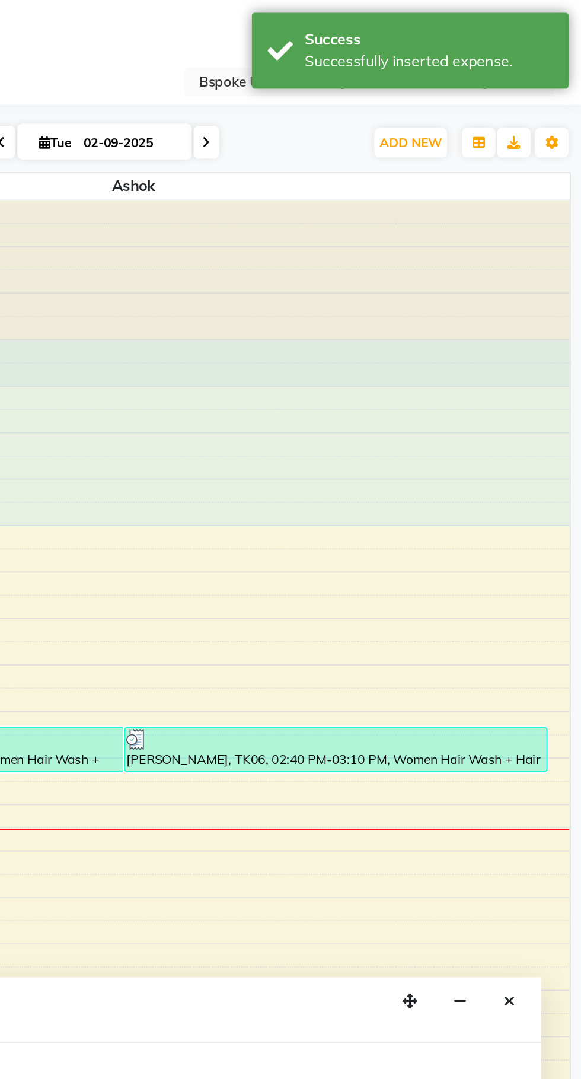
select select "16227"
select select "tentative"
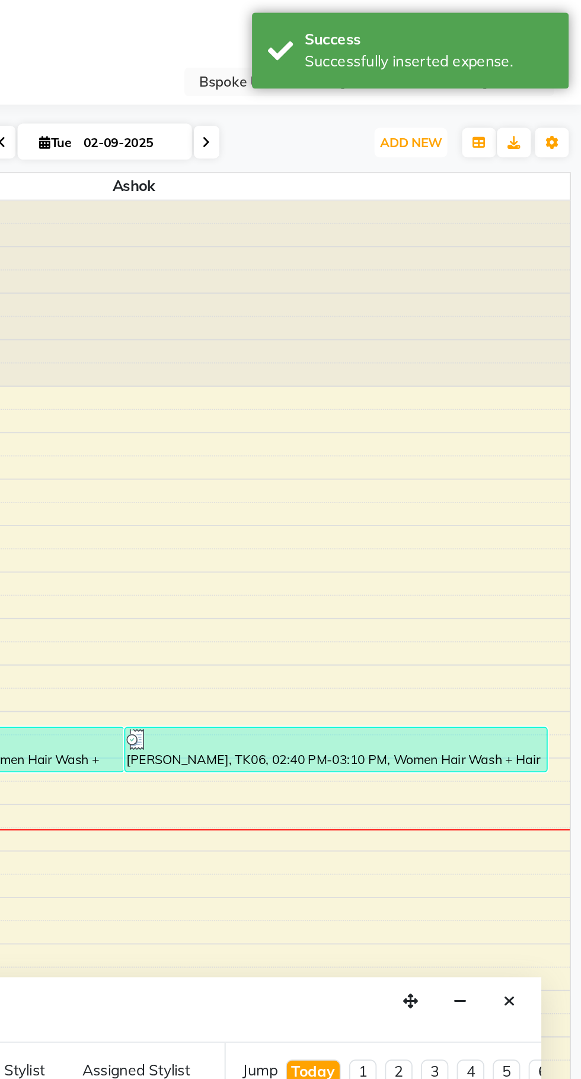
click at [496, 74] on button "ADD NEW Toggle Dropdown" at bounding box center [485, 80] width 41 height 17
select select "630"
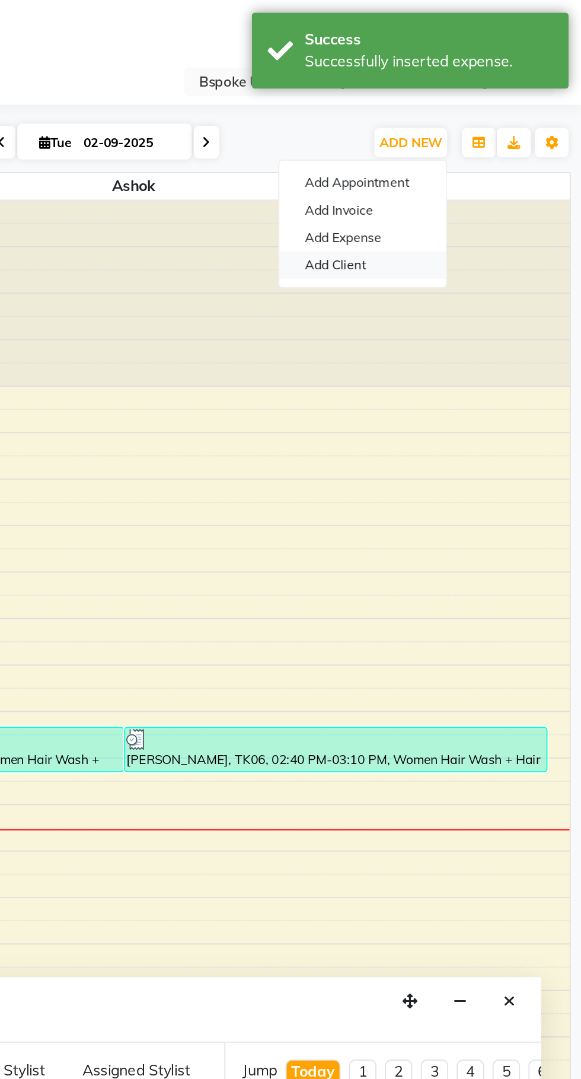
click at [470, 145] on link "Add Client" at bounding box center [459, 148] width 94 height 15
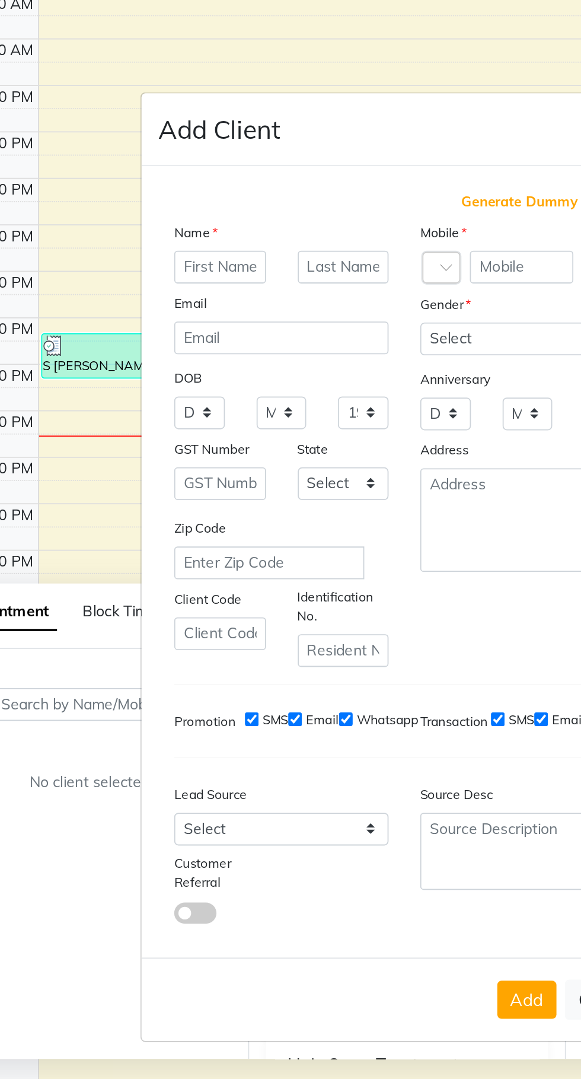
scroll to position [90, 0]
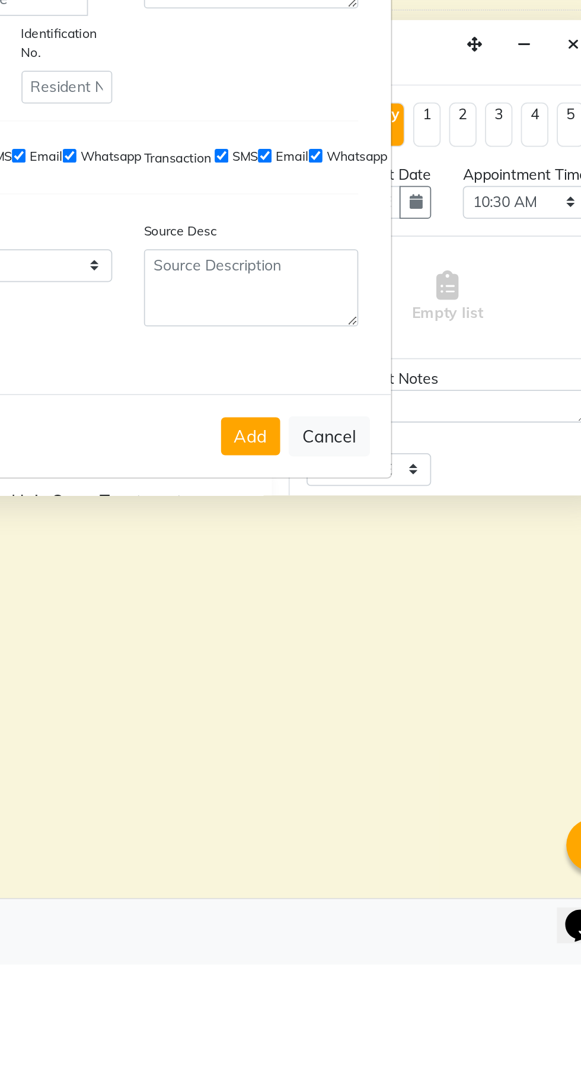
click at [419, 771] on button "Cancel" at bounding box center [404, 782] width 46 height 23
select select
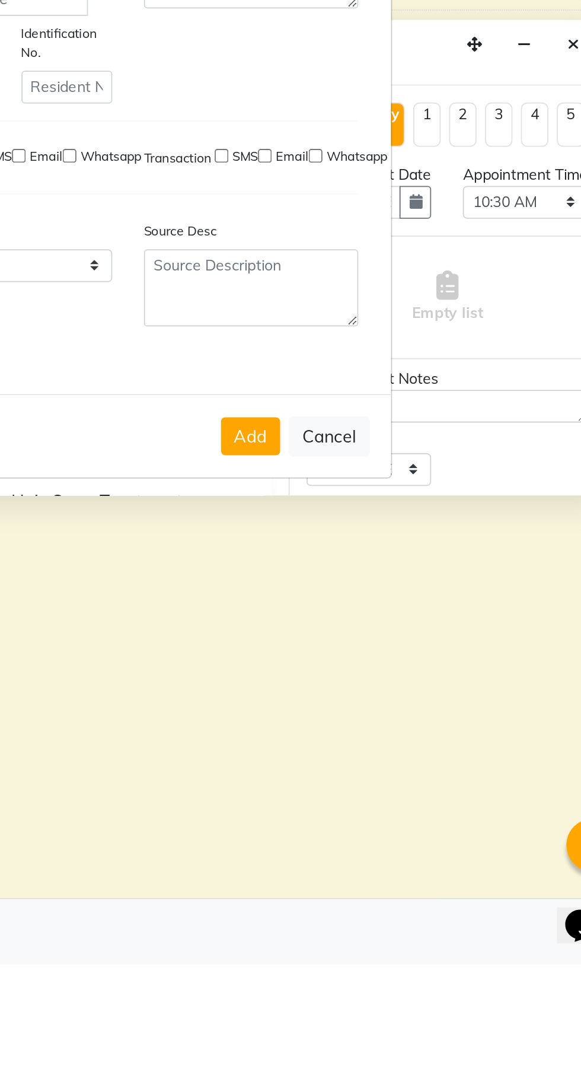
select select
checkbox input "false"
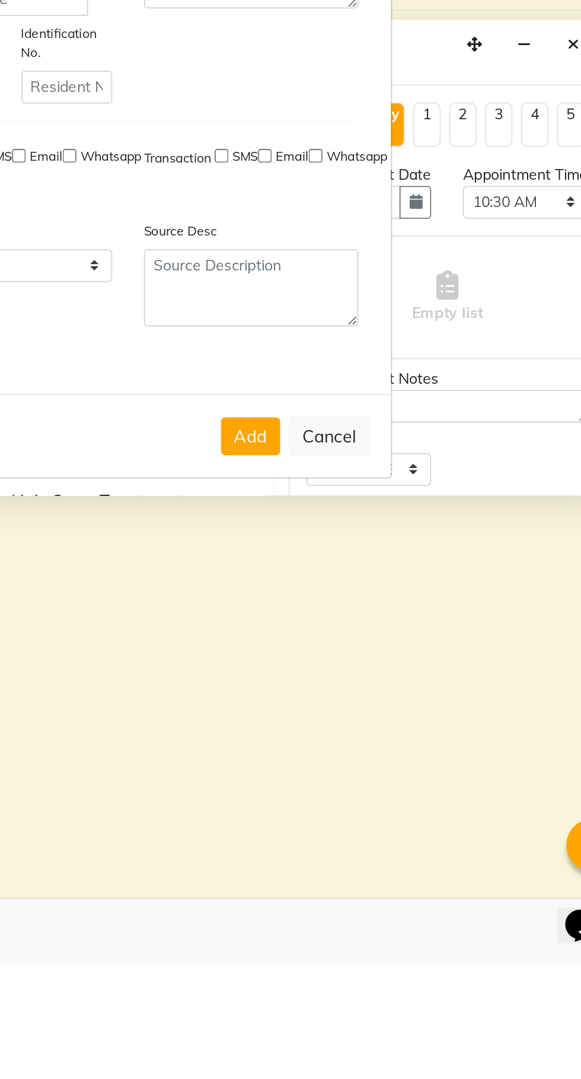
checkbox input "false"
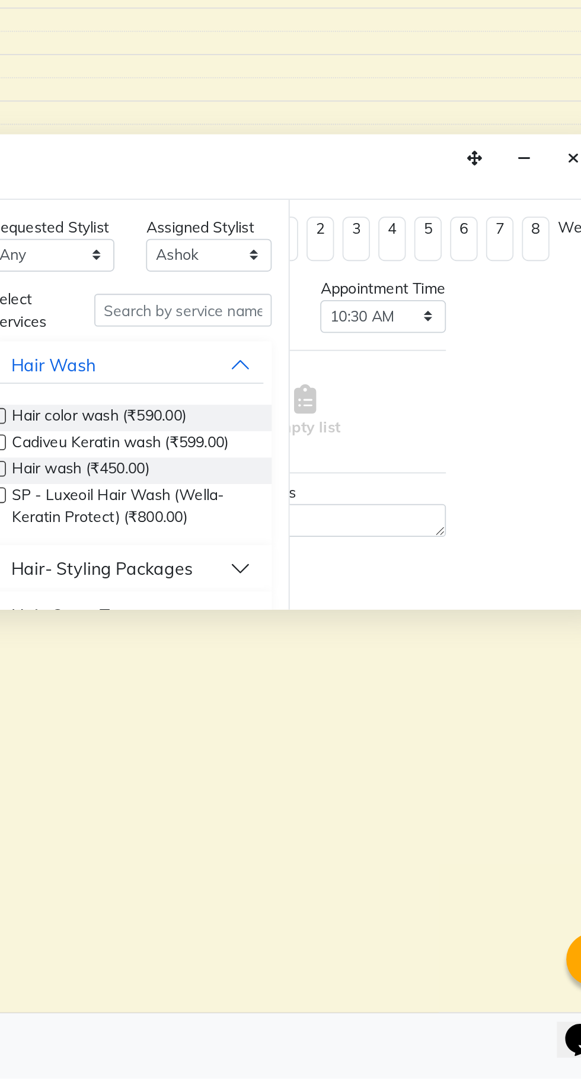
scroll to position [0, 0]
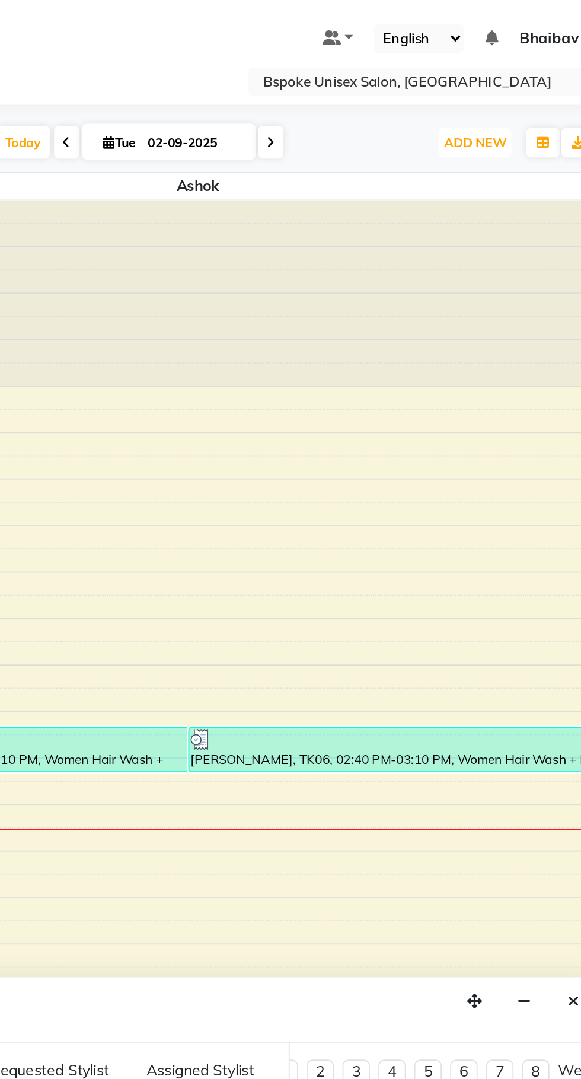
click at [493, 79] on span "ADD NEW" at bounding box center [485, 79] width 35 height 9
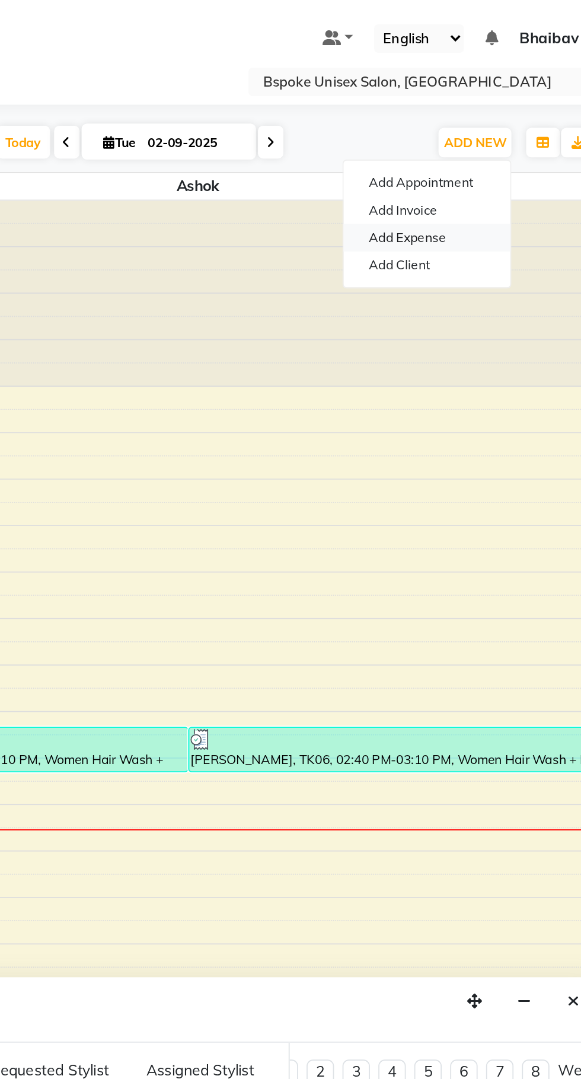
click at [461, 133] on link "Add Expense" at bounding box center [459, 133] width 94 height 15
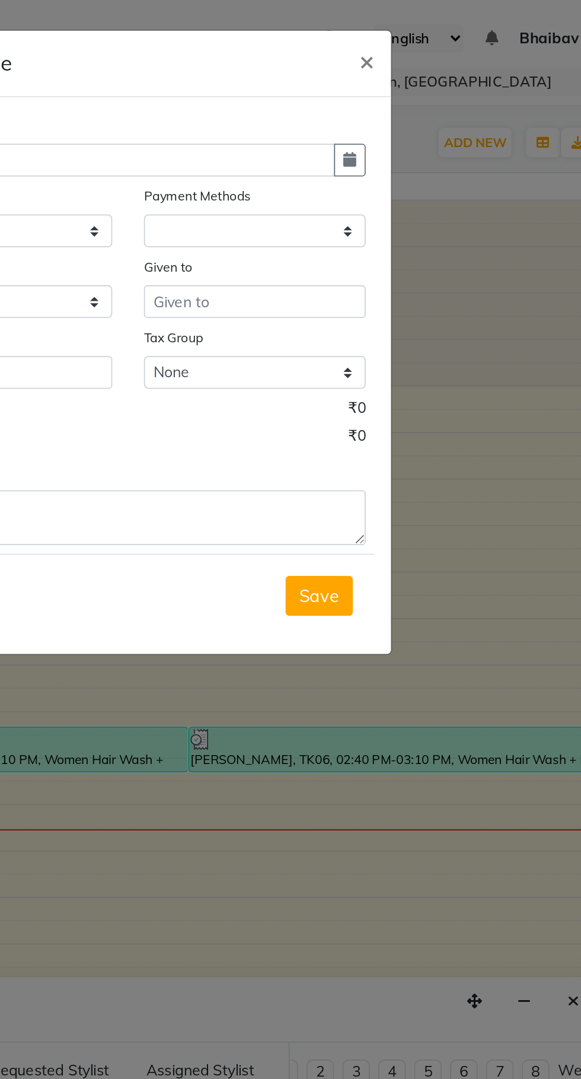
select select "1"
select select "1896"
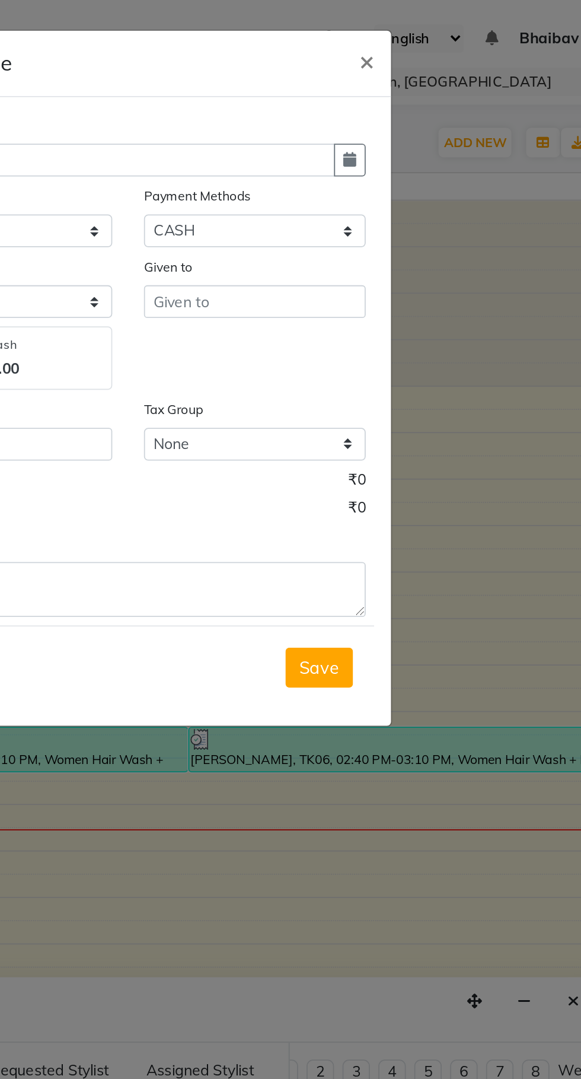
click at [416, 90] on icon "button" at bounding box center [415, 89] width 7 height 8
select select "9"
select select "2025"
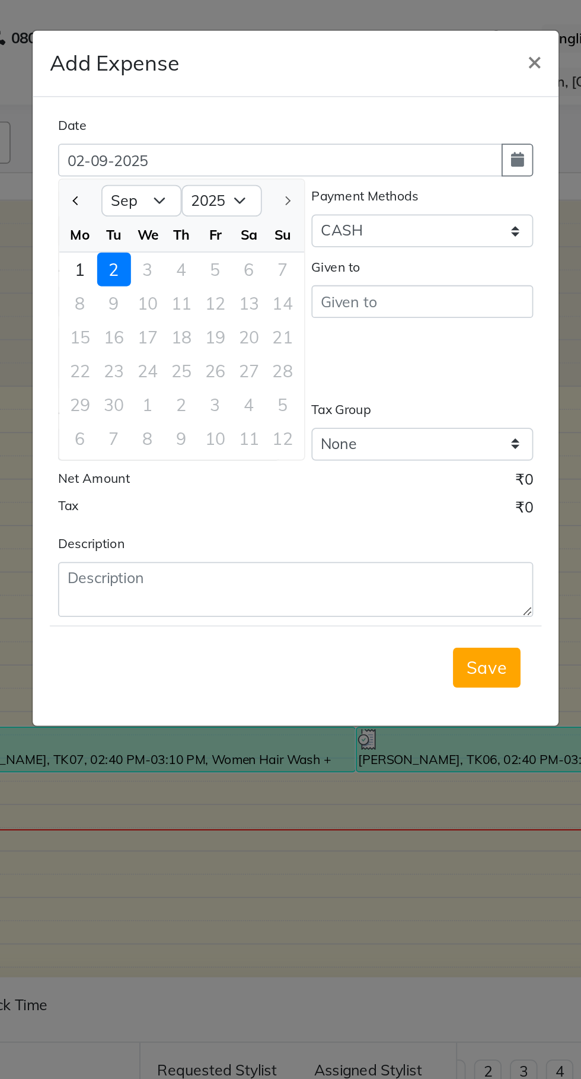
click at [168, 113] on span "Previous month" at bounding box center [167, 112] width 5 height 5
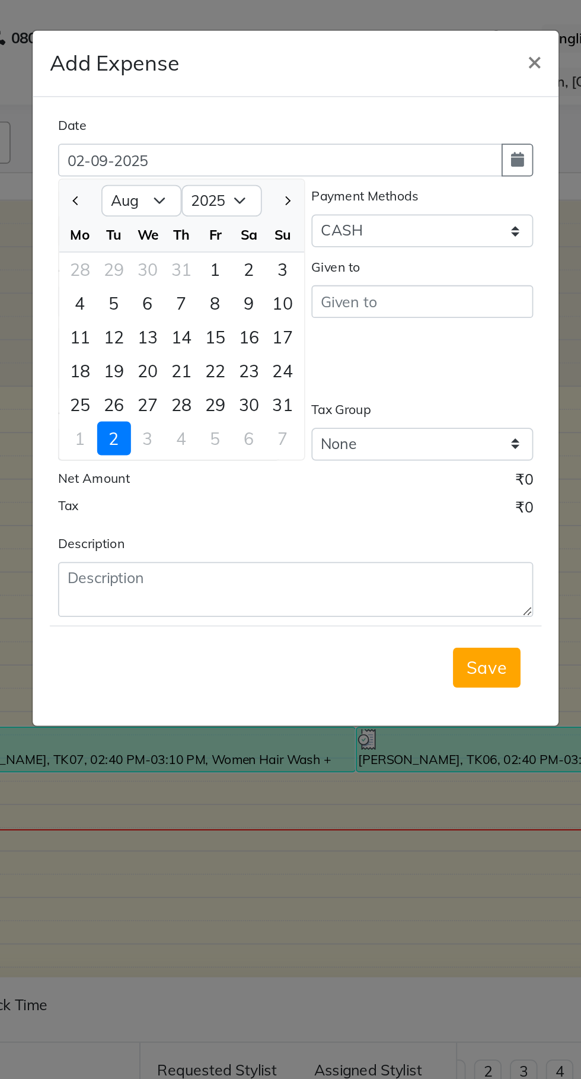
click at [285, 224] on div "31" at bounding box center [283, 227] width 19 height 19
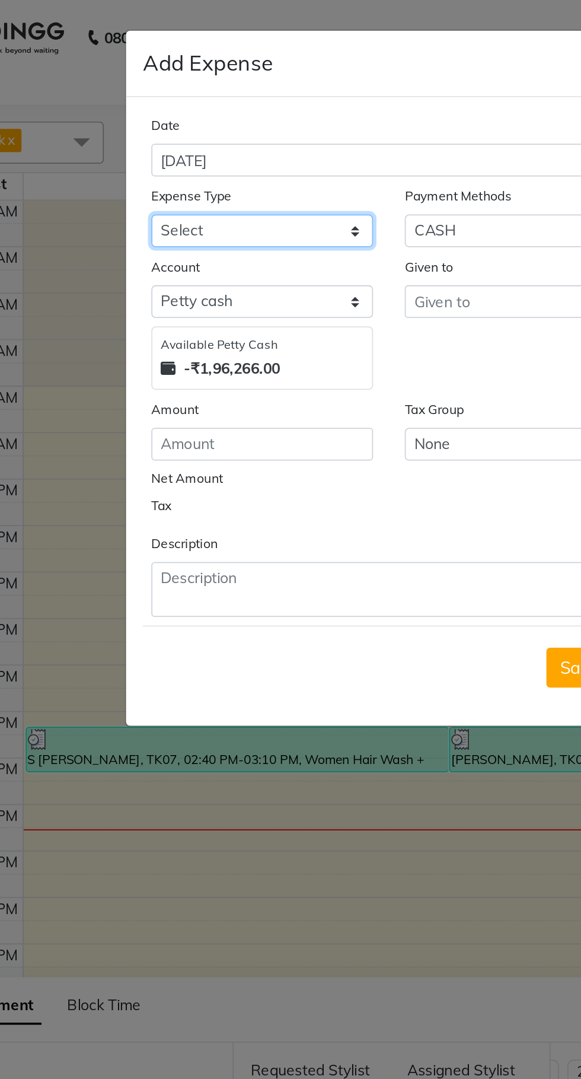
click at [245, 136] on select "Select AC EMI HB AC EMI NT ADVANCE SALARY HB Advance Salary NT Advance Salary T…" at bounding box center [219, 129] width 125 height 18
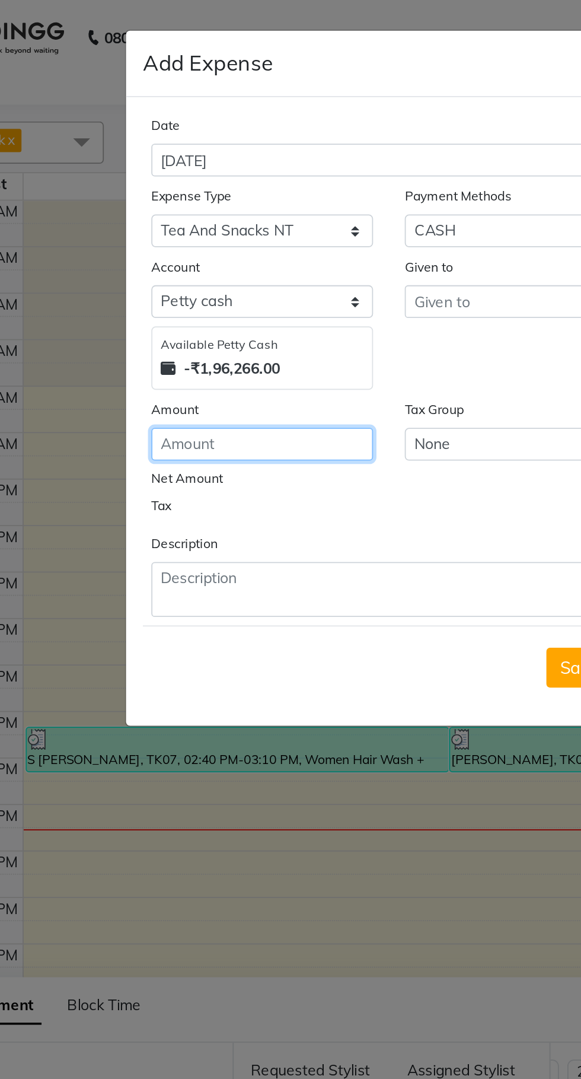
click at [199, 253] on input "number" at bounding box center [219, 249] width 125 height 18
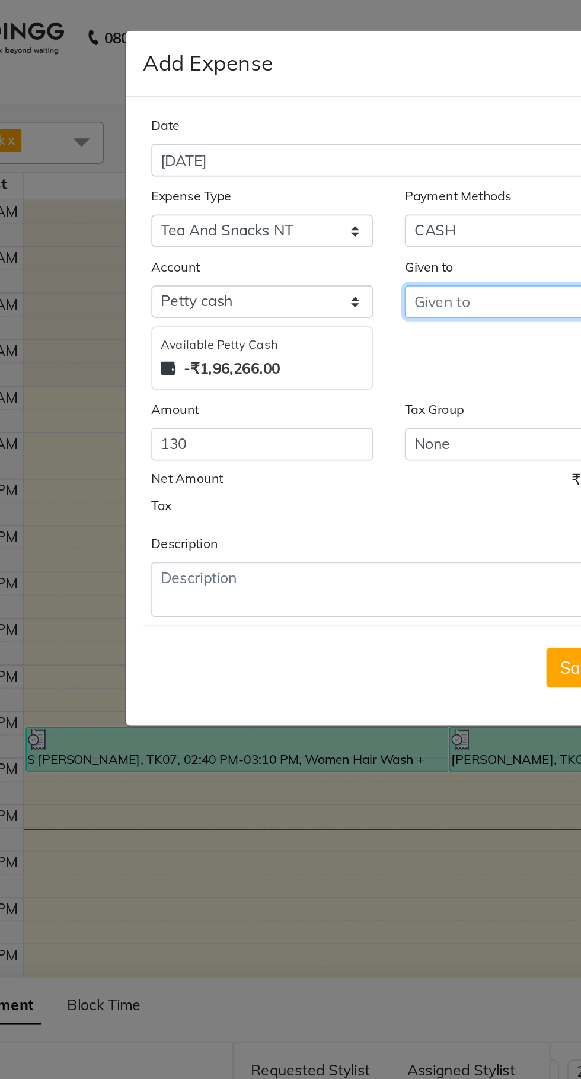
click at [323, 167] on input "text" at bounding box center [361, 169] width 125 height 18
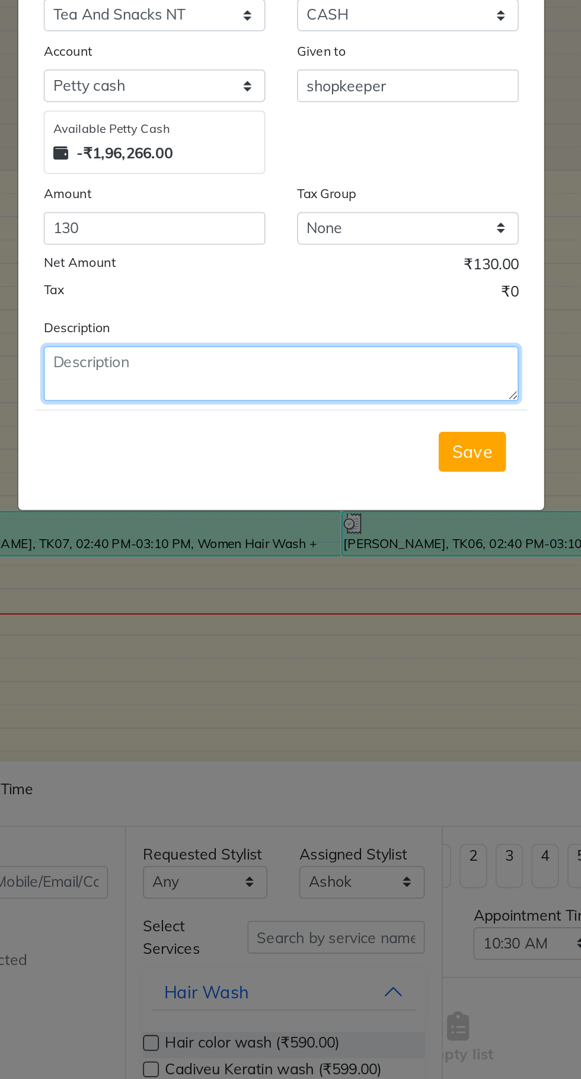
click at [200, 329] on textarea at bounding box center [290, 330] width 267 height 31
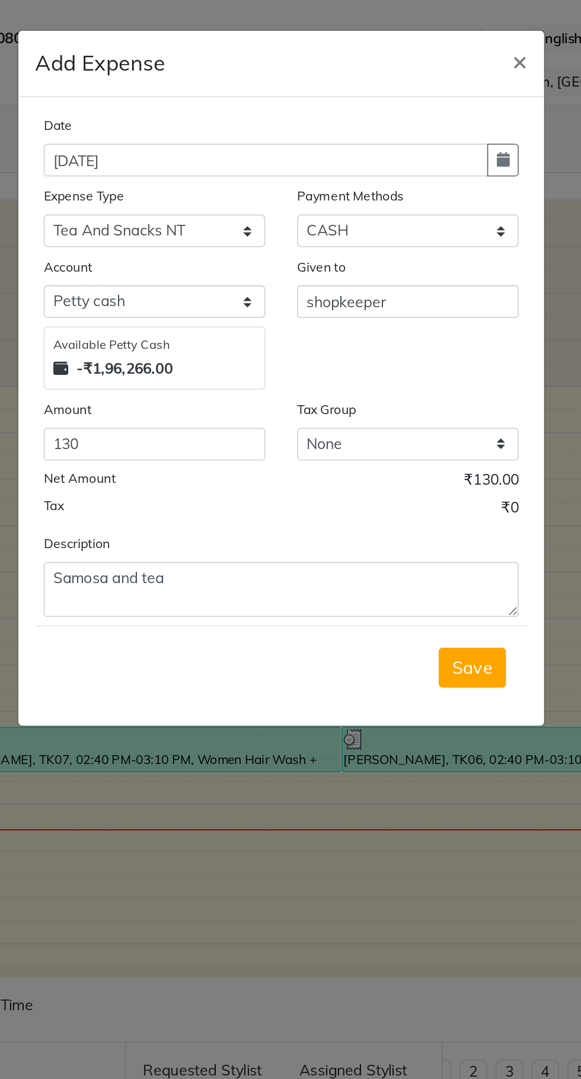
click at [401, 383] on button "Save" at bounding box center [398, 375] width 38 height 23
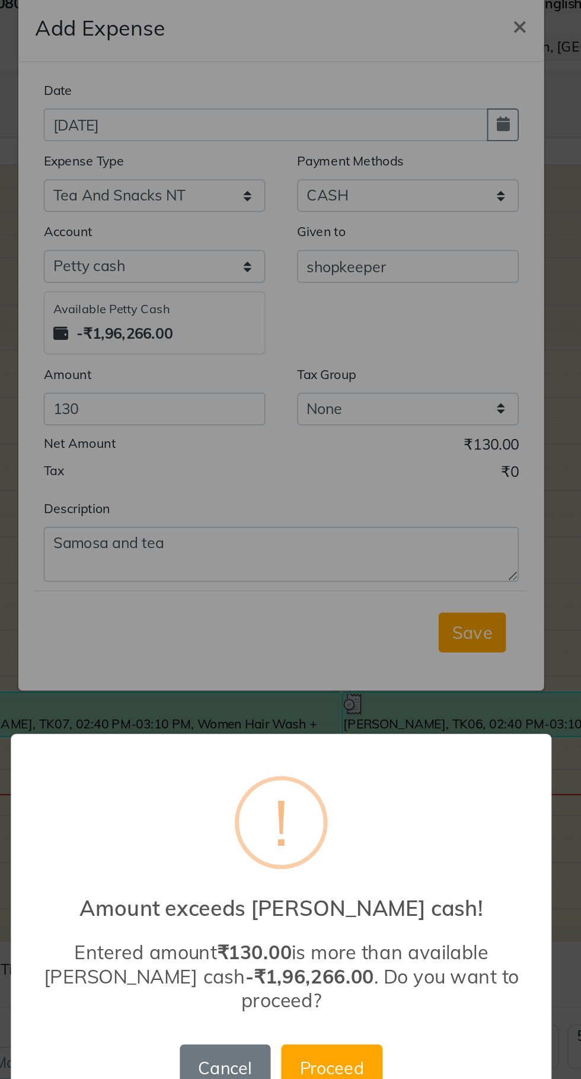
click at [336, 613] on button "Proceed" at bounding box center [319, 619] width 57 height 26
